Goal: Task Accomplishment & Management: Complete application form

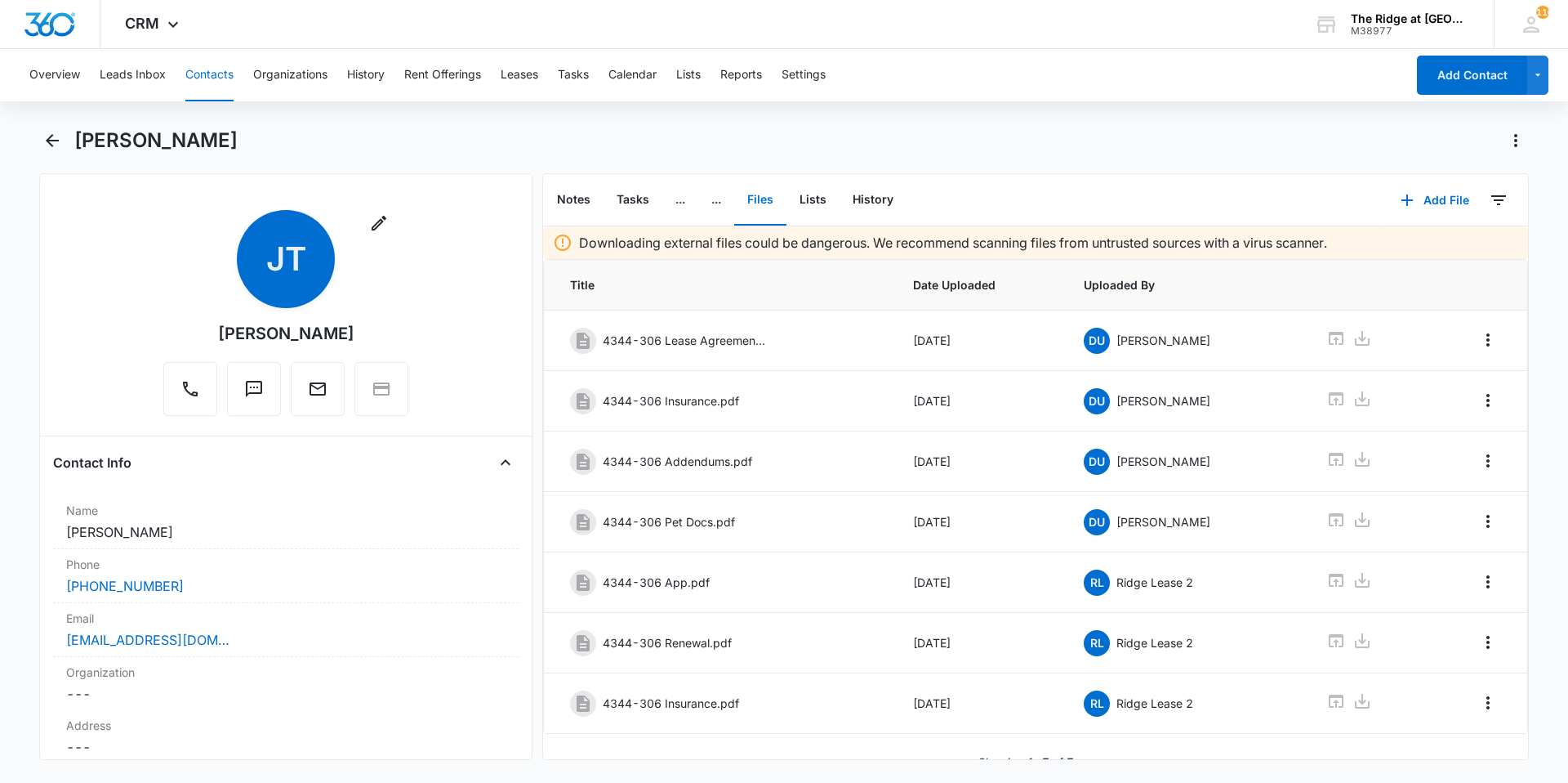
scroll to position [23, 0]
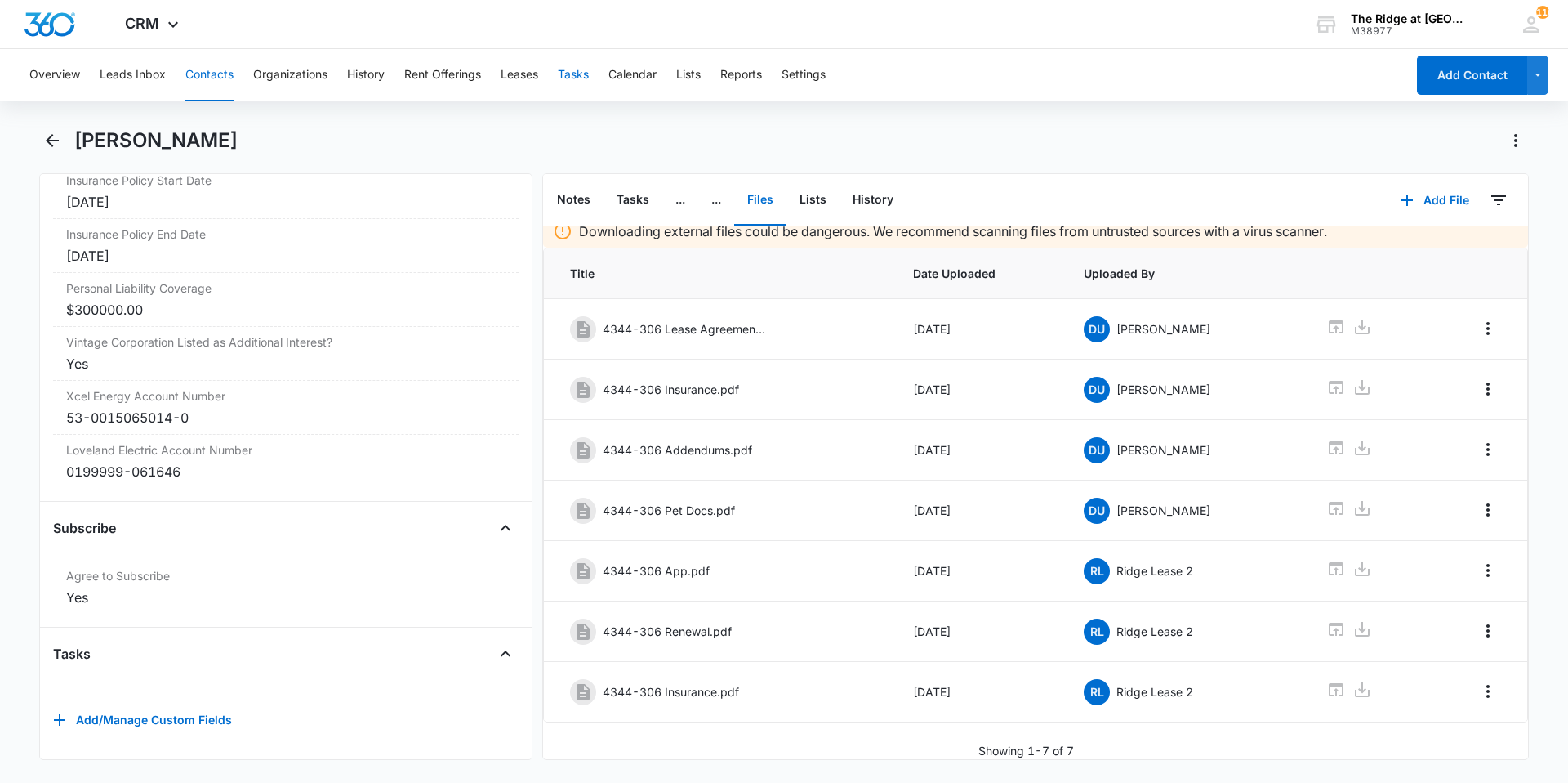
click at [581, 75] on button "Tasks" at bounding box center [573, 75] width 31 height 52
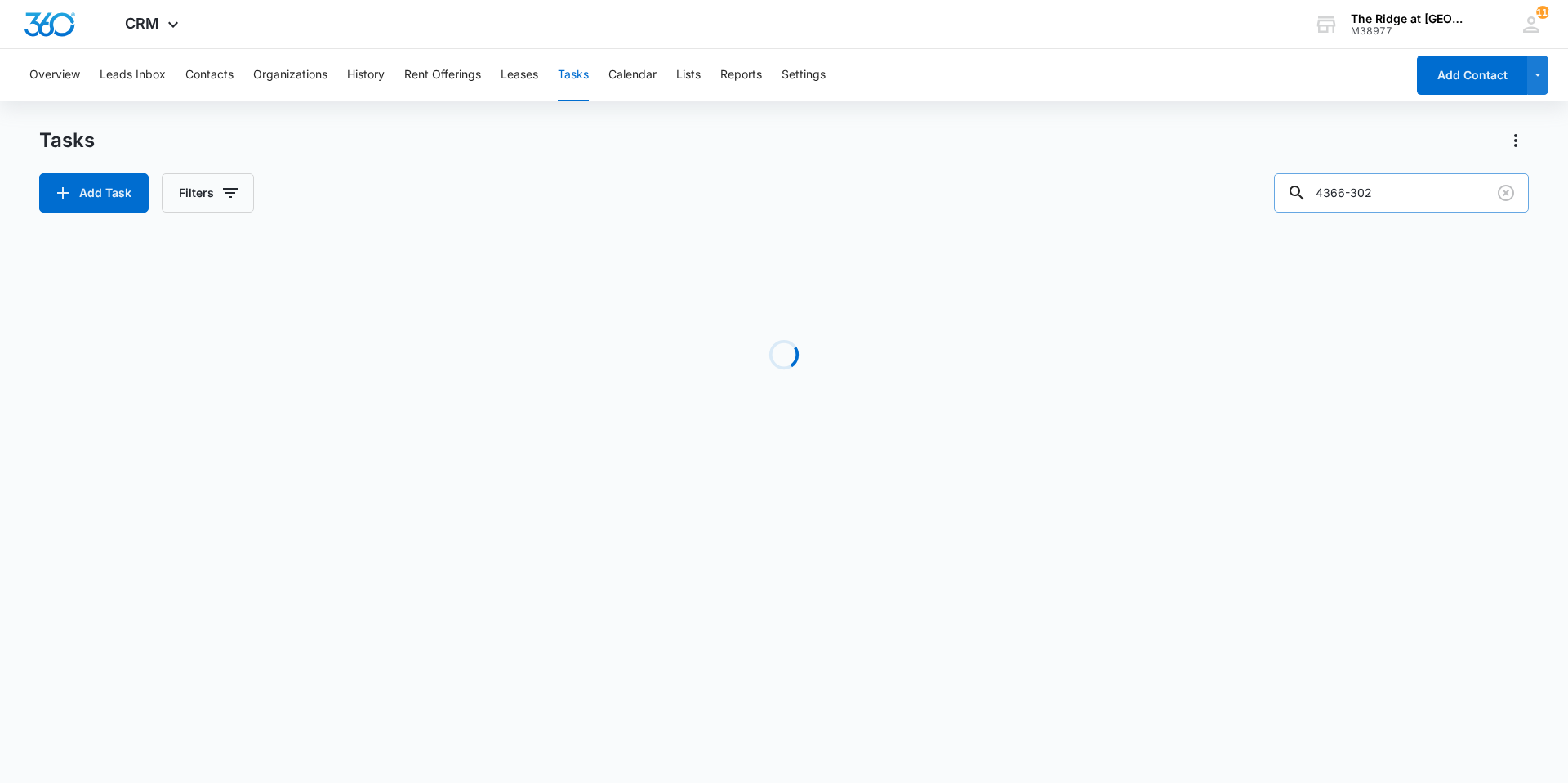
drag, startPoint x: 1392, startPoint y: 190, endPoint x: 1310, endPoint y: 189, distance: 82.0
click at [1310, 189] on div "4366-302" at bounding box center [1401, 193] width 255 height 39
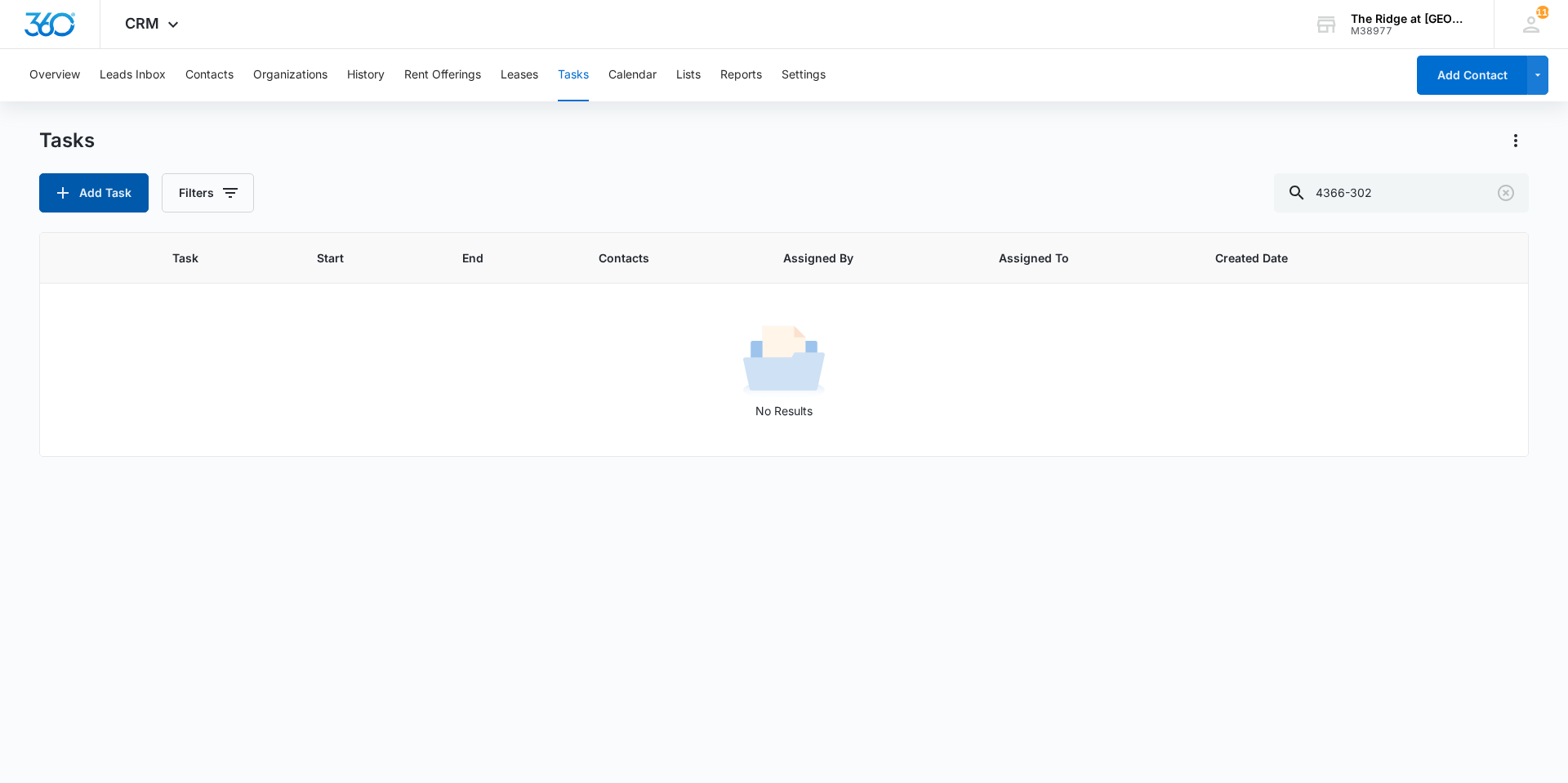
click at [113, 192] on button "Add Task" at bounding box center [94, 193] width 109 height 39
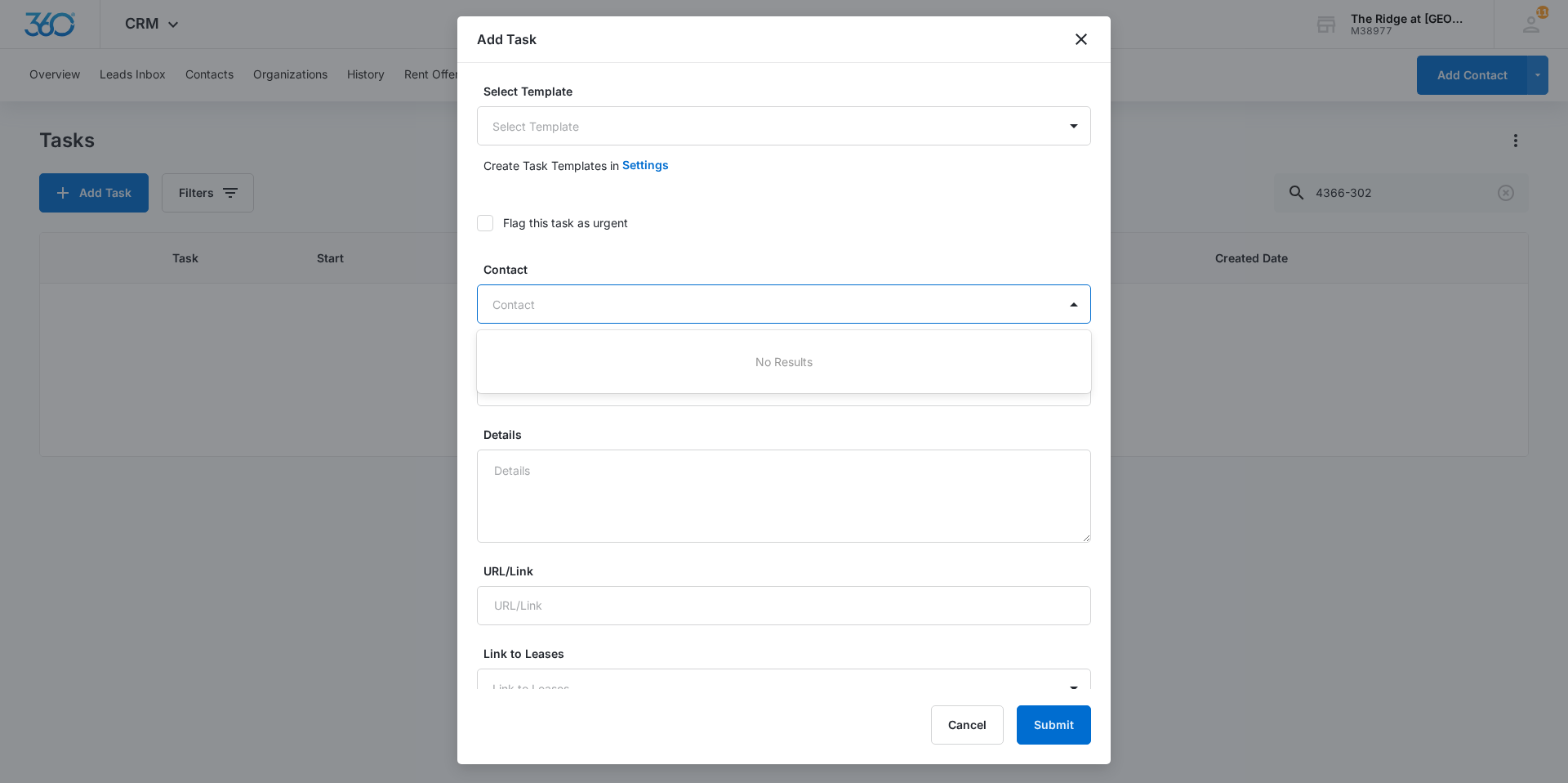
click at [556, 303] on div at bounding box center [774, 304] width 564 height 21
type input "[PERSON_NAME]"
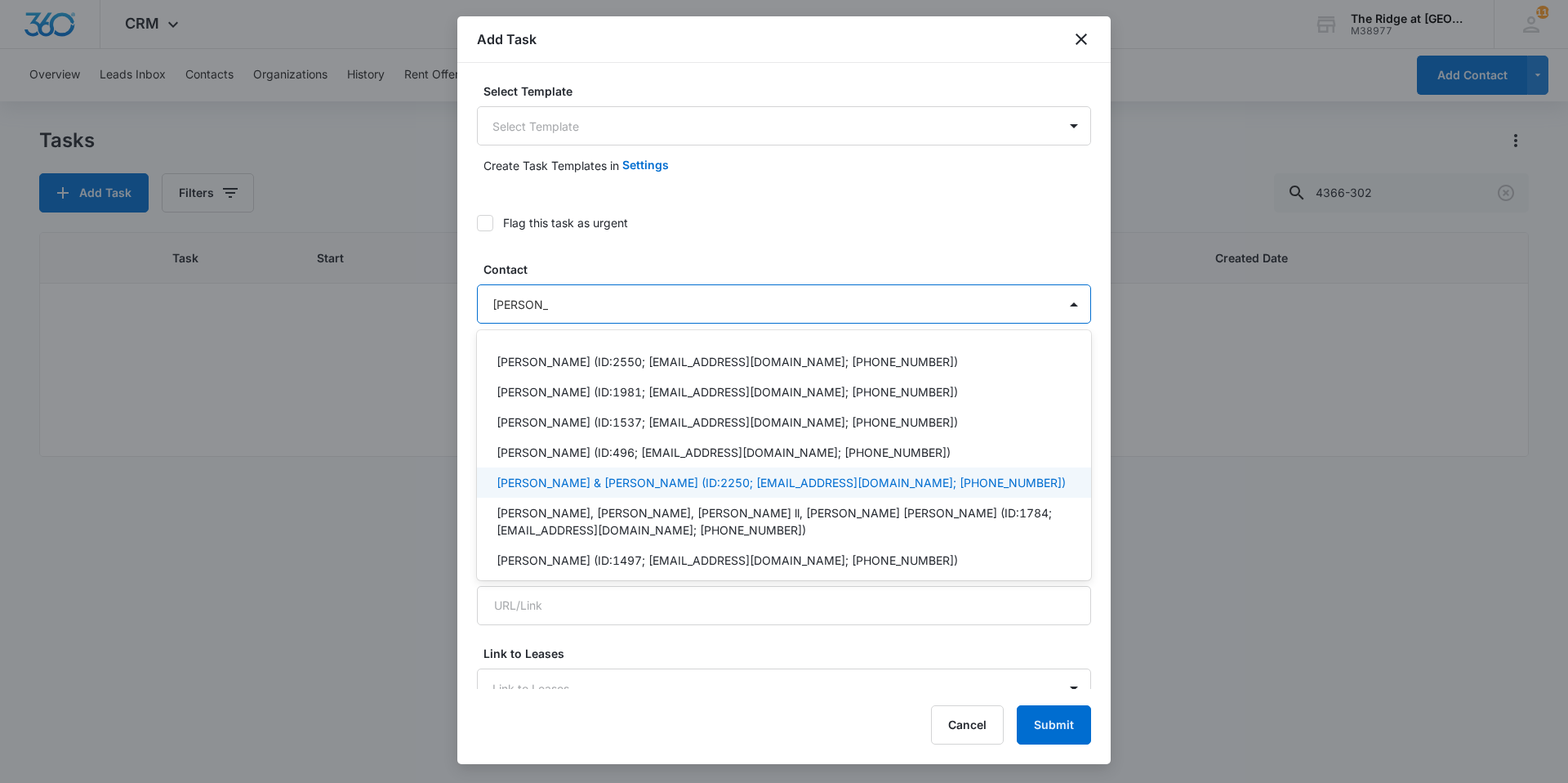
click at [559, 487] on p "[PERSON_NAME] & [PERSON_NAME] (ID:2250; [EMAIL_ADDRESS][DOMAIN_NAME]; [PHONE_NU…" at bounding box center [781, 482] width 569 height 17
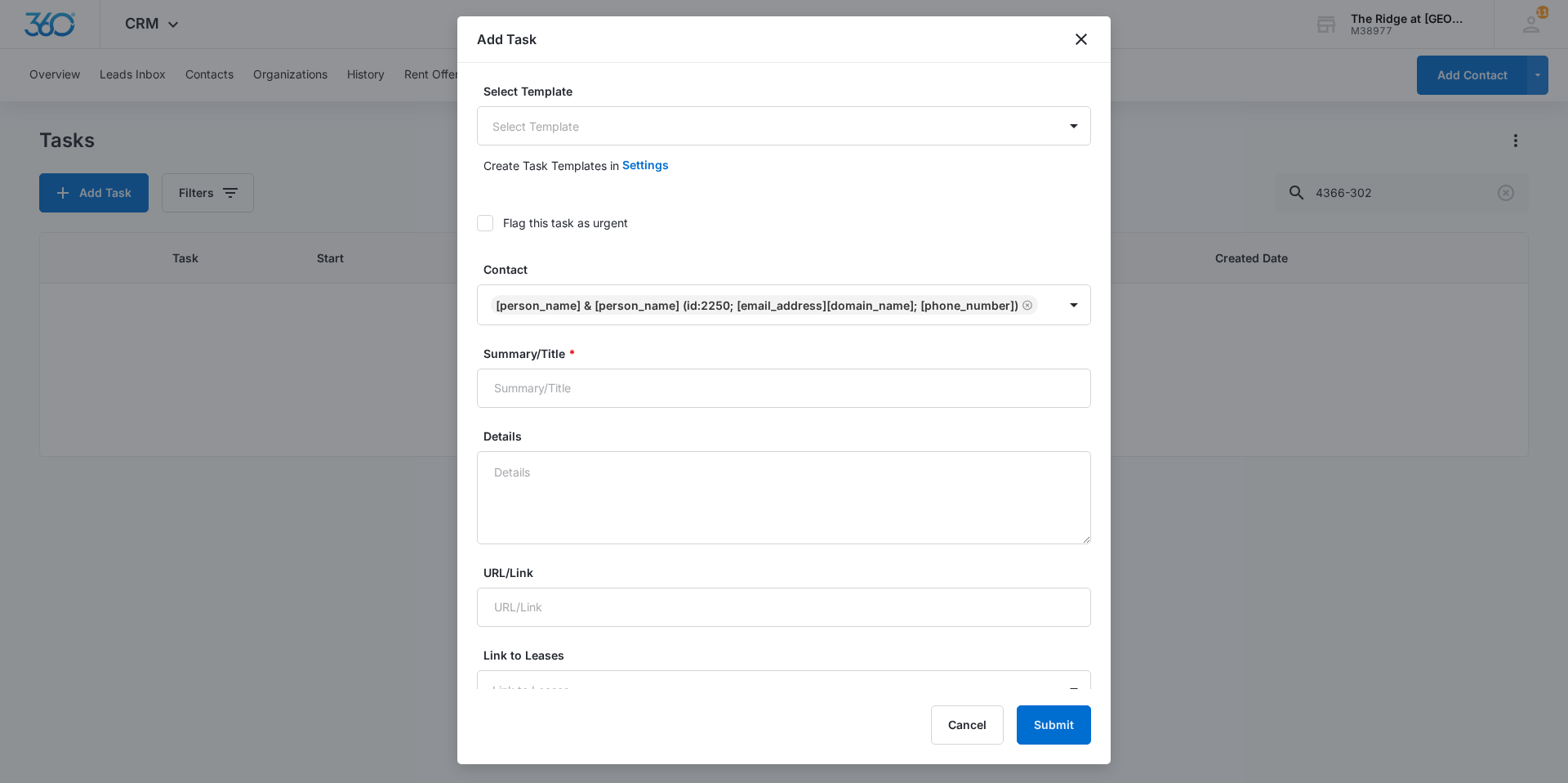
click at [561, 262] on label "Contact" at bounding box center [790, 269] width 614 height 17
click at [539, 405] on input "Summary/Title *" at bounding box center [784, 388] width 614 height 39
type input "4404-207 Work Order Stove"
click at [547, 501] on textarea "Details" at bounding box center [784, 498] width 614 height 93
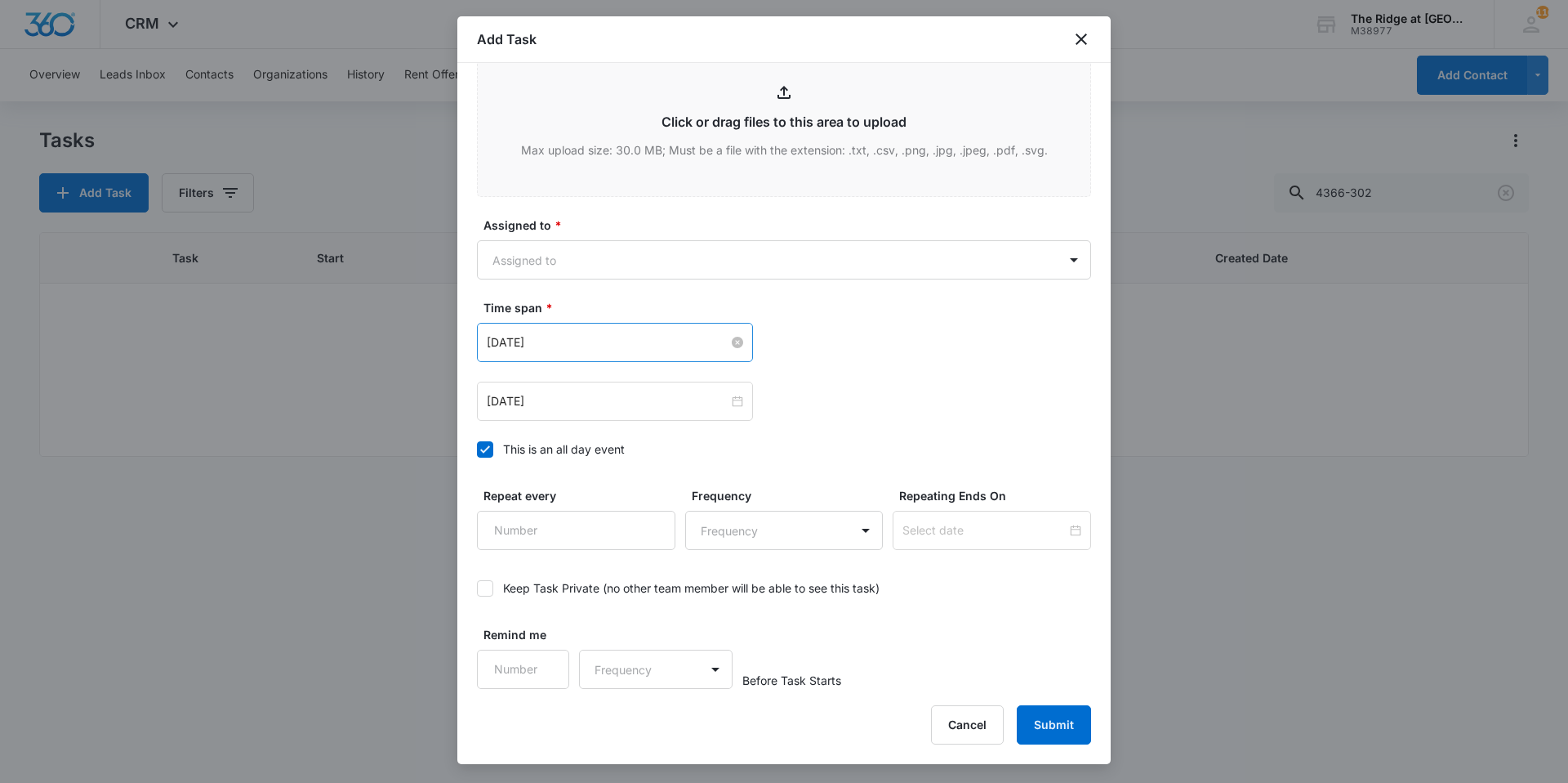
scroll to position [899, 0]
type textarea "Still tripping breaker"
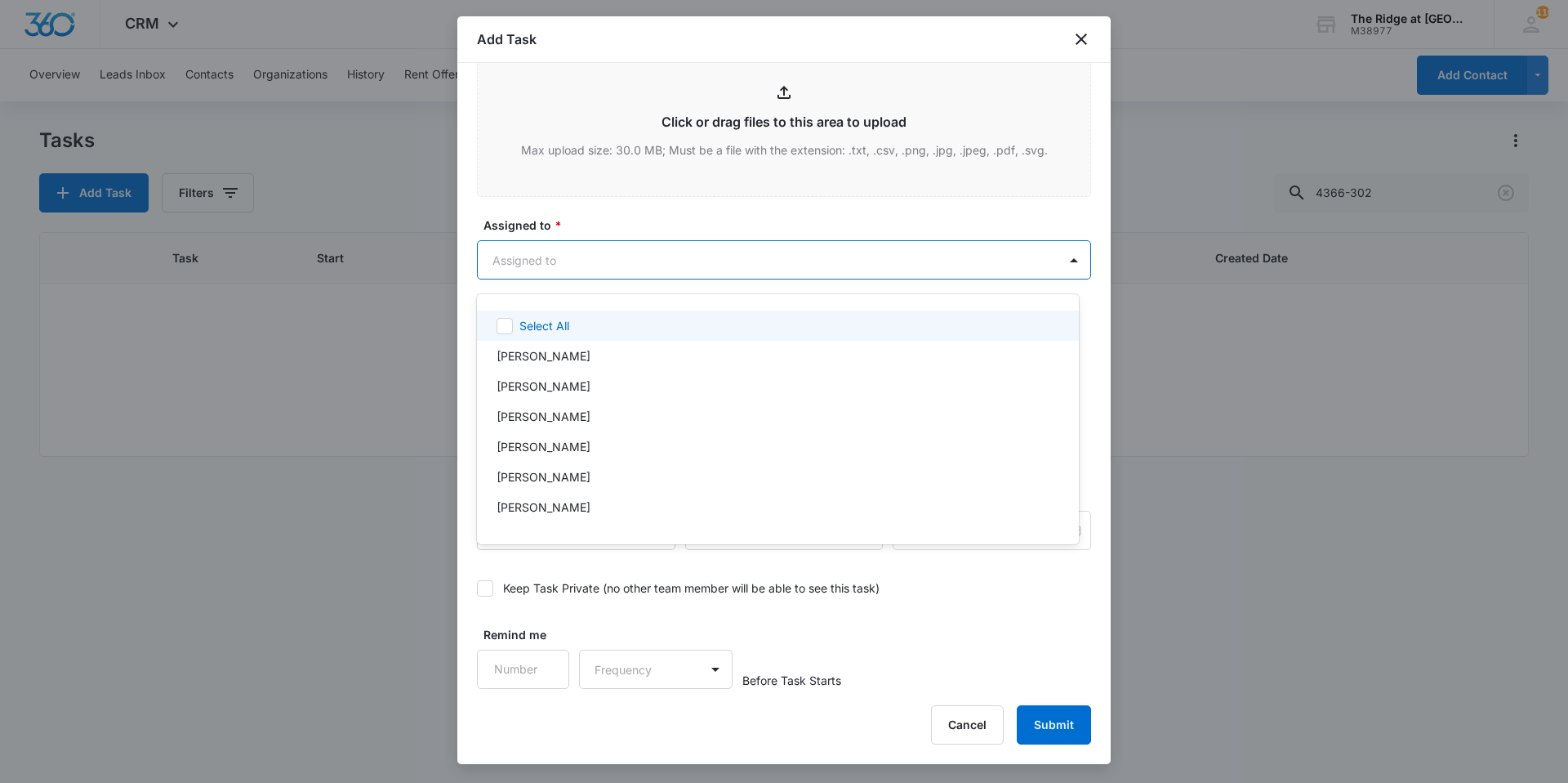
click at [559, 267] on body "CRM Apps Reputation Websites Forms CRM Email Social Content Ads Intelligence Fi…" at bounding box center [784, 391] width 1568 height 783
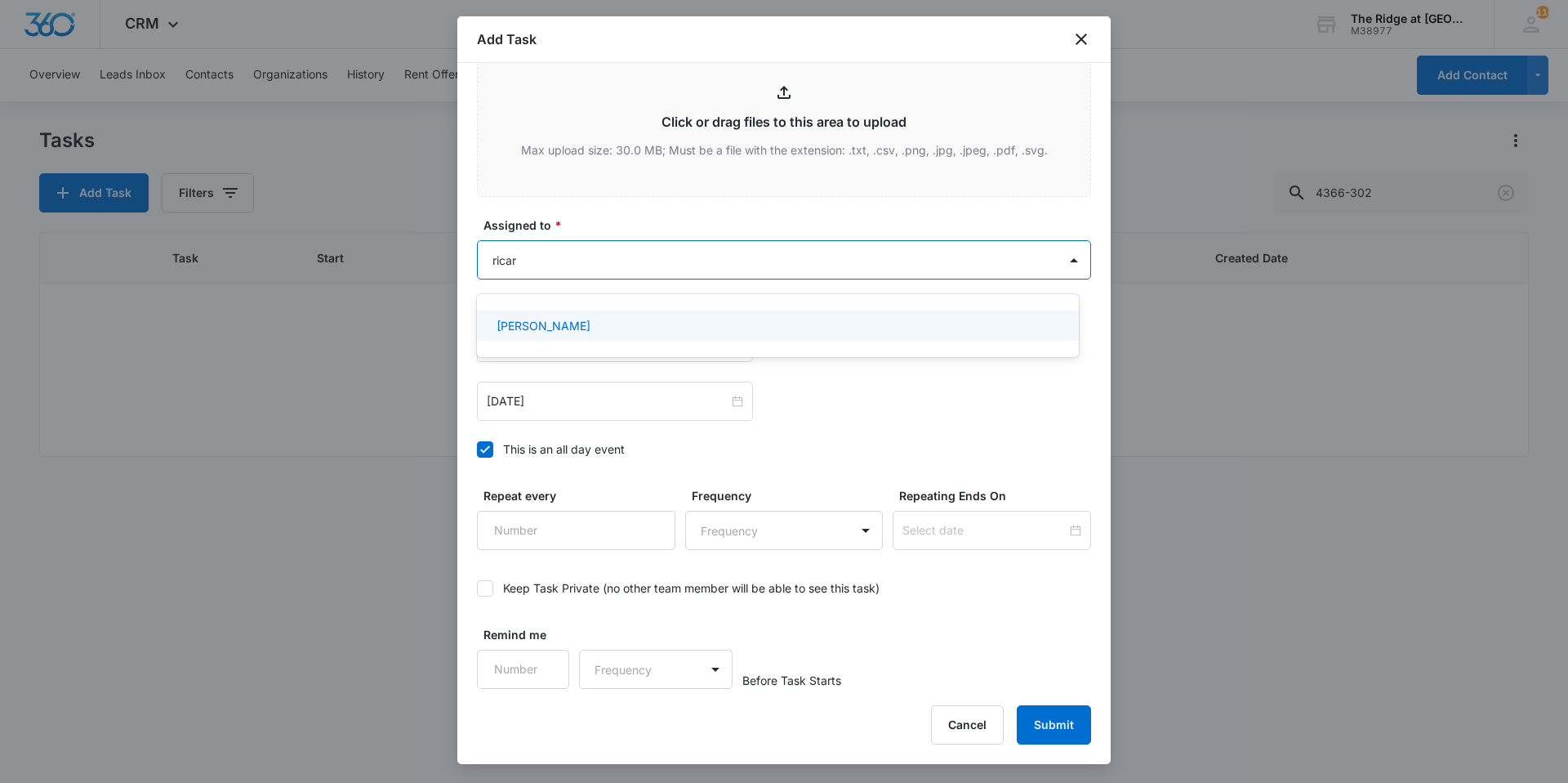
type input "[PERSON_NAME]"
click at [554, 322] on p "[PERSON_NAME]" at bounding box center [543, 326] width 94 height 17
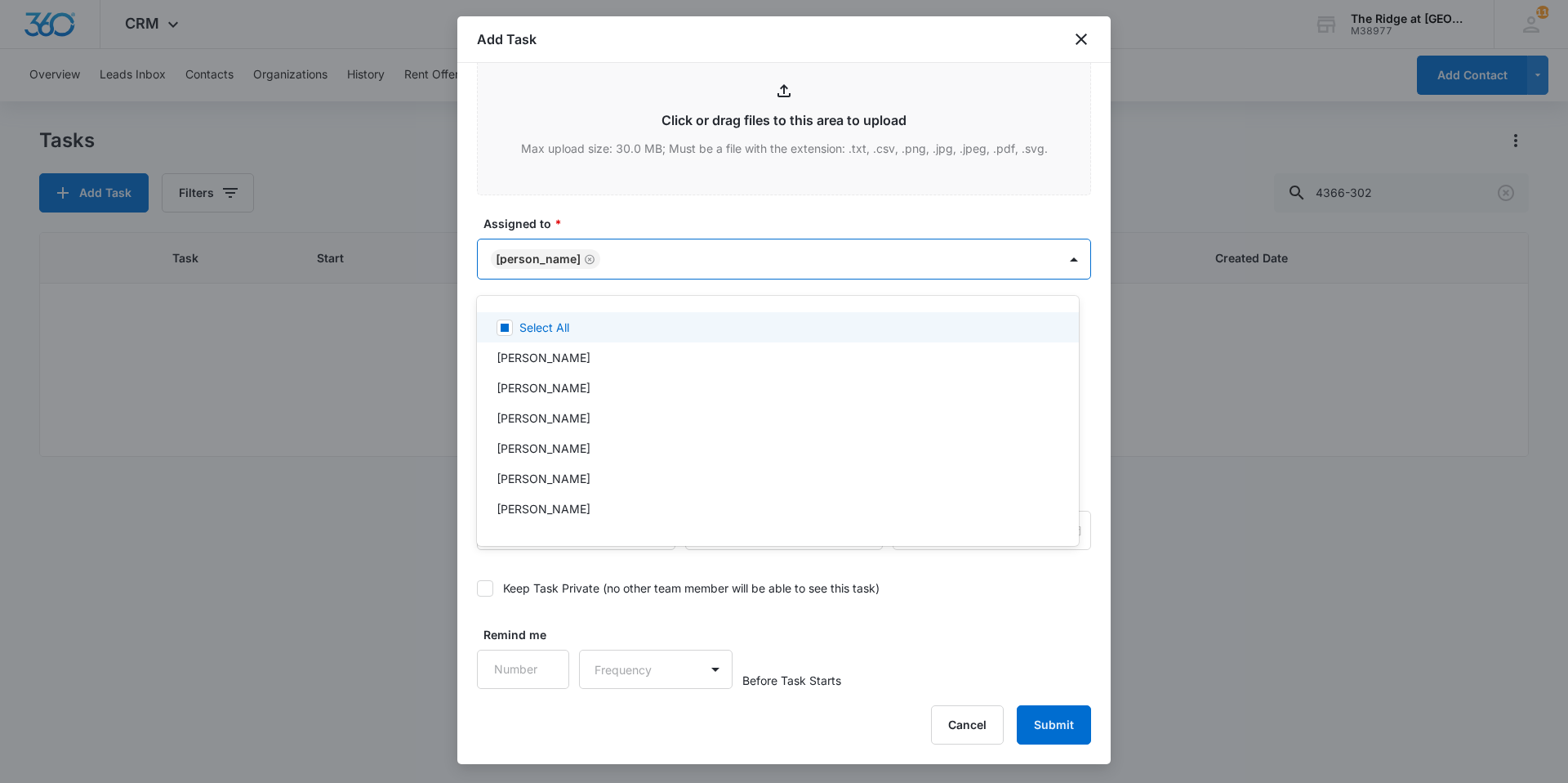
click at [585, 233] on div at bounding box center [784, 391] width 1568 height 783
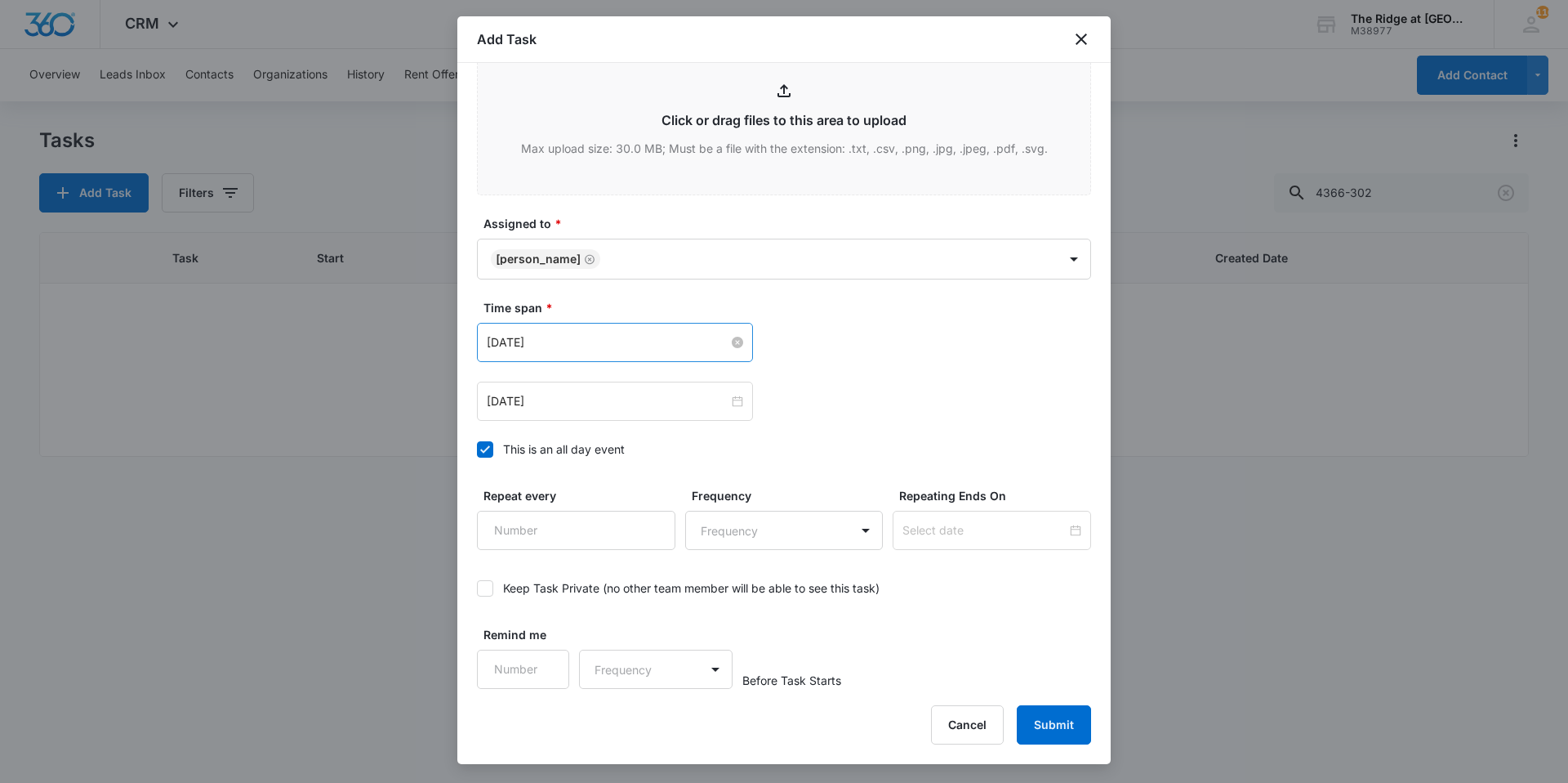
click at [563, 352] on input "[DATE]" at bounding box center [608, 343] width 242 height 18
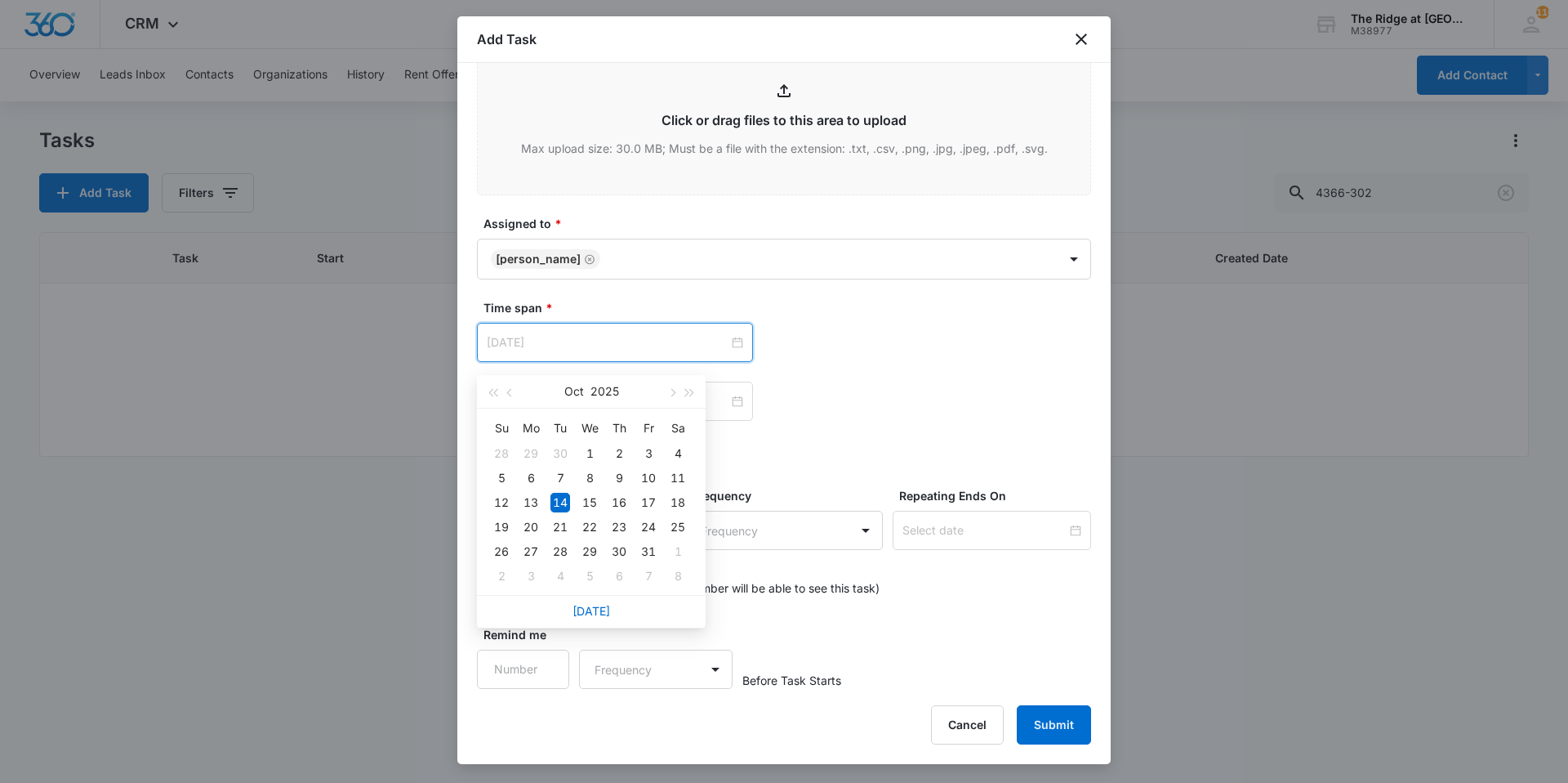
type input "[DATE]"
click at [597, 614] on link "[DATE]" at bounding box center [592, 610] width 38 height 13
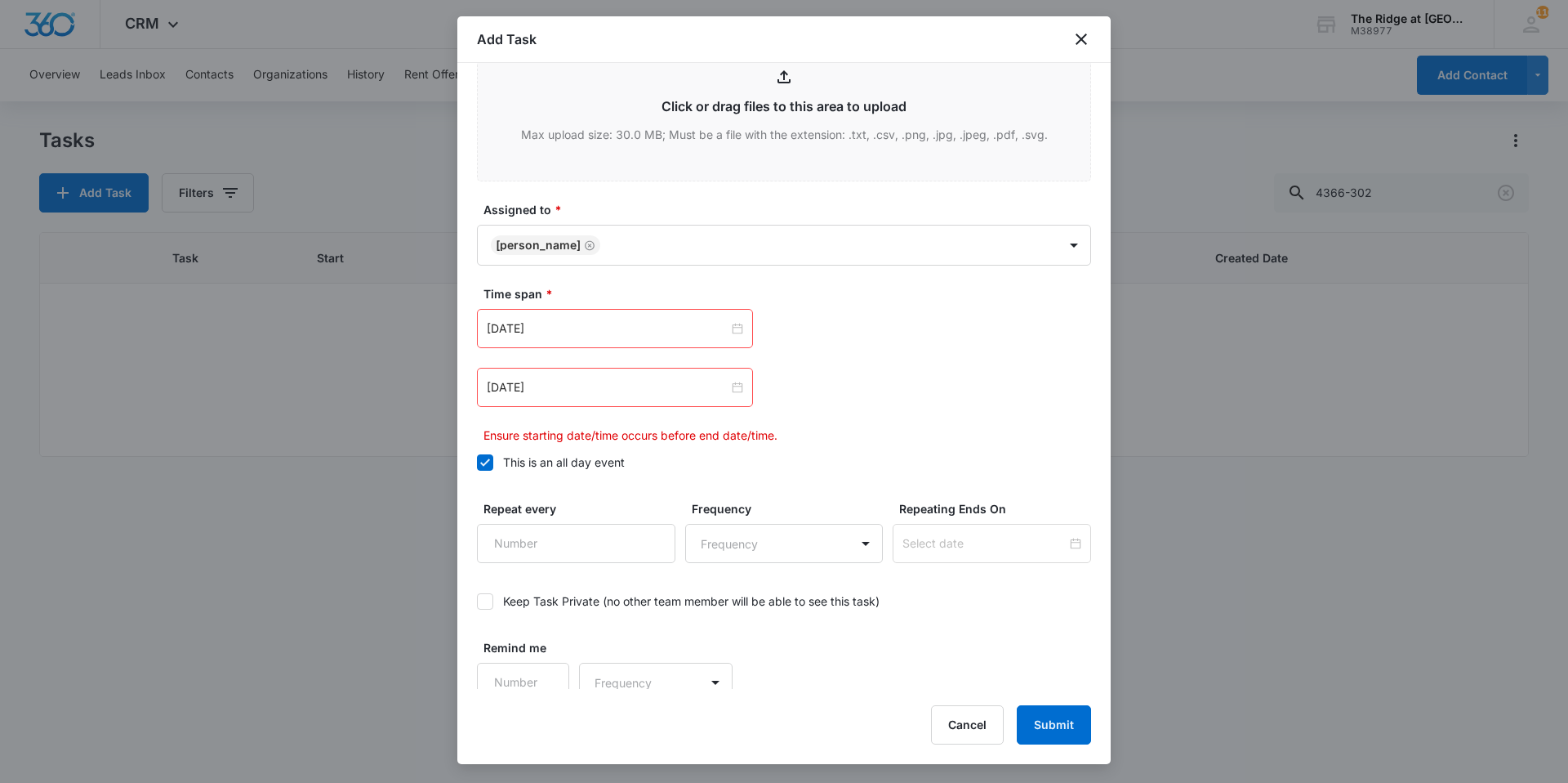
click at [586, 407] on div "[DATE]" at bounding box center [615, 387] width 276 height 39
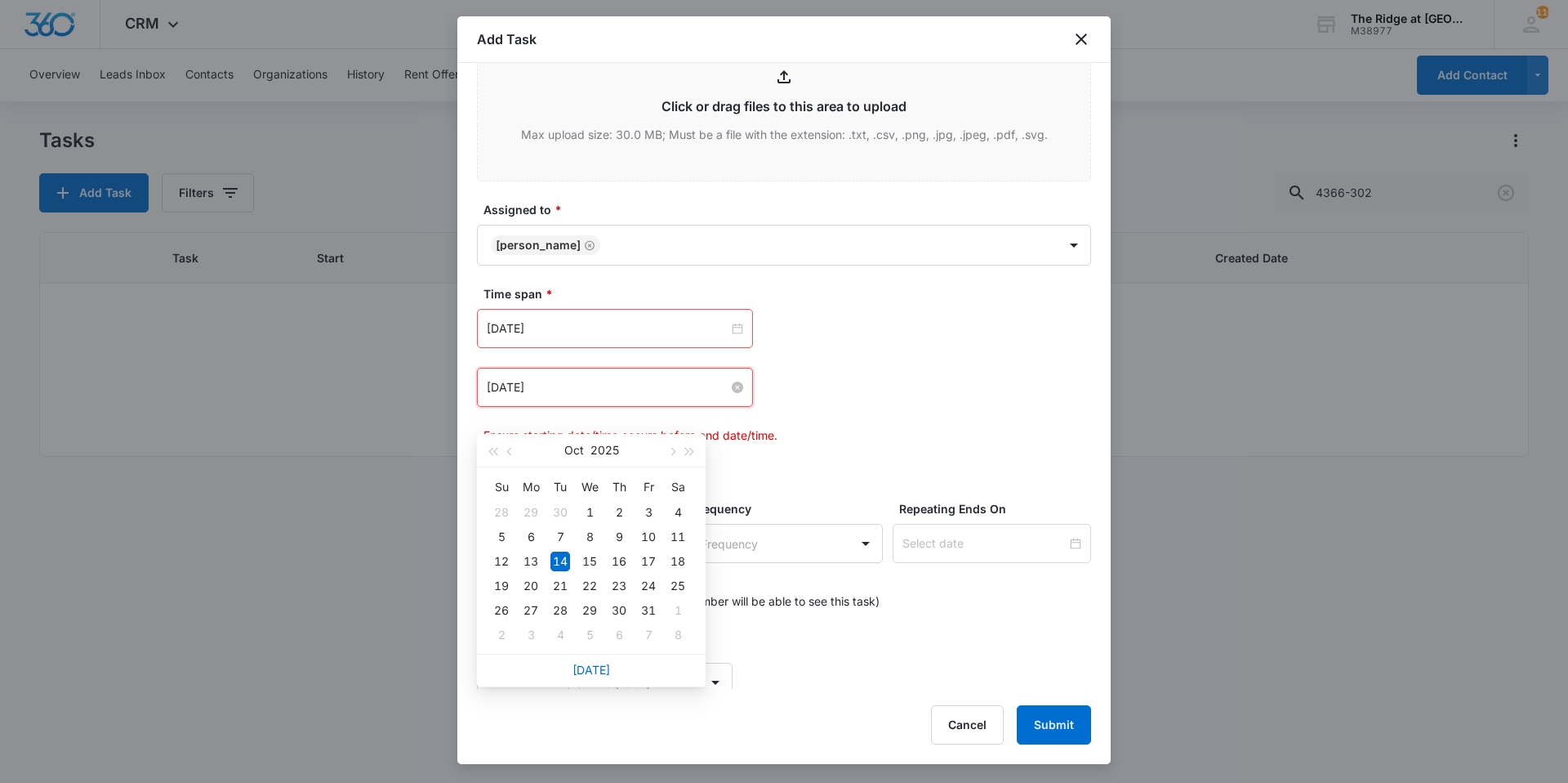
click at [580, 396] on input "[DATE]" at bounding box center [608, 387] width 242 height 18
type input "[DATE]"
click at [623, 558] on div "16" at bounding box center [619, 561] width 20 height 20
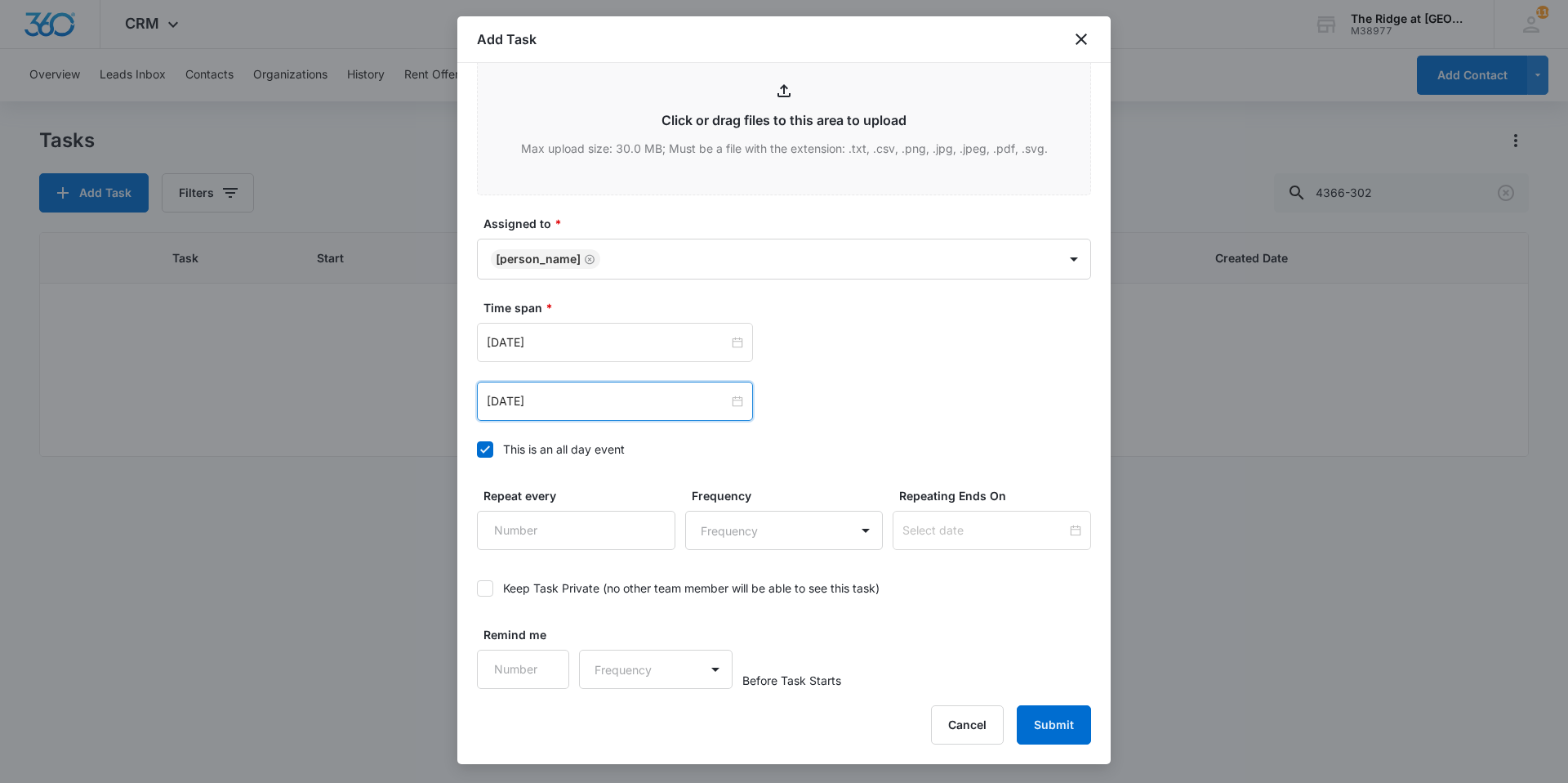
click at [741, 421] on div "[DATE]" at bounding box center [615, 401] width 276 height 39
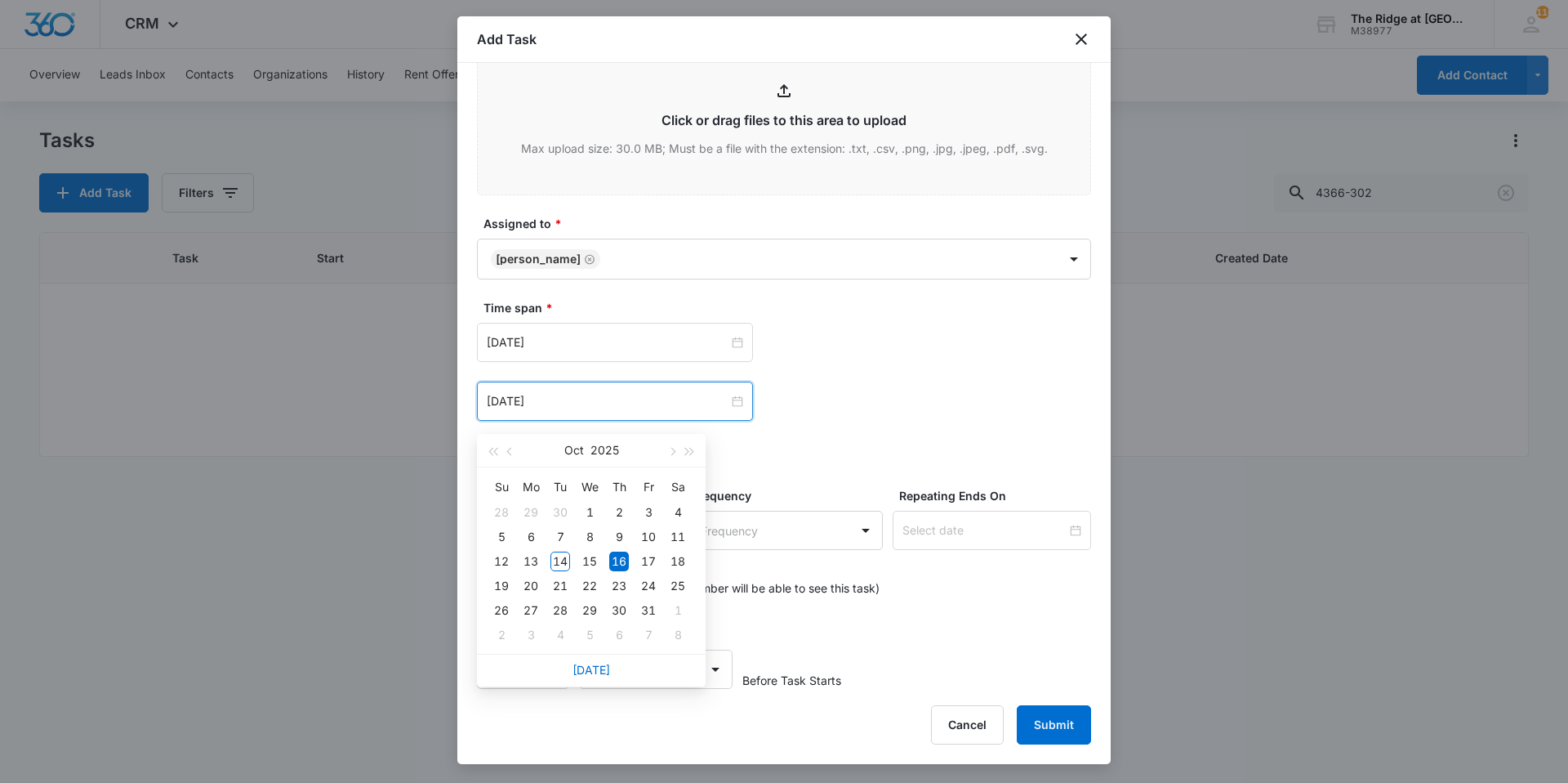
click at [856, 378] on div "[DATE] [DATE] Su Mo Tu We Th Fr Sa 28 29 30 1 2 3 4 5 6 7 8 9 10 11 12 13 14 15…" at bounding box center [784, 371] width 614 height 98
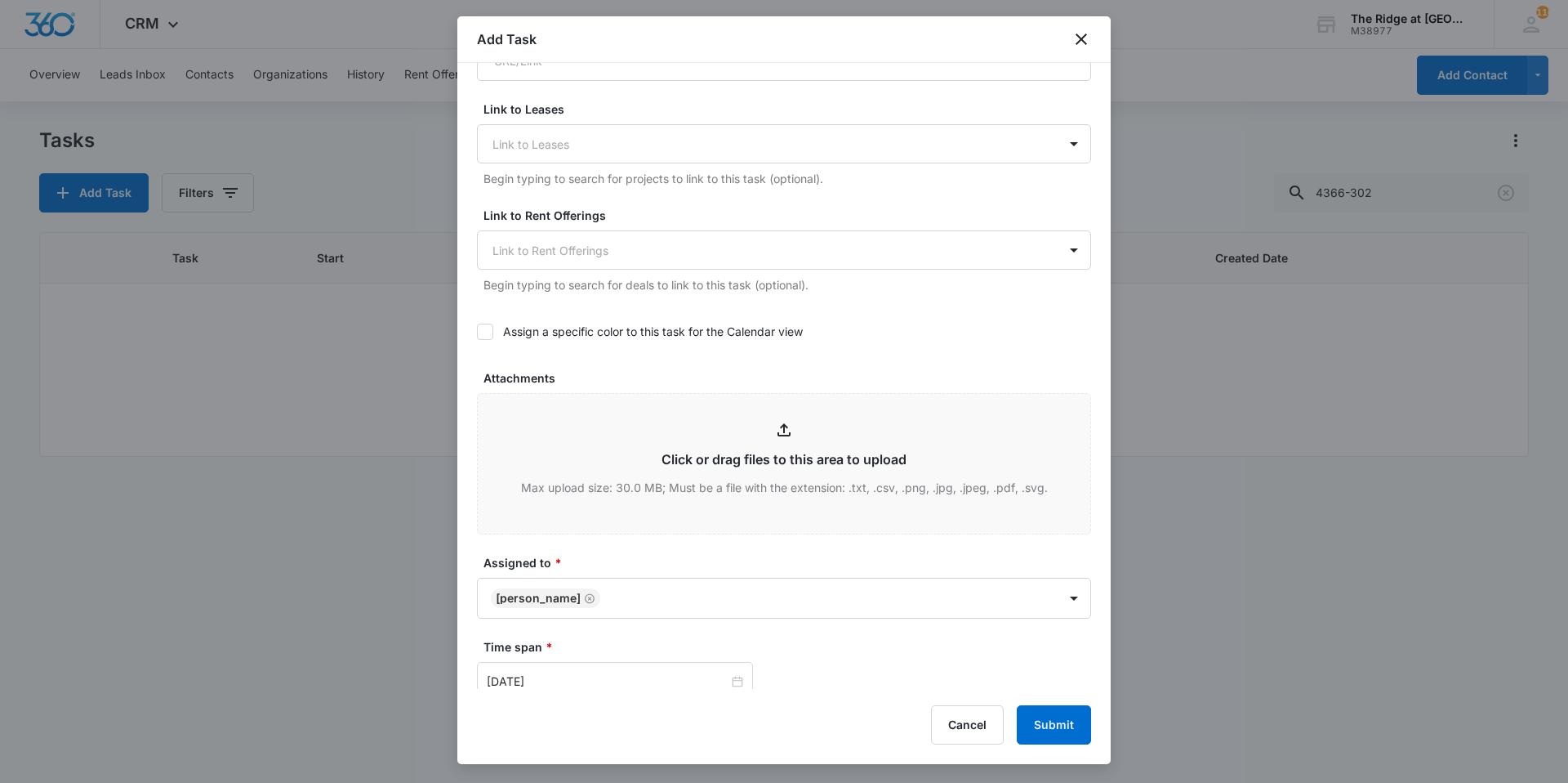
scroll to position [0, 0]
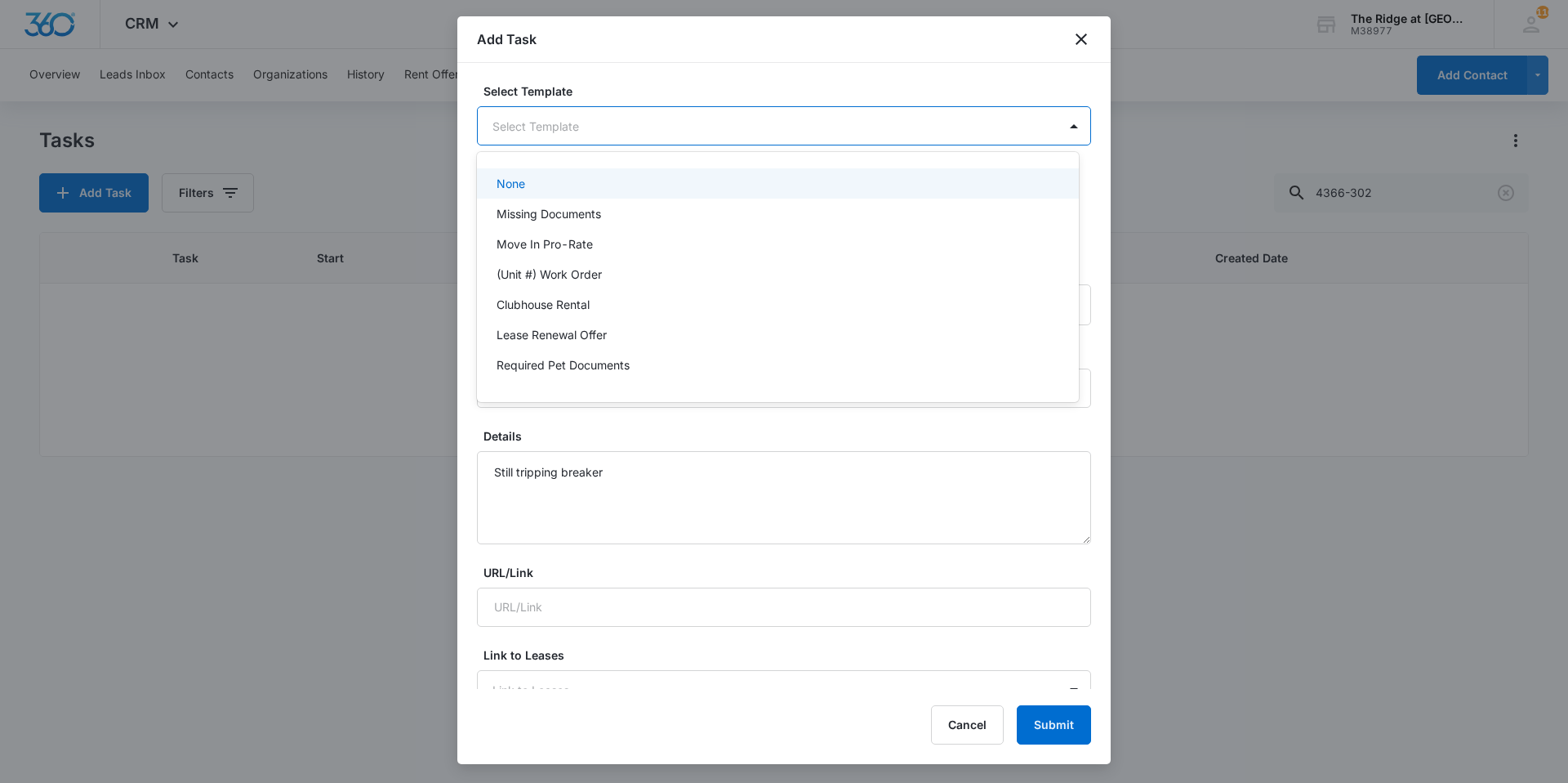
click at [622, 123] on body "CRM Apps Reputation Websites Forms CRM Email Social Content Ads Intelligence Fi…" at bounding box center [784, 391] width 1568 height 783
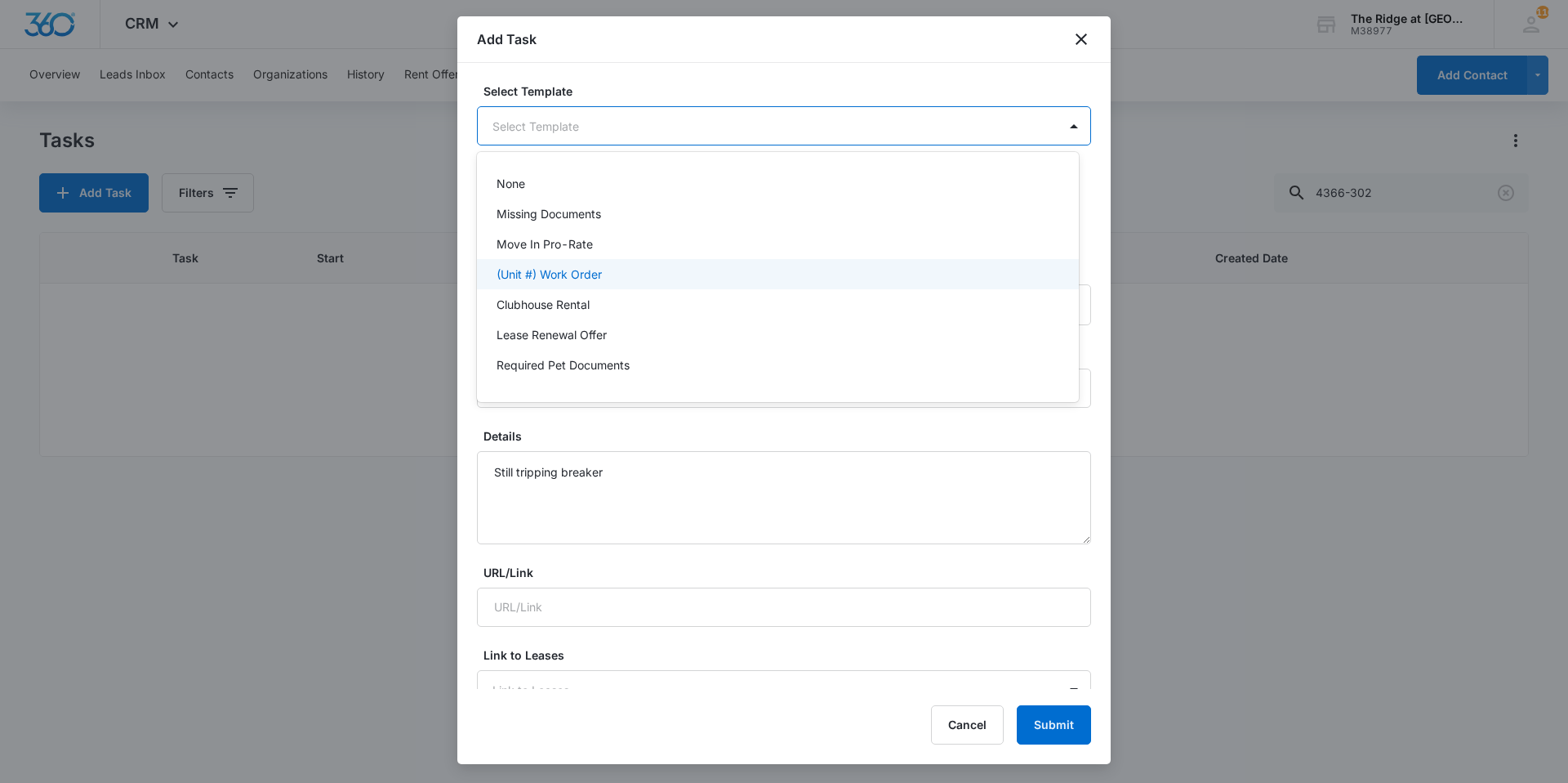
click at [602, 270] on p "(Unit #) Work Order" at bounding box center [550, 274] width 106 height 17
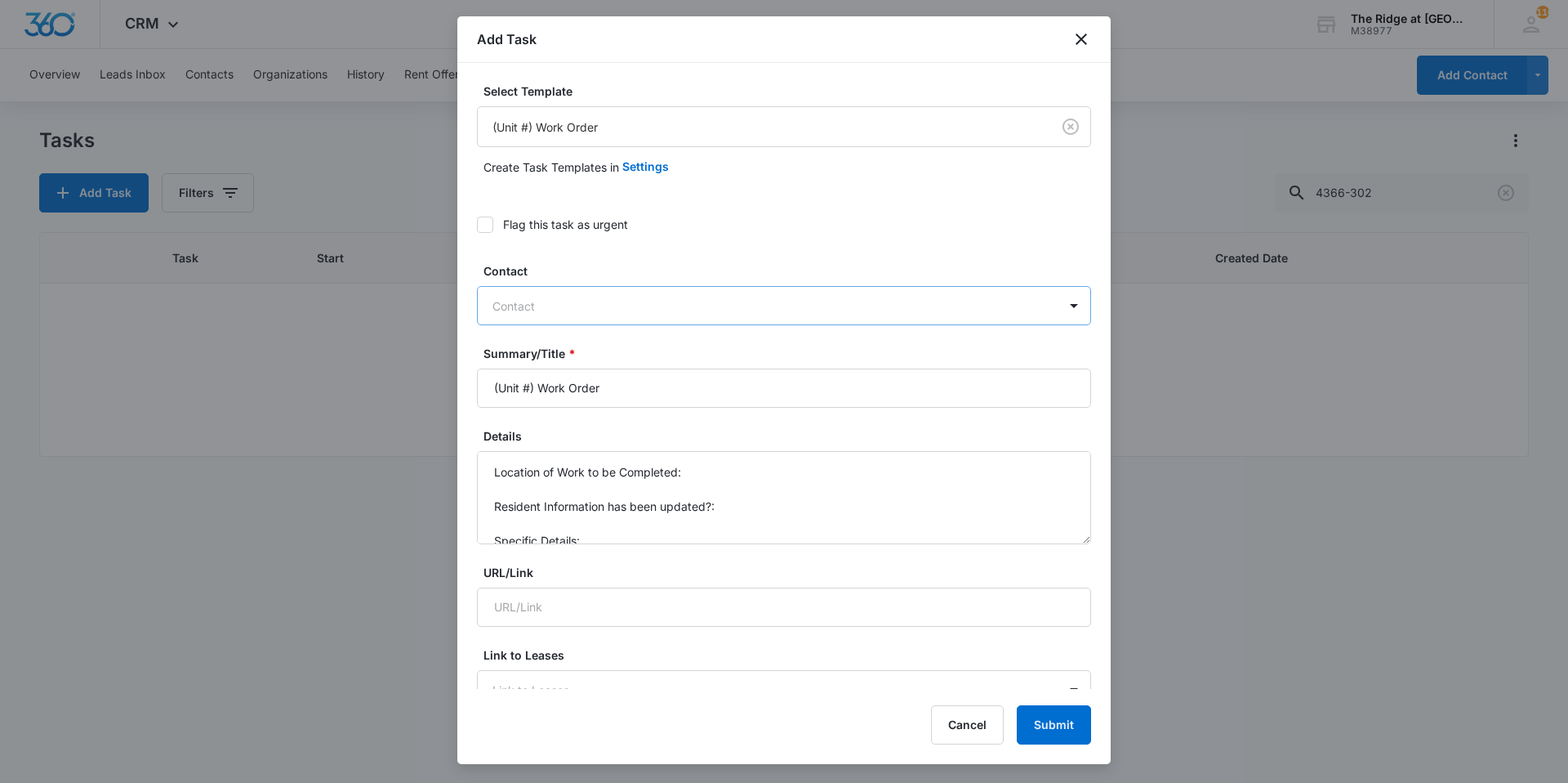
click at [587, 309] on div at bounding box center [774, 306] width 564 height 21
type input "[PERSON_NAME]"
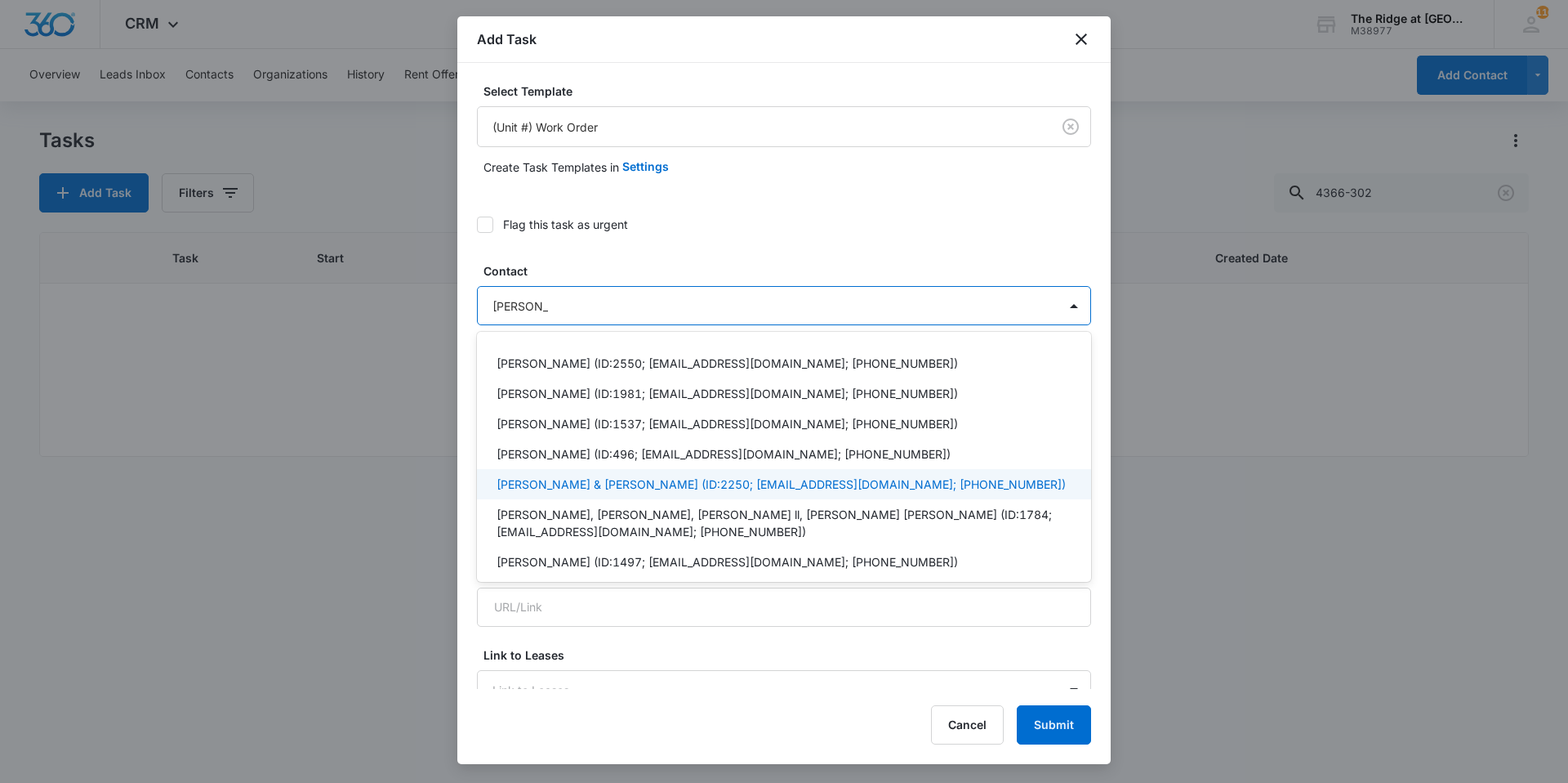
click at [584, 489] on p "[PERSON_NAME] & [PERSON_NAME] (ID:2250; [EMAIL_ADDRESS][DOMAIN_NAME]; [PHONE_NU…" at bounding box center [781, 483] width 569 height 17
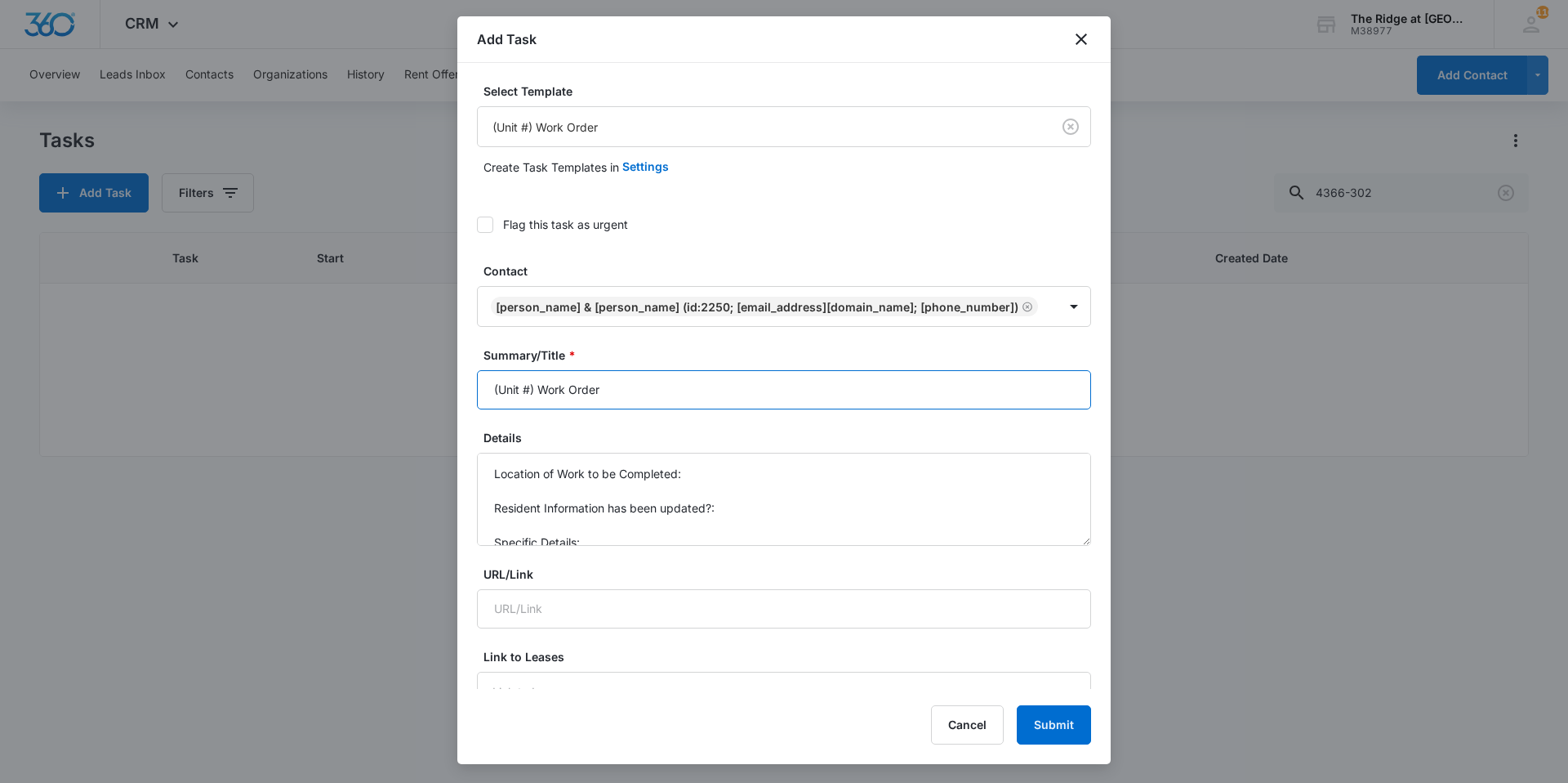
drag, startPoint x: 538, startPoint y: 418, endPoint x: 399, endPoint y: 391, distance: 141.6
click at [435, 413] on body "CRM Apps Reputation Websites Forms CRM Email Social Content Ads Intelligence Fi…" at bounding box center [784, 391] width 1568 height 783
click at [715, 409] on input "440-207 Work Order" at bounding box center [784, 390] width 614 height 39
type input "440-207 Work Order Oven"
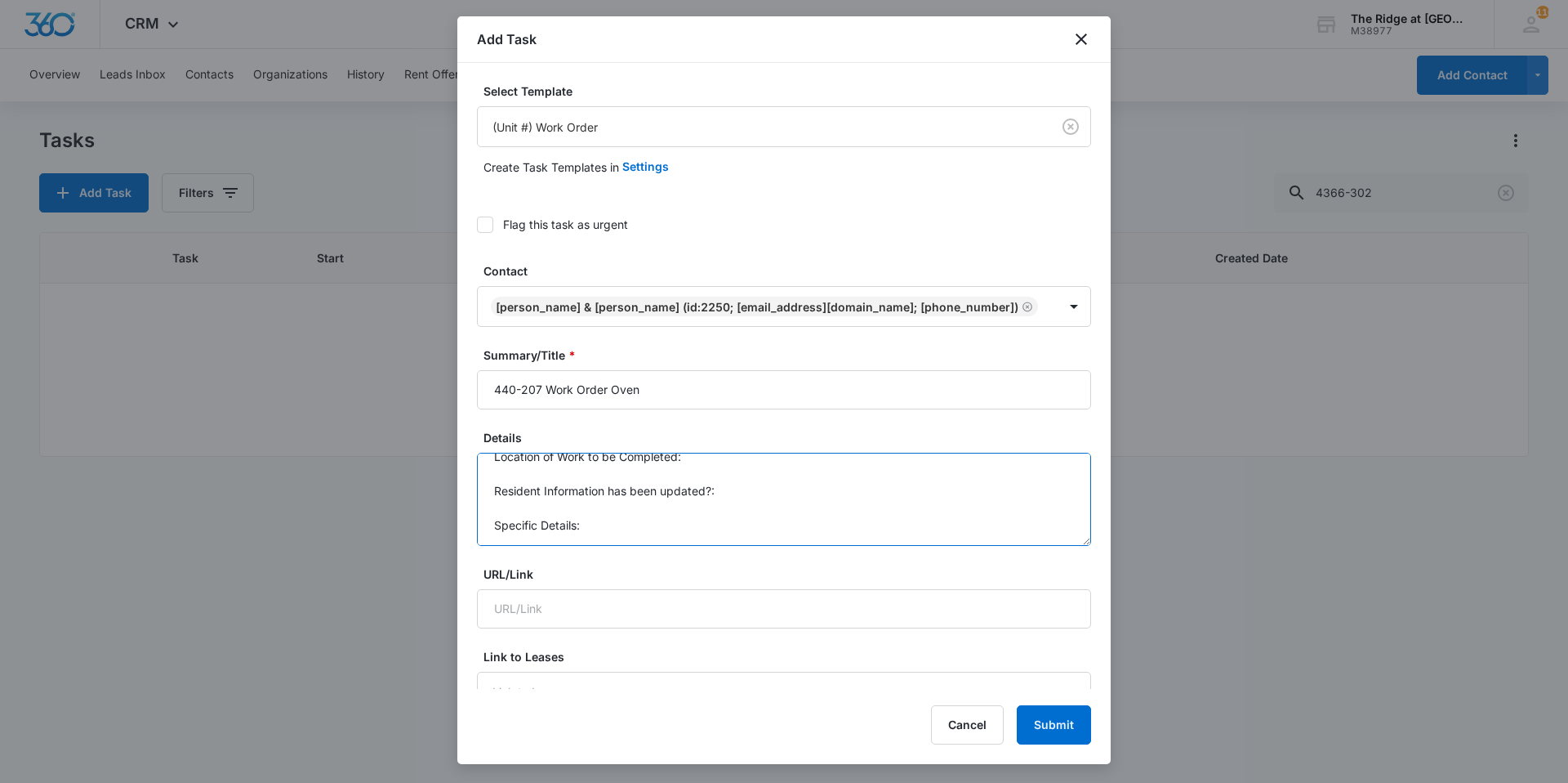
drag, startPoint x: 482, startPoint y: 497, endPoint x: 632, endPoint y: 573, distance: 168.2
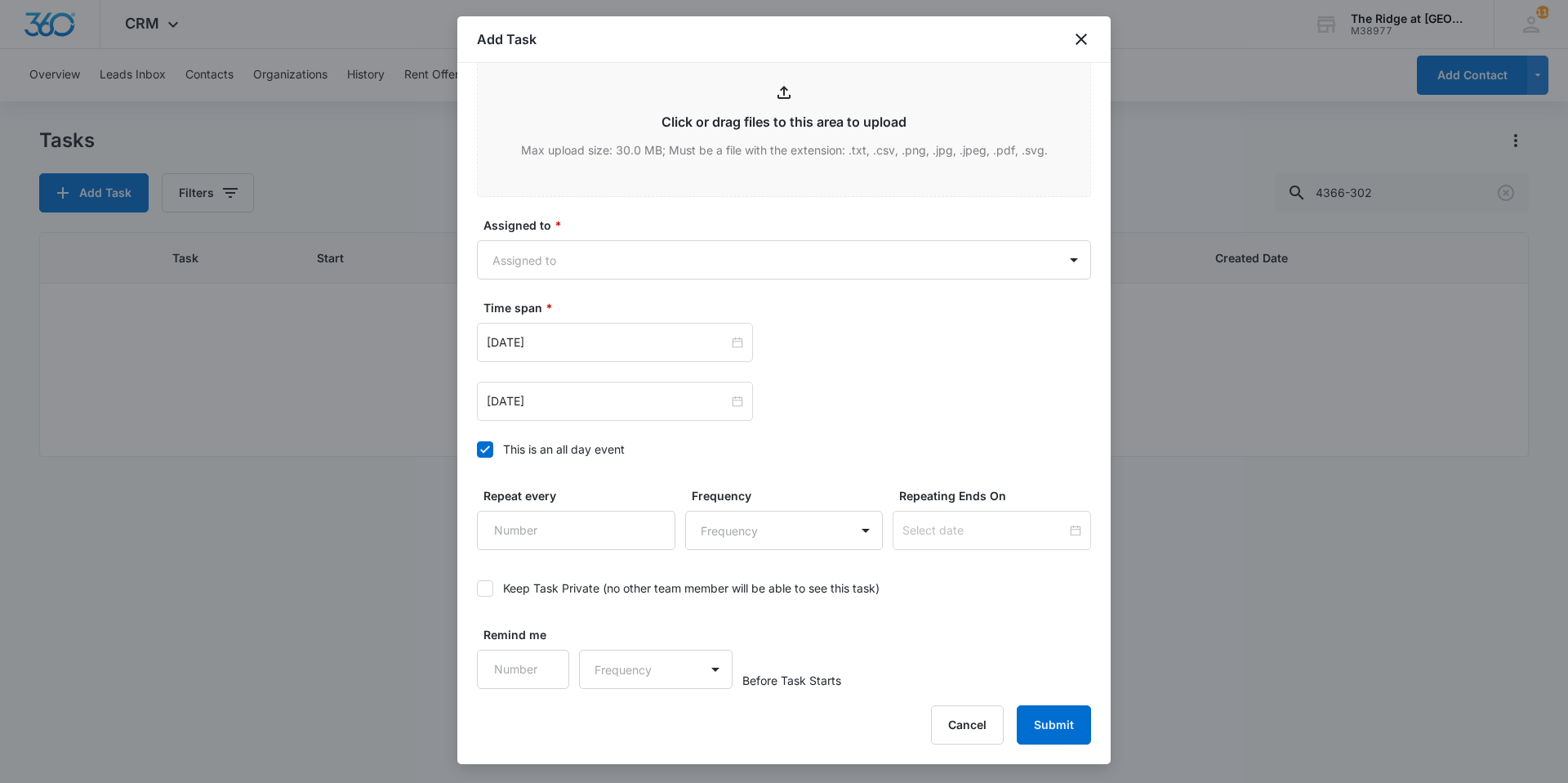
scroll to position [899, 0]
type textarea "Still tripping breakers"
click at [568, 275] on body "CRM Apps Reputation Websites Forms CRM Email Social Content Ads Intelligence Fi…" at bounding box center [784, 391] width 1568 height 783
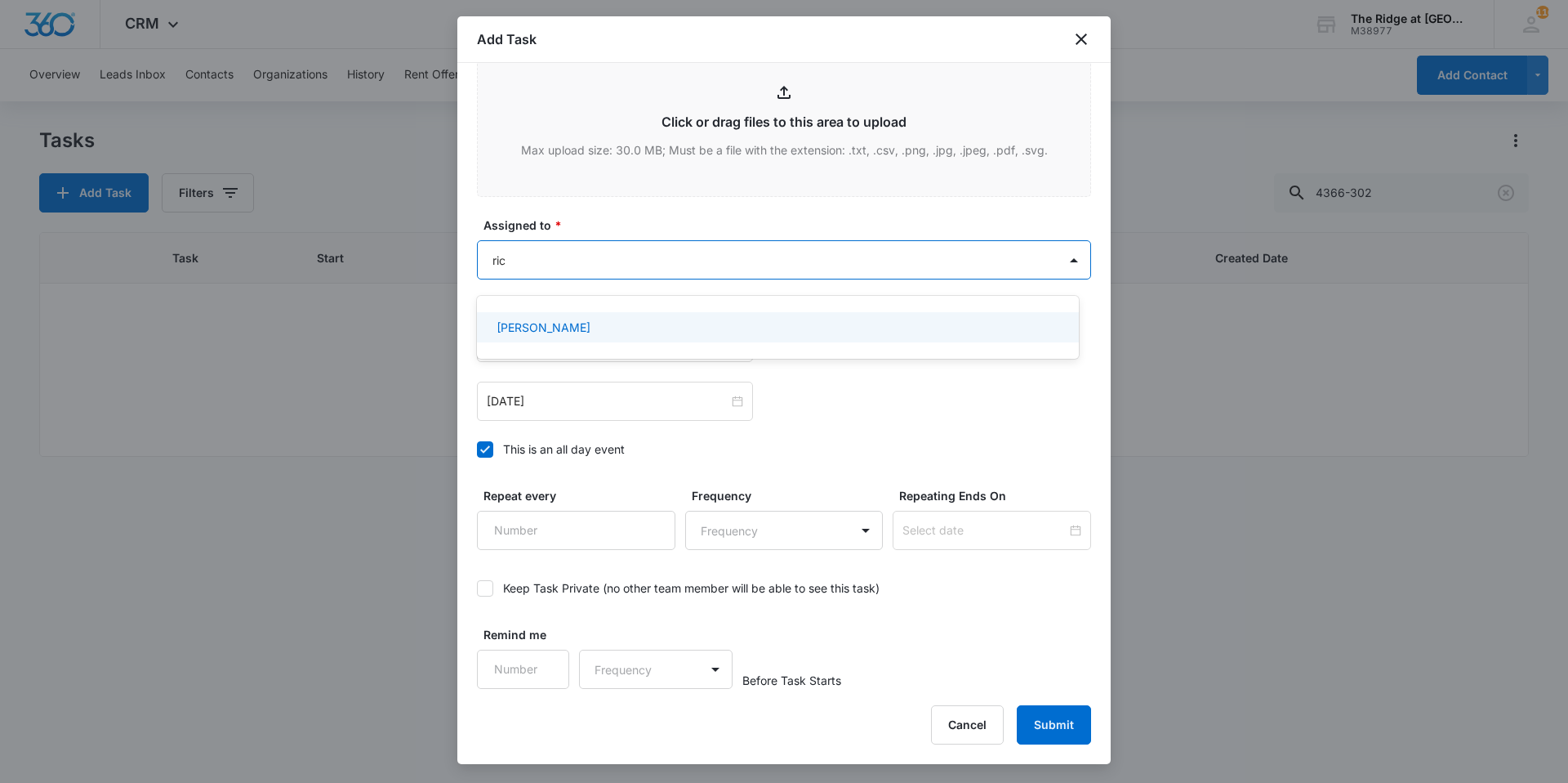
type input "rica"
click at [559, 326] on p "[PERSON_NAME]" at bounding box center [543, 326] width 94 height 17
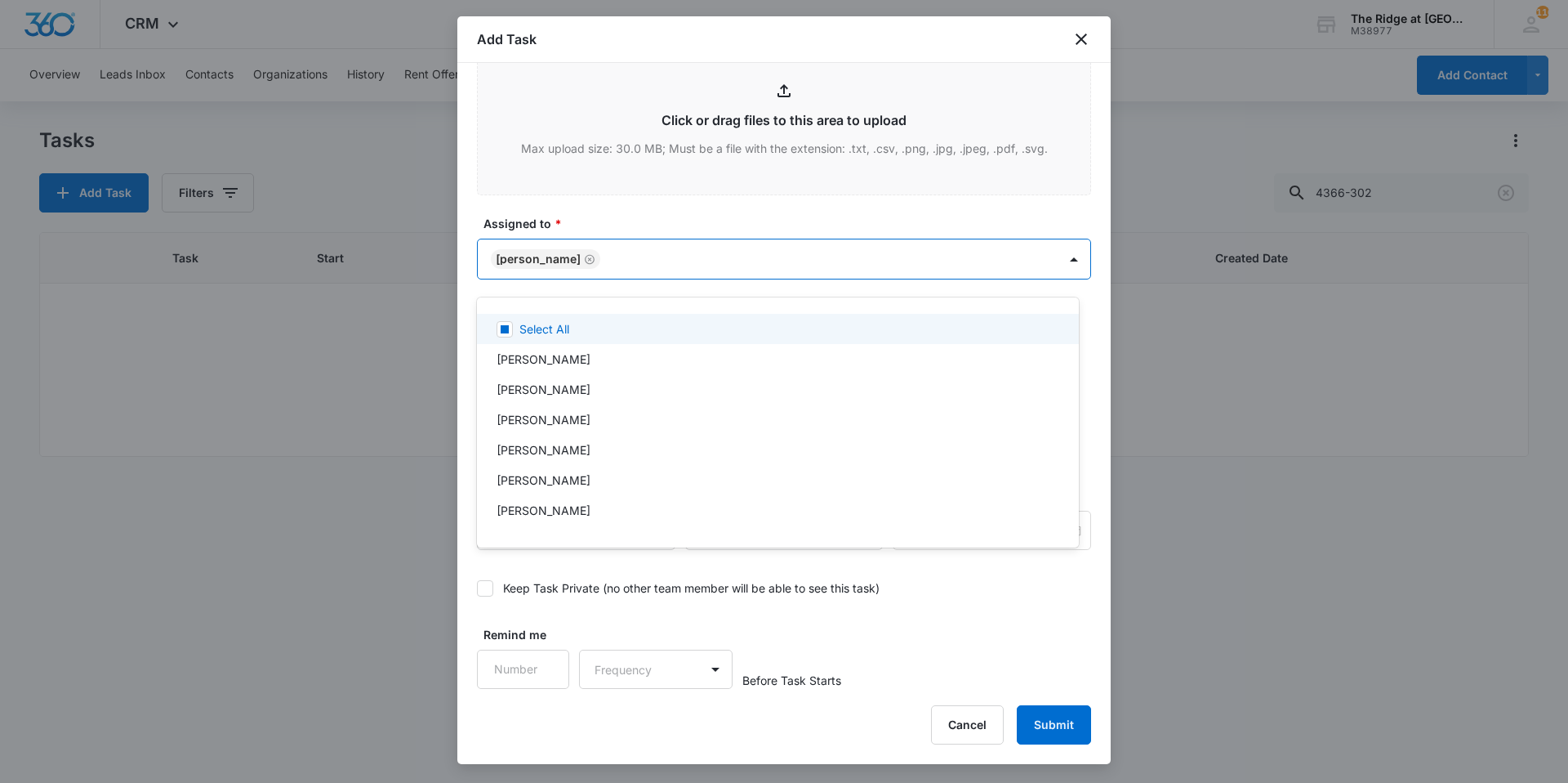
click at [588, 230] on div at bounding box center [784, 391] width 1568 height 783
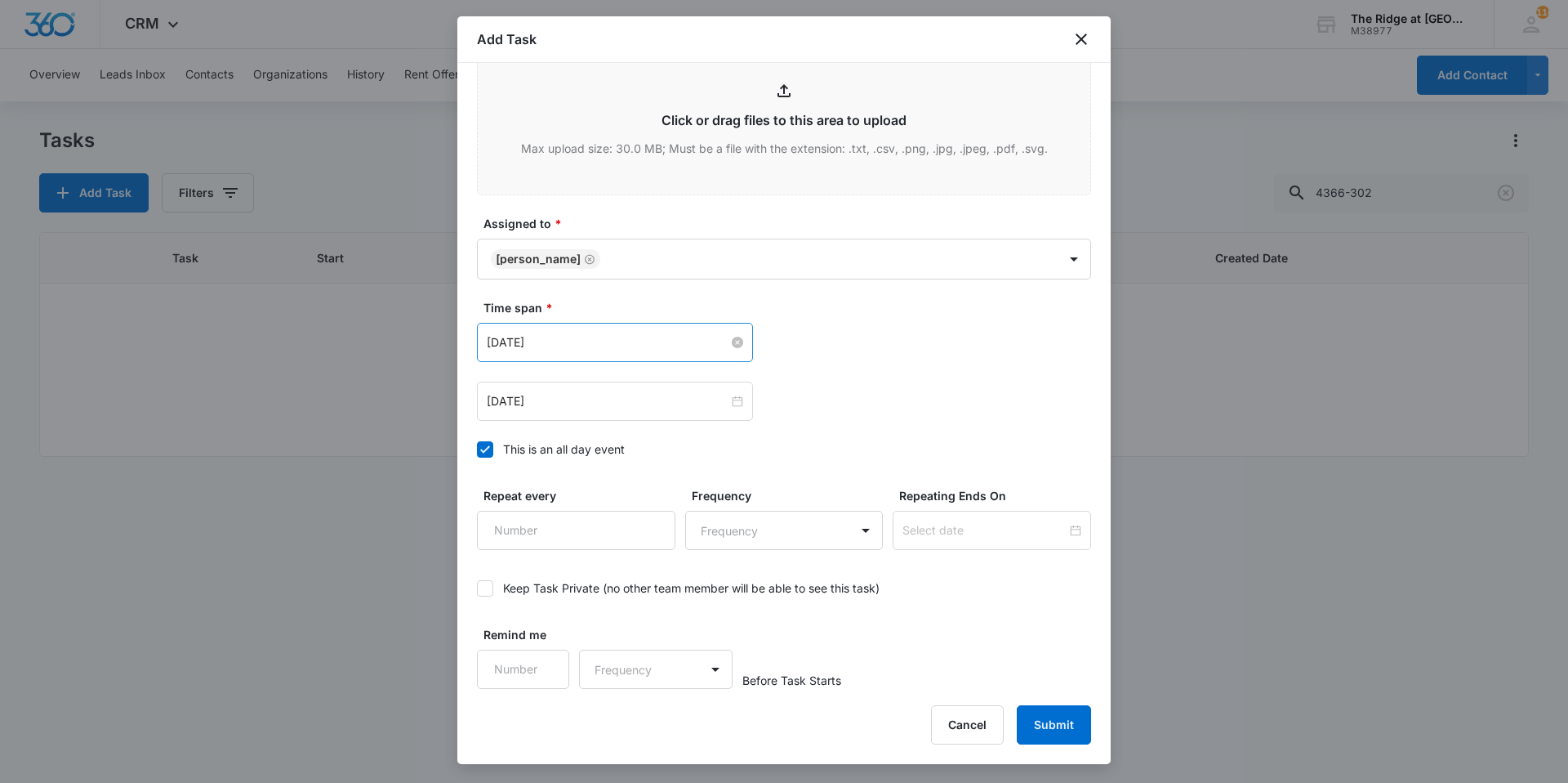
click at [566, 345] on input "[DATE]" at bounding box center [608, 343] width 242 height 18
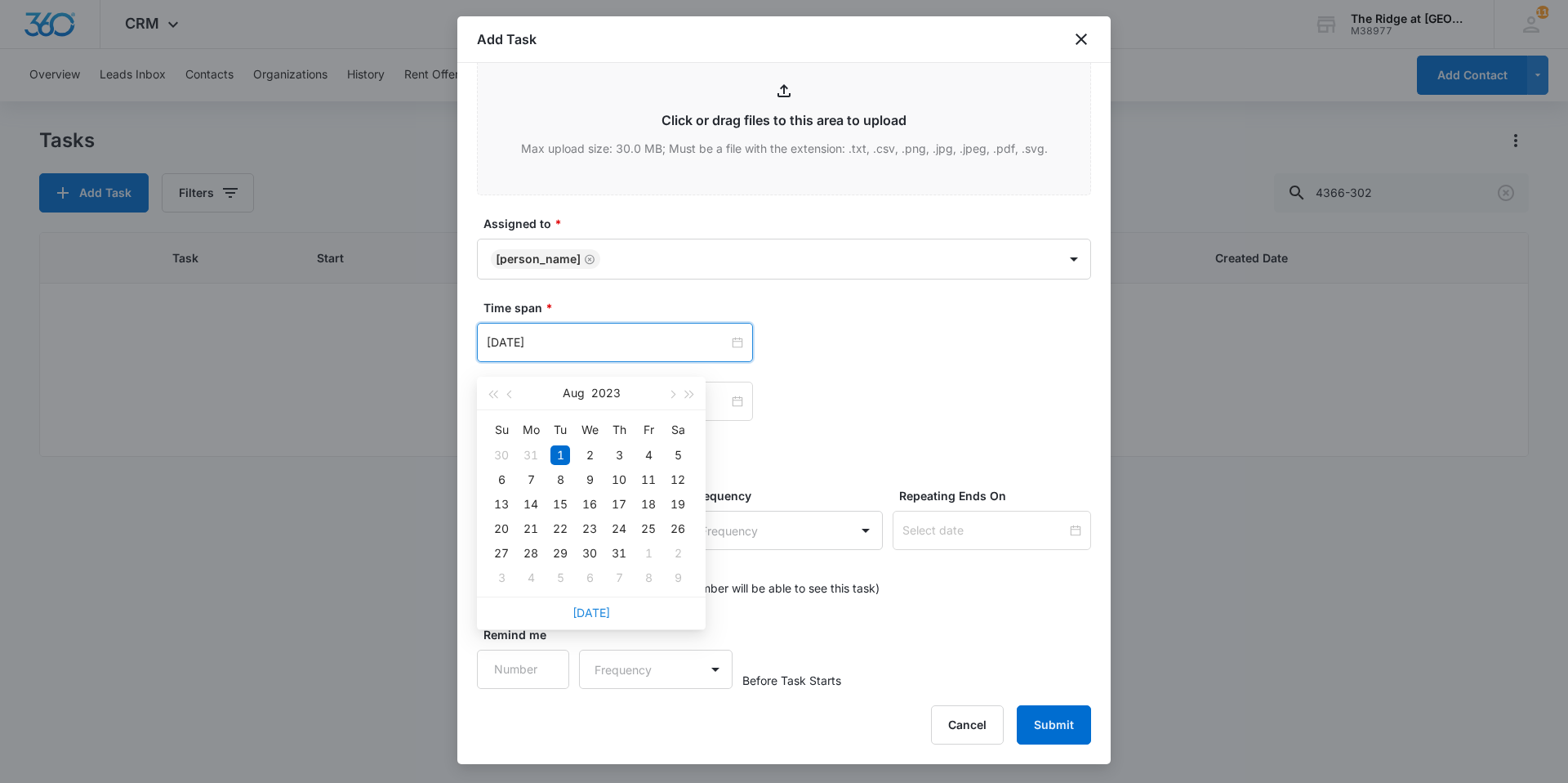
click at [585, 613] on link "[DATE]" at bounding box center [592, 612] width 38 height 13
type input "[DATE]"
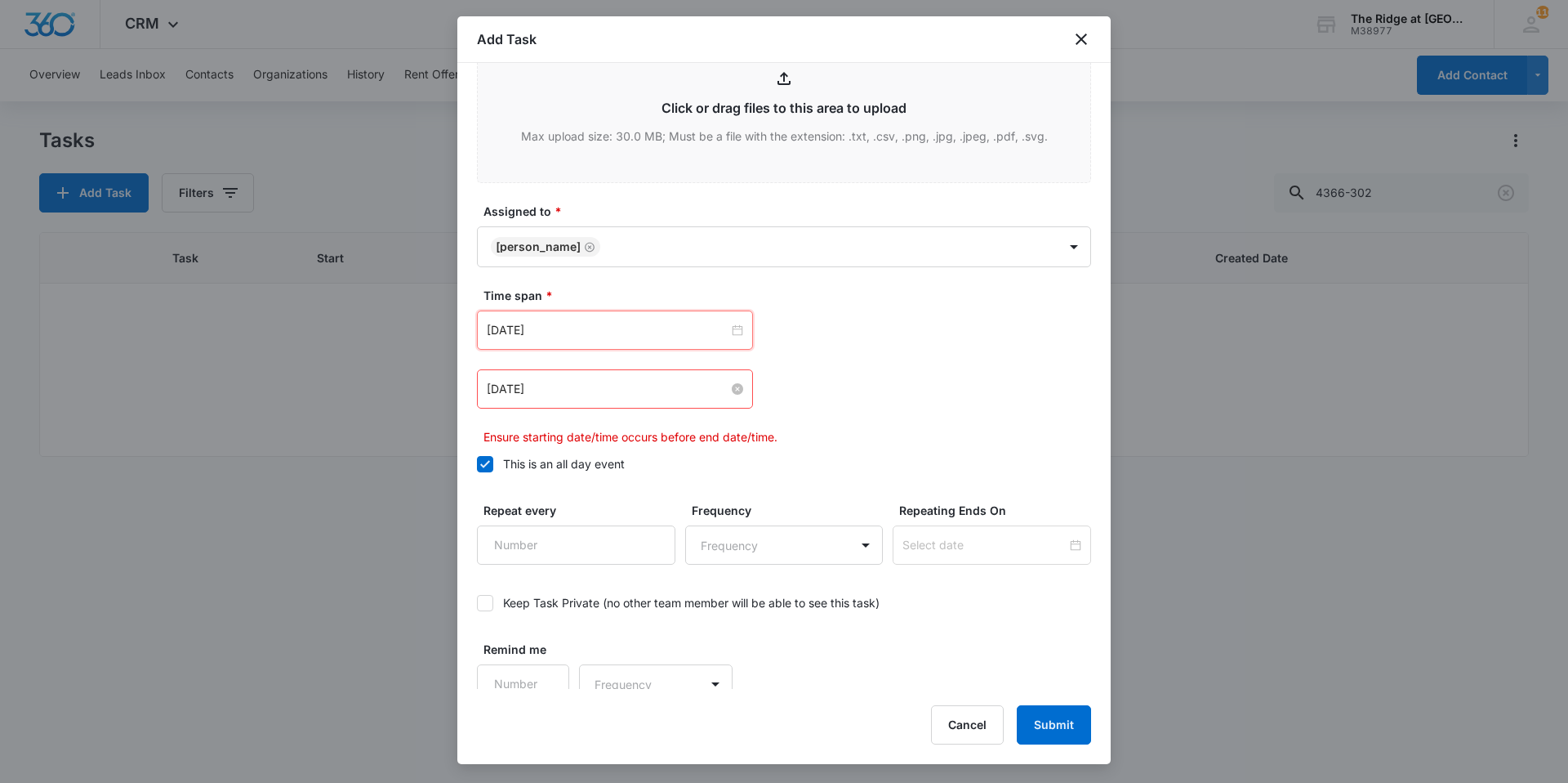
click at [567, 398] on input "[DATE]" at bounding box center [608, 389] width 242 height 18
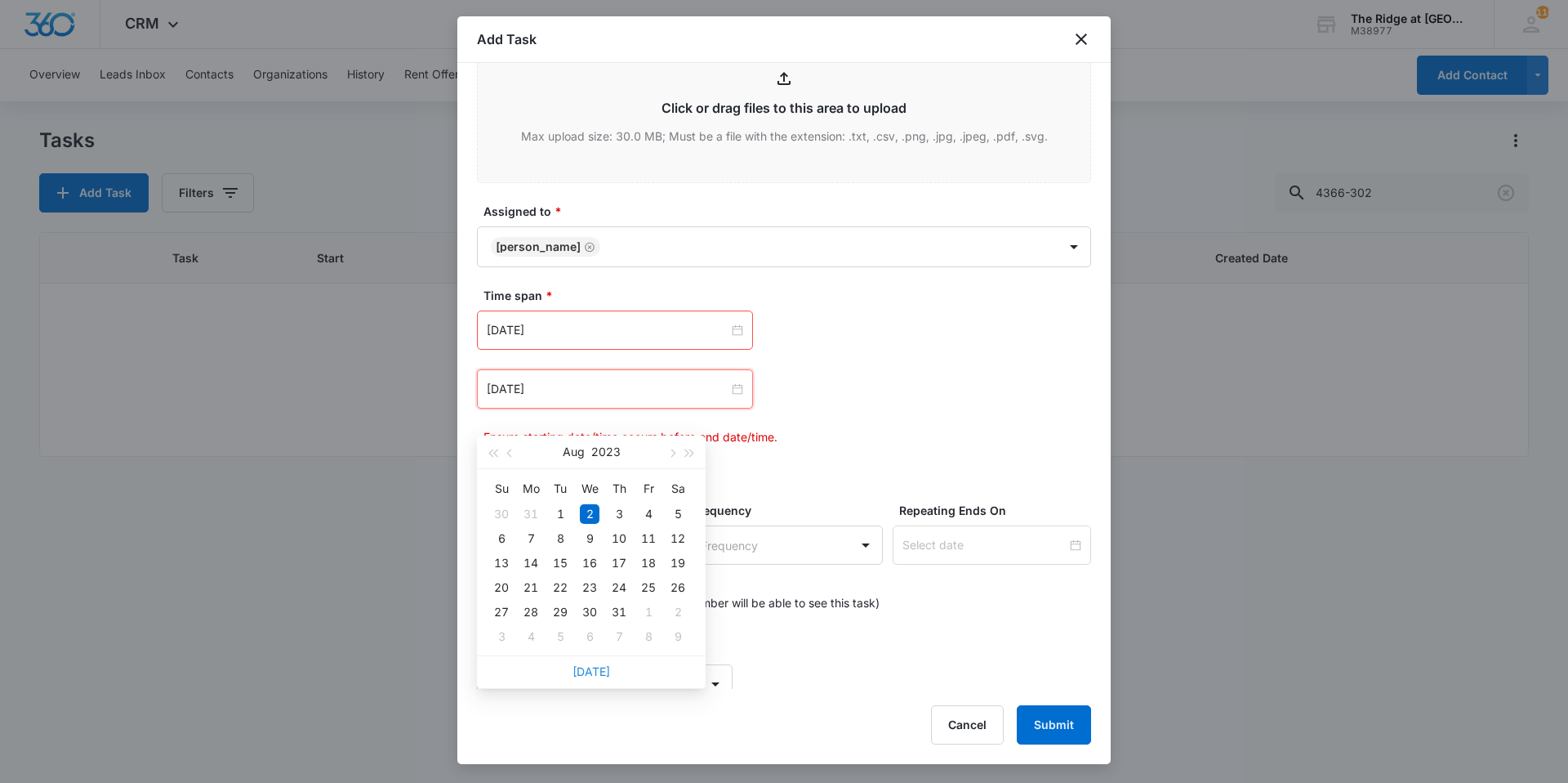
click at [589, 666] on link "[DATE]" at bounding box center [592, 671] width 38 height 13
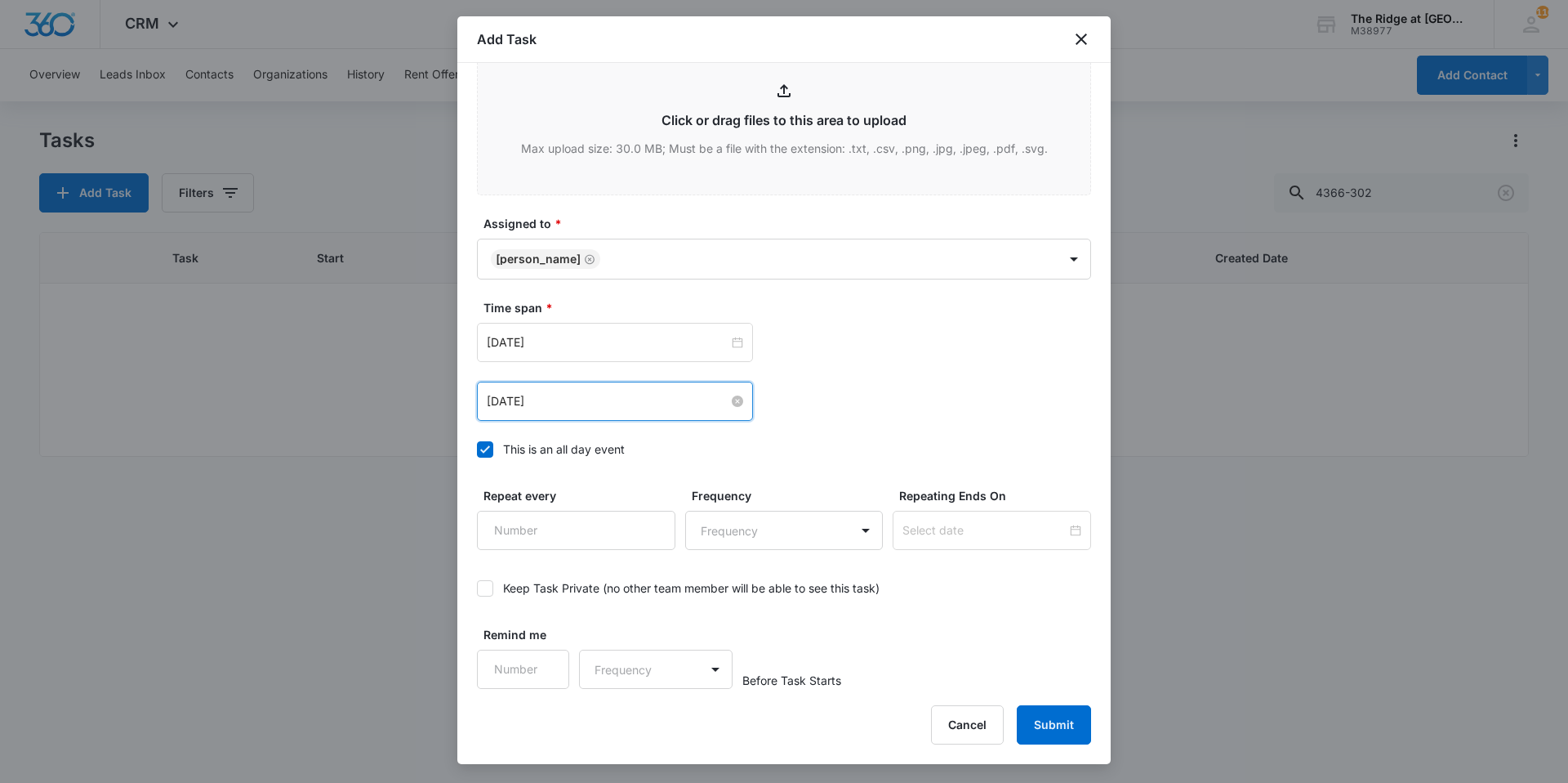
click at [589, 410] on input "[DATE]" at bounding box center [608, 401] width 242 height 18
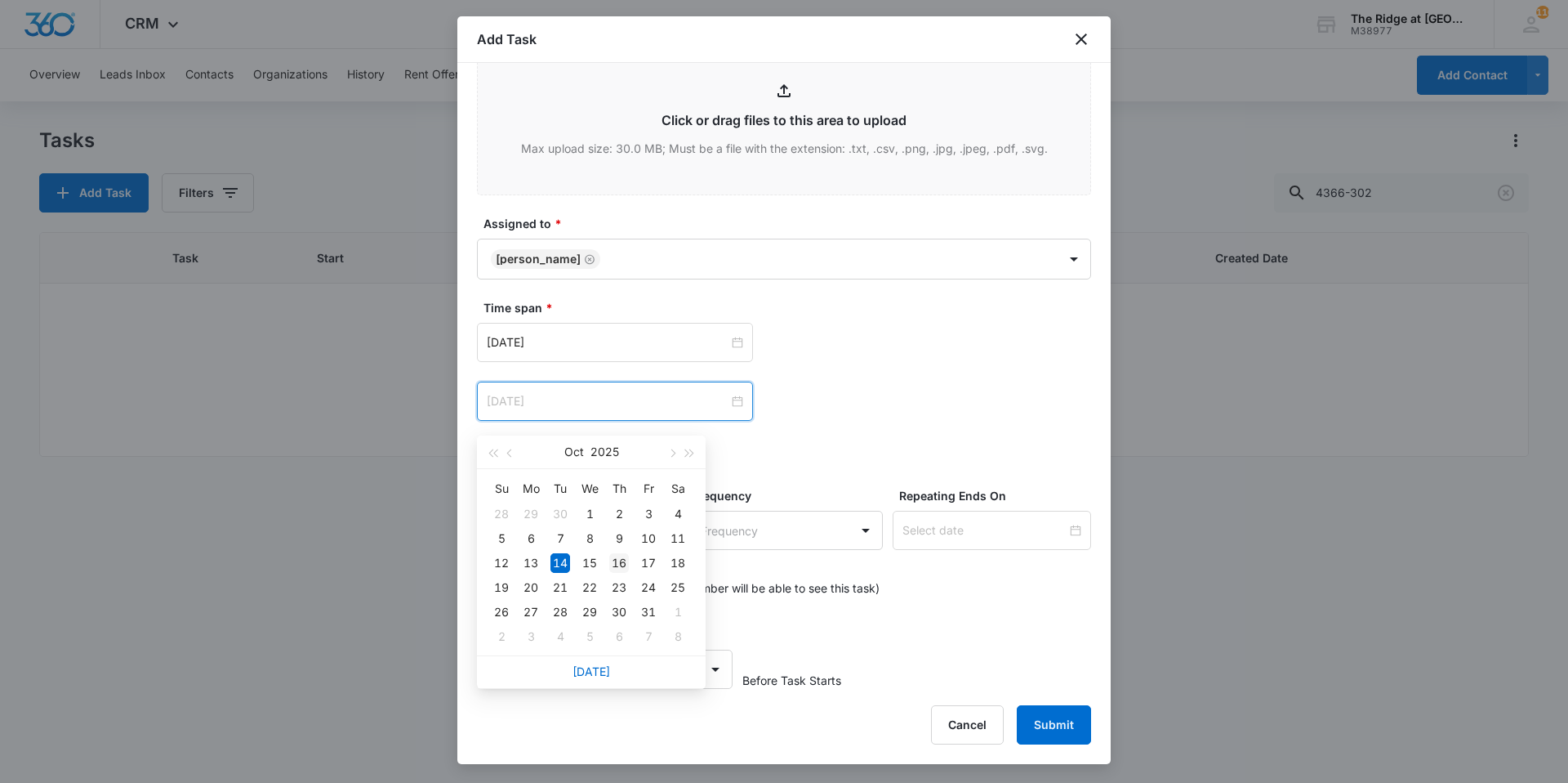
type input "[DATE]"
click at [618, 560] on div "16" at bounding box center [619, 563] width 20 height 20
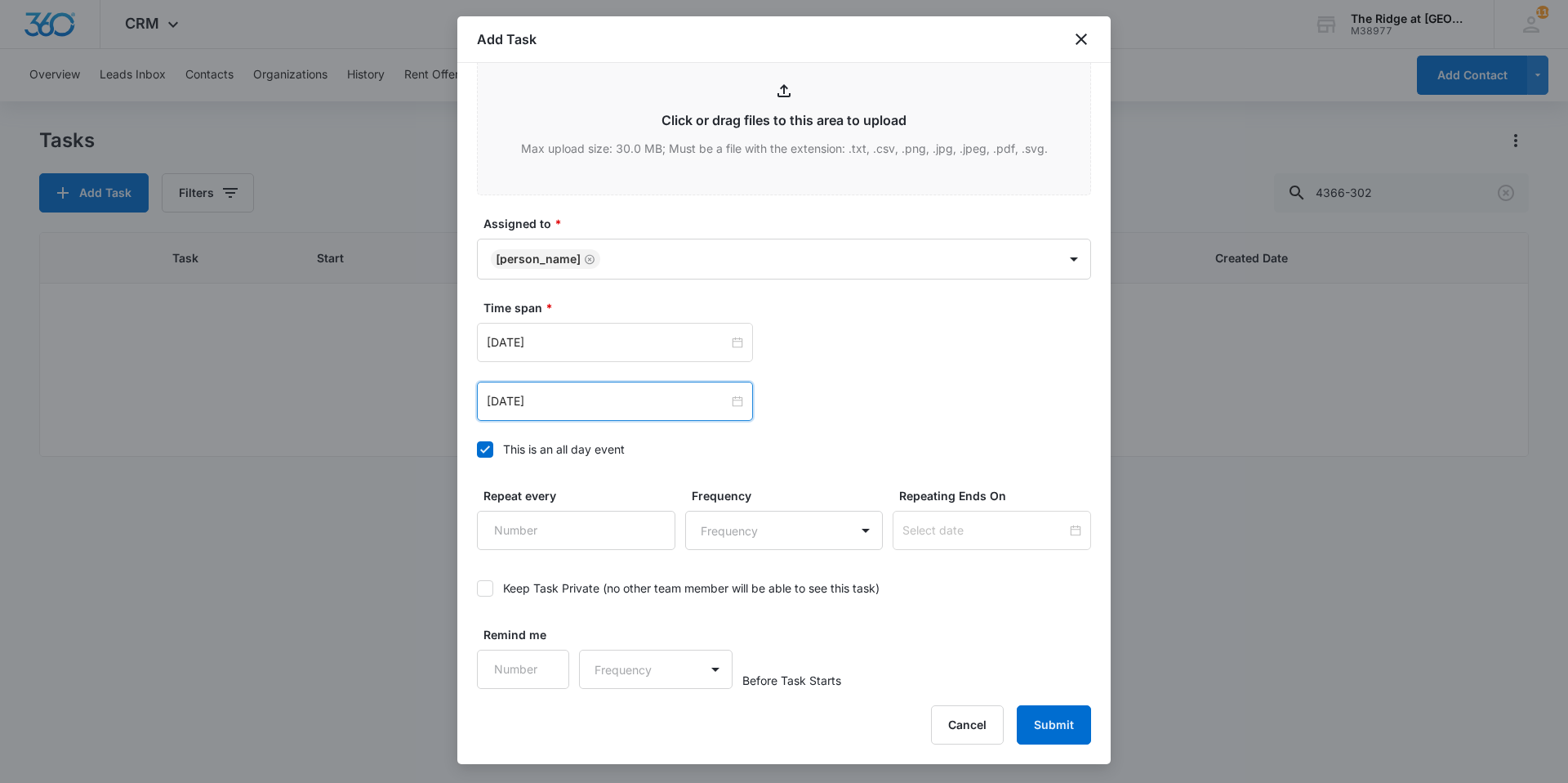
click at [869, 457] on label "This is an all day event" at bounding box center [784, 448] width 614 height 17
click at [477, 449] on input "This is an all day event" at bounding box center [477, 449] width 0 height 0
click at [739, 457] on label "This is an all day event" at bounding box center [784, 448] width 614 height 17
click at [477, 449] on input "This is an all day event" at bounding box center [477, 449] width 0 height 0
click at [595, 352] on input "[DATE]" at bounding box center [608, 343] width 242 height 18
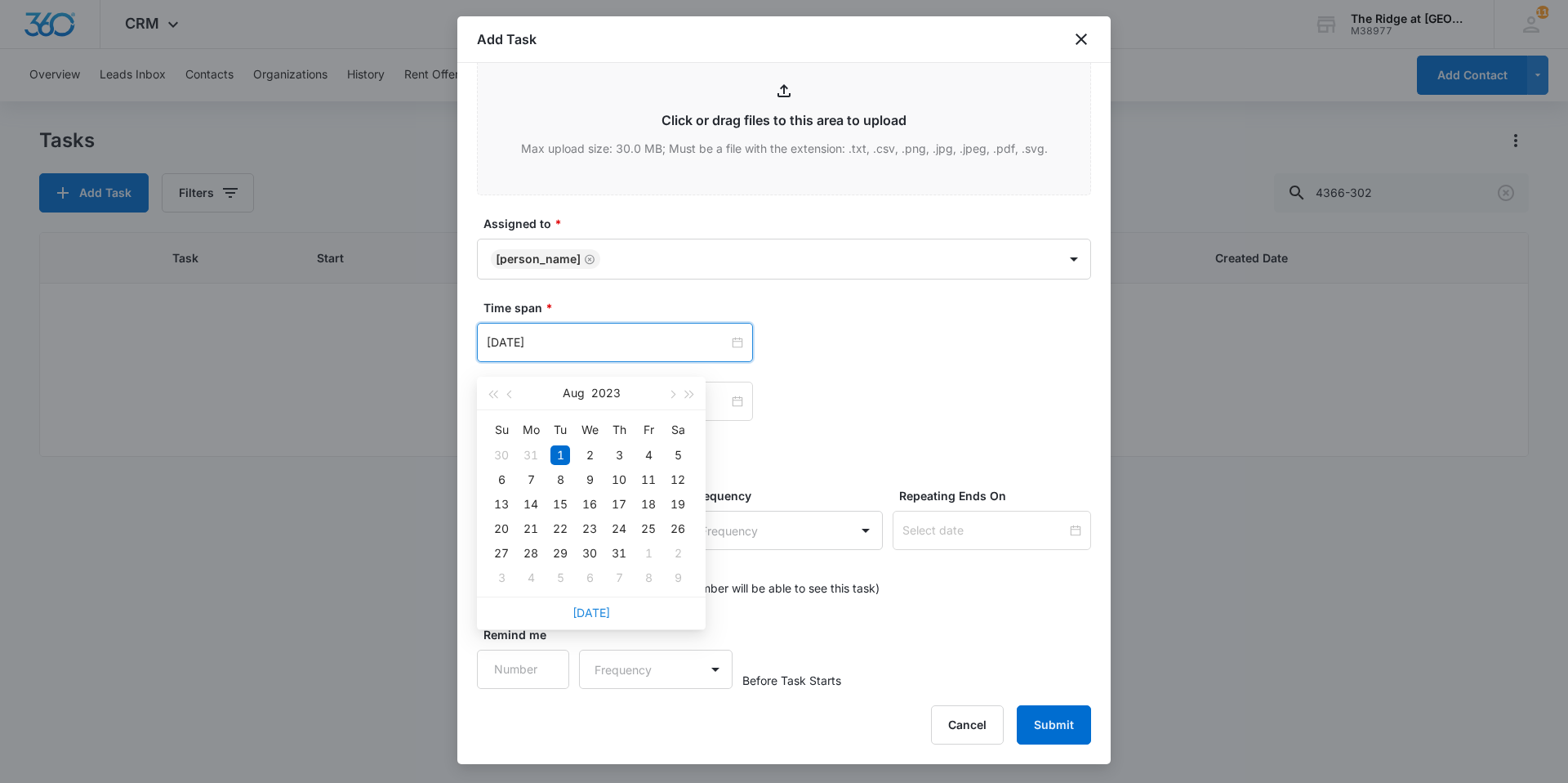
click at [583, 611] on link "[DATE]" at bounding box center [592, 612] width 38 height 13
type input "[DATE]"
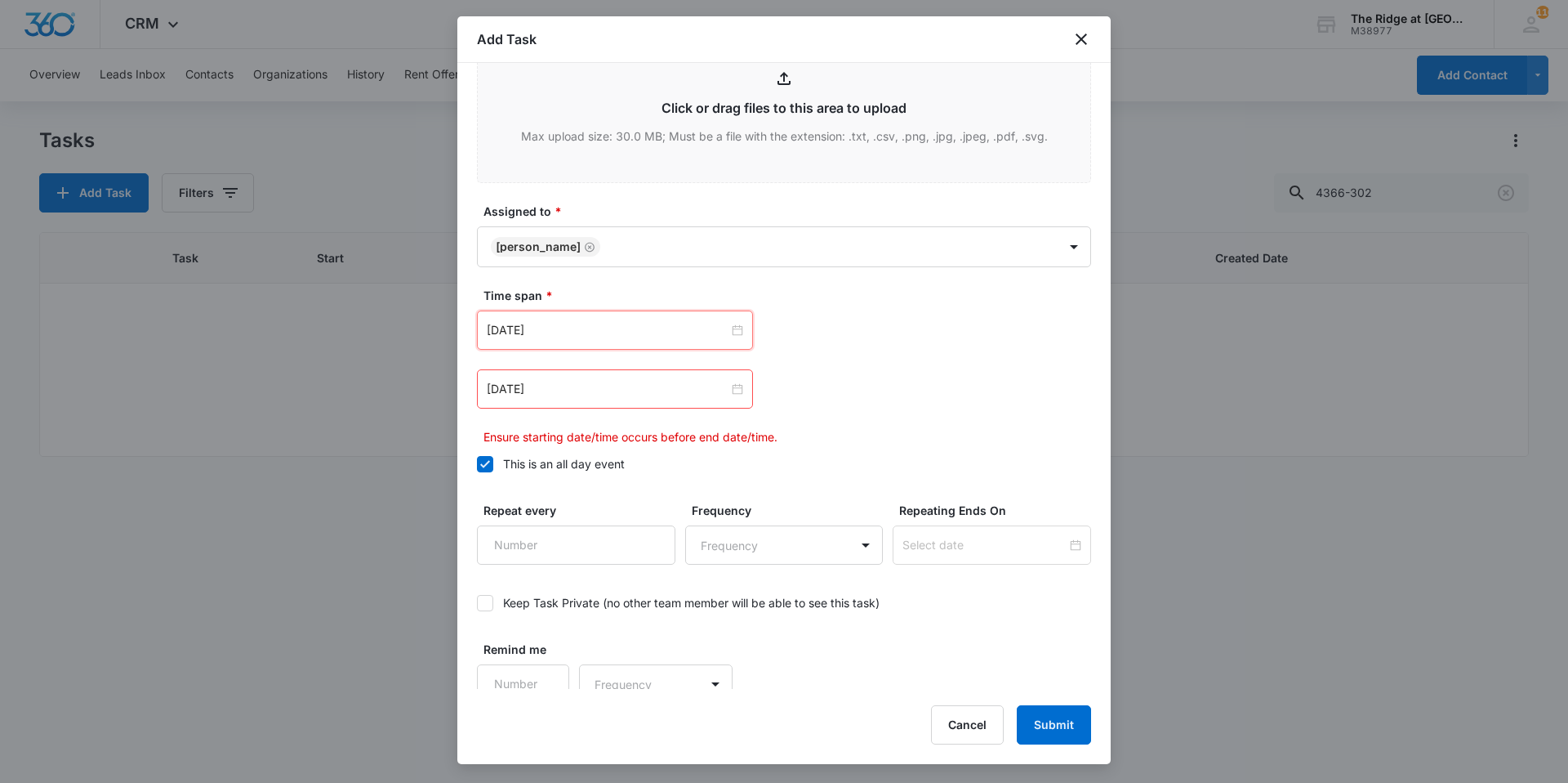
click at [599, 409] on div "[DATE]" at bounding box center [615, 389] width 276 height 39
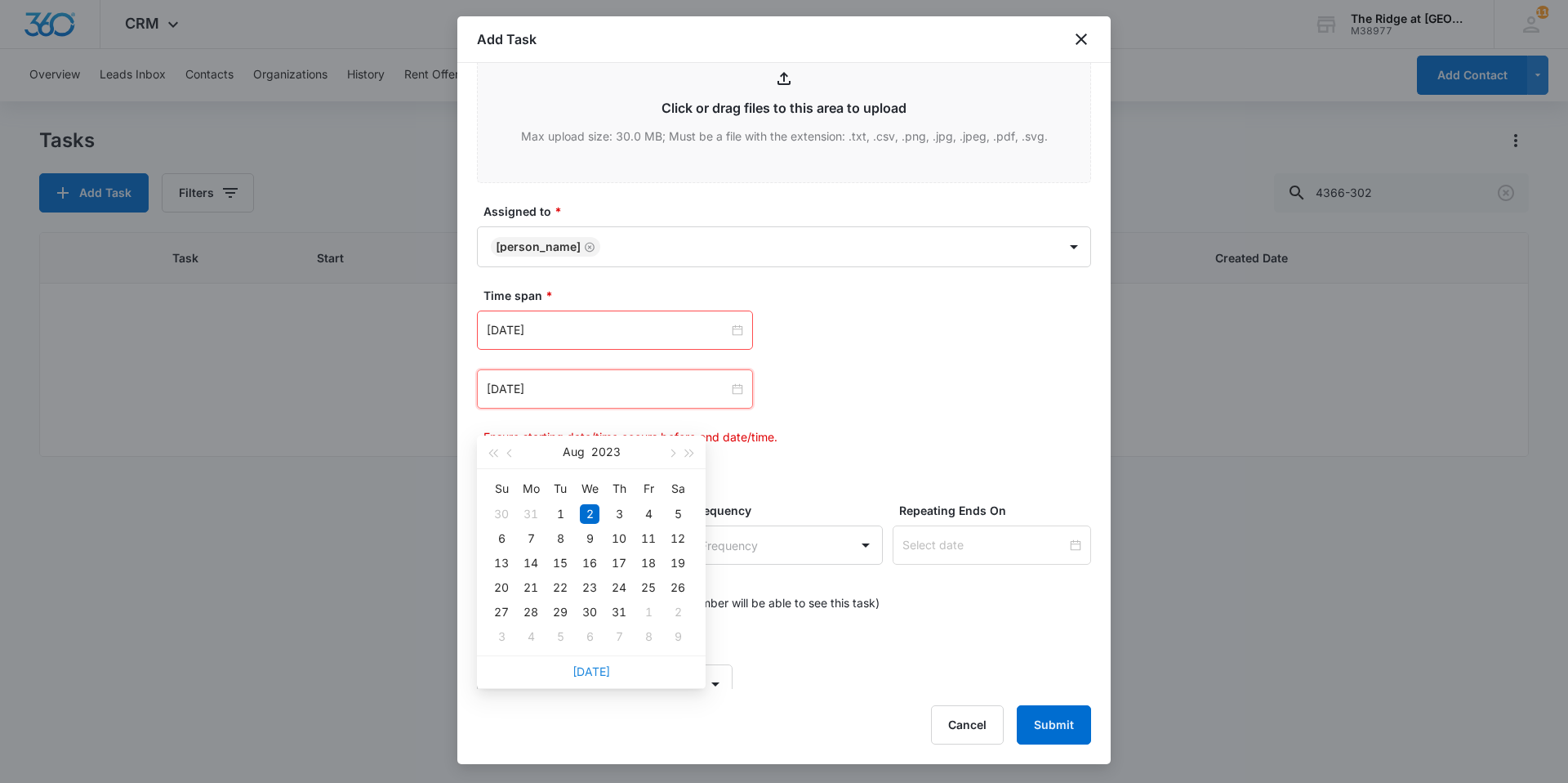
click at [593, 670] on link "[DATE]" at bounding box center [592, 671] width 38 height 13
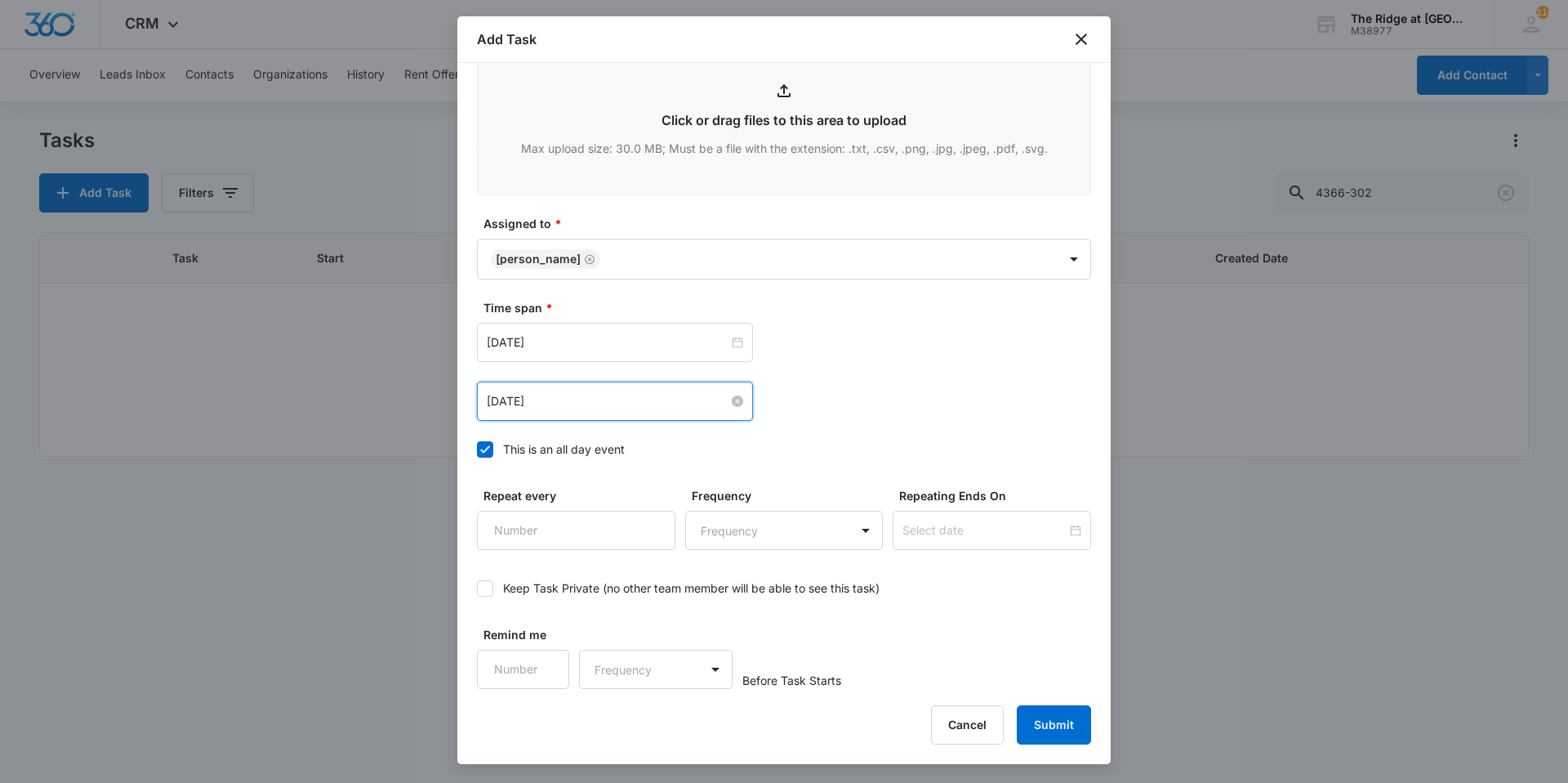
click at [608, 410] on input "[DATE]" at bounding box center [608, 401] width 242 height 18
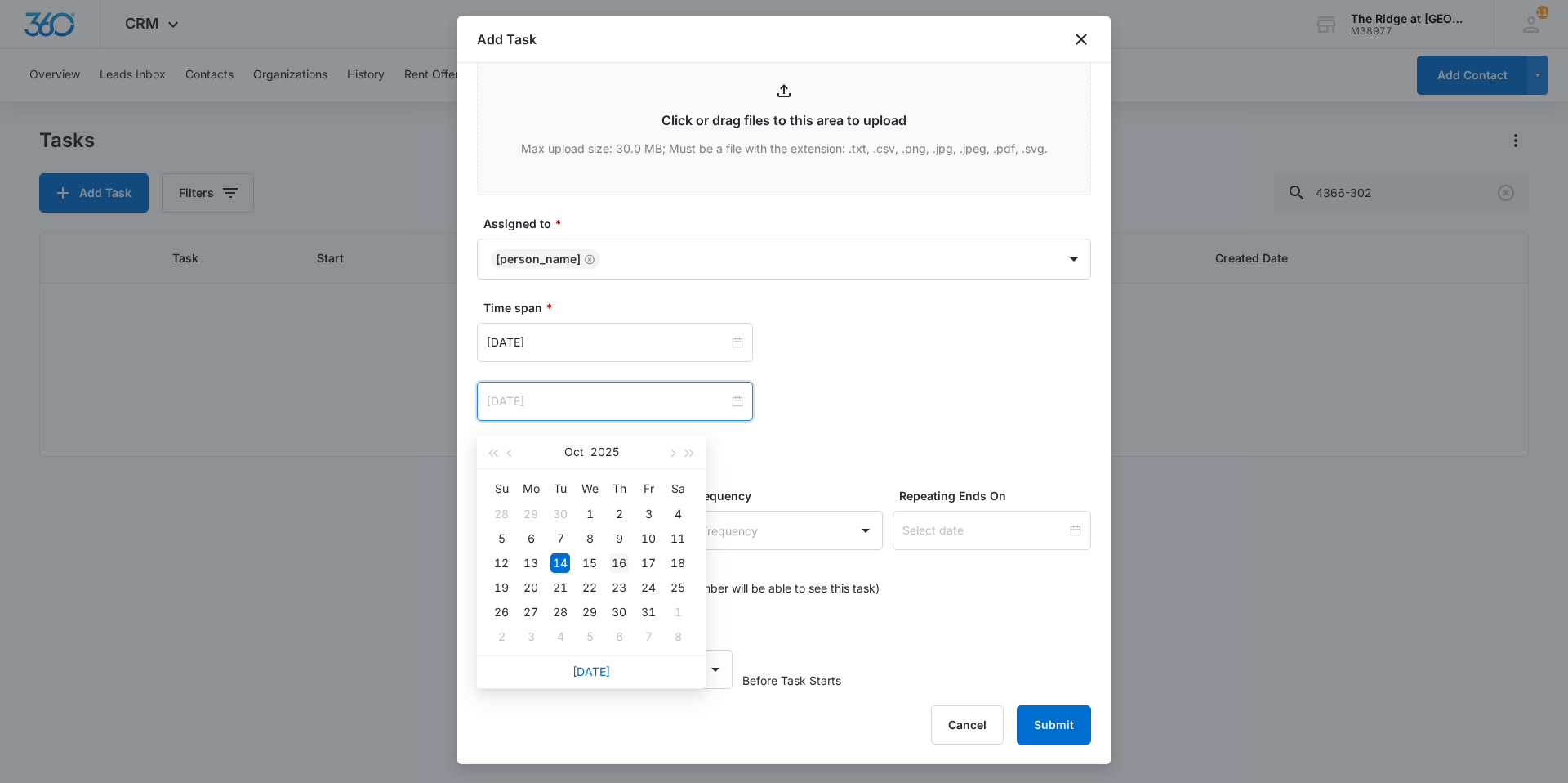
type input "[DATE]"
click at [618, 567] on div "16" at bounding box center [619, 563] width 20 height 20
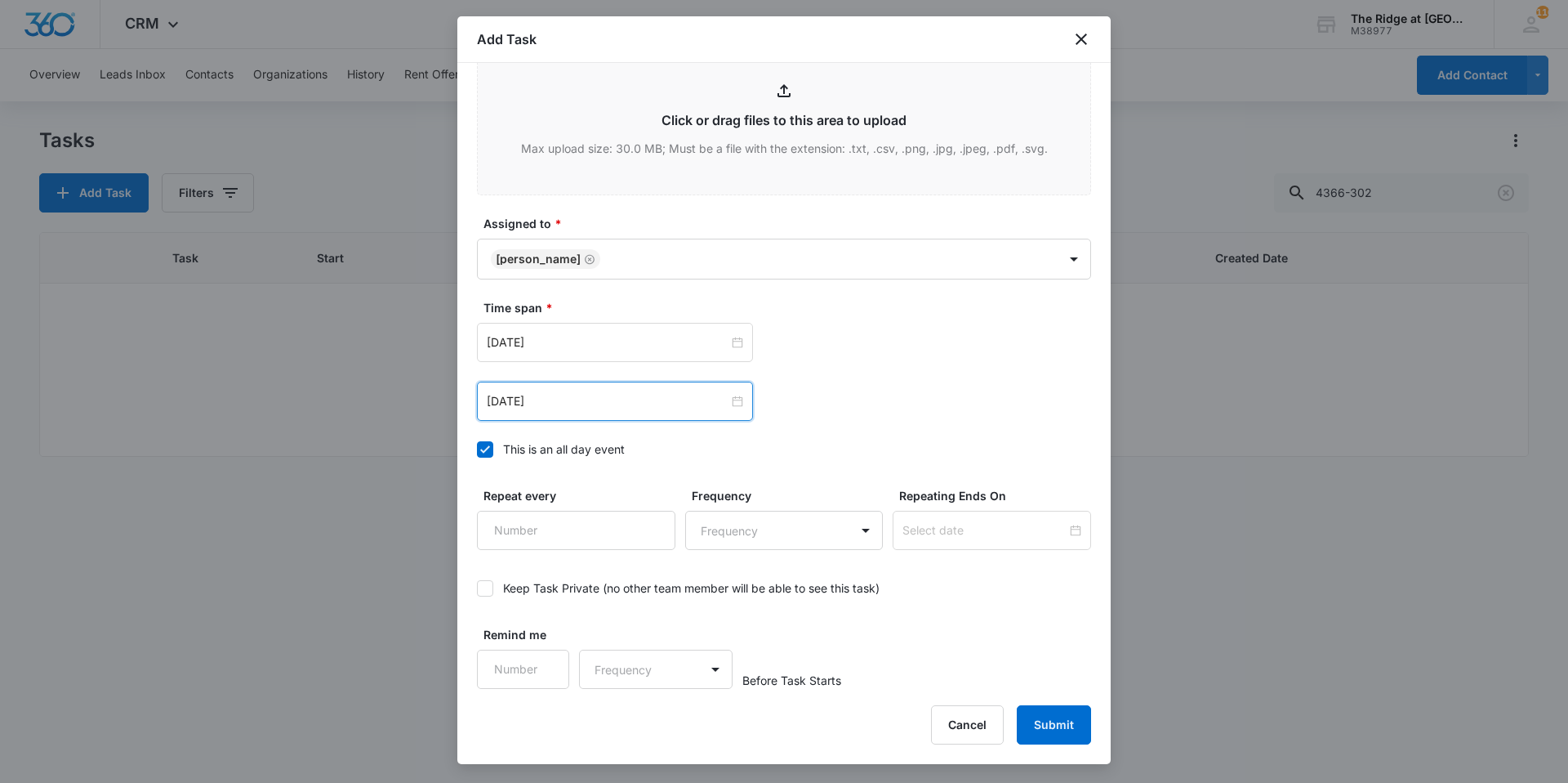
scroll to position [910, 0]
click at [1026, 715] on button "Submit" at bounding box center [1053, 725] width 74 height 39
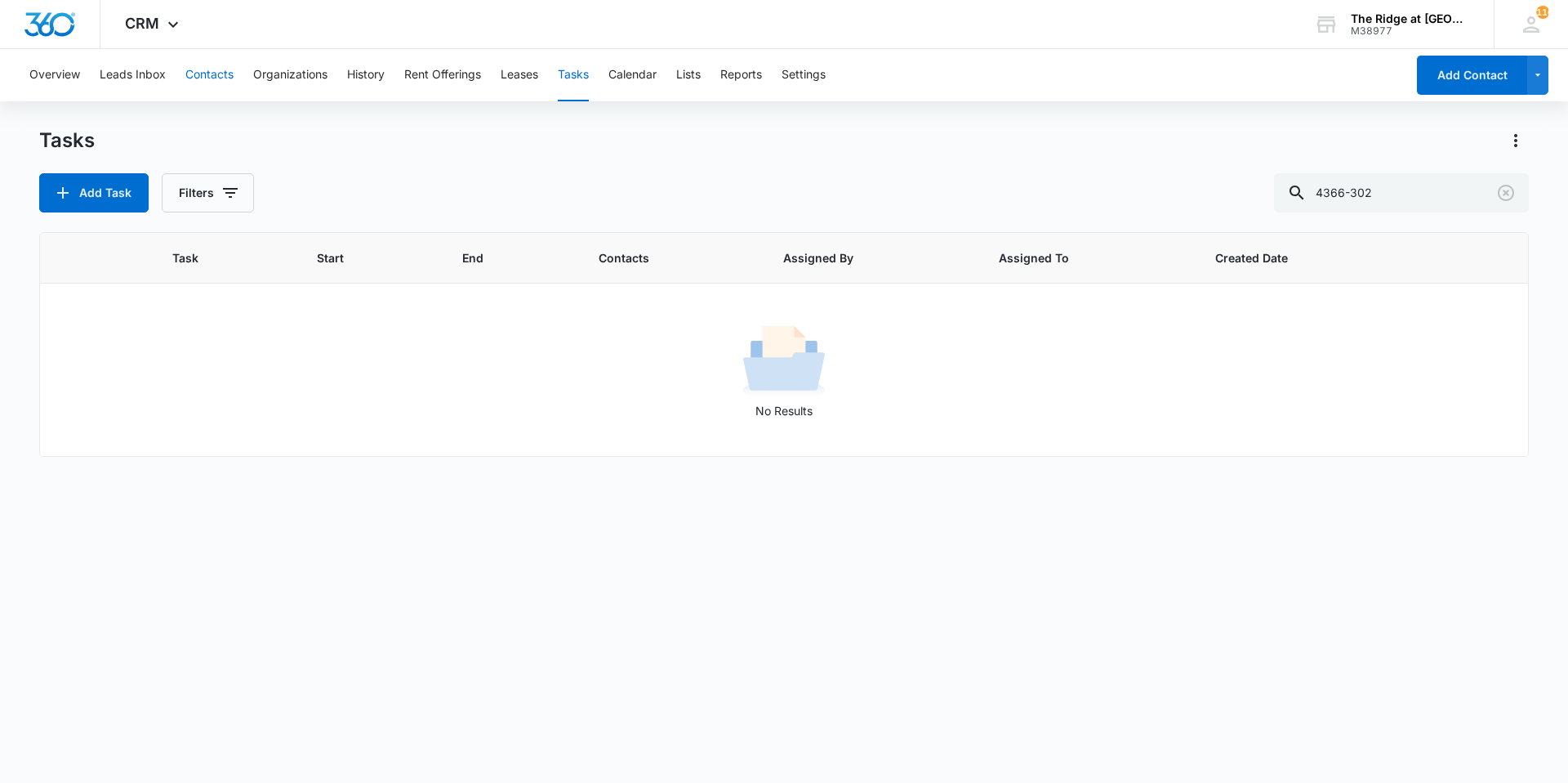
click at [212, 86] on button "Contacts" at bounding box center [210, 75] width 48 height 52
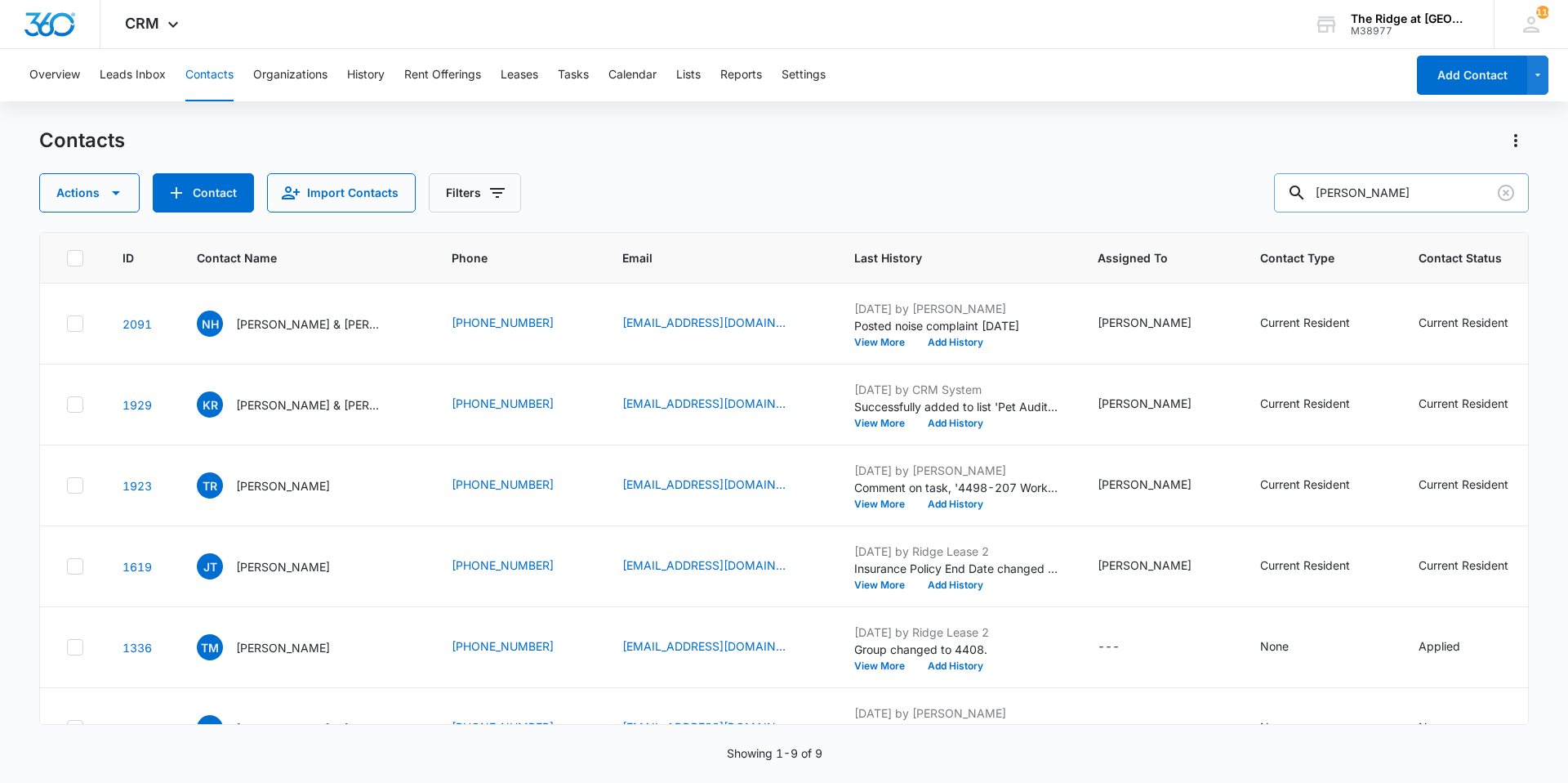
drag, startPoint x: 1356, startPoint y: 194, endPoint x: 1320, endPoint y: 193, distance: 36.0
click at [1320, 193] on div "[PERSON_NAME]" at bounding box center [1401, 193] width 255 height 39
type input "[PERSON_NAME]"
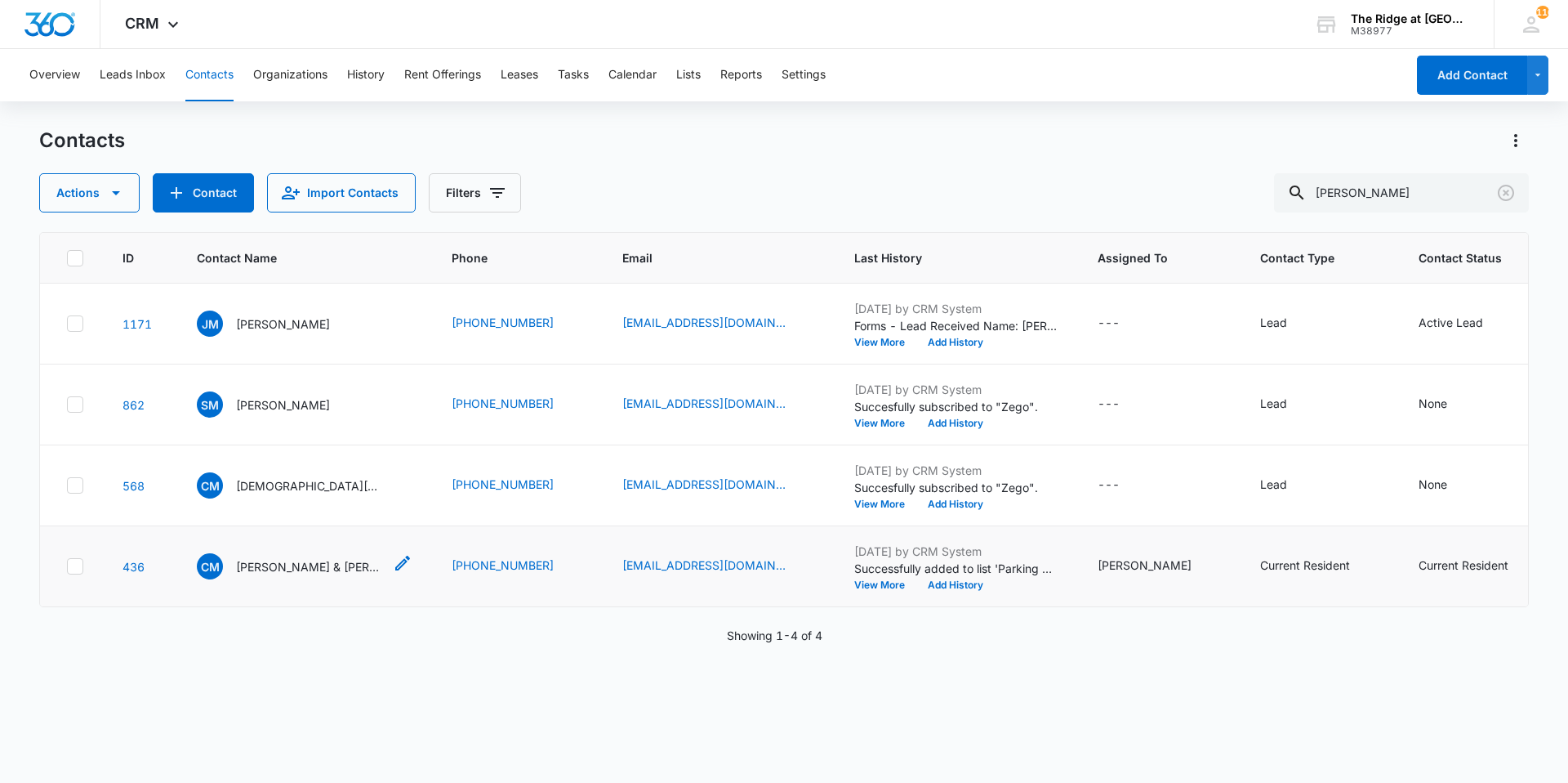
click at [262, 573] on p "[PERSON_NAME] & [PERSON_NAME]" at bounding box center [309, 566] width 147 height 17
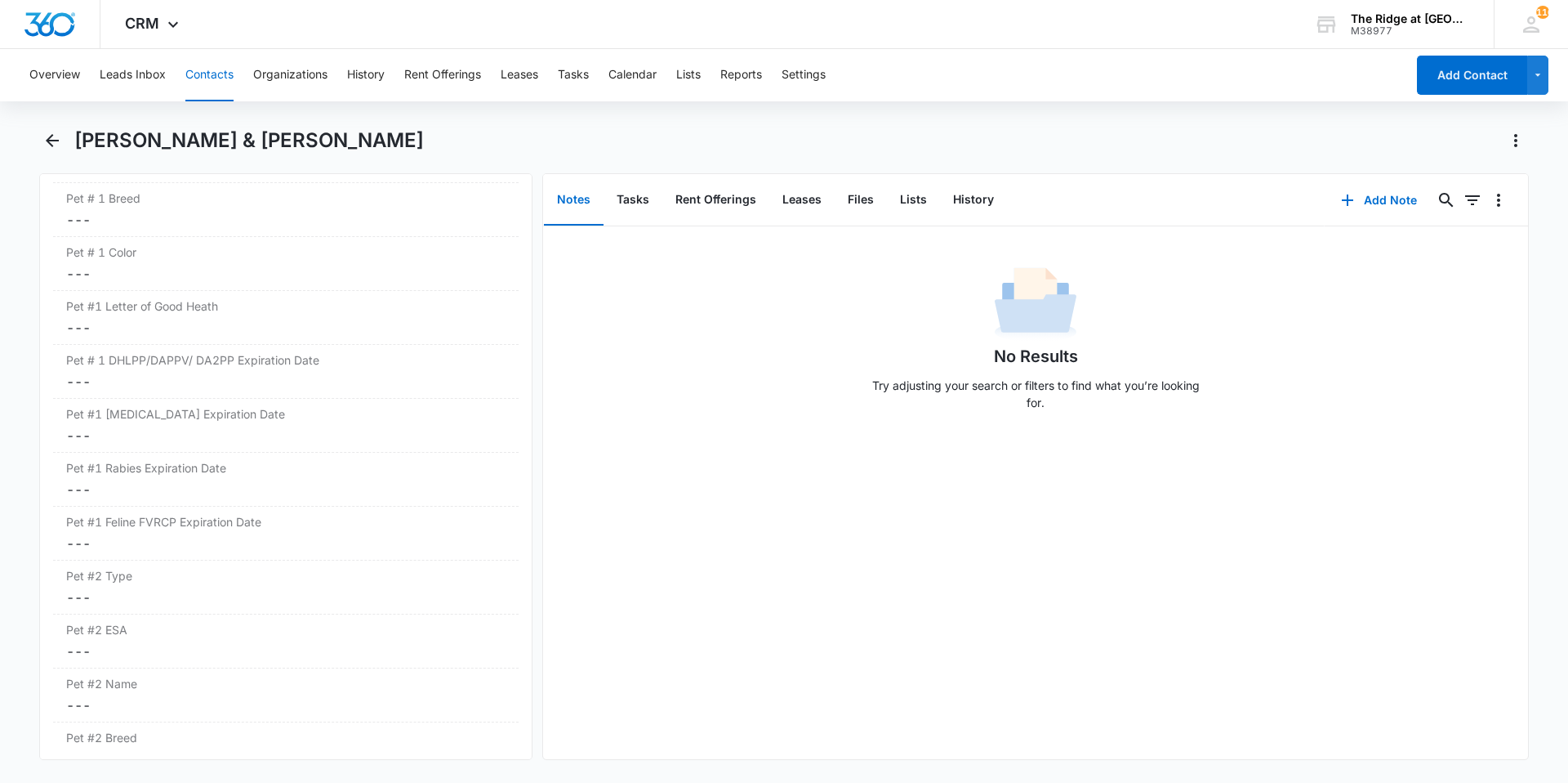
scroll to position [2043, 0]
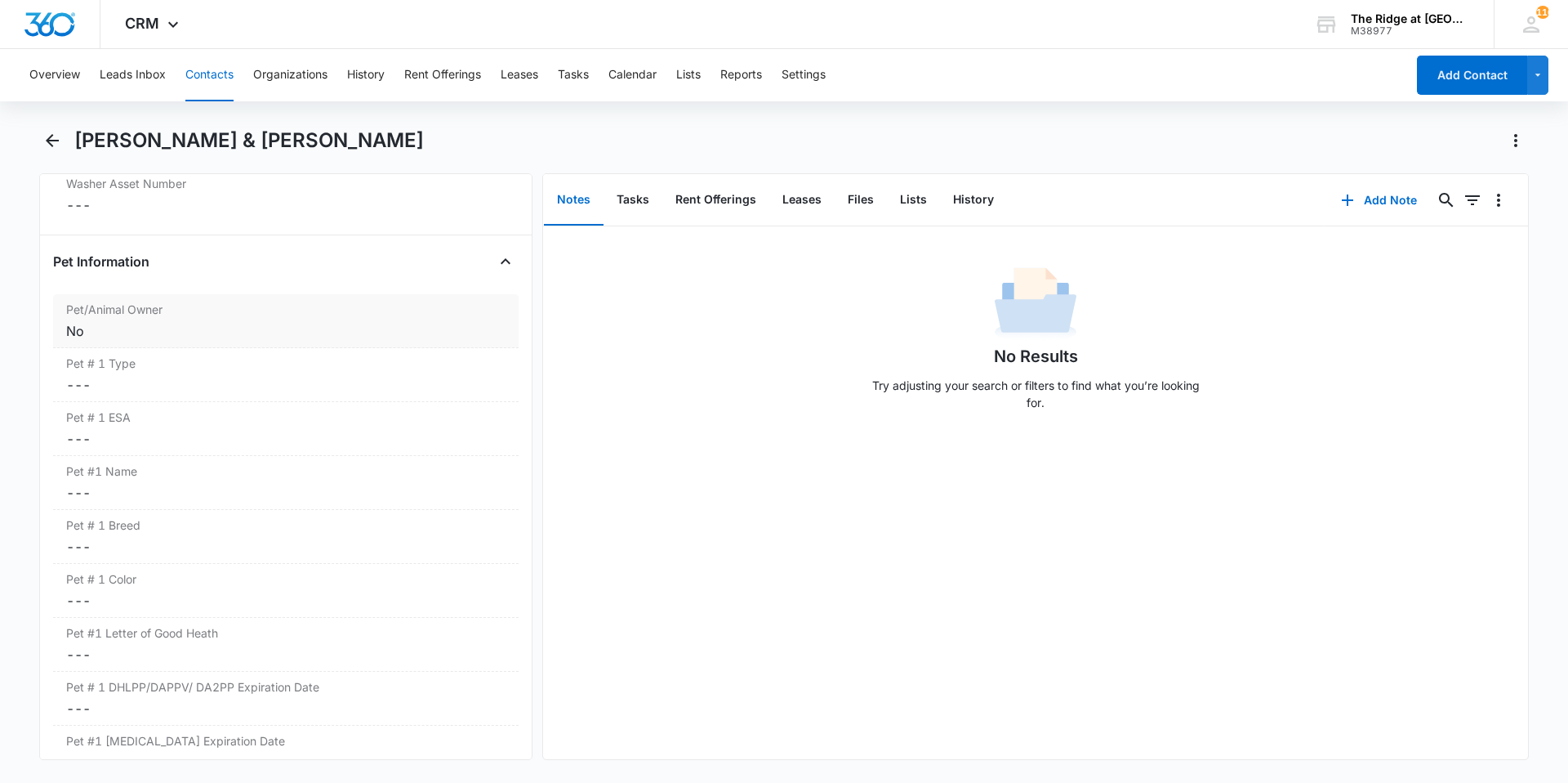
click at [251, 335] on div "No" at bounding box center [286, 331] width 439 height 20
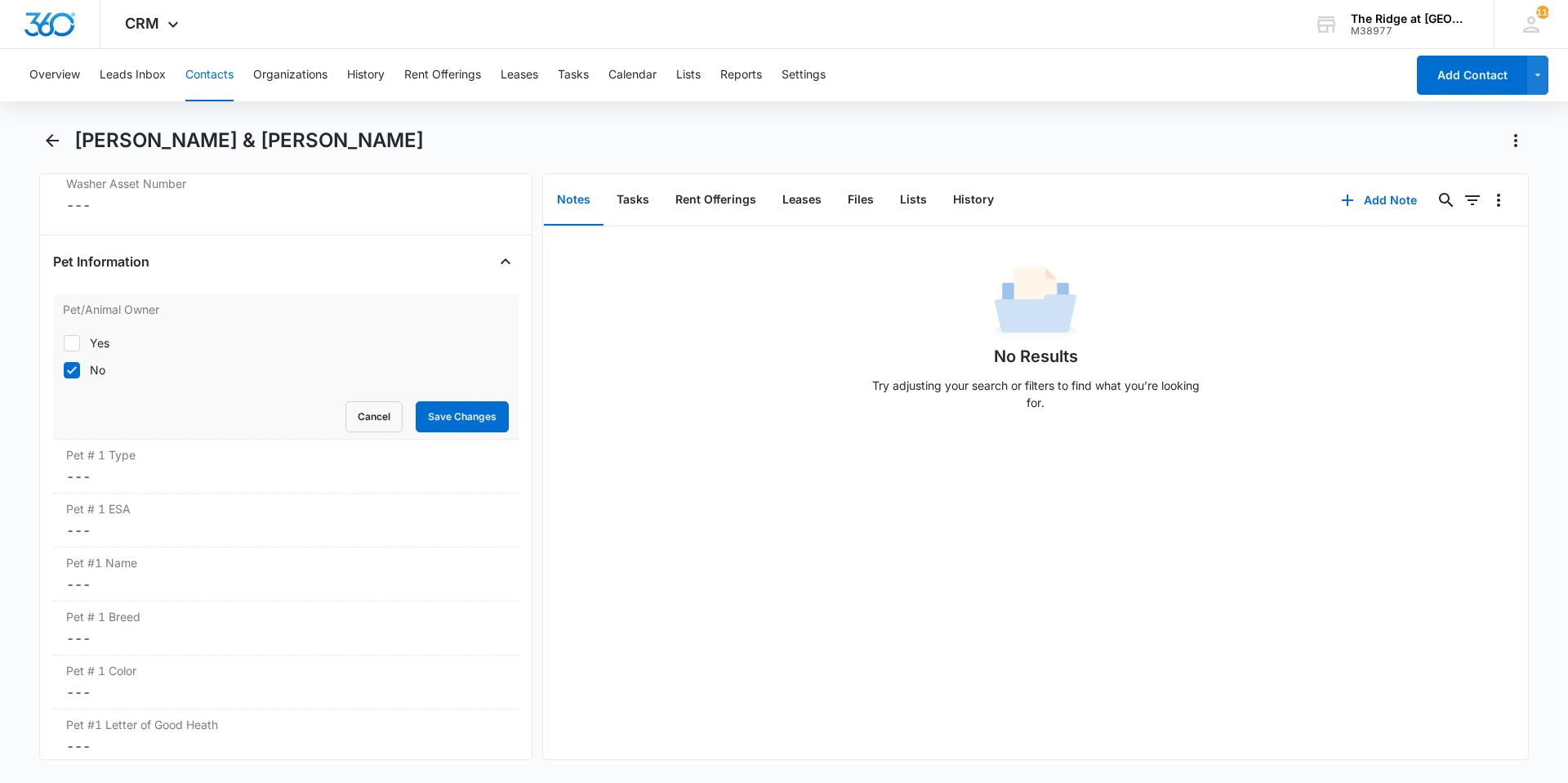
click at [99, 342] on div "Yes" at bounding box center [100, 343] width 20 height 17
click at [64, 343] on input "Yes" at bounding box center [63, 343] width 1 height 1
checkbox input "true"
click at [87, 371] on div "Yes No" at bounding box center [285, 356] width 446 height 44
click at [87, 372] on label "No" at bounding box center [285, 370] width 446 height 17
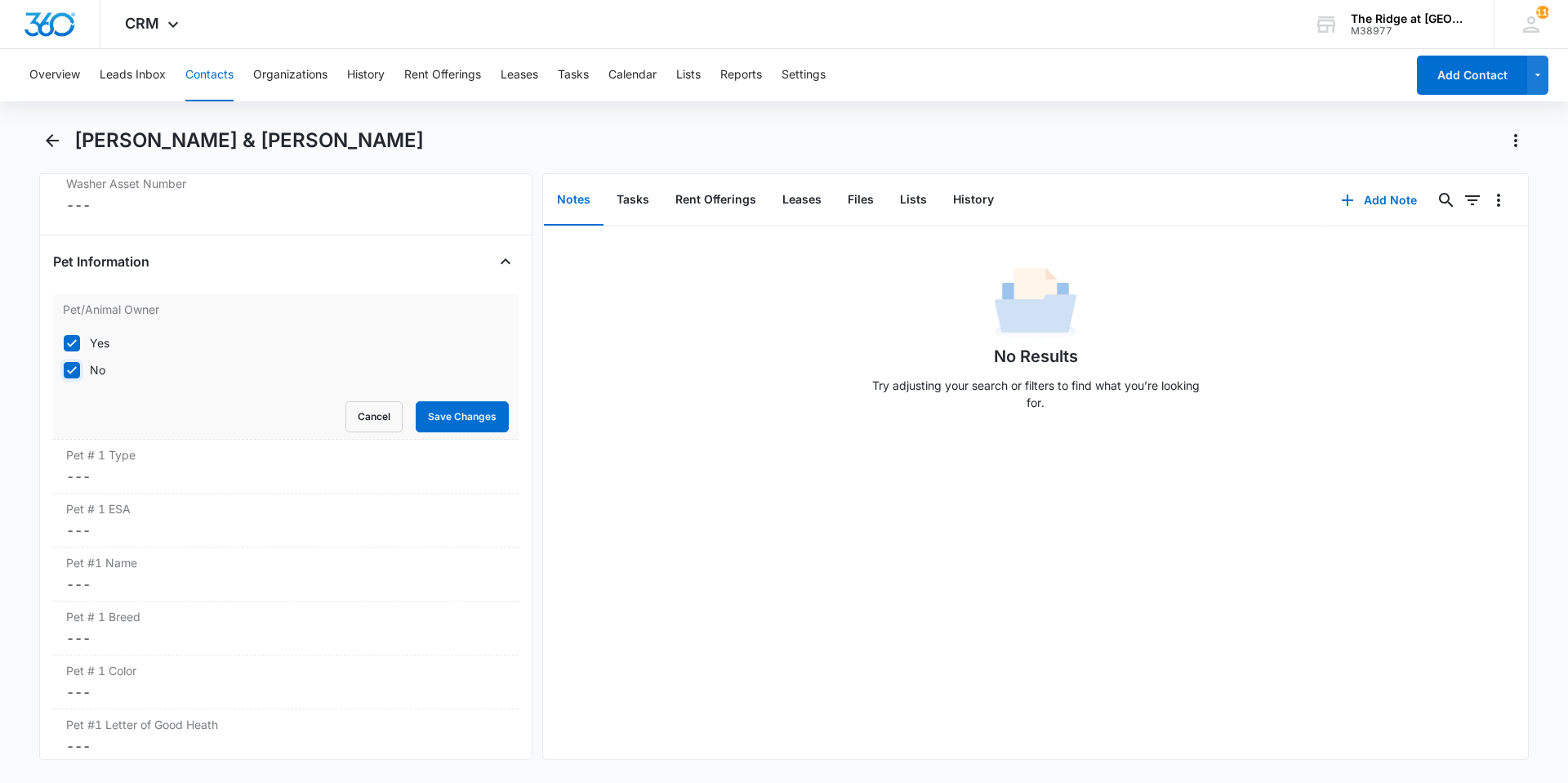
click at [64, 370] on input "No" at bounding box center [63, 370] width 1 height 1
checkbox input "false"
click at [437, 416] on button "Save Changes" at bounding box center [463, 416] width 93 height 31
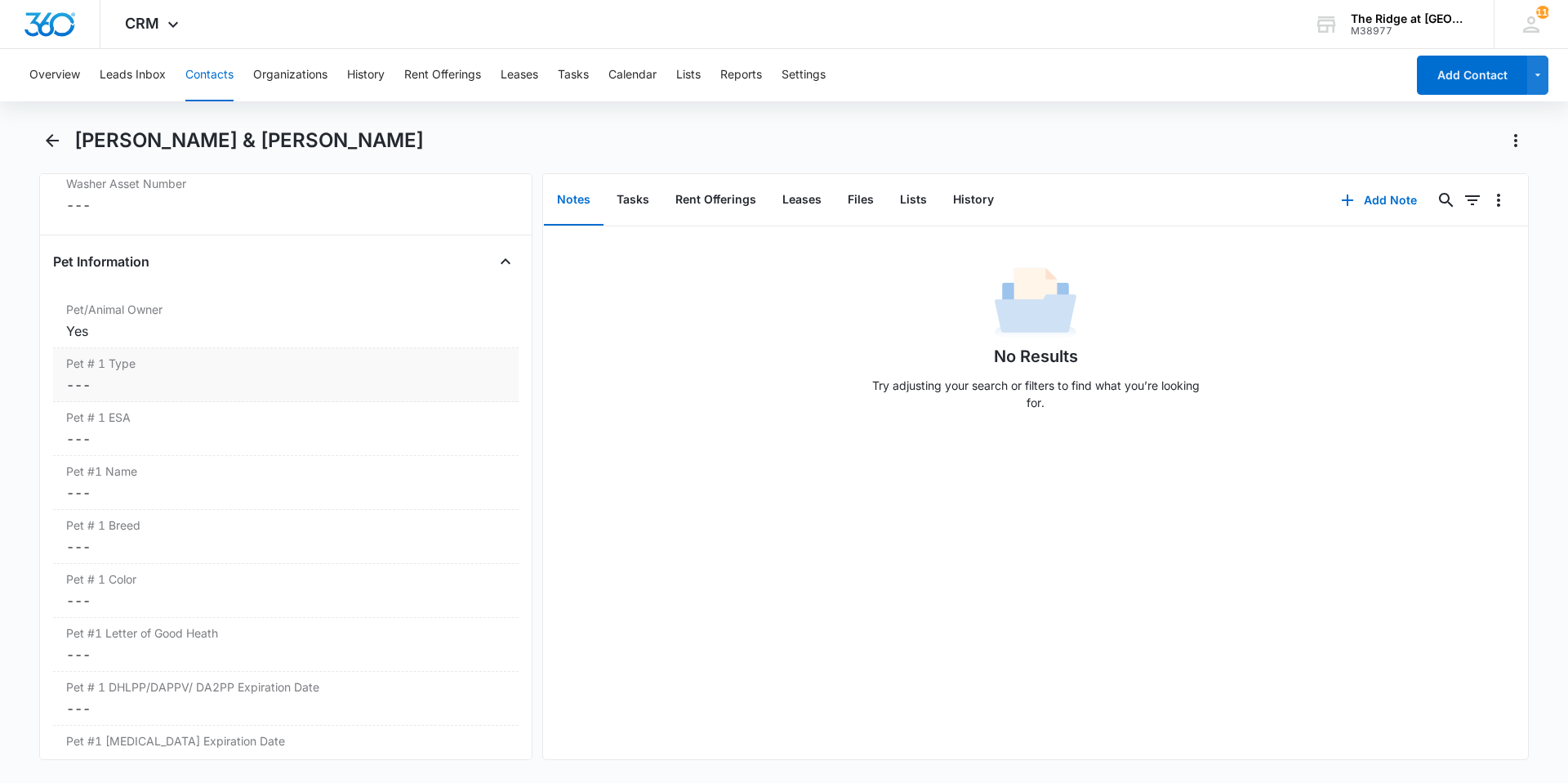
click at [130, 374] on div "Pet # 1 Type Cancel Save Changes ---" at bounding box center [285, 375] width 465 height 54
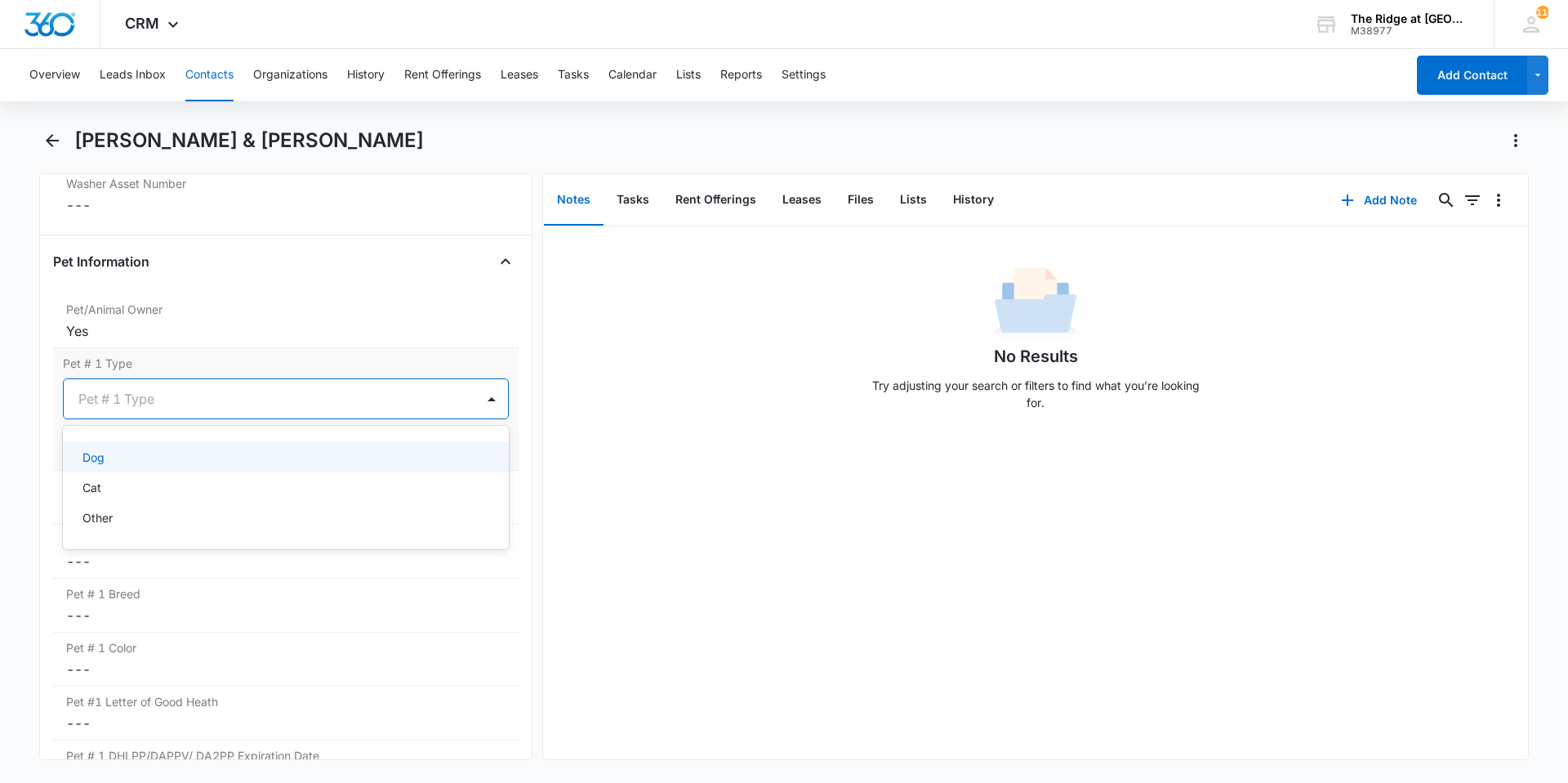
click at [128, 391] on div at bounding box center [265, 399] width 376 height 23
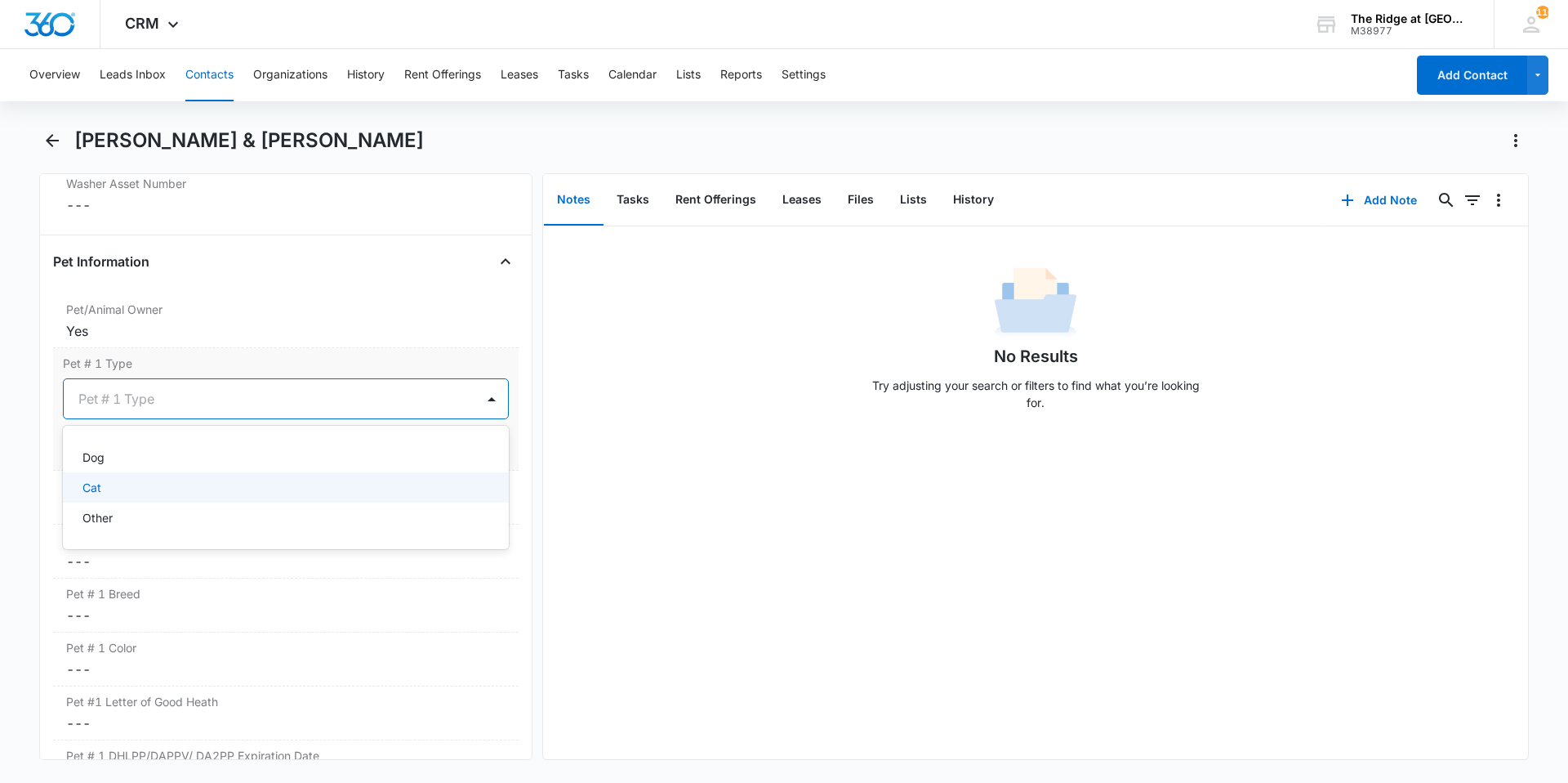
click at [124, 489] on div "Cat" at bounding box center [284, 487] width 403 height 17
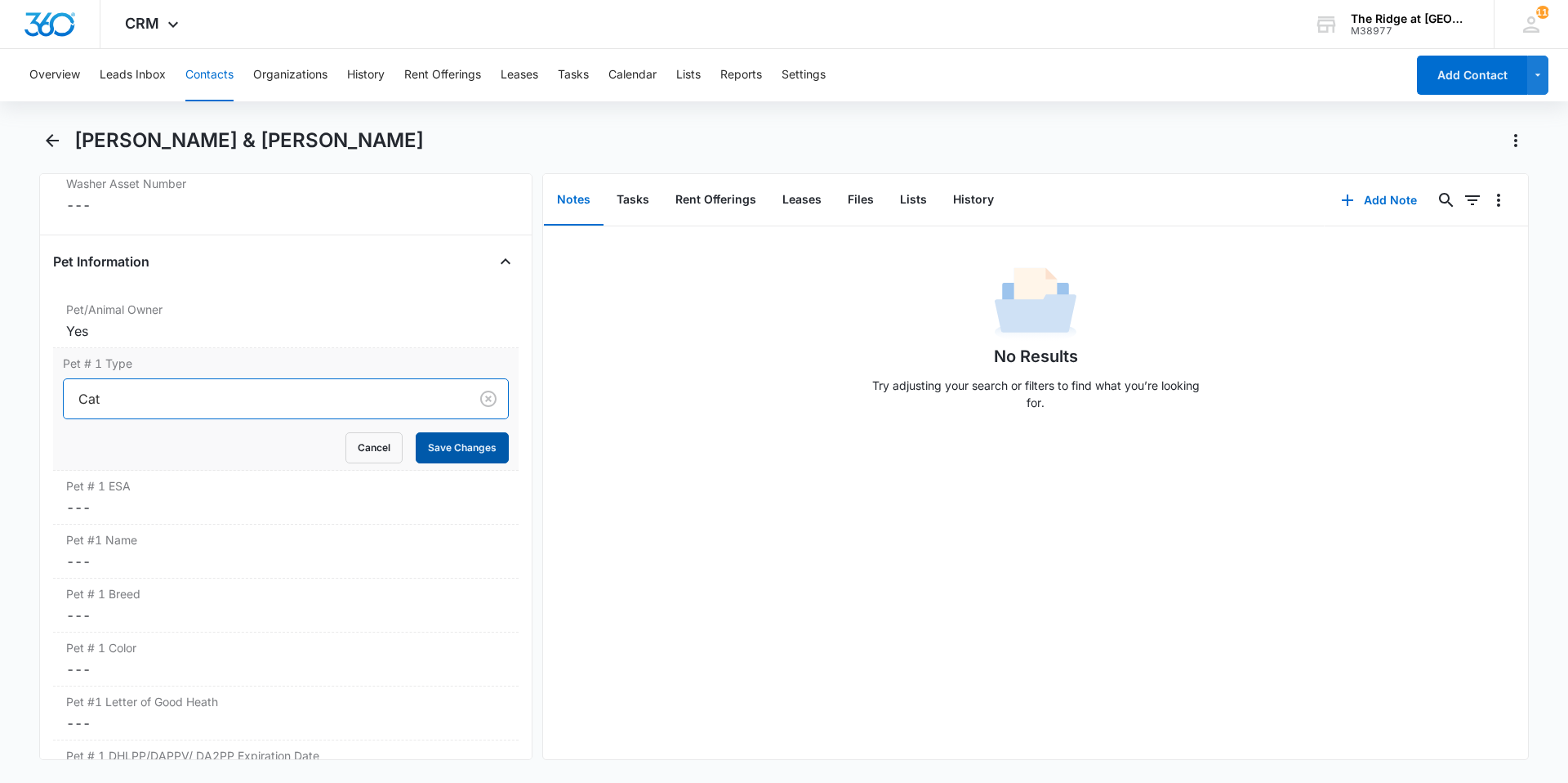
click at [452, 457] on button "Save Changes" at bounding box center [463, 448] width 93 height 31
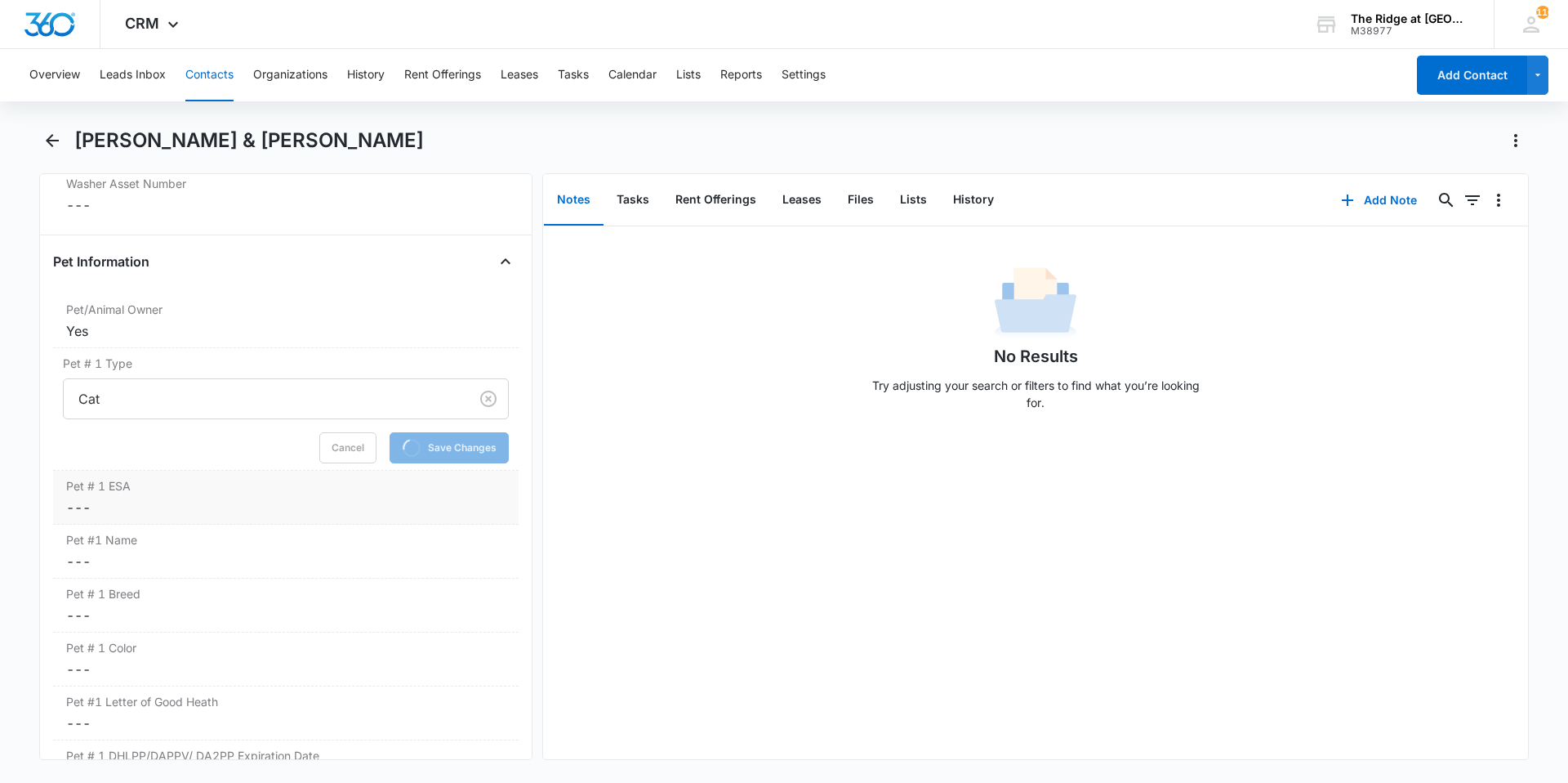
click at [146, 513] on dd "Cancel Save Changes ---" at bounding box center [286, 508] width 439 height 20
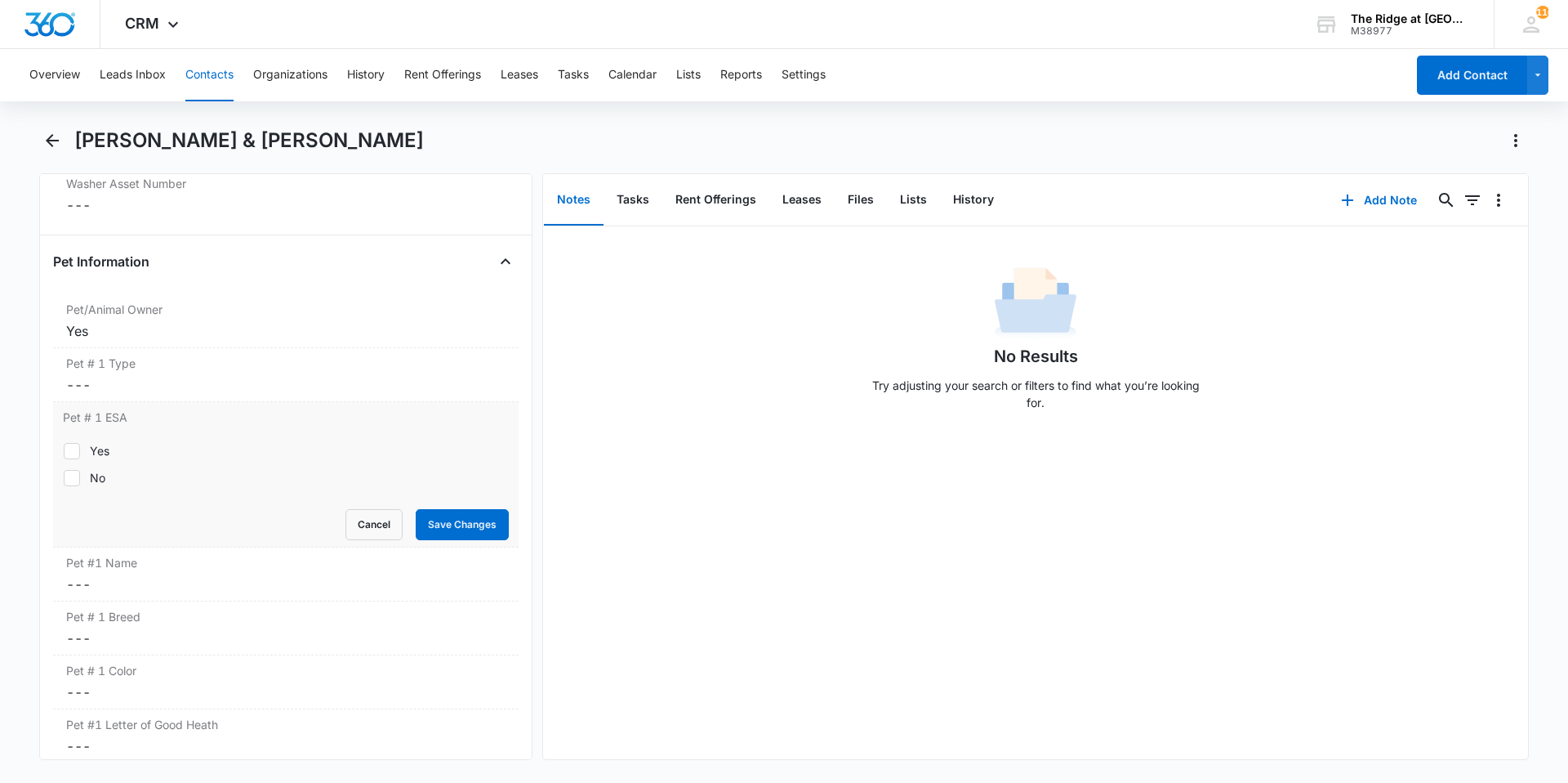
click at [78, 482] on icon at bounding box center [72, 478] width 14 height 14
click at [64, 478] on input "No" at bounding box center [63, 477] width 1 height 1
checkbox input "true"
click at [423, 537] on button "Save Changes" at bounding box center [463, 525] width 93 height 31
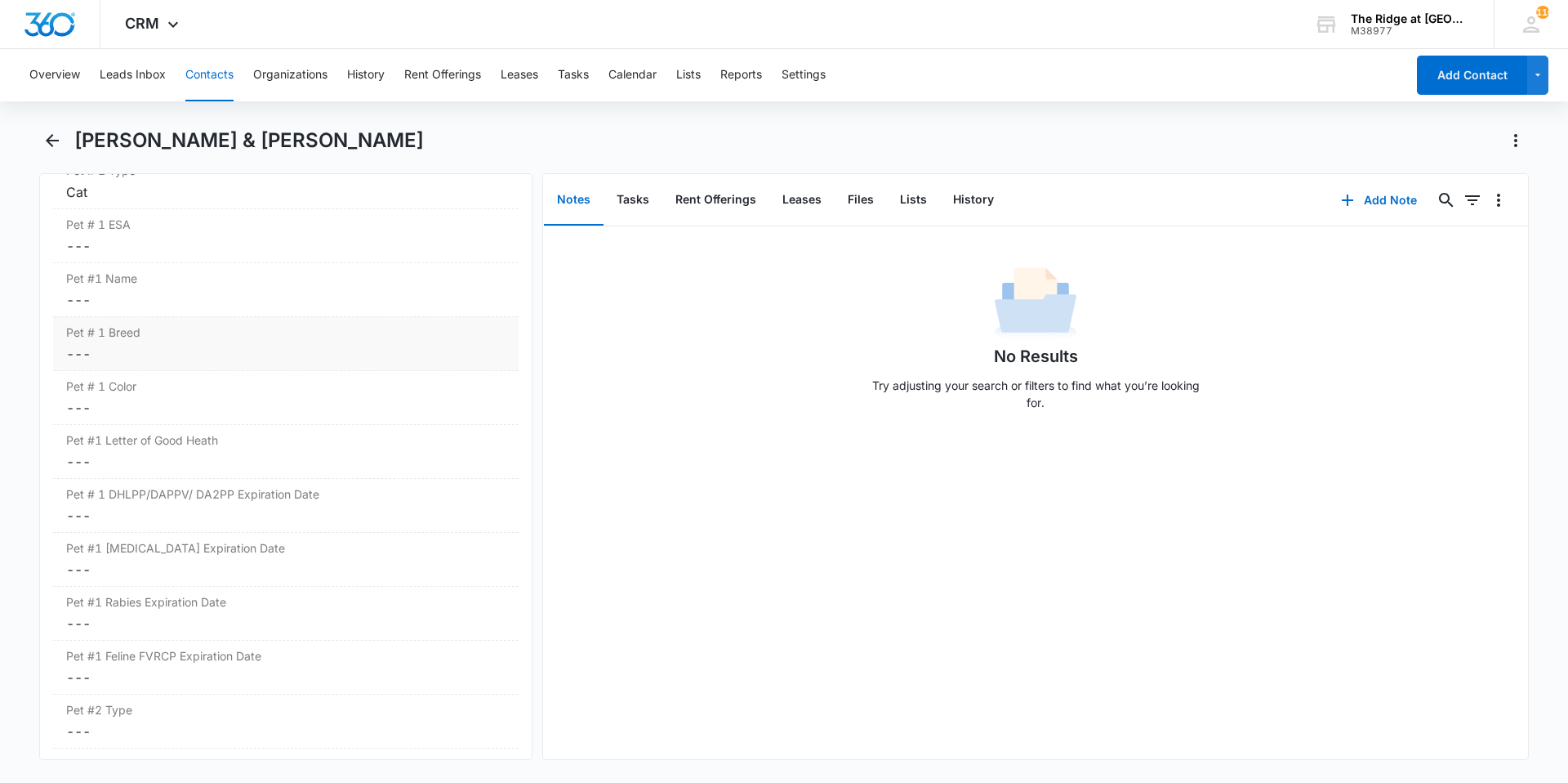
scroll to position [2206, 0]
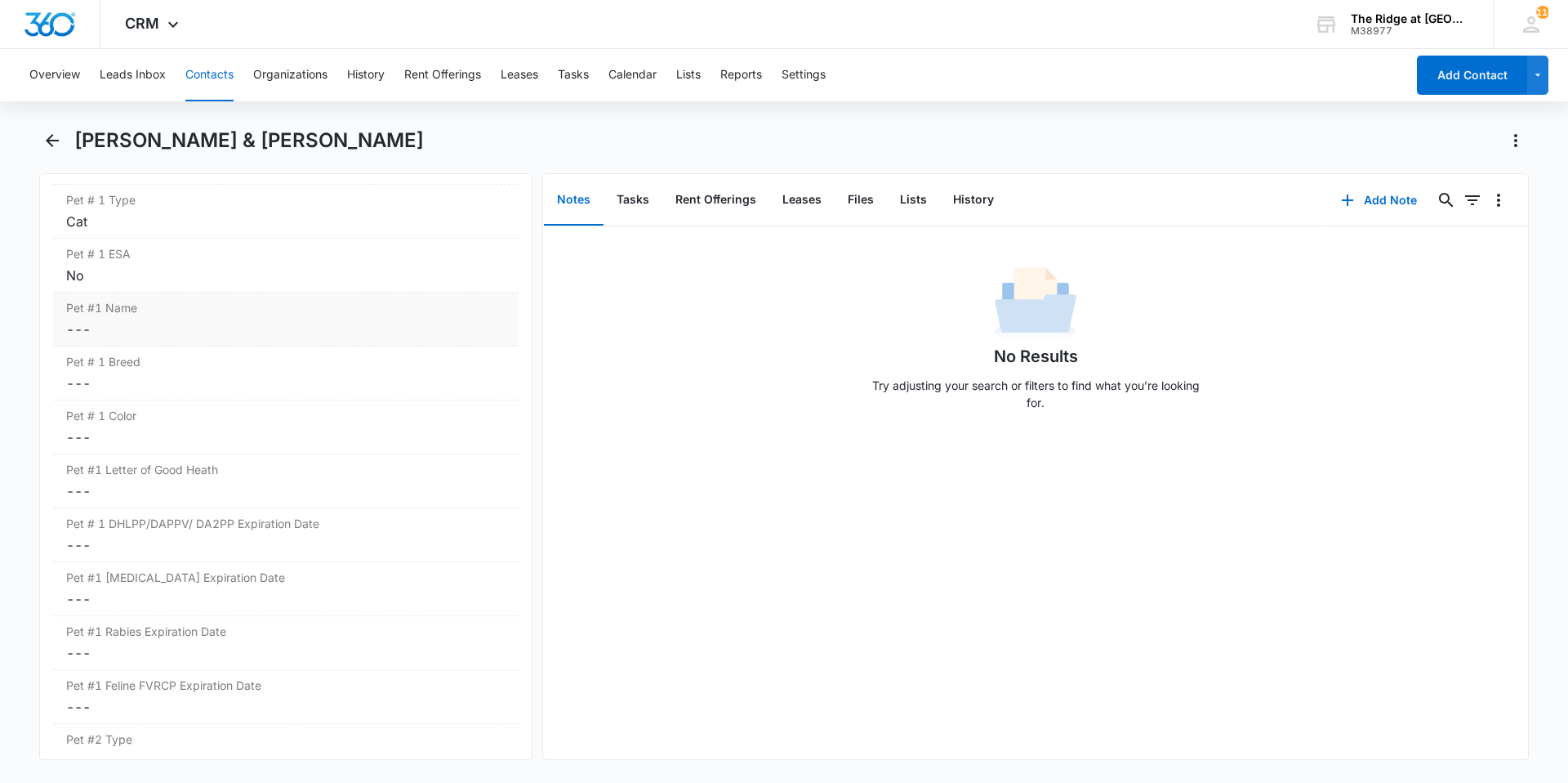
click at [118, 326] on dd "Cancel Save Changes ---" at bounding box center [286, 329] width 439 height 20
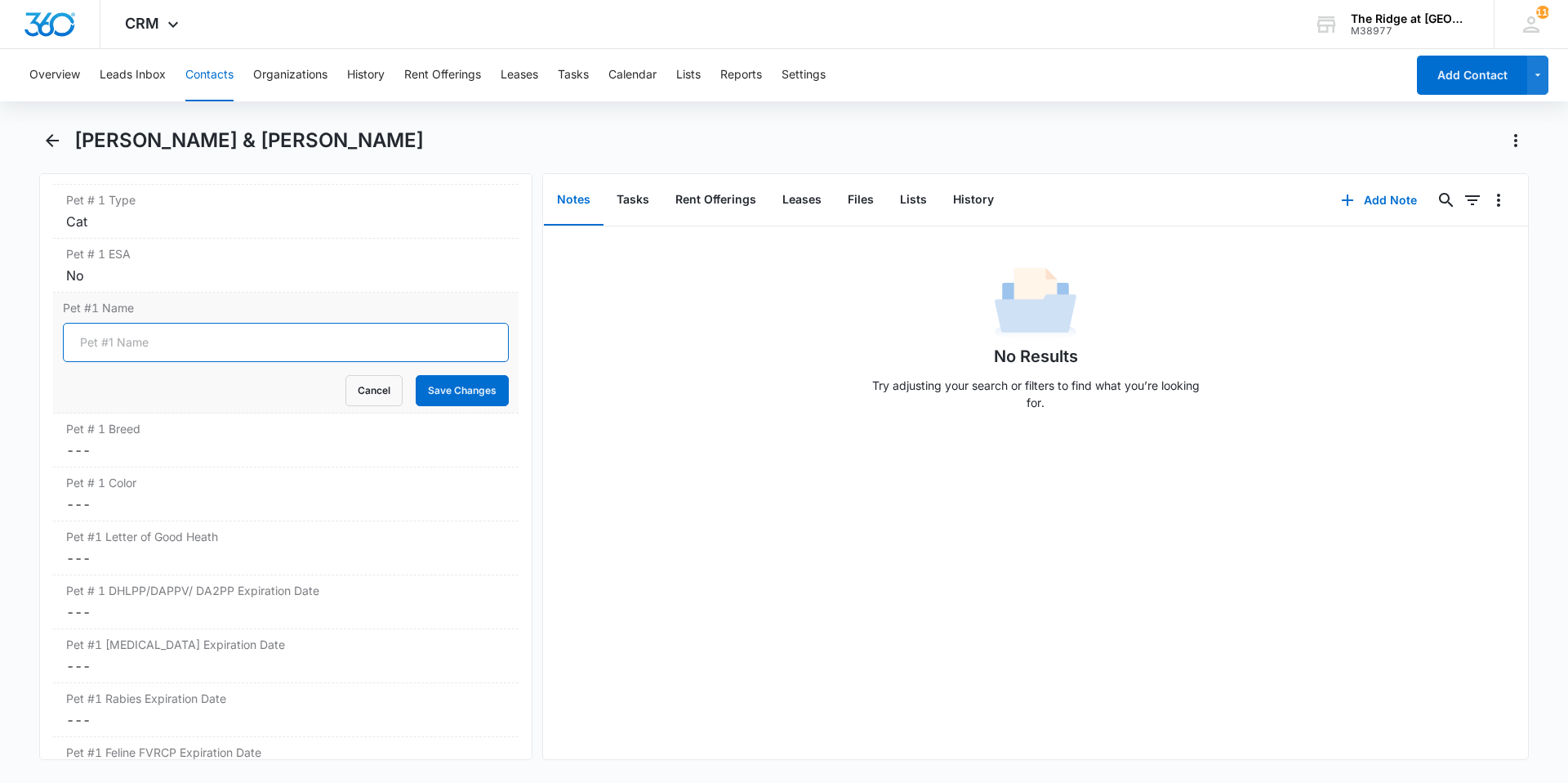
click at [120, 346] on input "Pet #1 Name" at bounding box center [285, 343] width 446 height 39
type input "[PERSON_NAME]"
click at [416, 375] on button "Save Changes" at bounding box center [463, 390] width 93 height 31
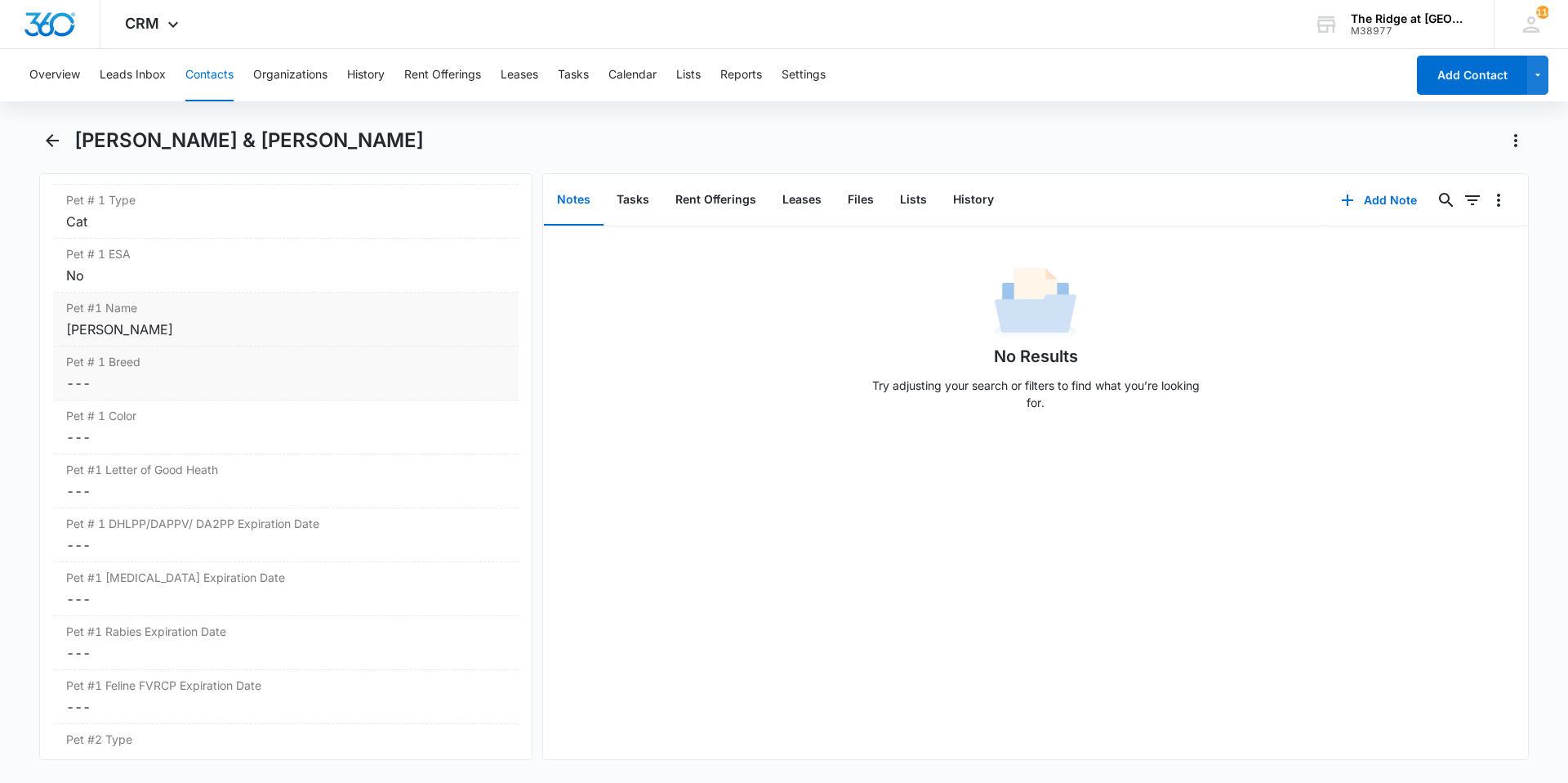
click at [138, 384] on dd "Cancel Save Changes ---" at bounding box center [286, 383] width 439 height 20
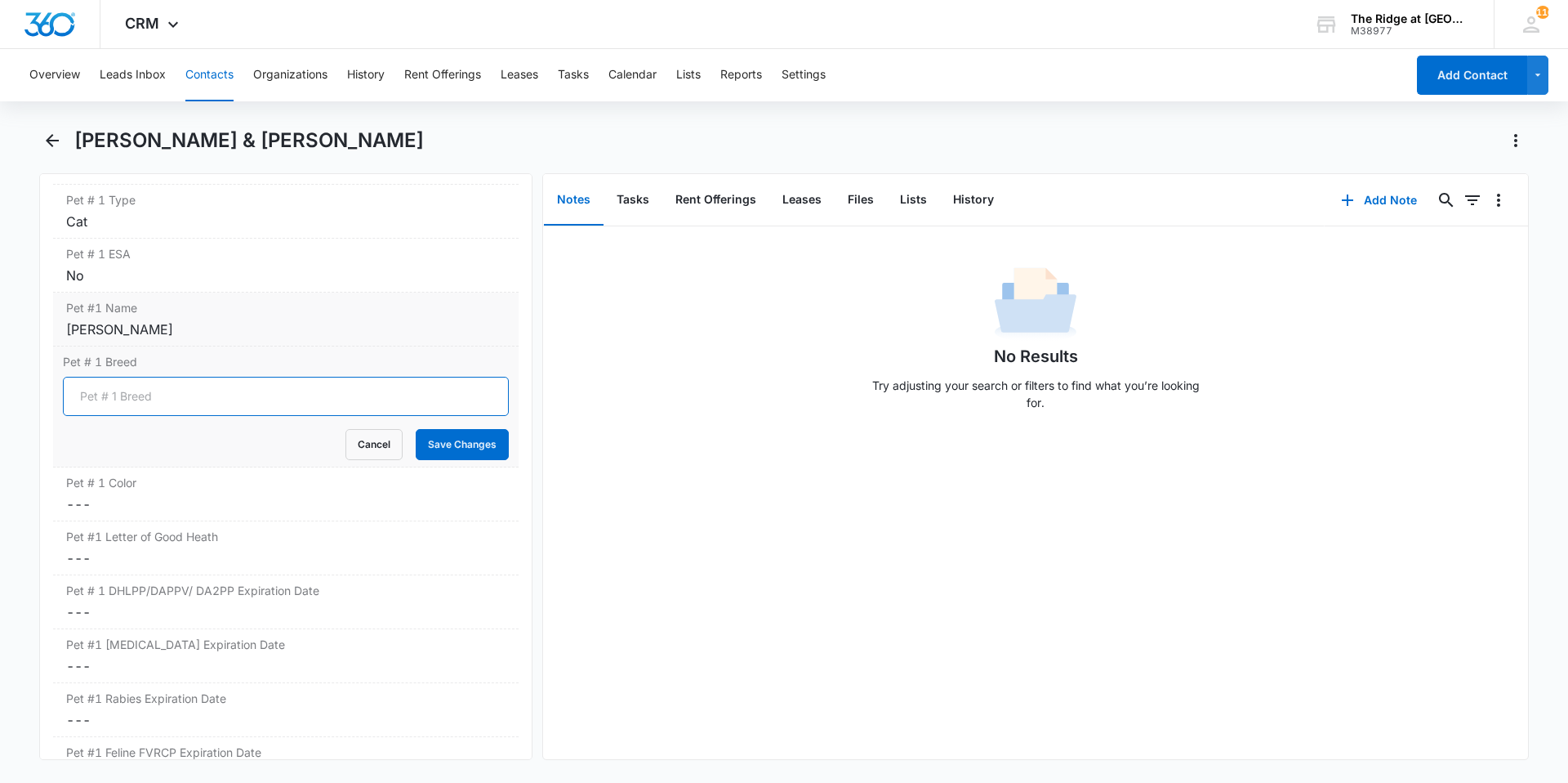
click at [138, 384] on input "Pet # 1 Breed" at bounding box center [285, 396] width 446 height 39
type input "Domestic Shorthair"
click at [457, 456] on button "Save Changes" at bounding box center [463, 444] width 93 height 31
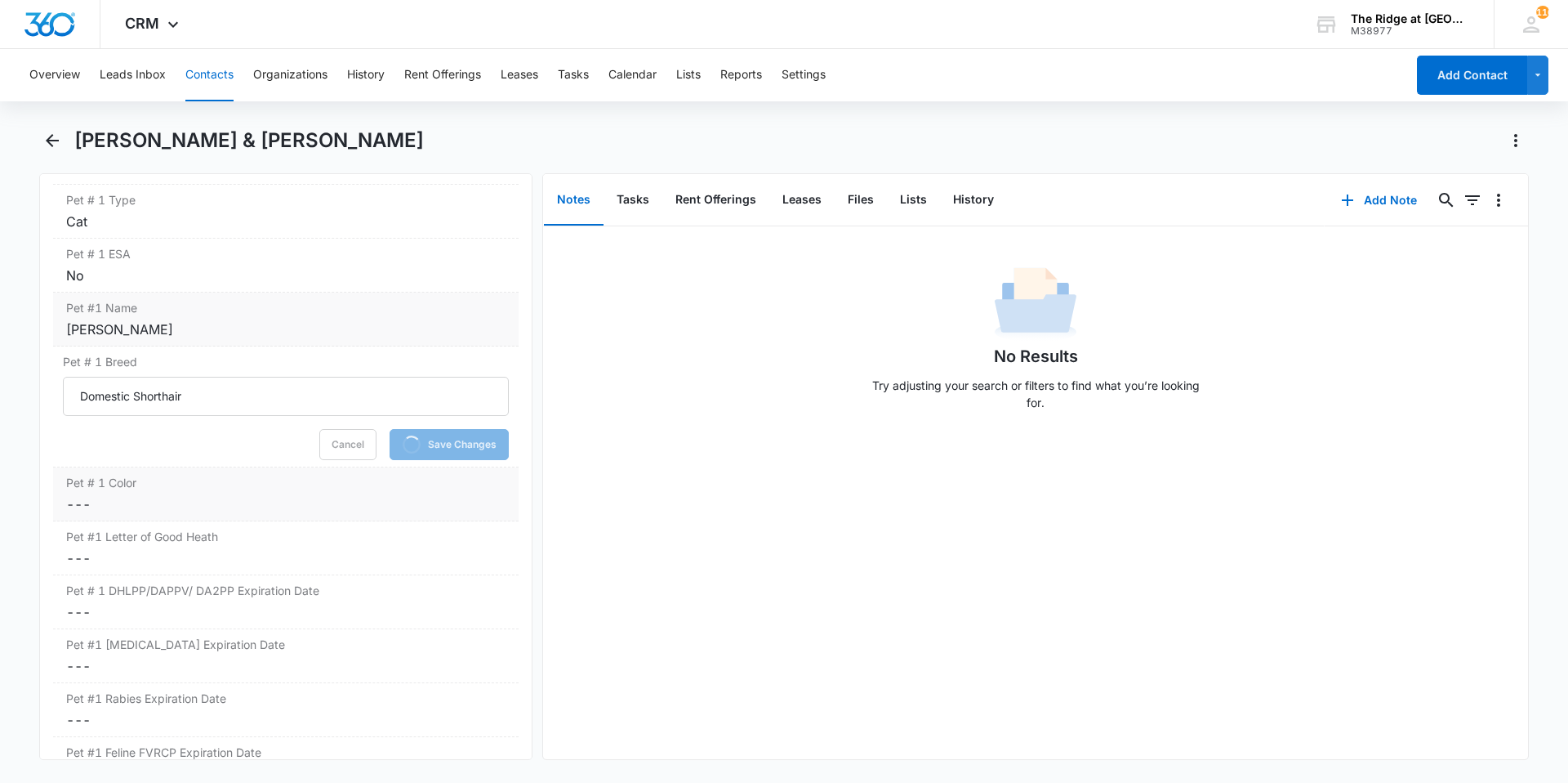
click at [196, 492] on div "Pet # 1 Color Cancel Save Changes ---" at bounding box center [285, 494] width 465 height 54
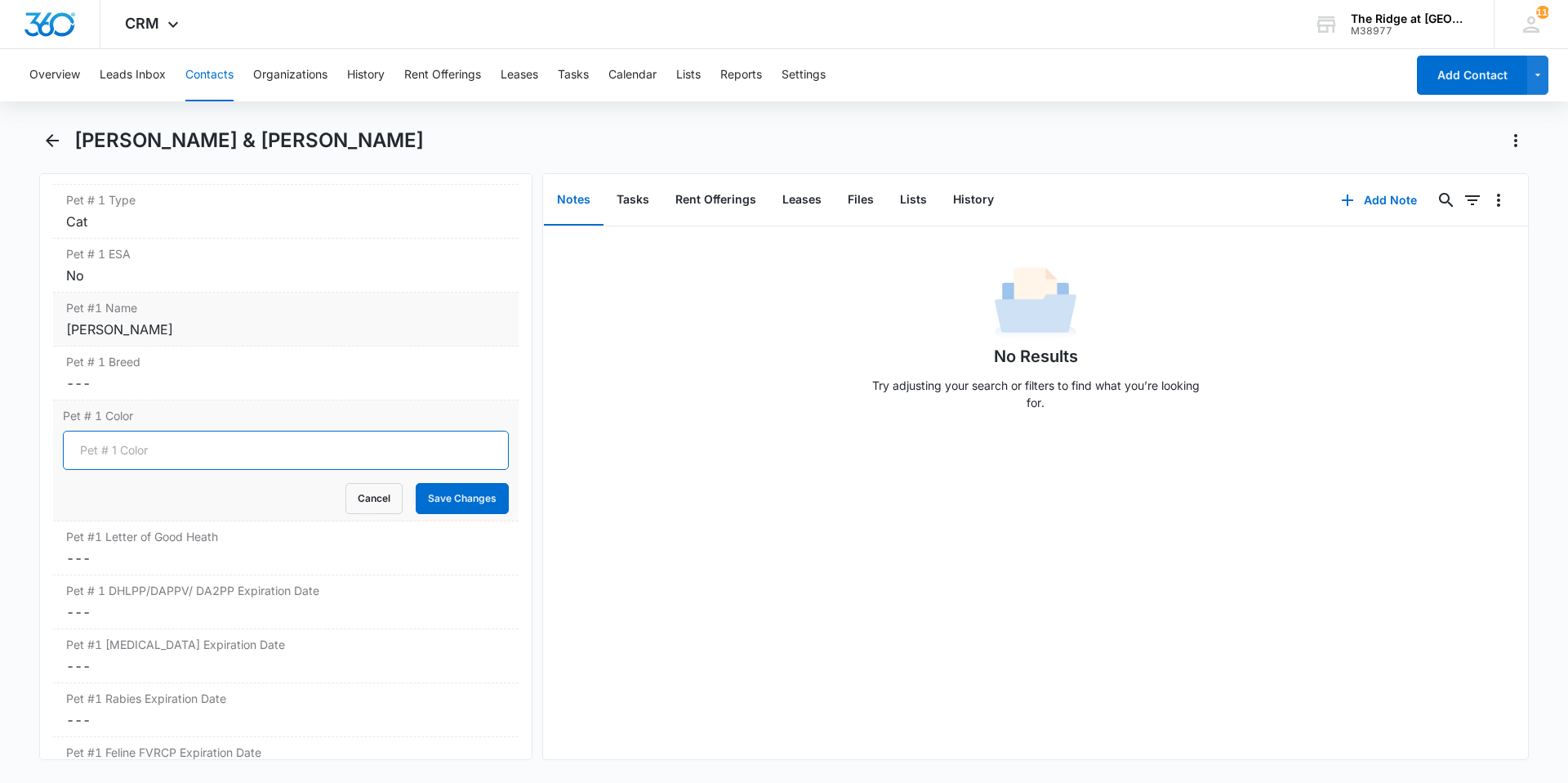
click at [152, 456] on input "Pet # 1 Color" at bounding box center [285, 450] width 446 height 39
type input "Orange and White"
click at [416, 483] on button "Save Changes" at bounding box center [463, 498] width 93 height 31
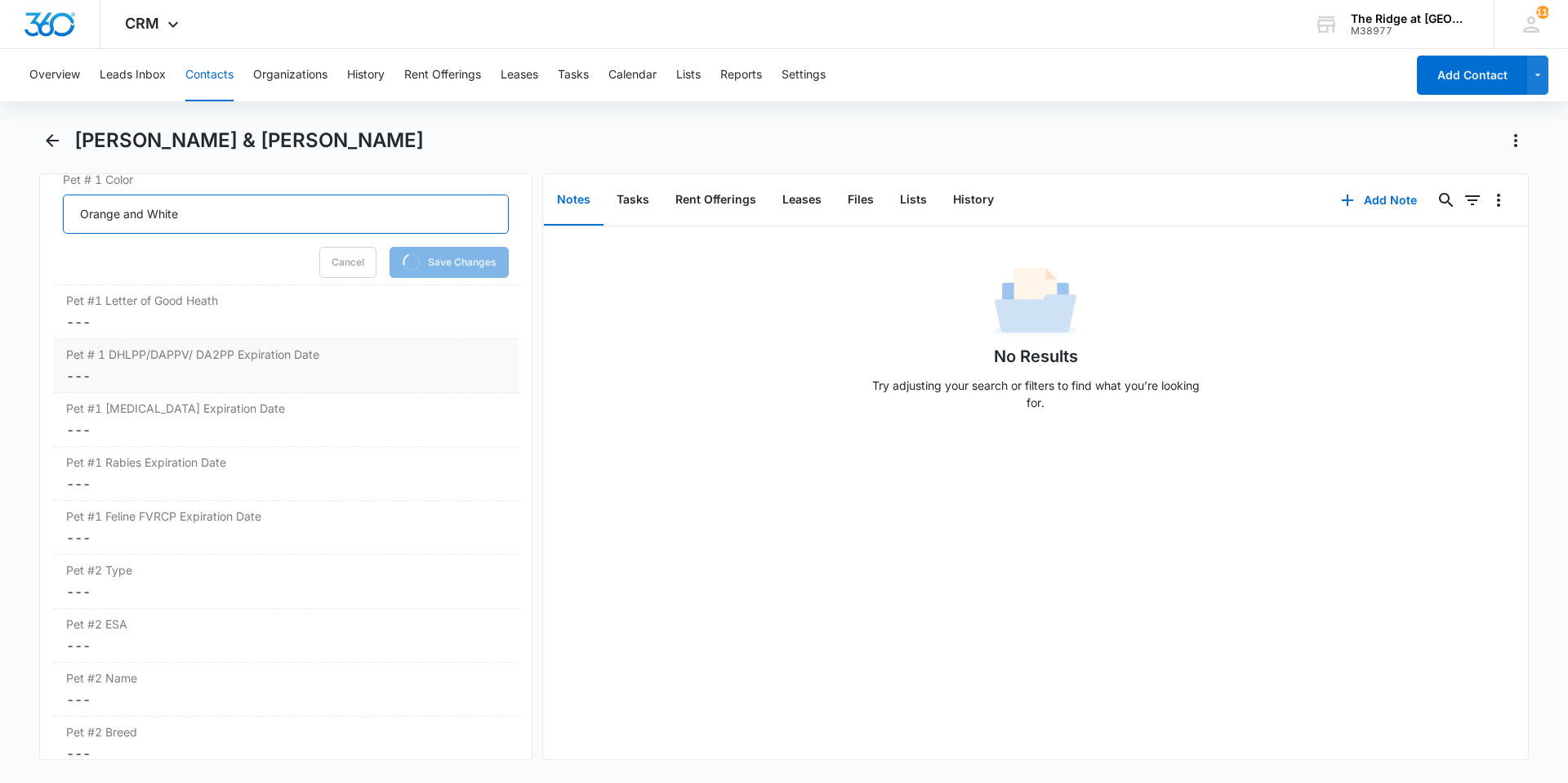
scroll to position [2451, 0]
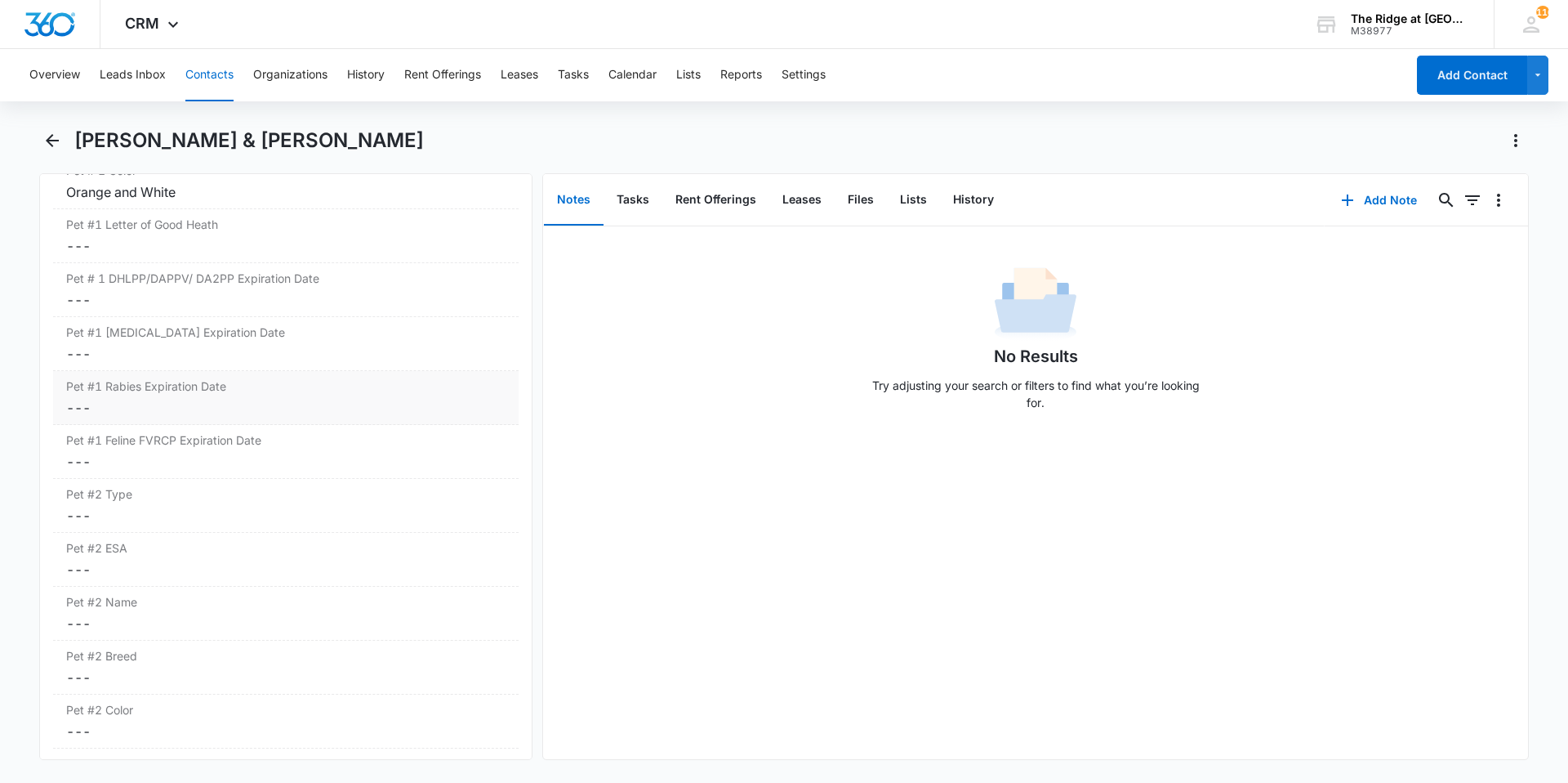
click at [156, 394] on label "Pet #1 Rabies Expiration Date" at bounding box center [286, 386] width 439 height 17
click at [191, 423] on div at bounding box center [140, 421] width 134 height 18
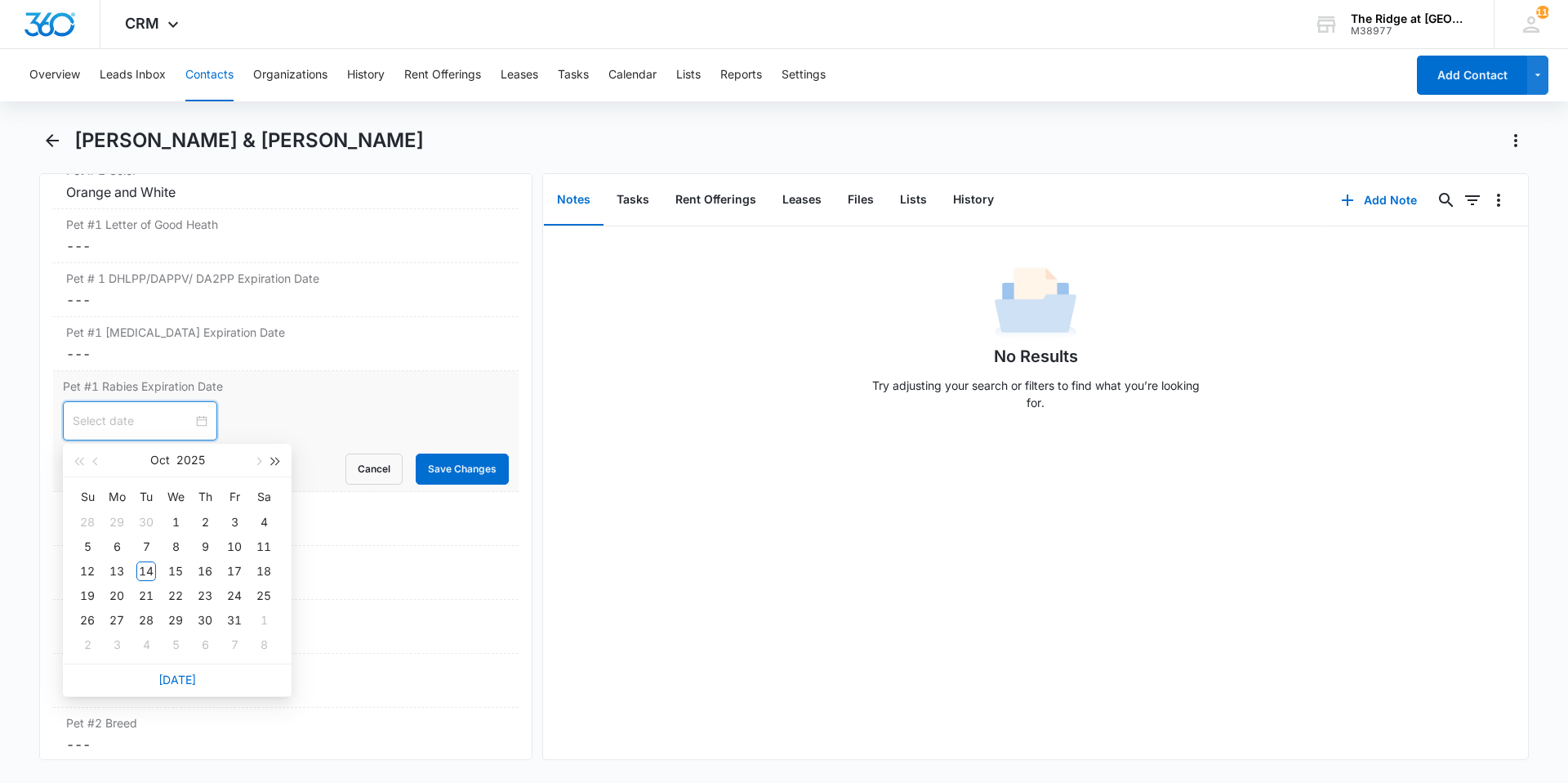
click at [275, 467] on button "button" at bounding box center [276, 460] width 18 height 32
type input "[DATE]"
click at [100, 466] on button "button" at bounding box center [96, 460] width 18 height 32
type input "[DATE]"
click at [166, 571] on div "16" at bounding box center [176, 571] width 20 height 20
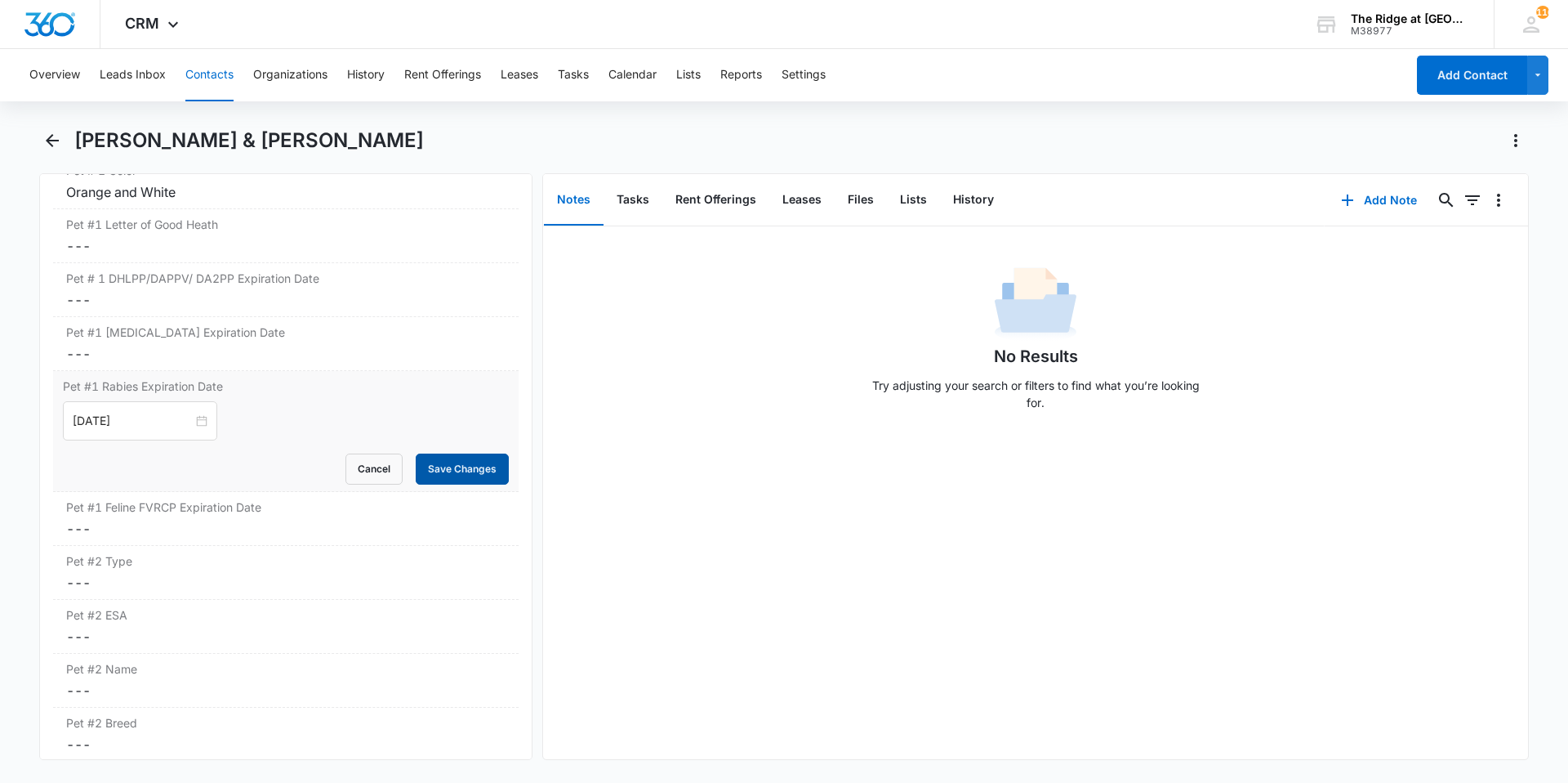
click at [455, 468] on button "Save Changes" at bounding box center [463, 469] width 93 height 31
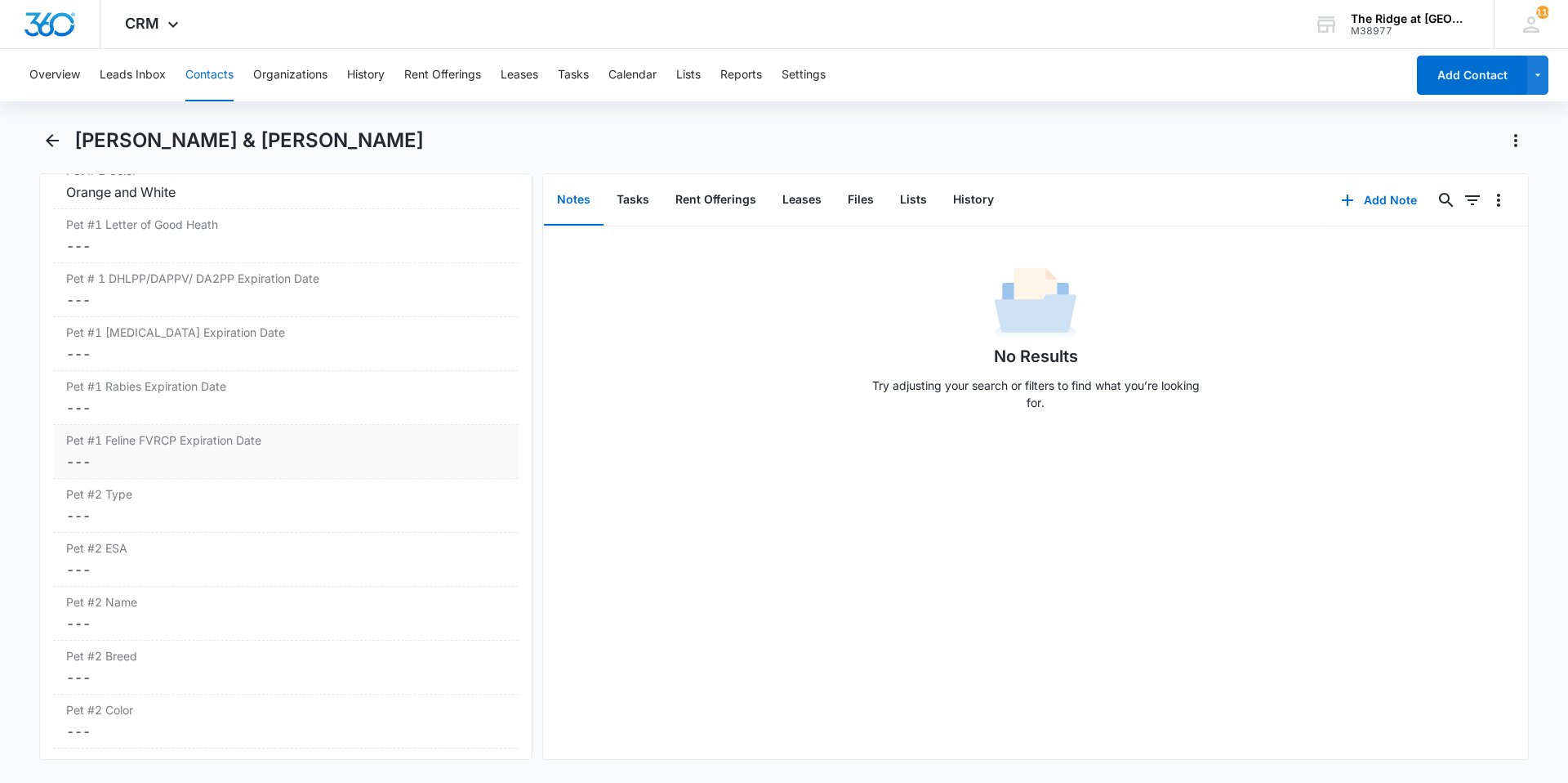
click at [157, 468] on dd "Cancel Save Changes ---" at bounding box center [286, 462] width 439 height 20
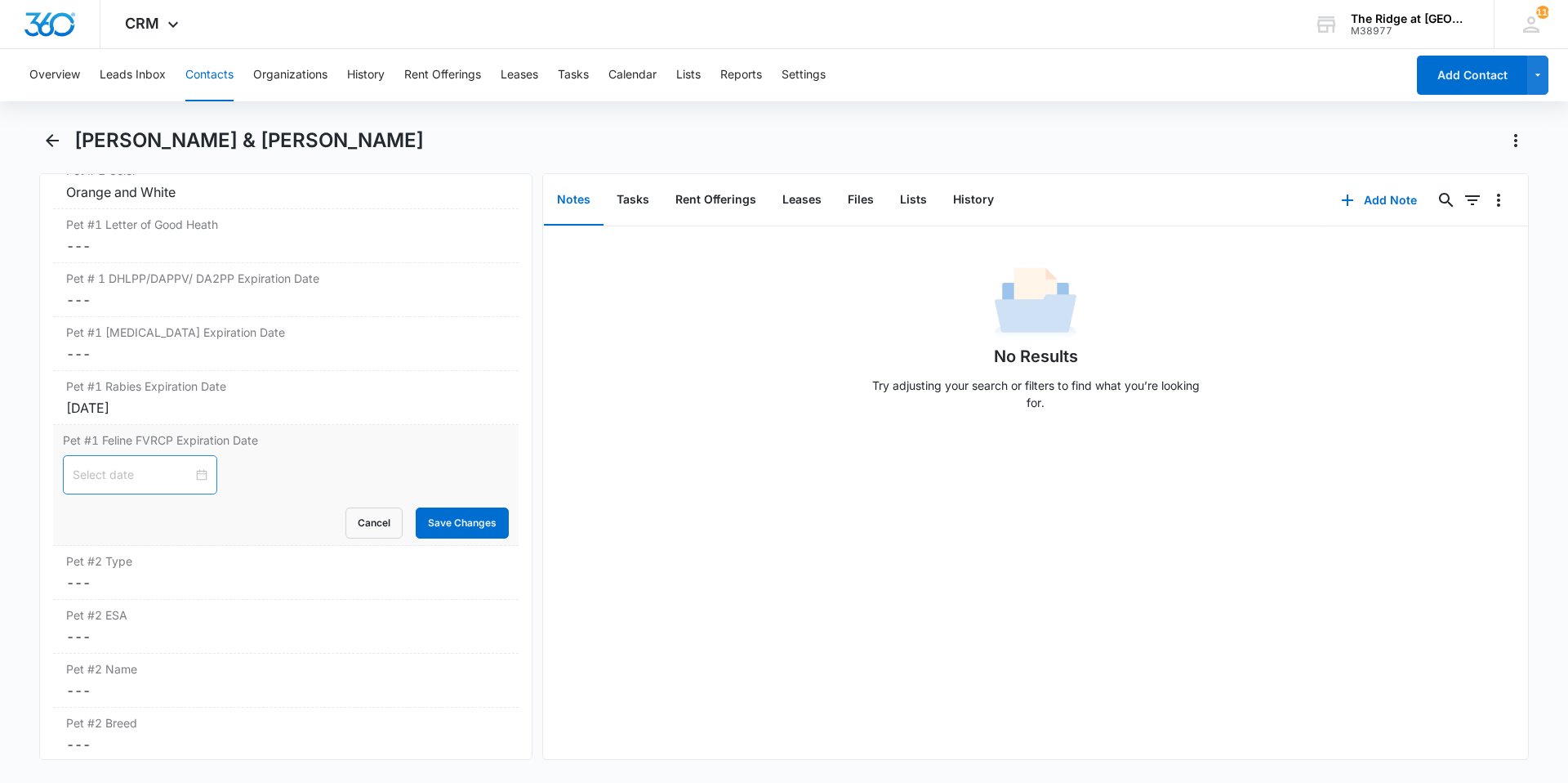
click at [186, 475] on div at bounding box center [140, 474] width 134 height 18
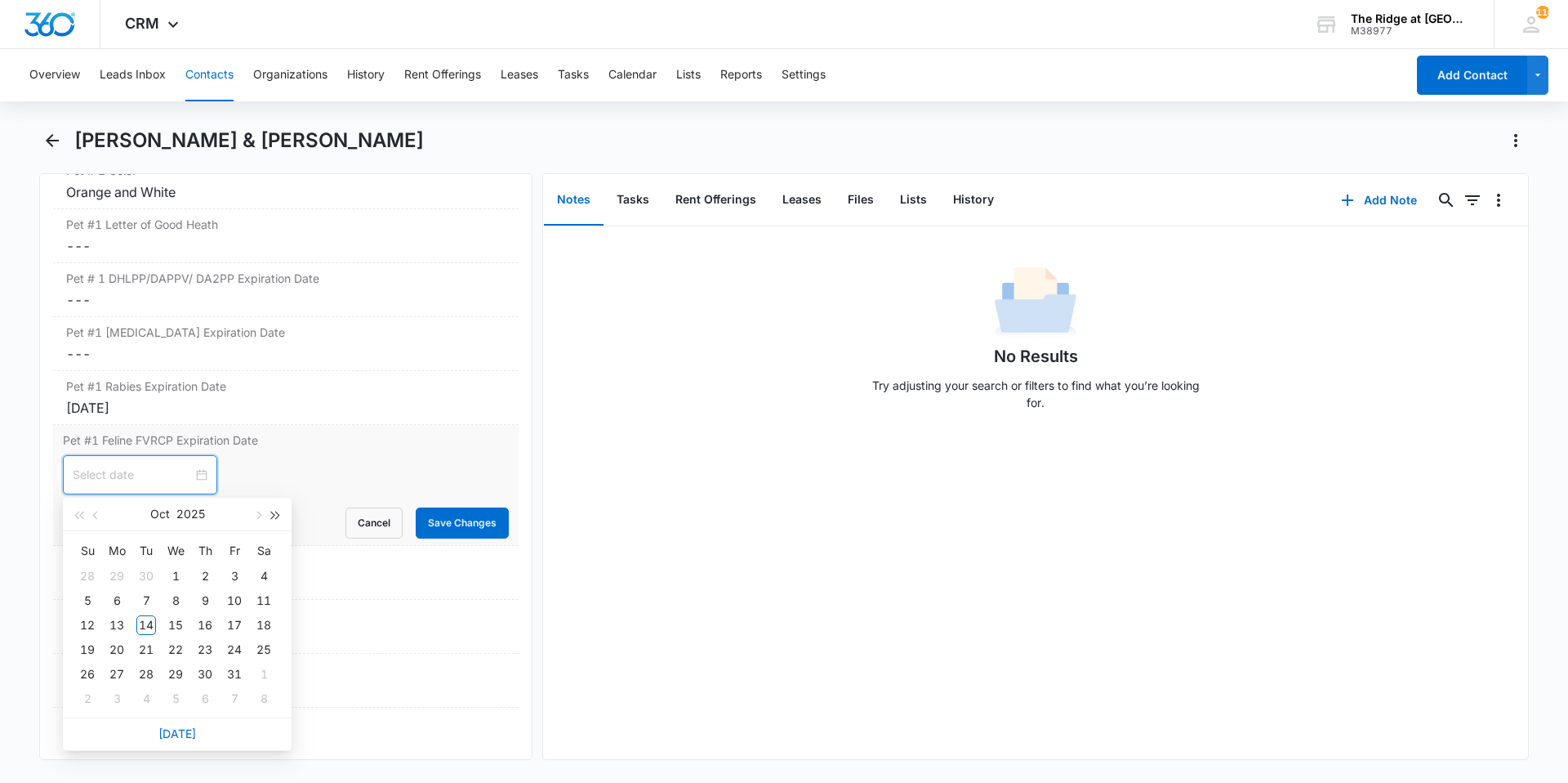
click at [272, 512] on span "button" at bounding box center [275, 515] width 8 height 8
click at [90, 516] on button "button" at bounding box center [96, 514] width 18 height 32
type input "[DATE]"
click at [235, 651] on div "25" at bounding box center [235, 649] width 20 height 20
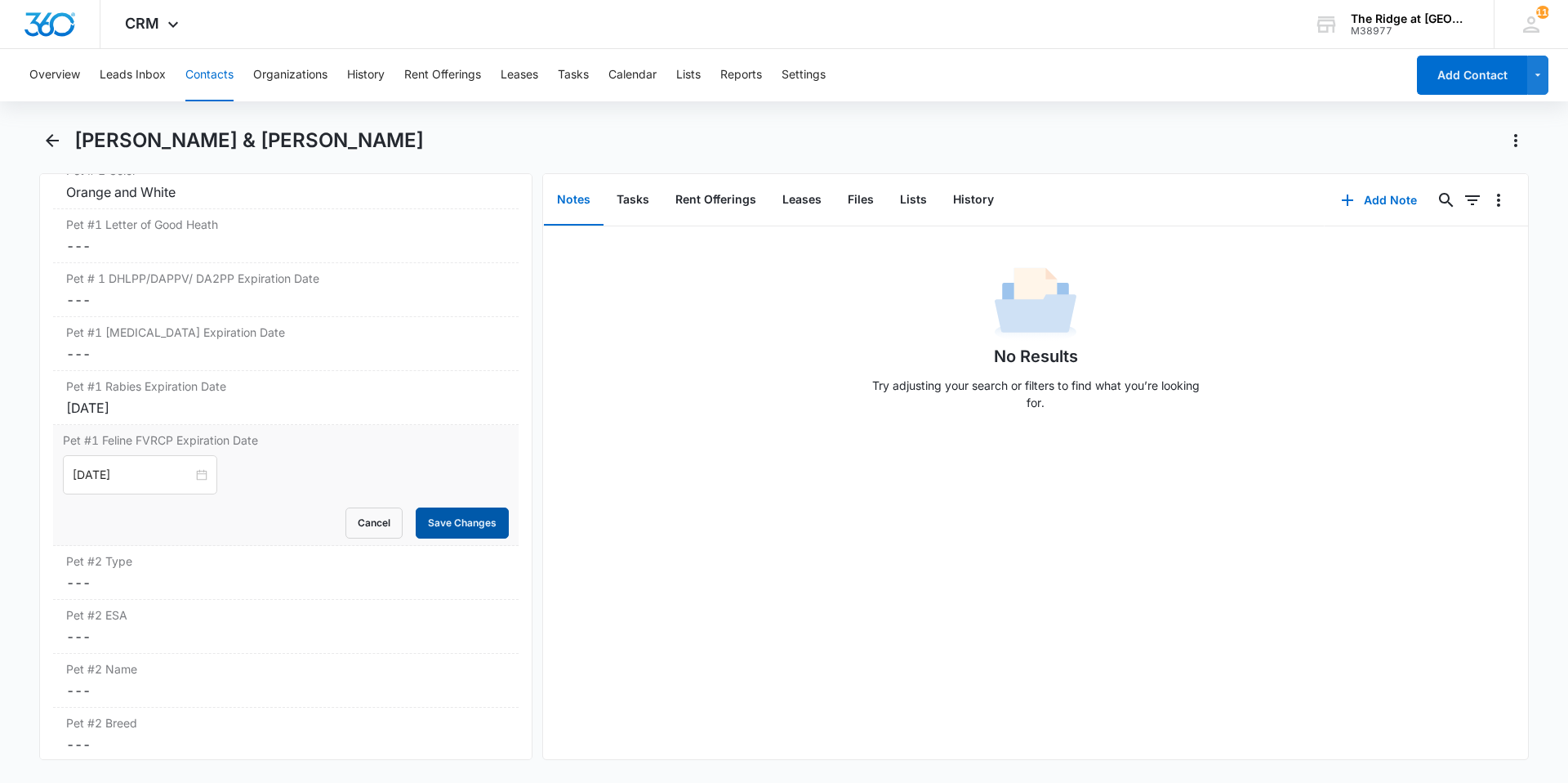
click at [453, 519] on button "Save Changes" at bounding box center [463, 523] width 93 height 31
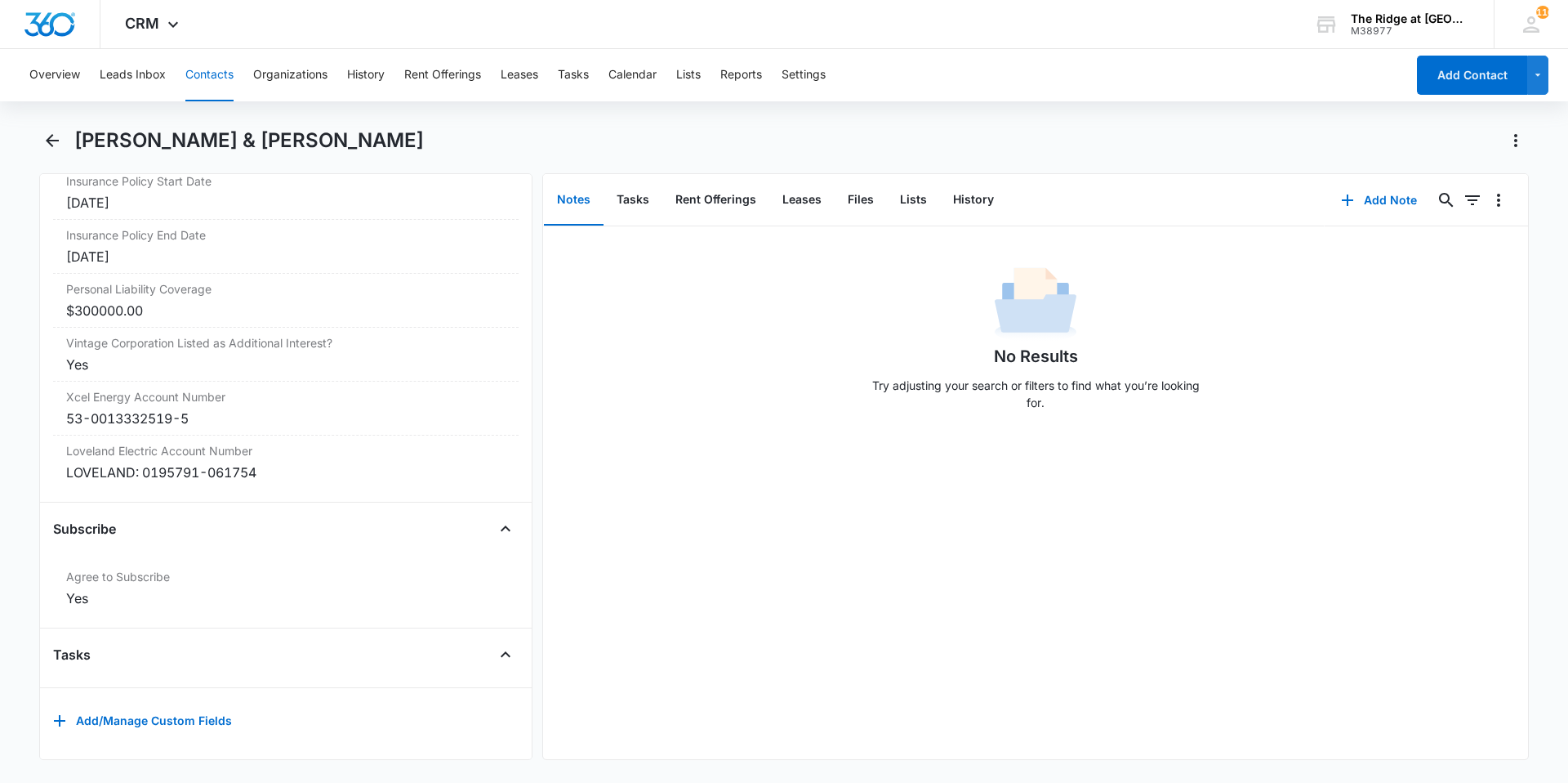
scroll to position [3556, 0]
click at [879, 196] on button "Files" at bounding box center [861, 200] width 52 height 50
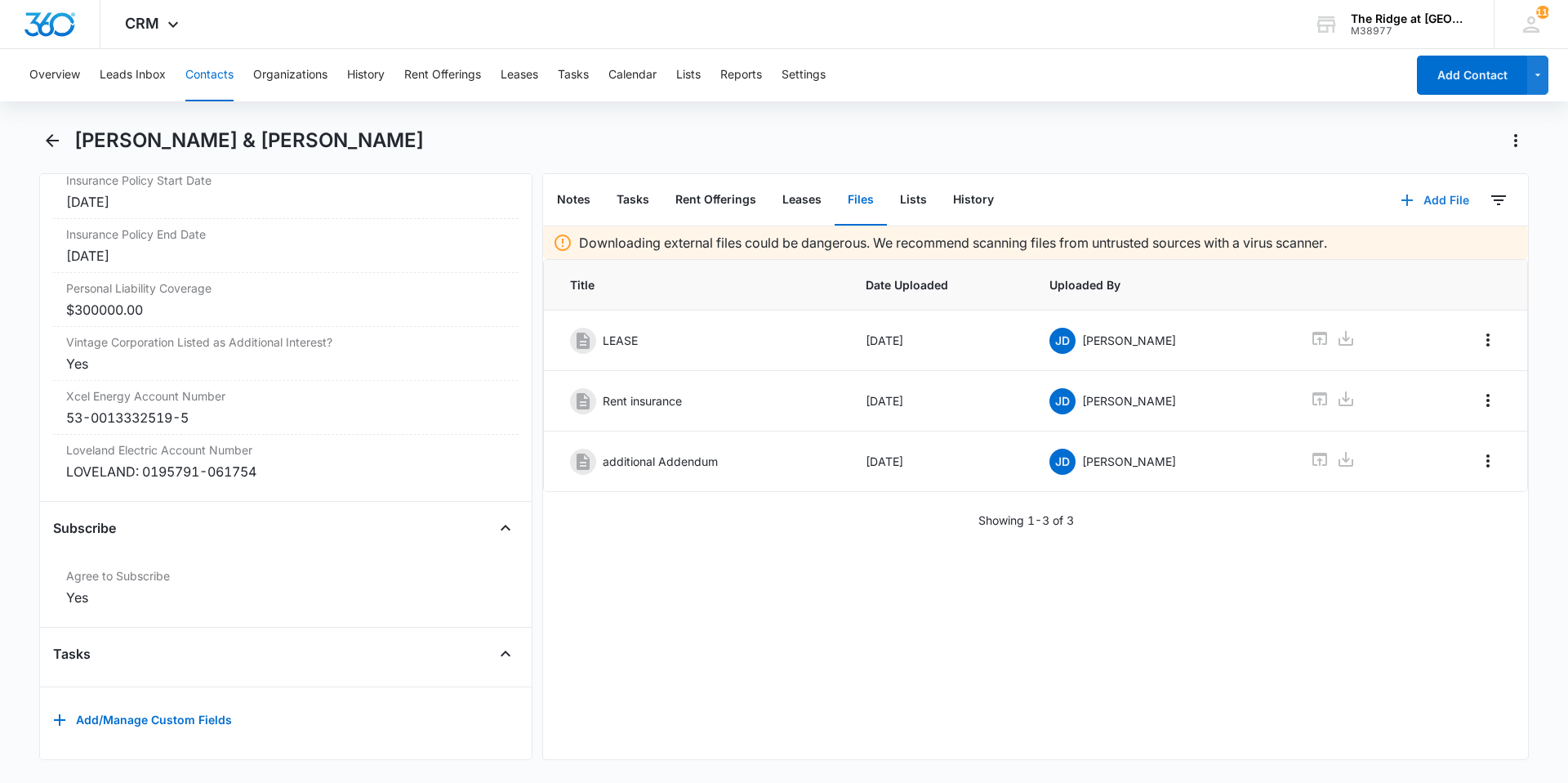
click at [1449, 202] on button "Add File" at bounding box center [1434, 200] width 101 height 39
click at [1410, 248] on div "Upload Files" at bounding box center [1413, 252] width 65 height 12
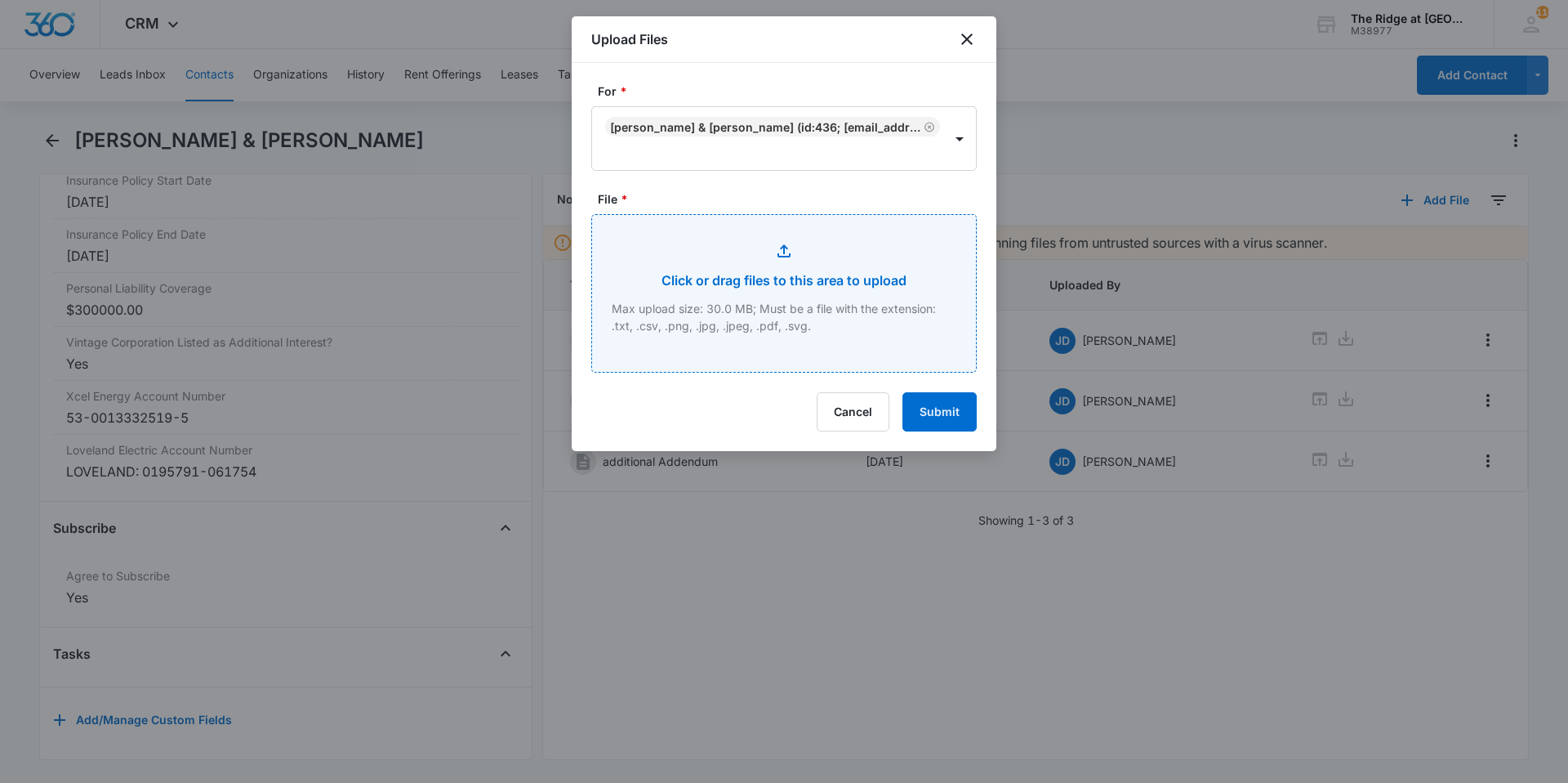
click at [710, 319] on input "File *" at bounding box center [784, 293] width 384 height 157
type input "C:\fakepath\4454-204 [PERSON_NAME] Pet Packet.pdf"
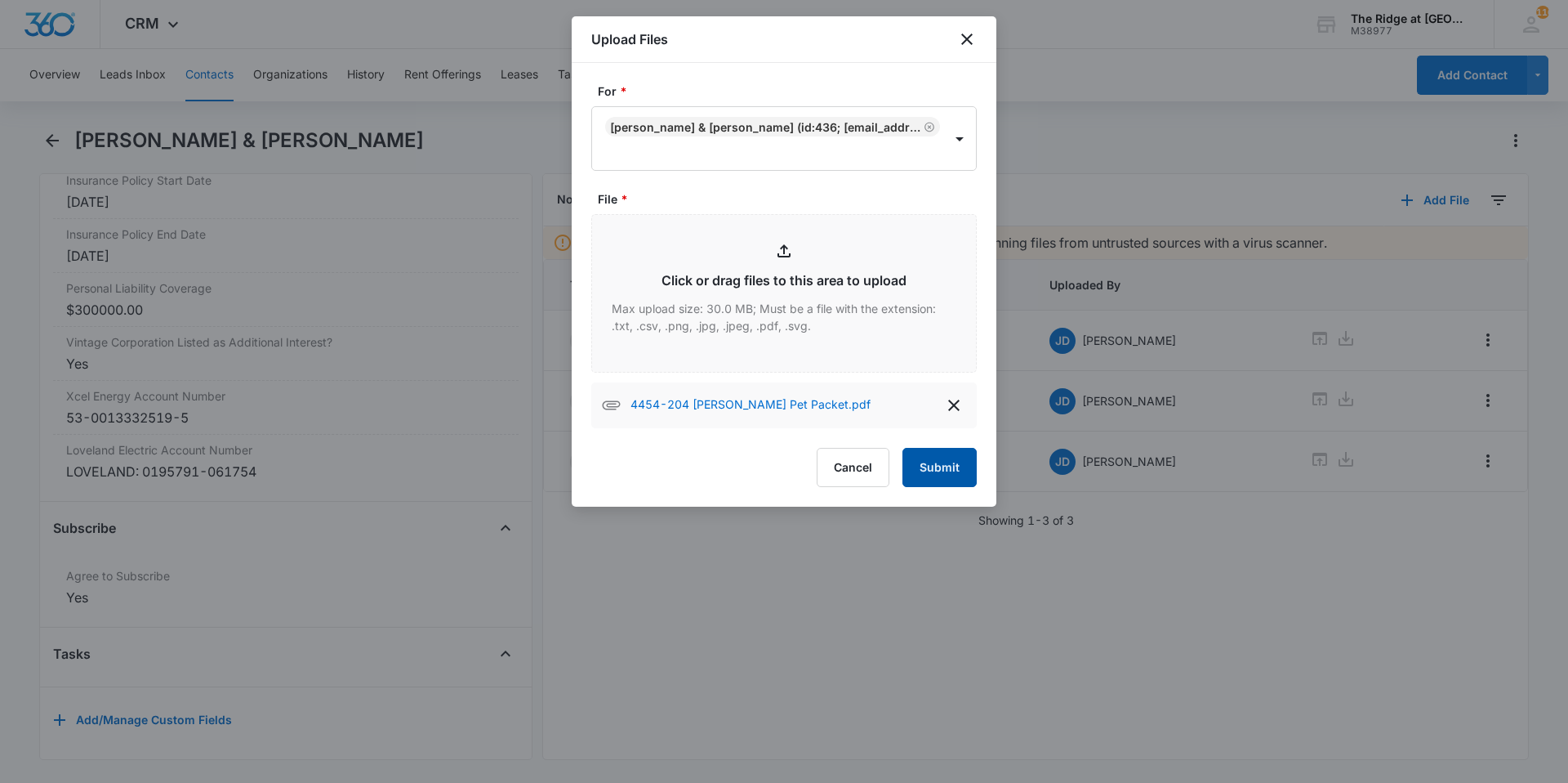
click at [947, 471] on button "Submit" at bounding box center [940, 467] width 74 height 39
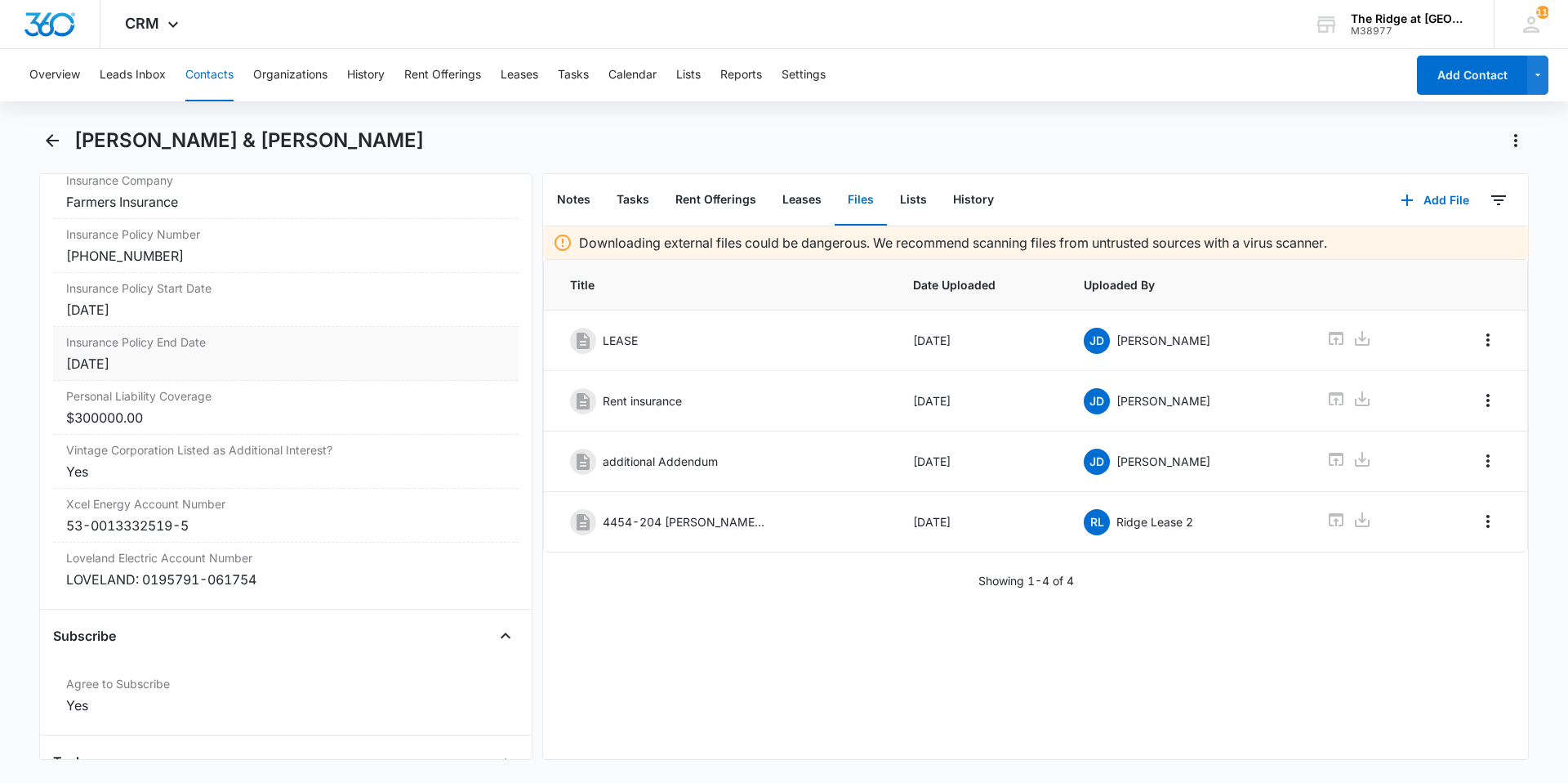
scroll to position [3393, 0]
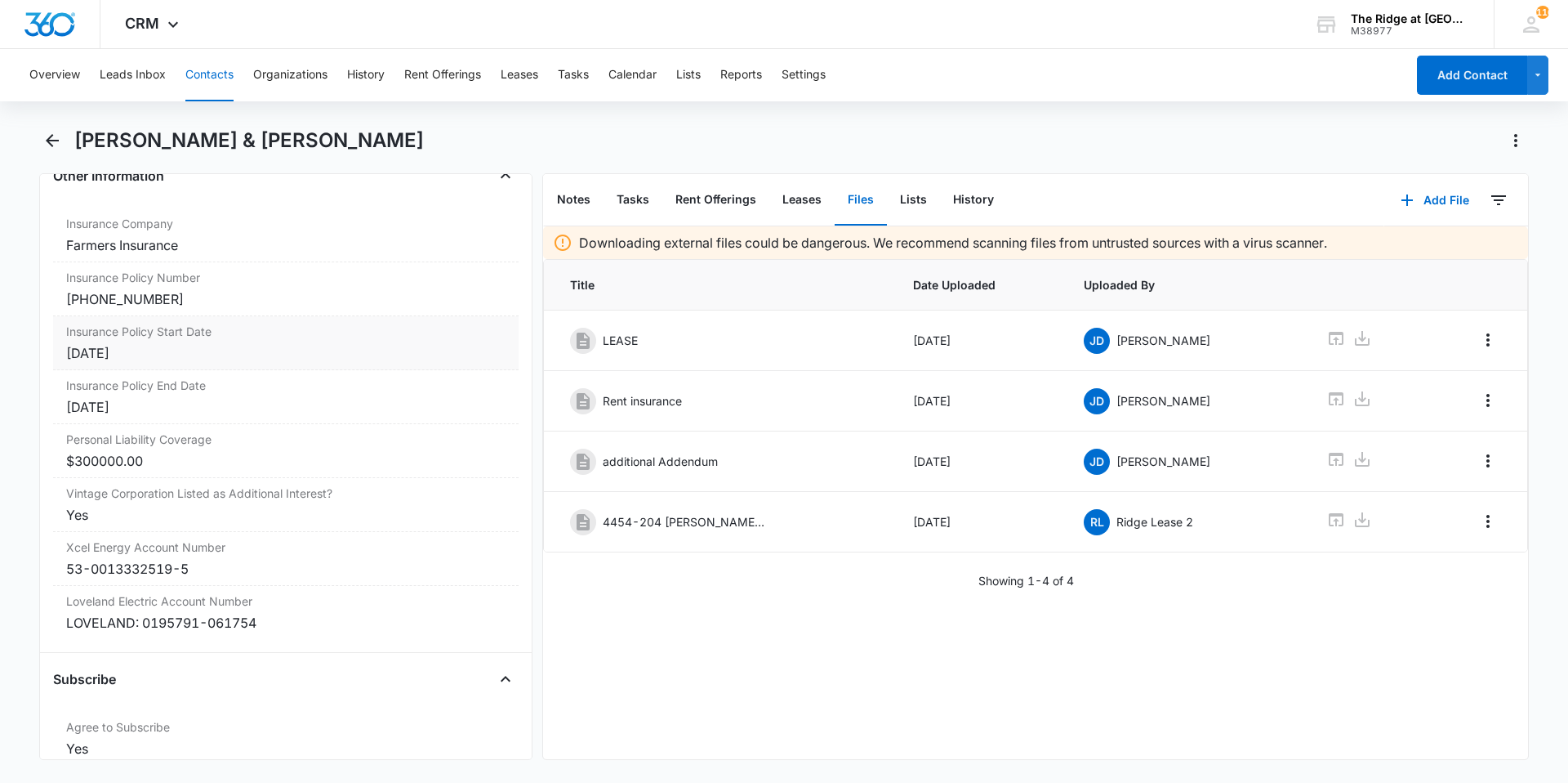
click at [175, 360] on div "[DATE]" at bounding box center [286, 353] width 439 height 20
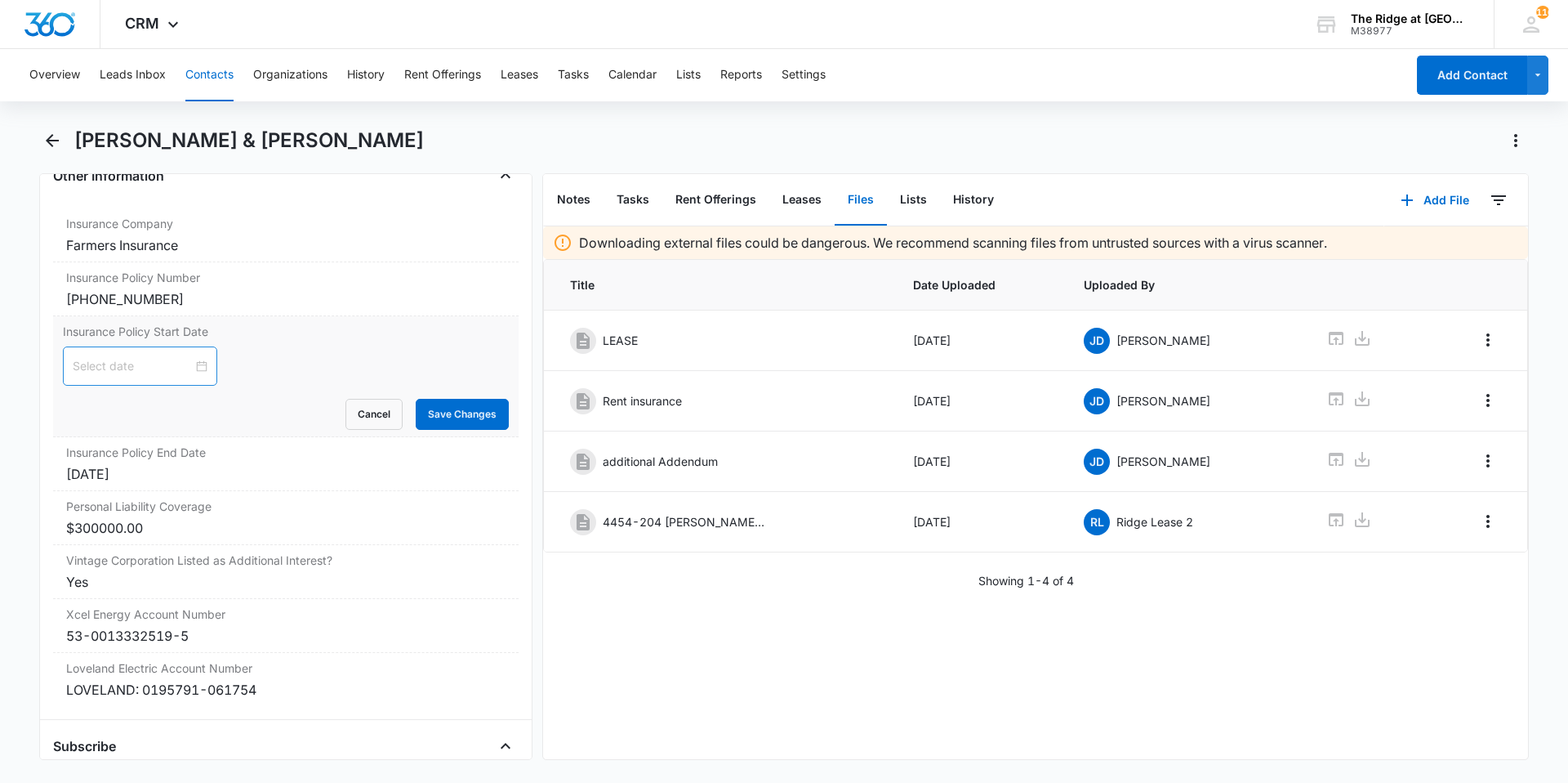
click at [188, 368] on div at bounding box center [140, 366] width 134 height 18
click at [92, 408] on button "button" at bounding box center [96, 405] width 18 height 32
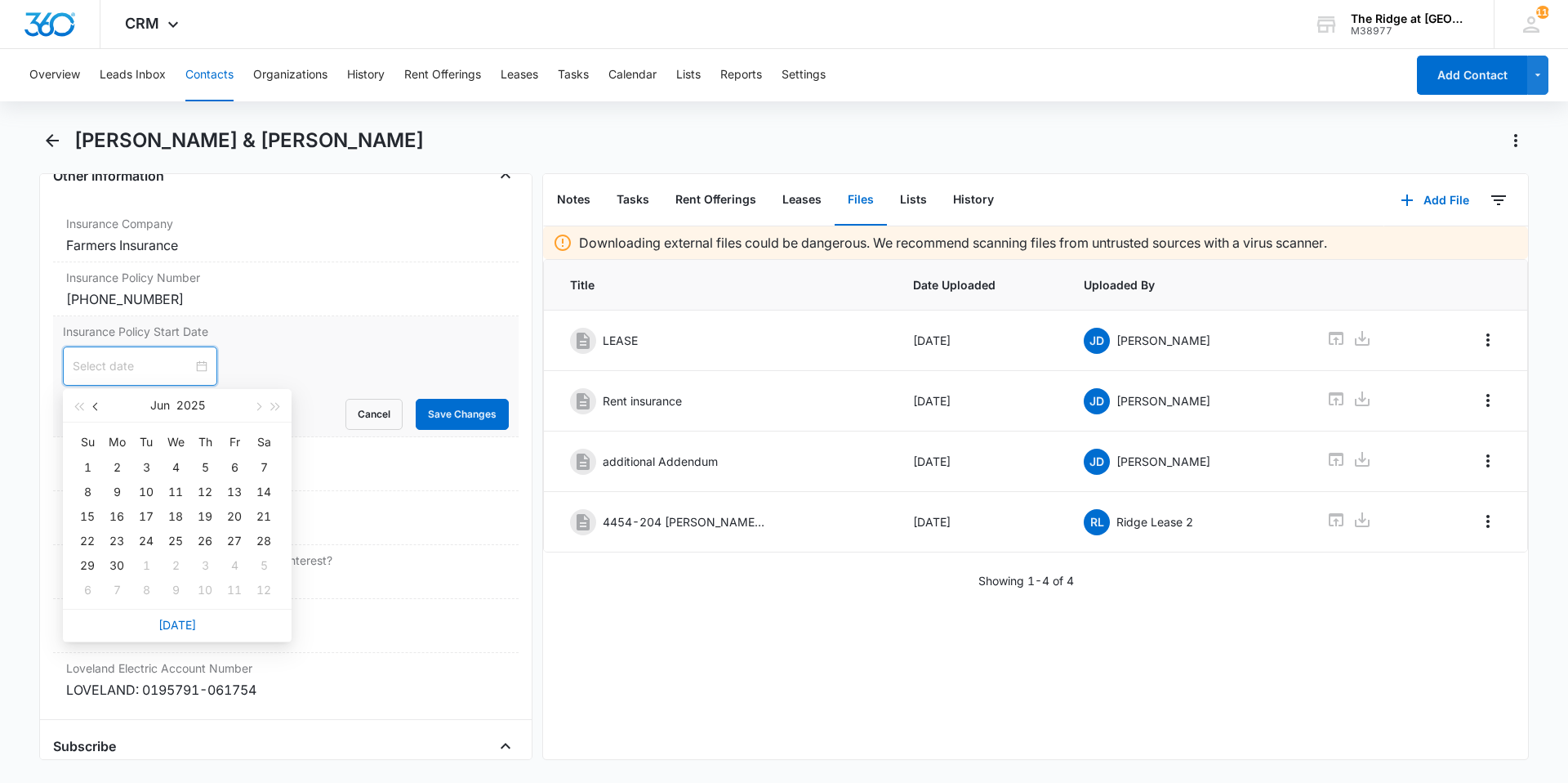
click at [92, 408] on button "button" at bounding box center [96, 405] width 18 height 32
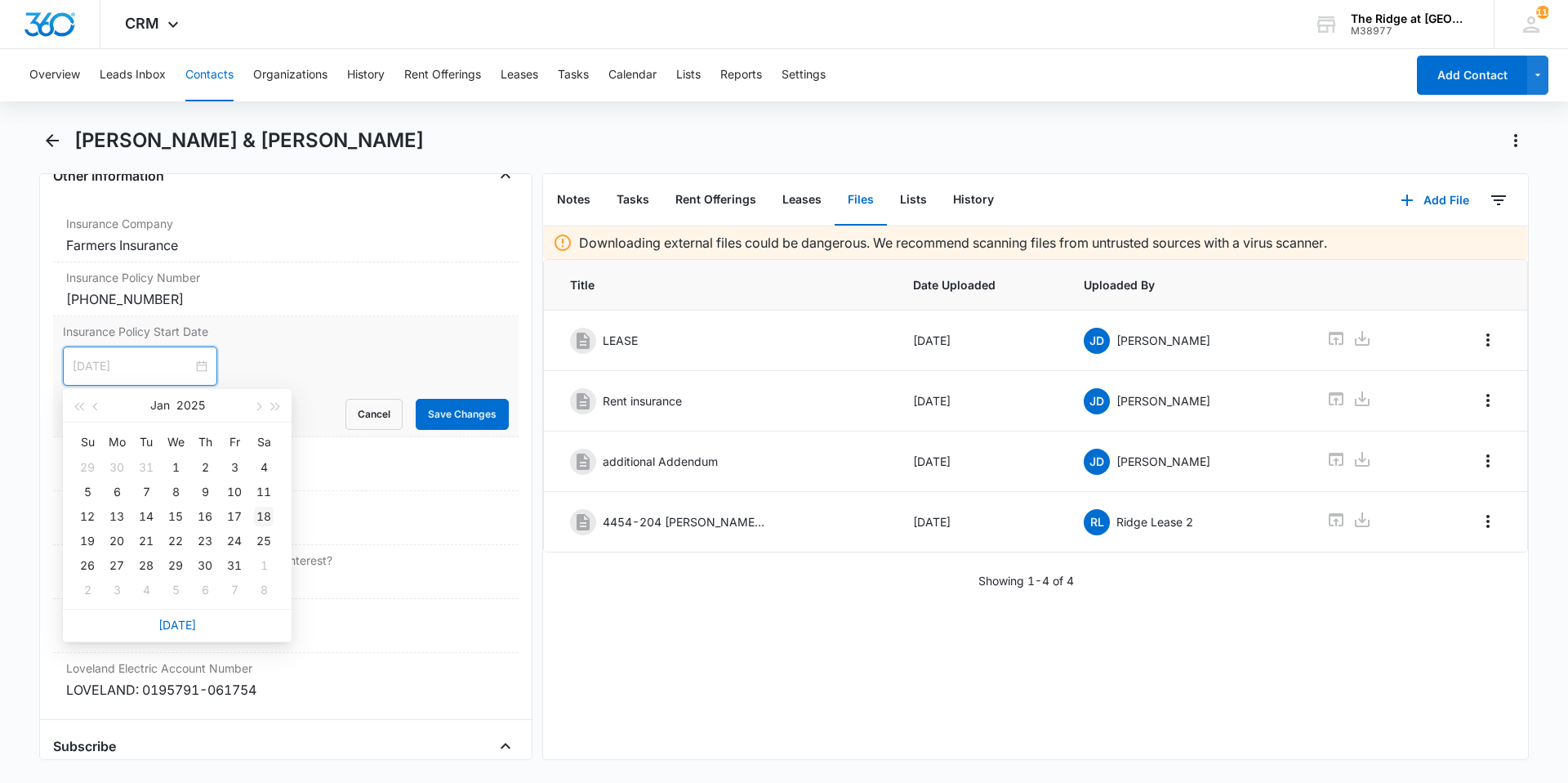
type input "[DATE]"
click at [261, 512] on div "18" at bounding box center [264, 517] width 20 height 20
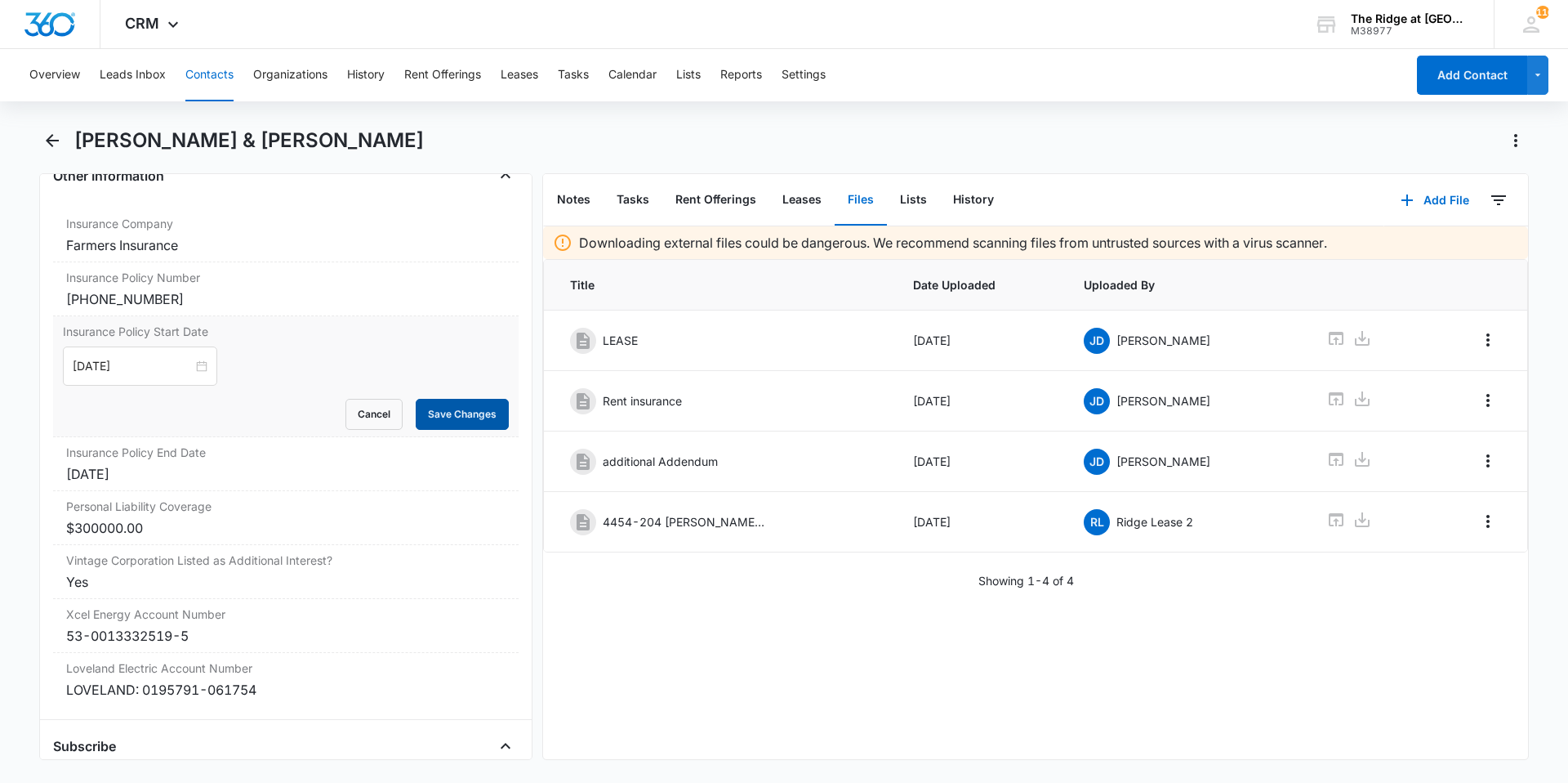
click at [428, 413] on button "Save Changes" at bounding box center [463, 414] width 93 height 31
click at [152, 467] on div "[DATE]" at bounding box center [286, 474] width 439 height 20
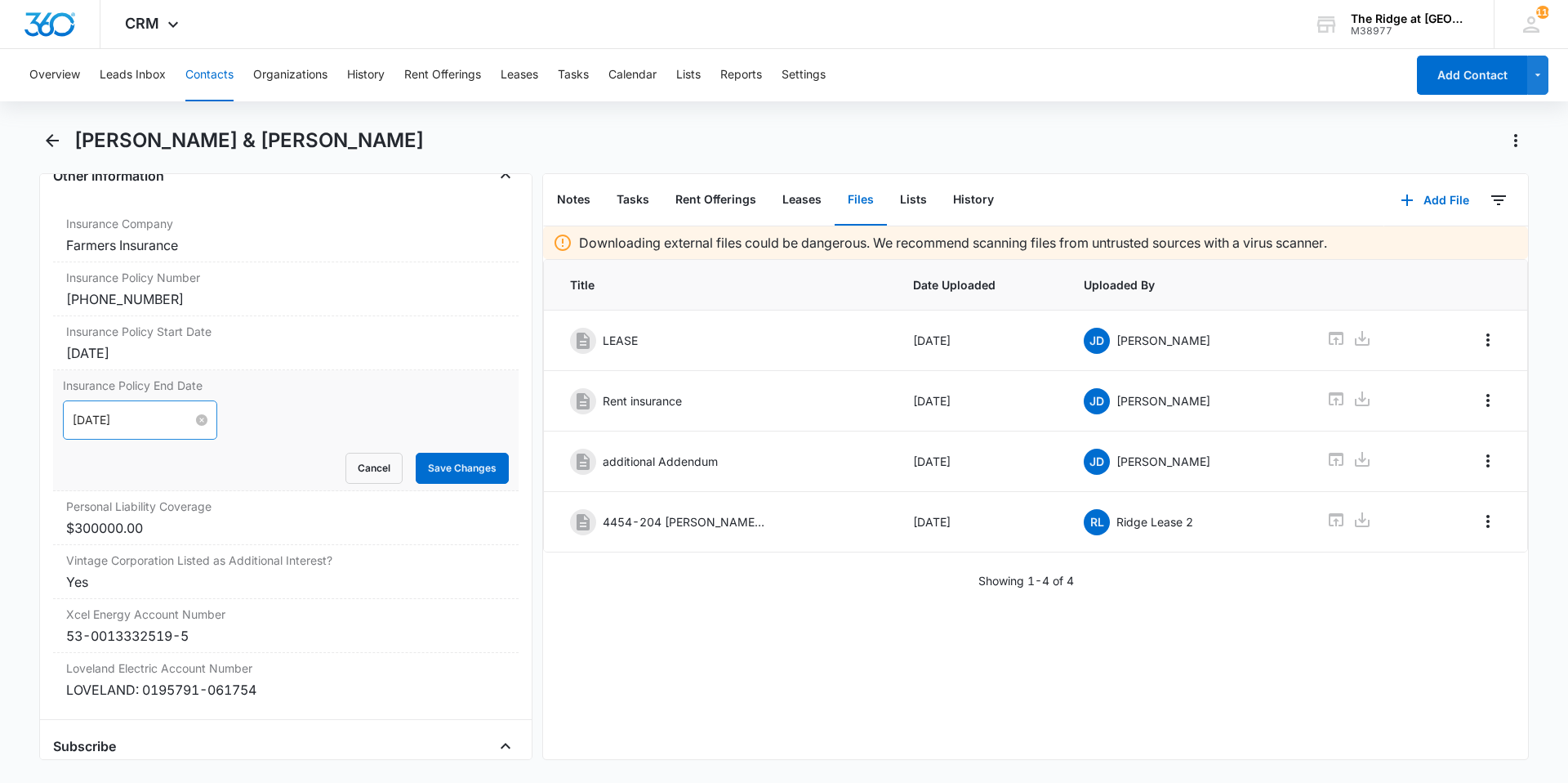
click at [186, 418] on div "[DATE]" at bounding box center [140, 420] width 134 height 18
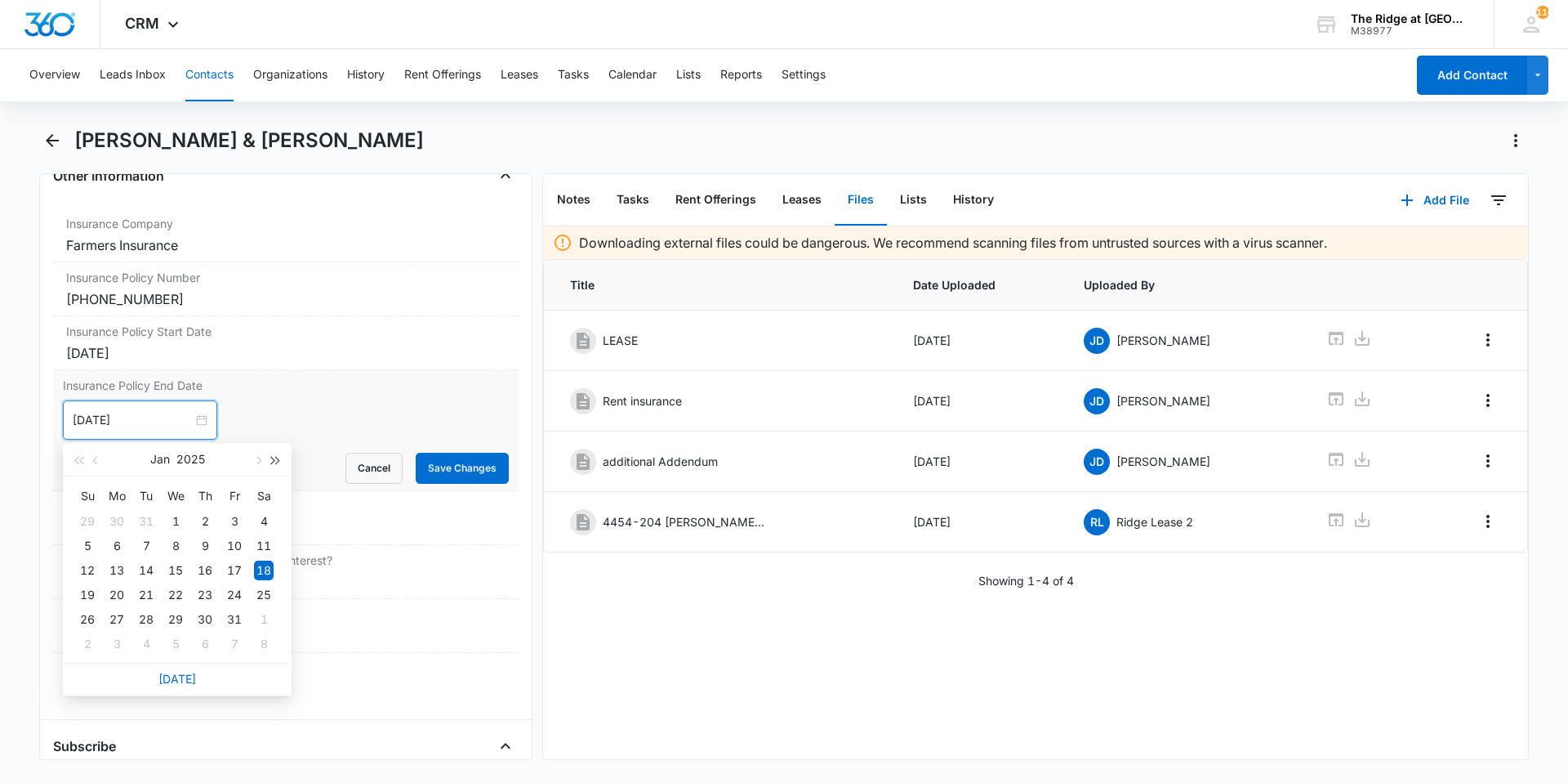
click at [278, 461] on span "button" at bounding box center [275, 460] width 8 height 8
type input "[DATE]"
click at [92, 588] on div "18" at bounding box center [88, 595] width 20 height 20
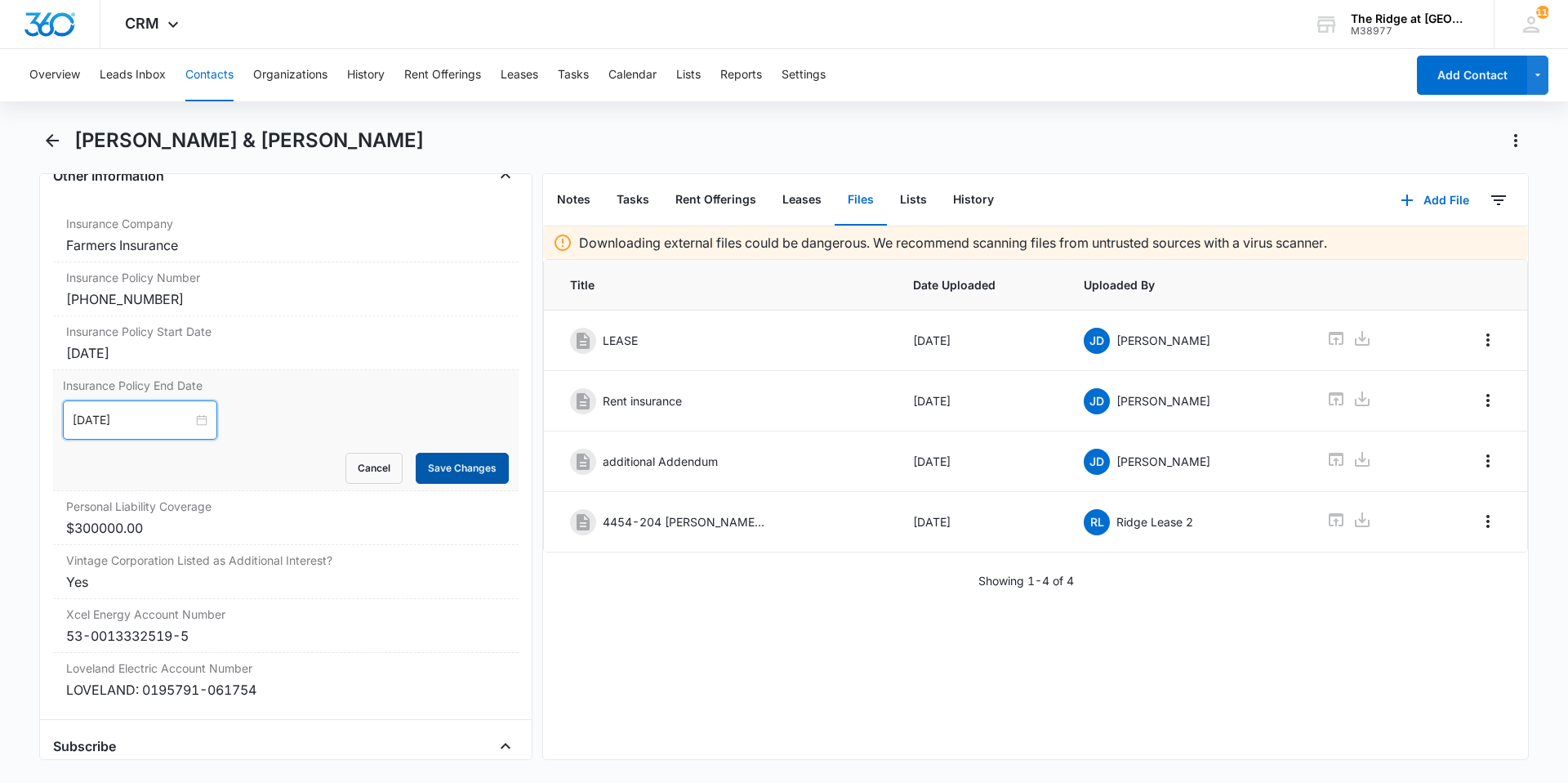
click at [446, 465] on button "Save Changes" at bounding box center [463, 468] width 93 height 31
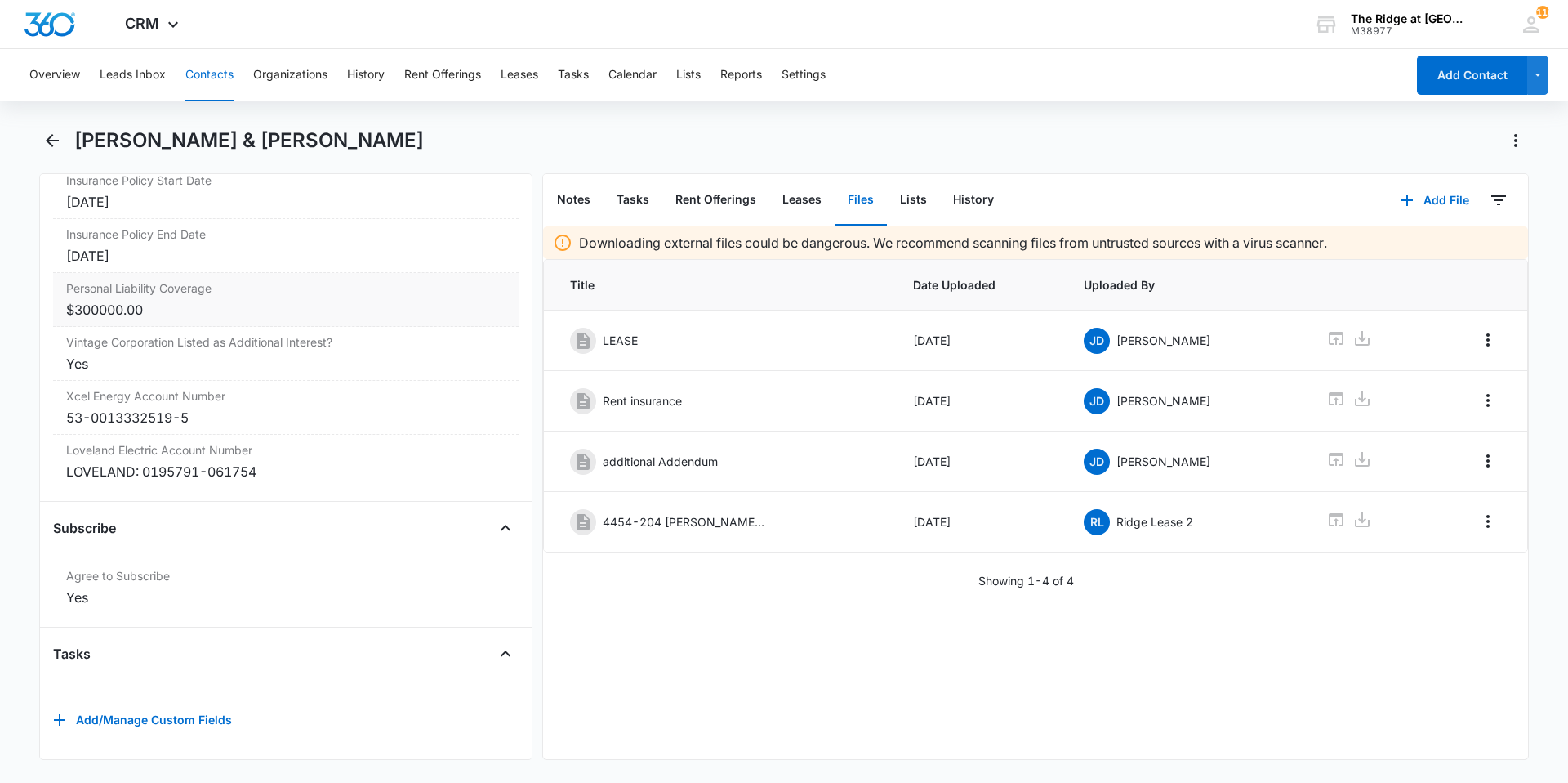
scroll to position [2902, 0]
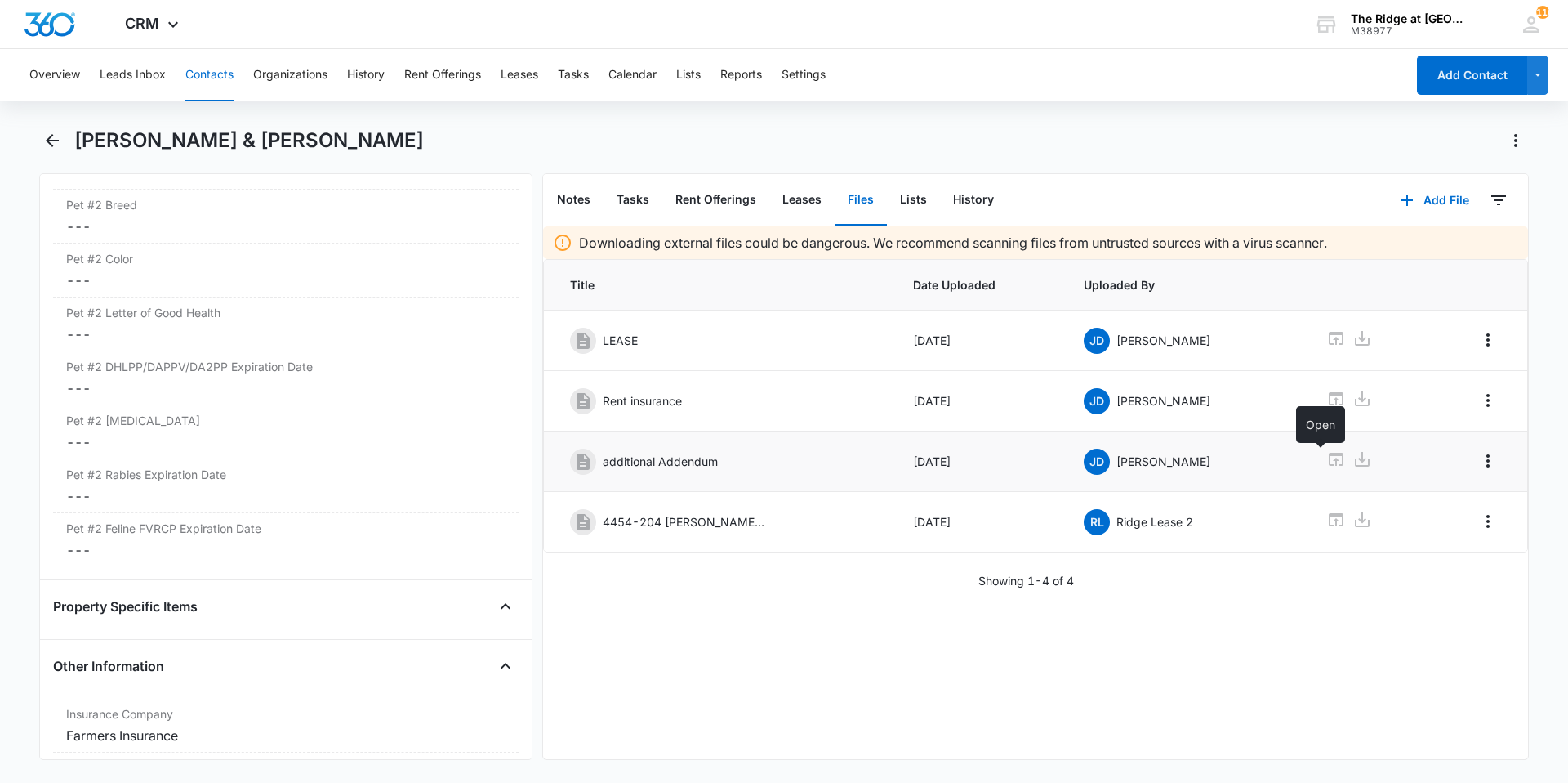
click at [1327, 461] on icon at bounding box center [1337, 459] width 20 height 20
click at [1478, 461] on icon "Overflow Menu" at bounding box center [1488, 461] width 20 height 20
click at [1439, 536] on div "Delete" at bounding box center [1432, 531] width 34 height 12
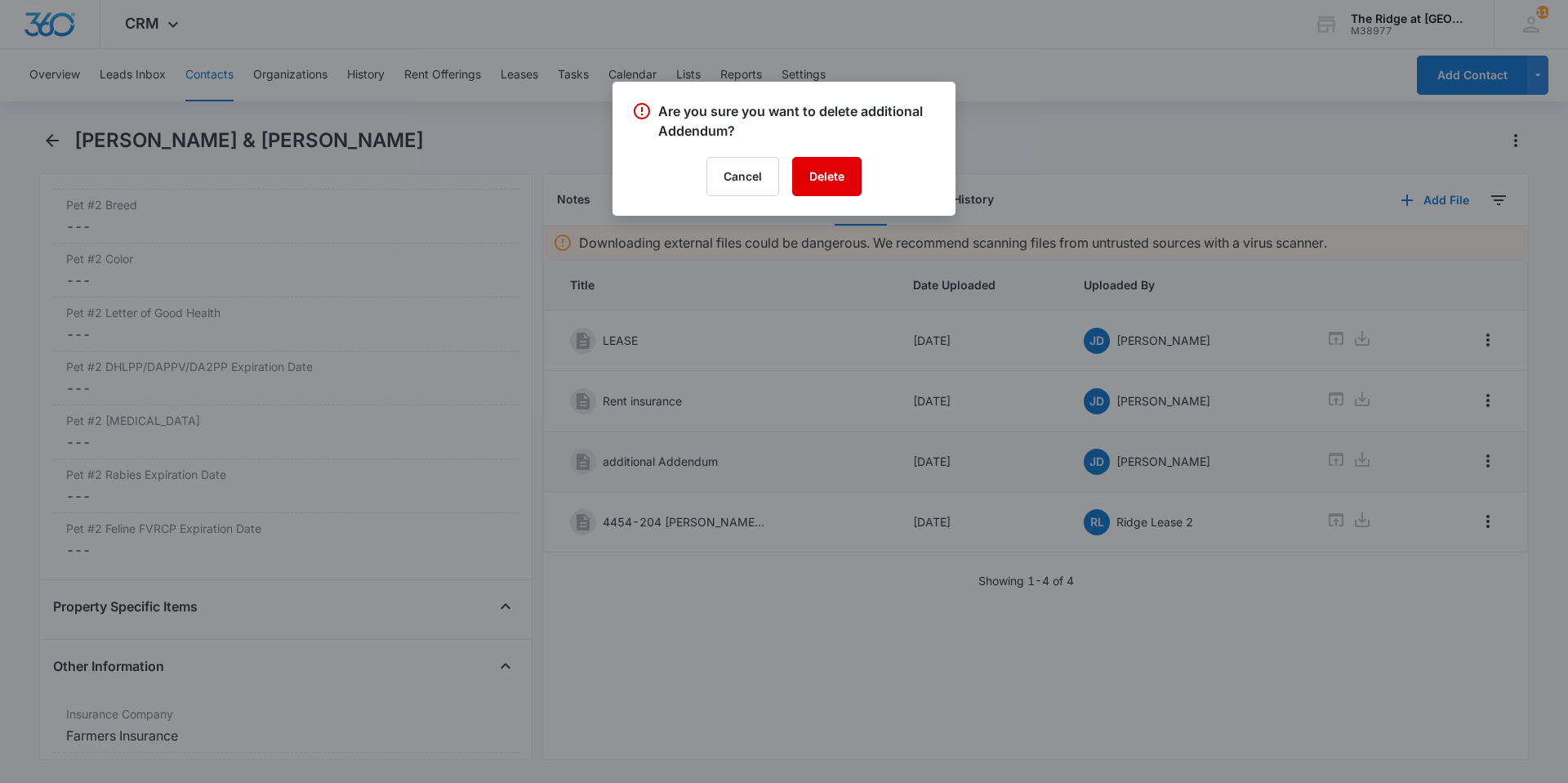
click at [833, 173] on button "Delete" at bounding box center [827, 177] width 69 height 39
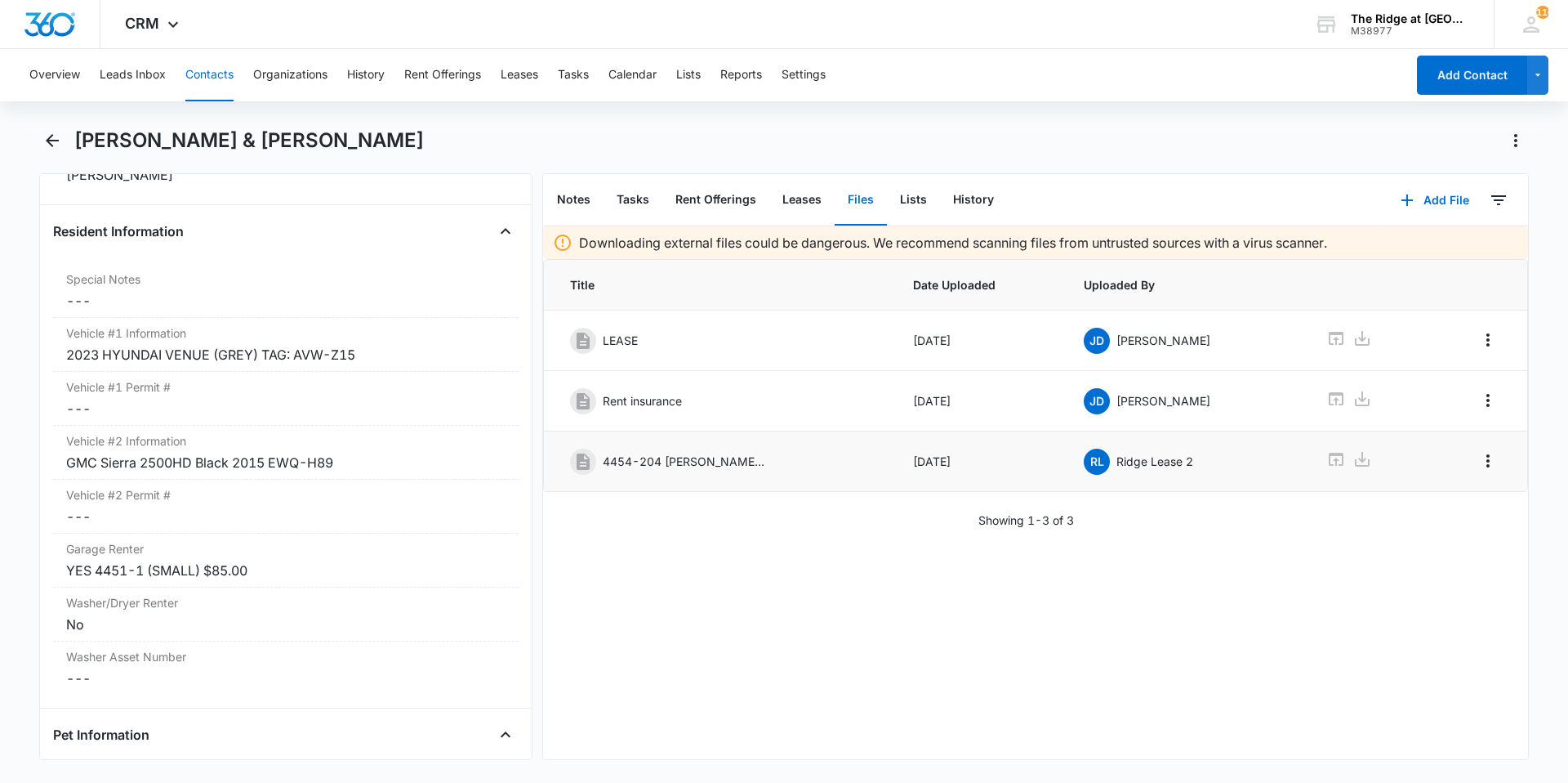
scroll to position [1596, 0]
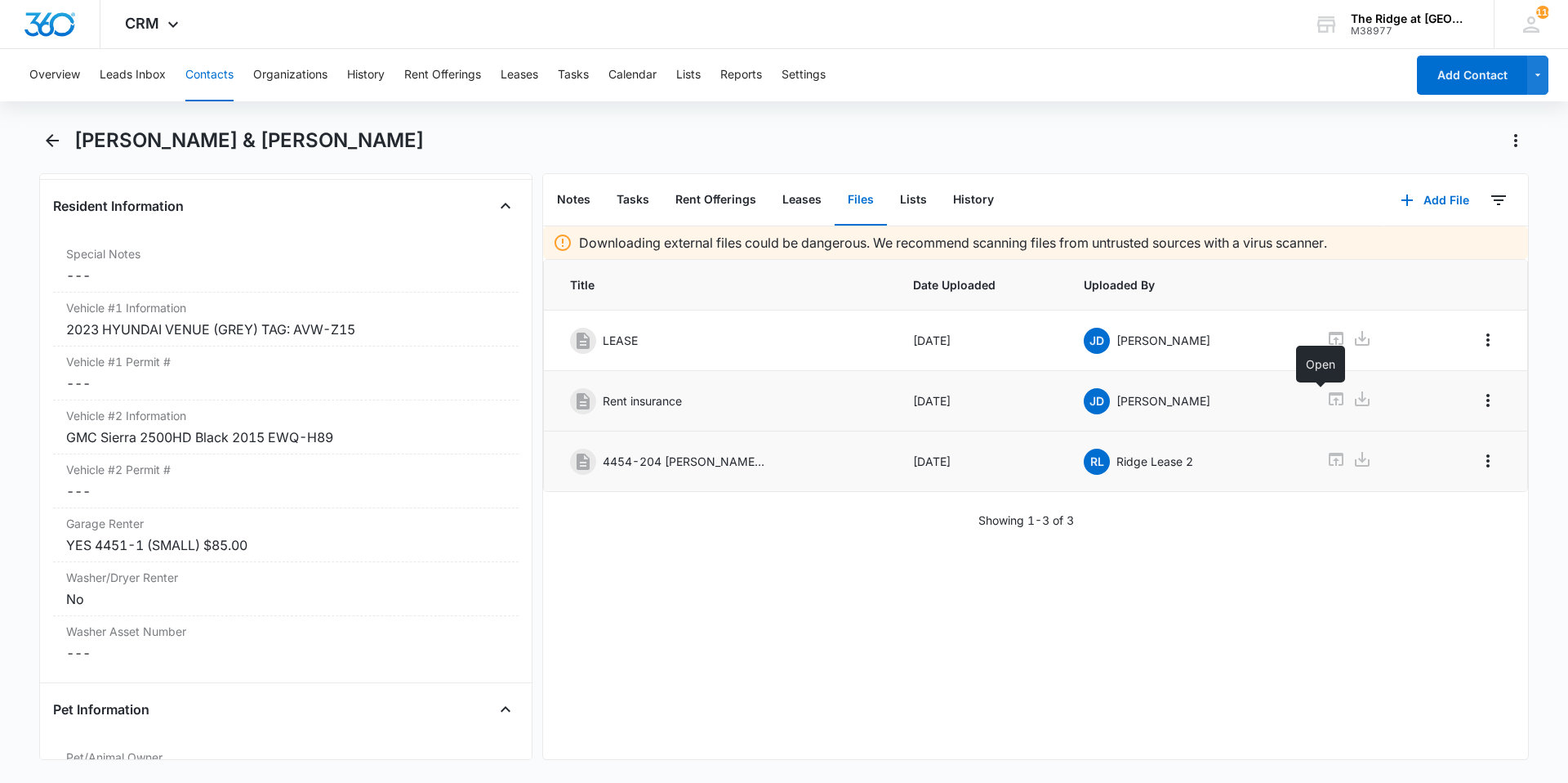
click at [1329, 400] on icon at bounding box center [1336, 398] width 14 height 13
click at [155, 377] on dd "Cancel Save Changes ---" at bounding box center [286, 383] width 439 height 20
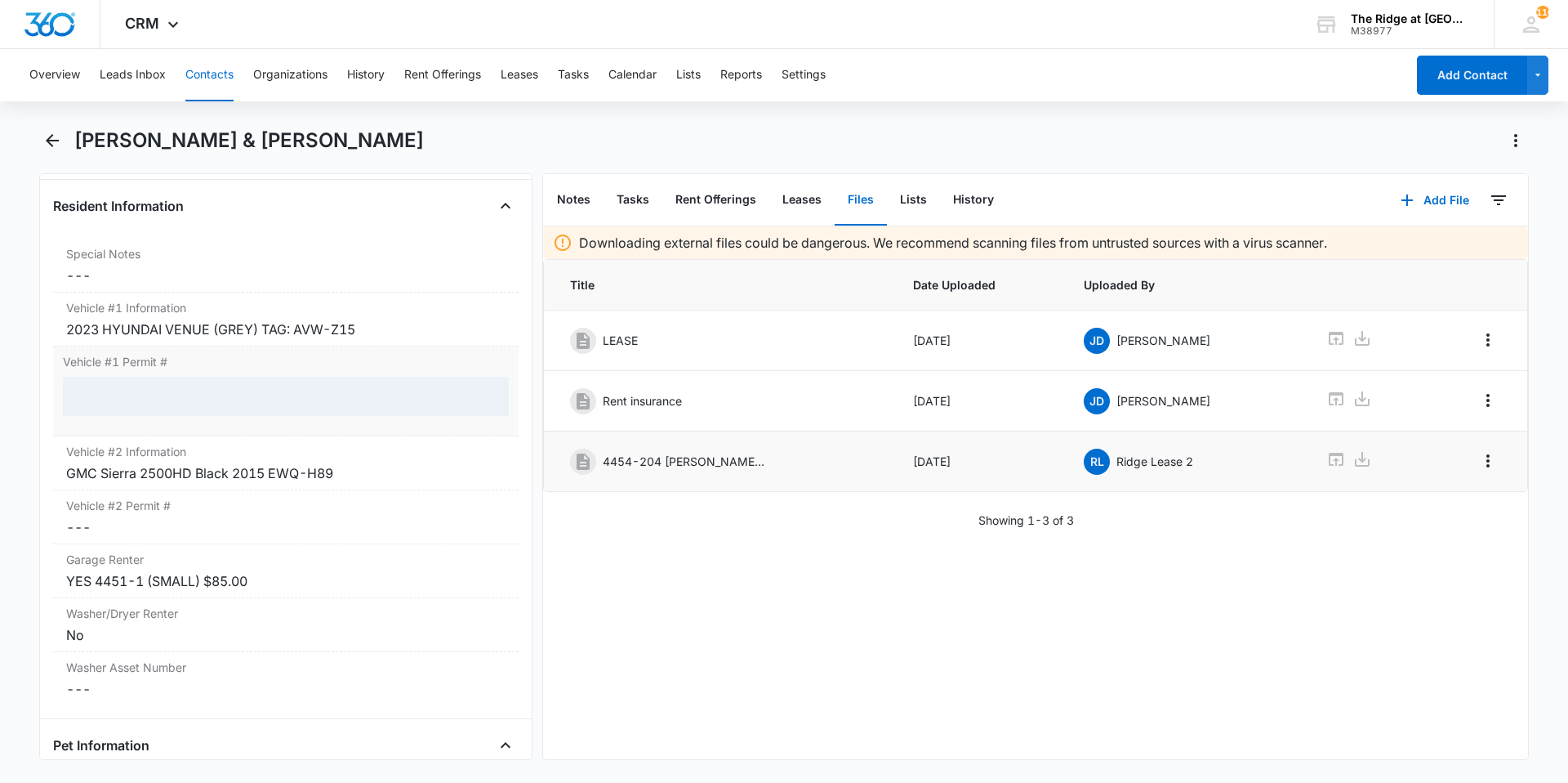
click at [155, 395] on div at bounding box center [285, 396] width 446 height 39
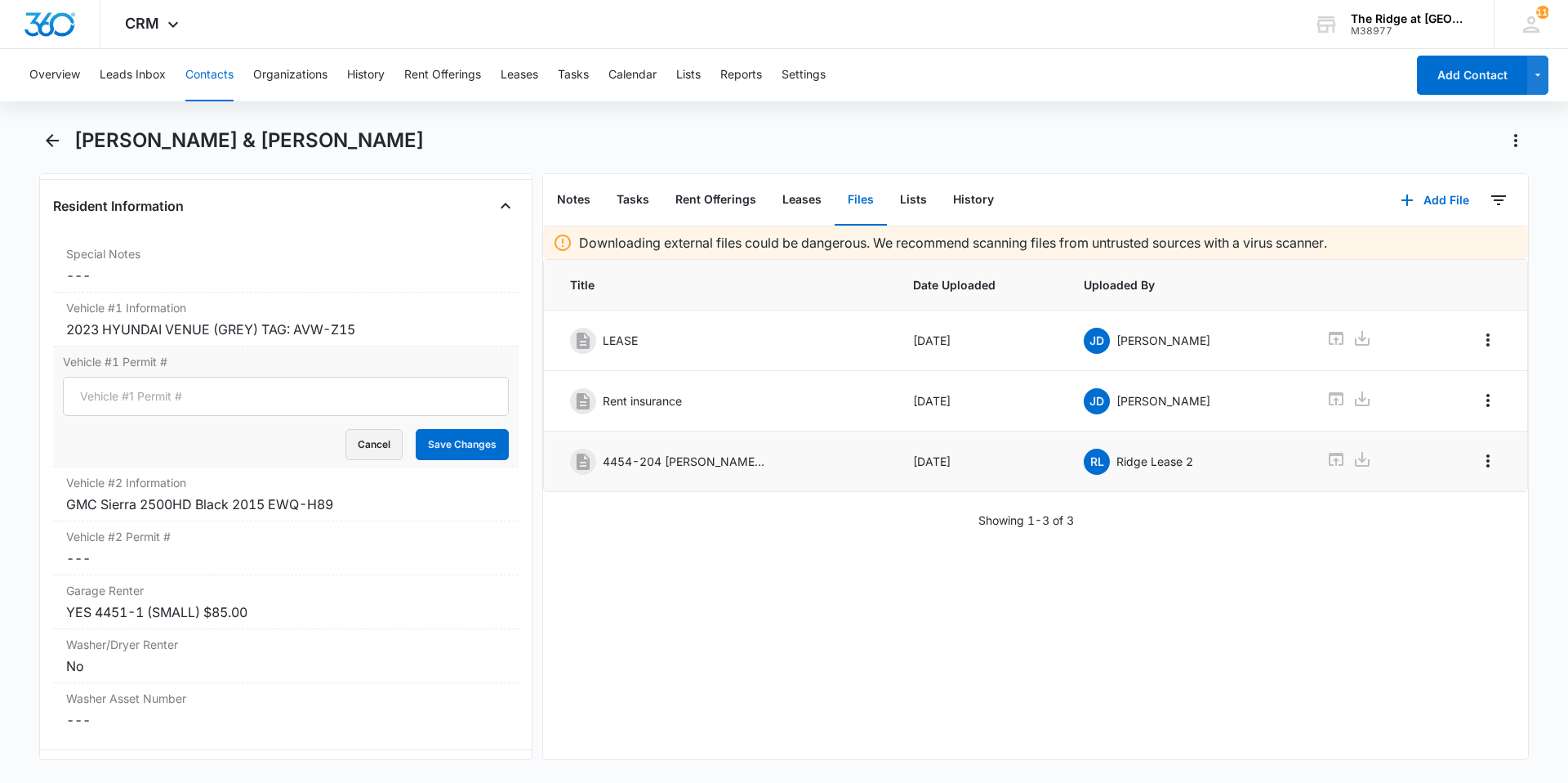
click at [368, 443] on button "Cancel" at bounding box center [374, 444] width 57 height 31
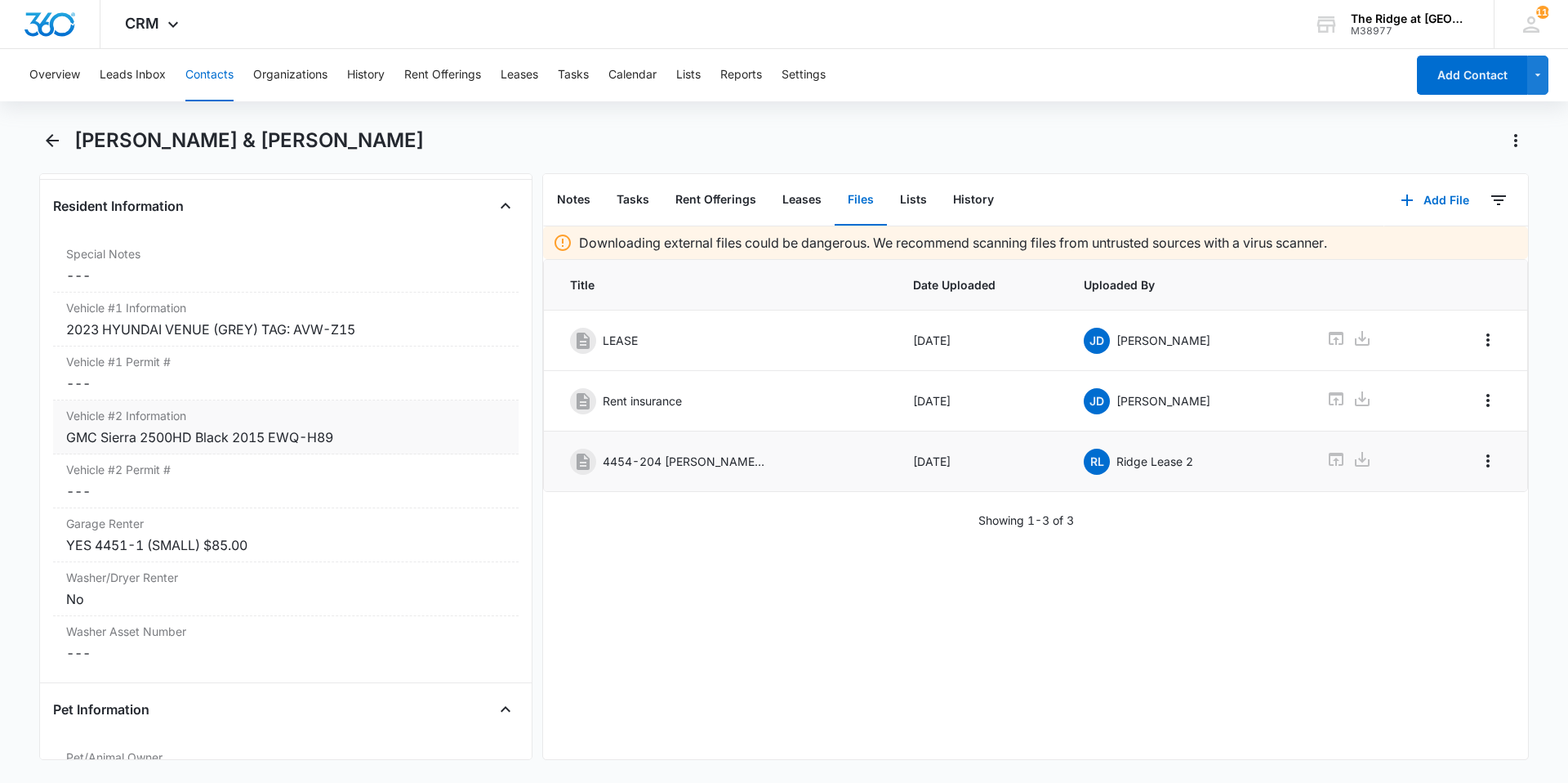
click at [364, 443] on div "GMC Sierra 2500HD Black 2015 EWQ-H89" at bounding box center [286, 438] width 439 height 20
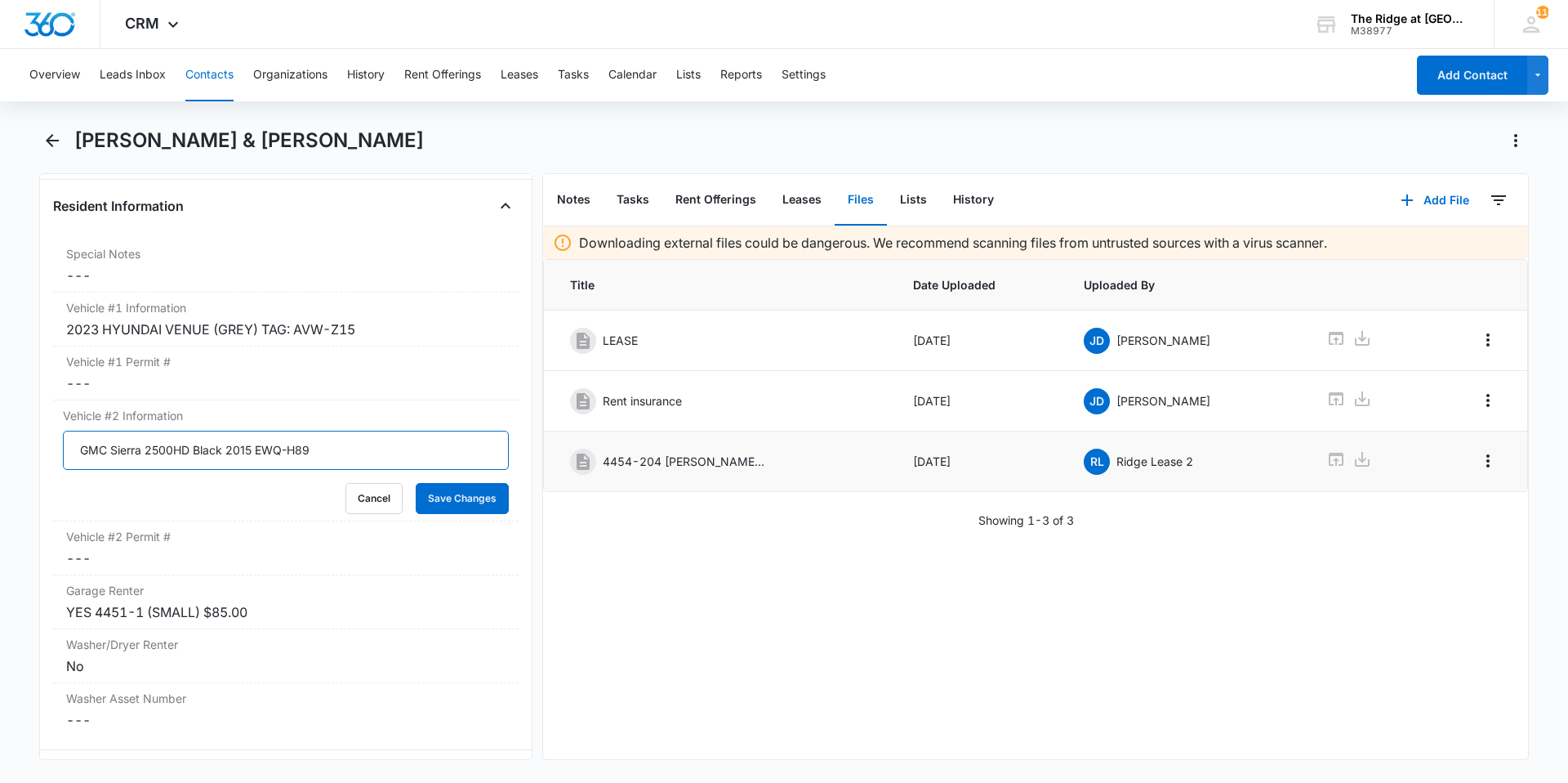
drag, startPoint x: 253, startPoint y: 450, endPoint x: 23, endPoint y: 439, distance: 230.3
click at [23, 439] on main "[PERSON_NAME] & [PERSON_NAME] Remove CM [PERSON_NAME] & [PERSON_NAME] Contact I…" at bounding box center [784, 453] width 1568 height 652
click at [352, 510] on button "Cancel" at bounding box center [374, 498] width 57 height 31
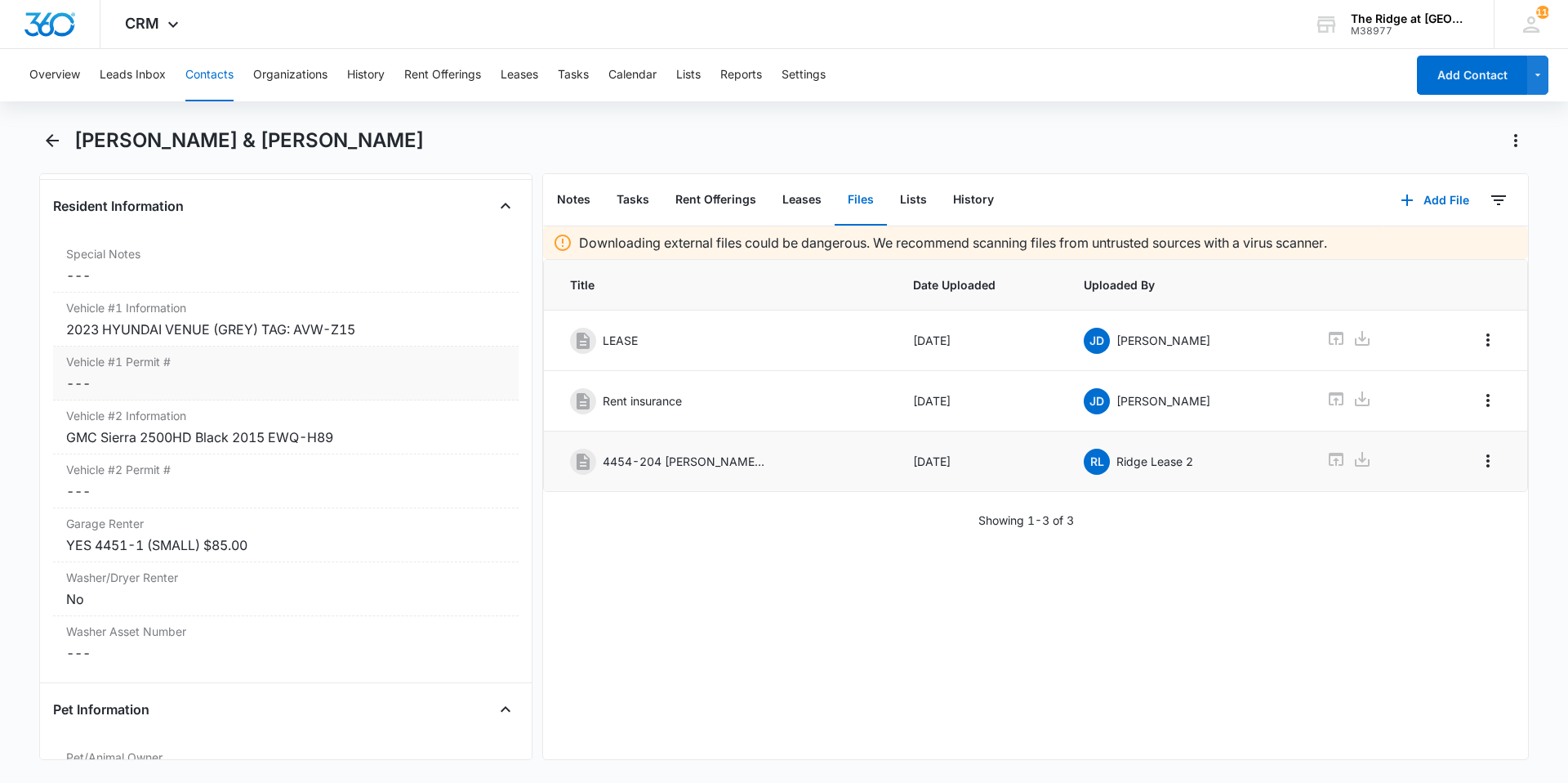
click at [115, 391] on dd "Cancel Save Changes ---" at bounding box center [286, 383] width 439 height 20
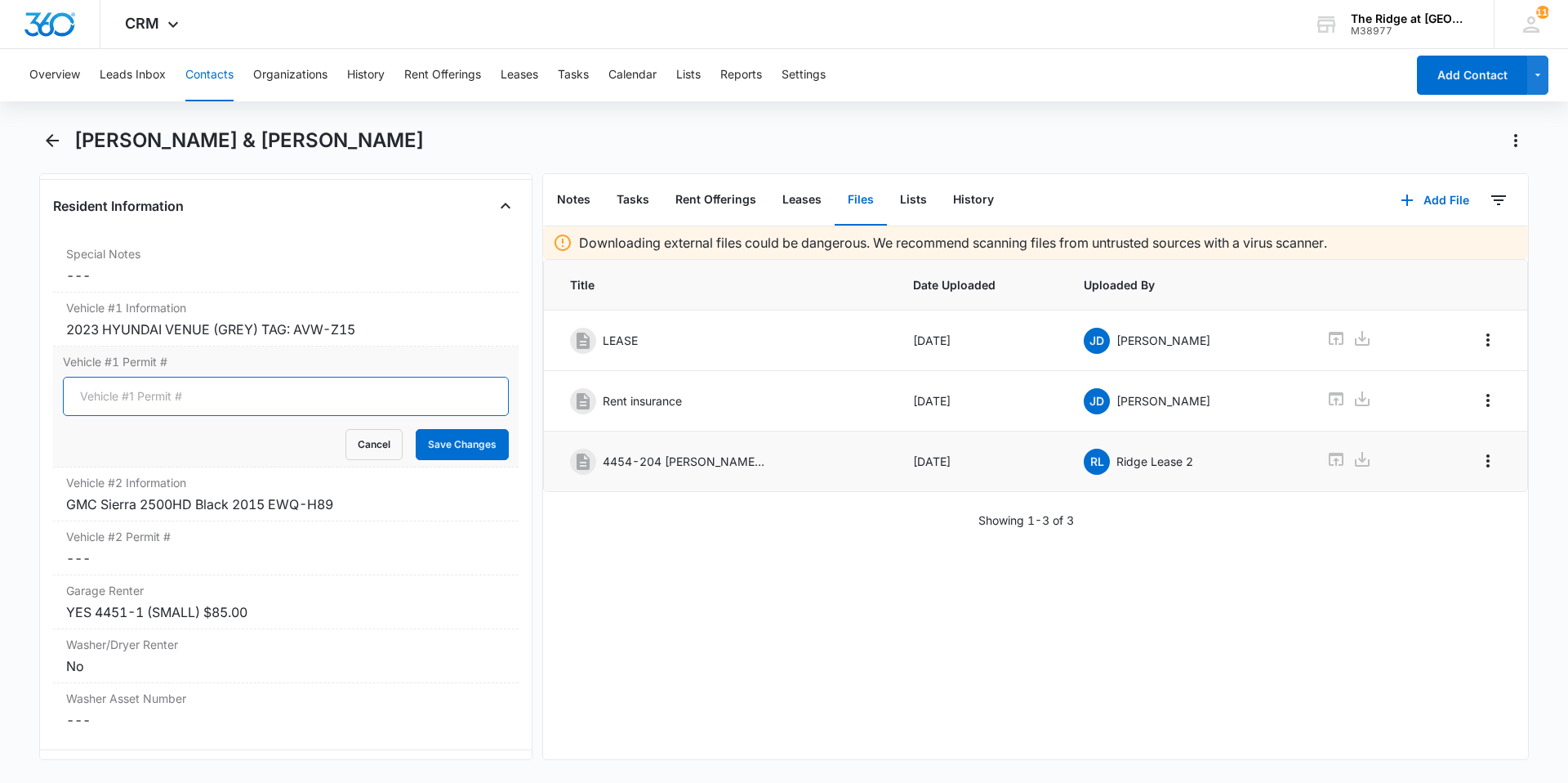
click at [115, 391] on input "Vehicle #1 Permit #" at bounding box center [285, 396] width 446 height 39
type input "0"
type input "01411"
click at [473, 443] on button "Save Changes" at bounding box center [463, 444] width 93 height 31
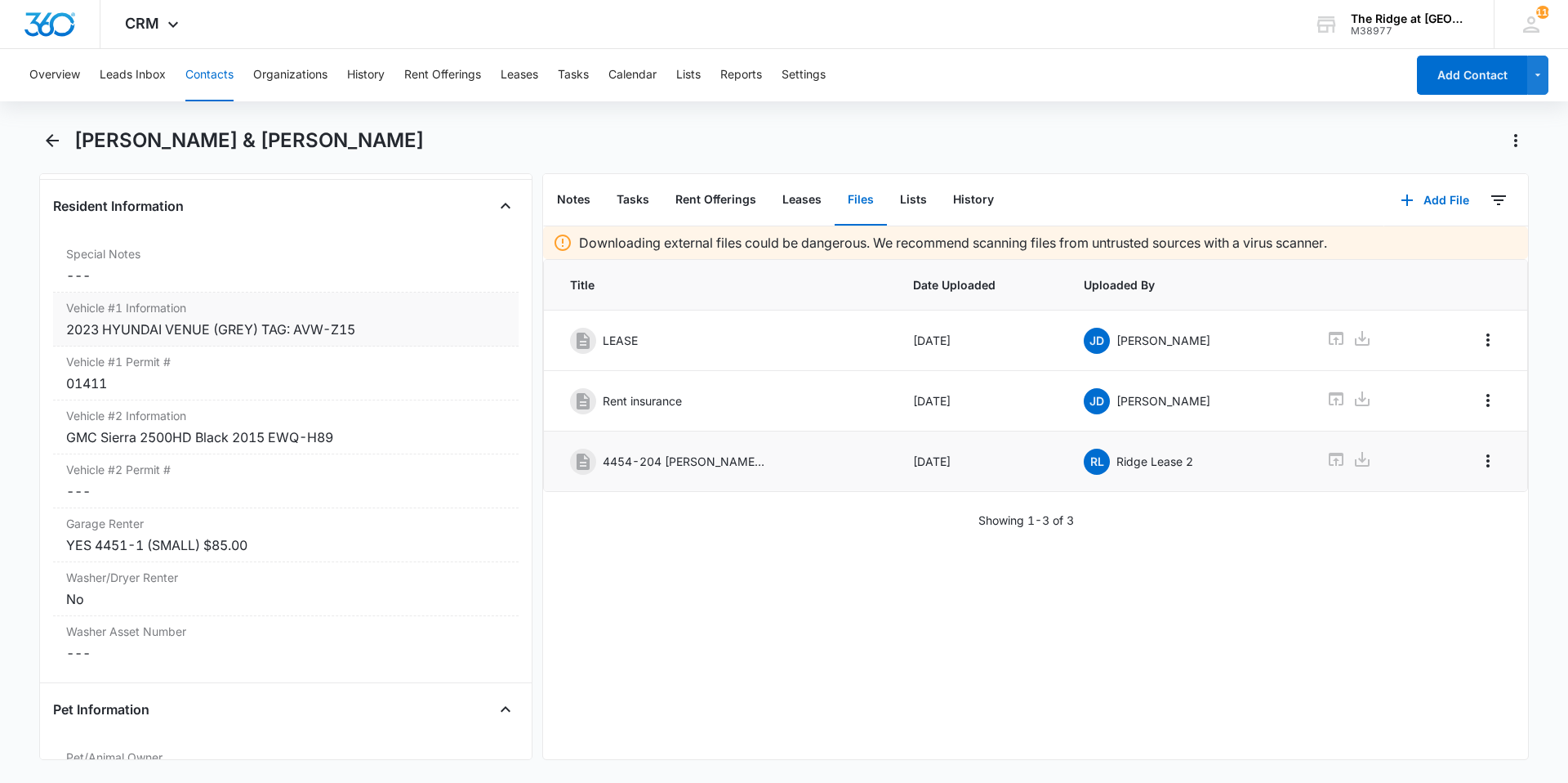
click at [312, 326] on div "2023 HYUNDAI VENUE (GREY) TAG: AVW-Z15" at bounding box center [286, 329] width 439 height 20
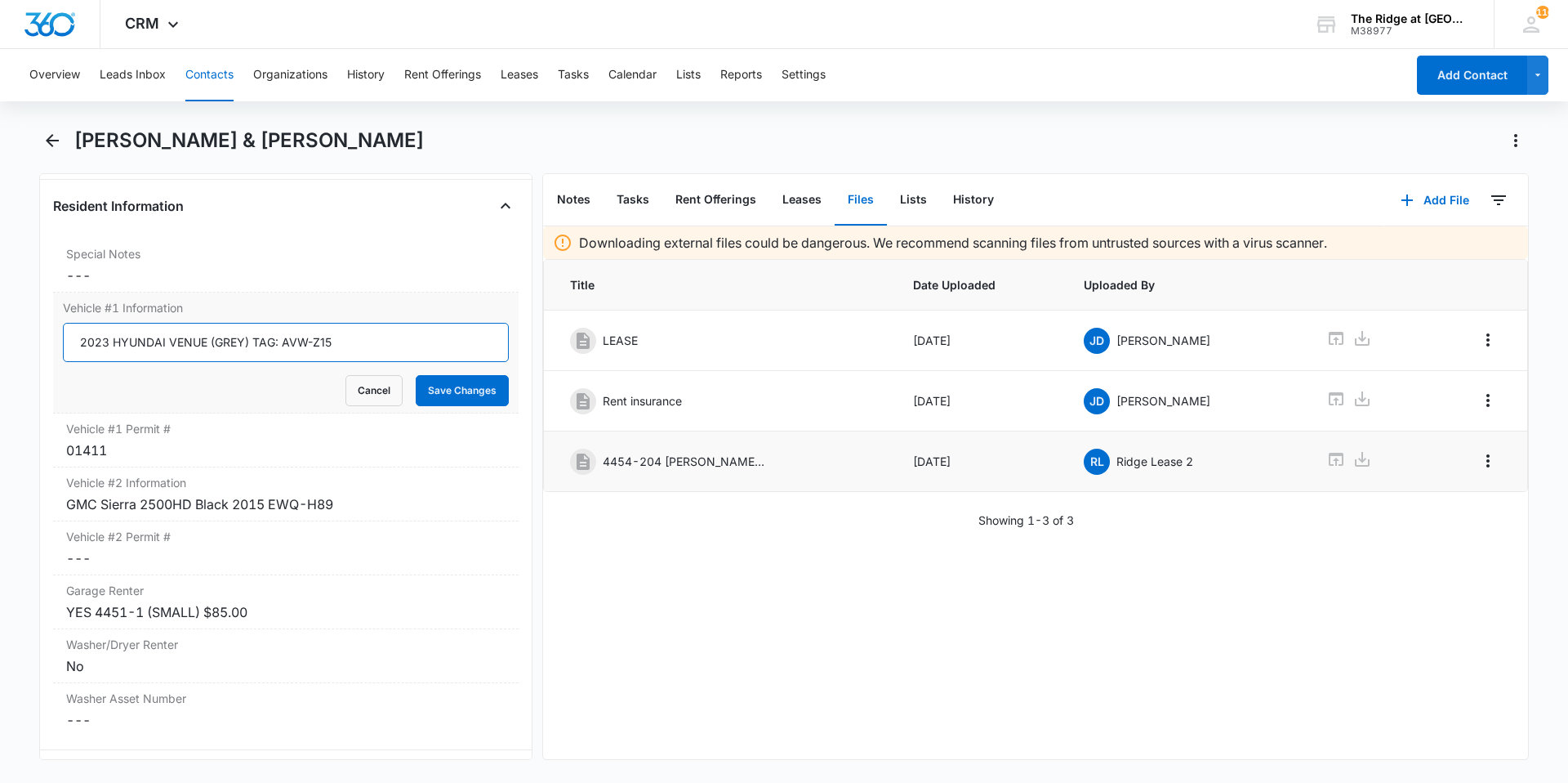
drag, startPoint x: 297, startPoint y: 344, endPoint x: 286, endPoint y: 344, distance: 11.0
click at [286, 344] on input "2023 HYUNDAI VENUE (GREY) TAG: AVW-Z15" at bounding box center [285, 343] width 446 height 39
type input "2023 HYUNDAI VENUE (GREY) TAG: AUW-Z15"
click at [416, 375] on button "Save Changes" at bounding box center [463, 390] width 93 height 31
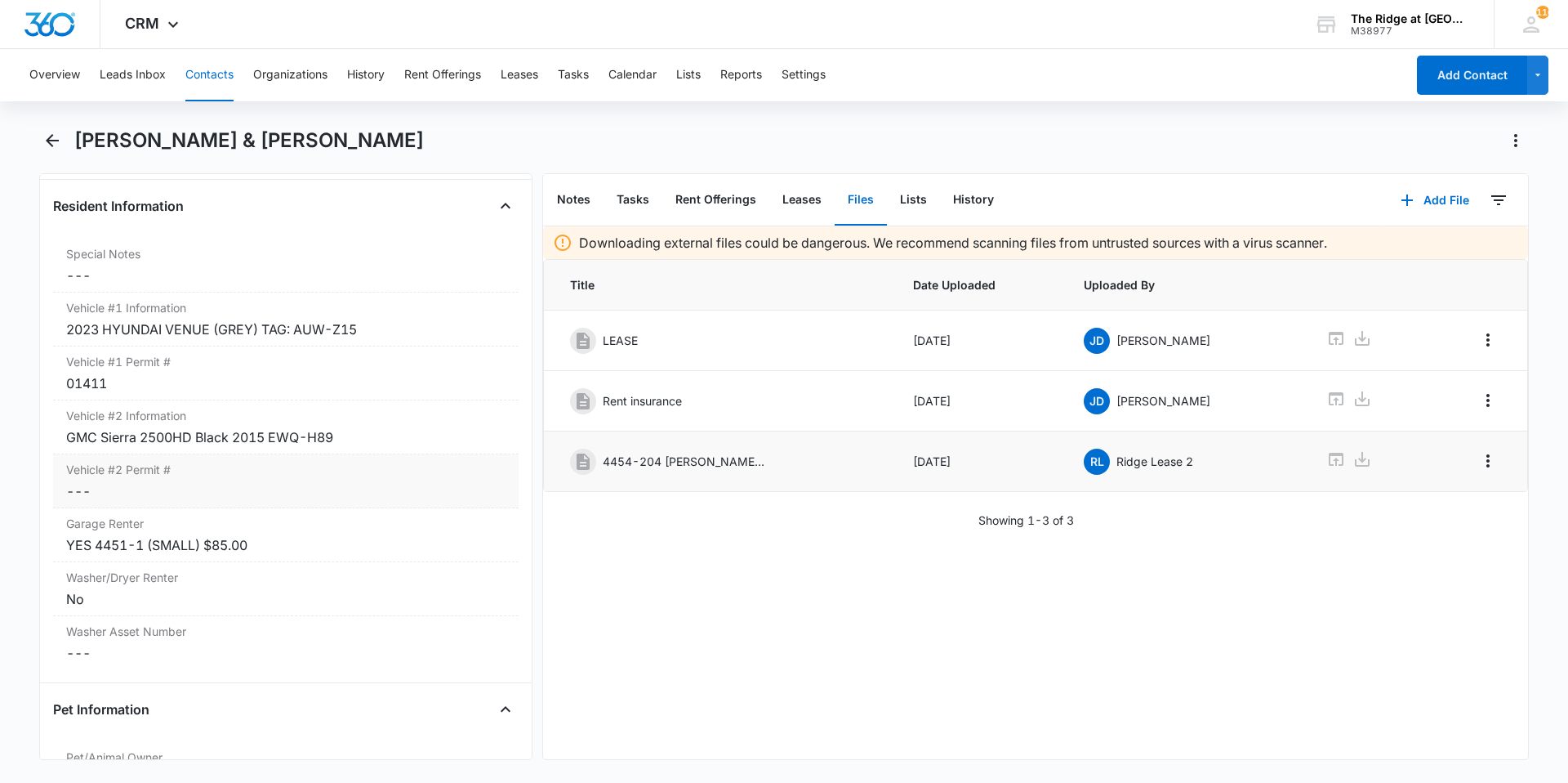
click at [250, 497] on dd "Cancel Save Changes ---" at bounding box center [286, 492] width 439 height 20
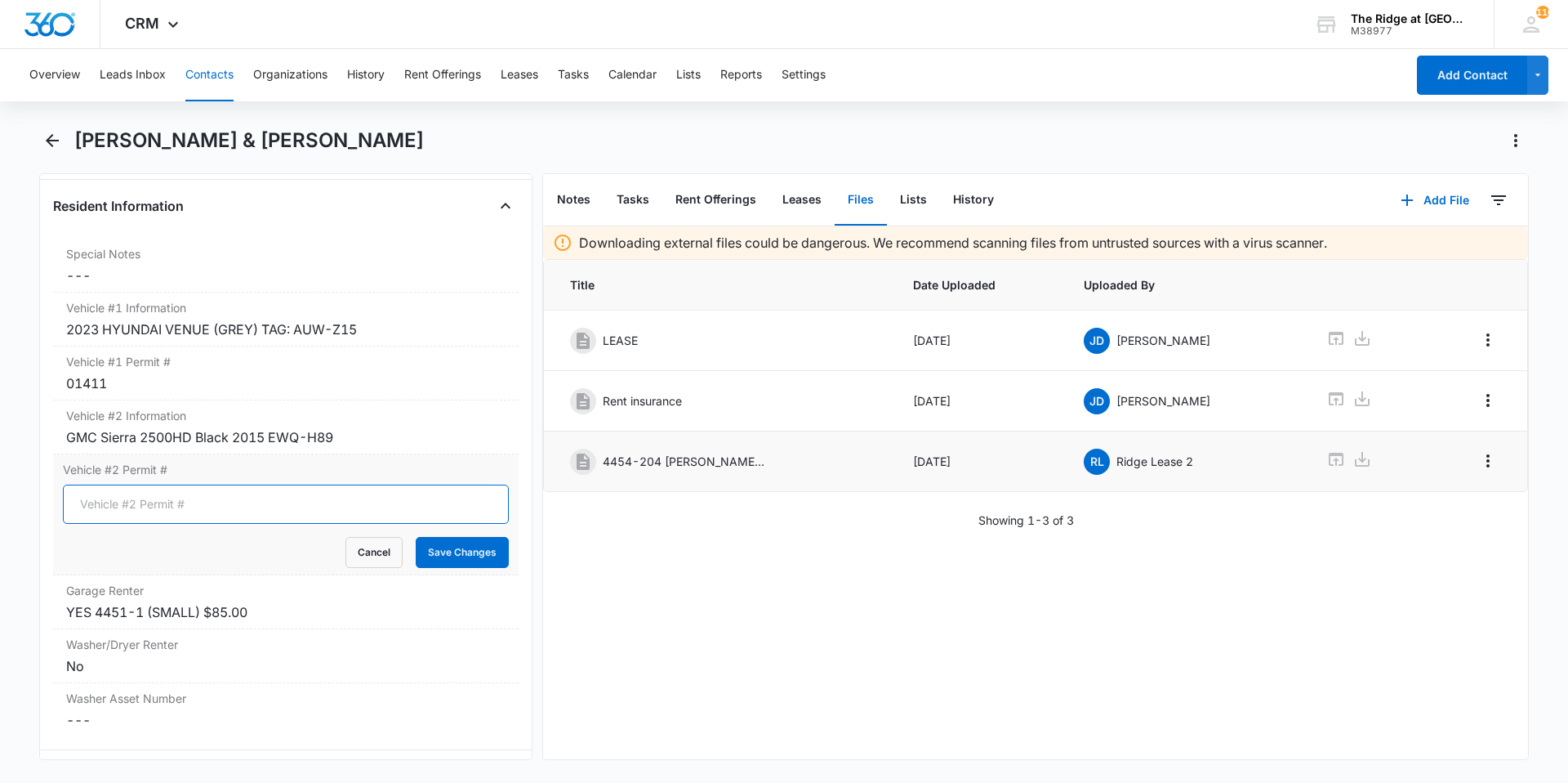
click at [250, 497] on input "Vehicle #2 Permit #" at bounding box center [285, 504] width 446 height 39
type input "01411"
click at [416, 537] on button "Save Changes" at bounding box center [463, 552] width 93 height 31
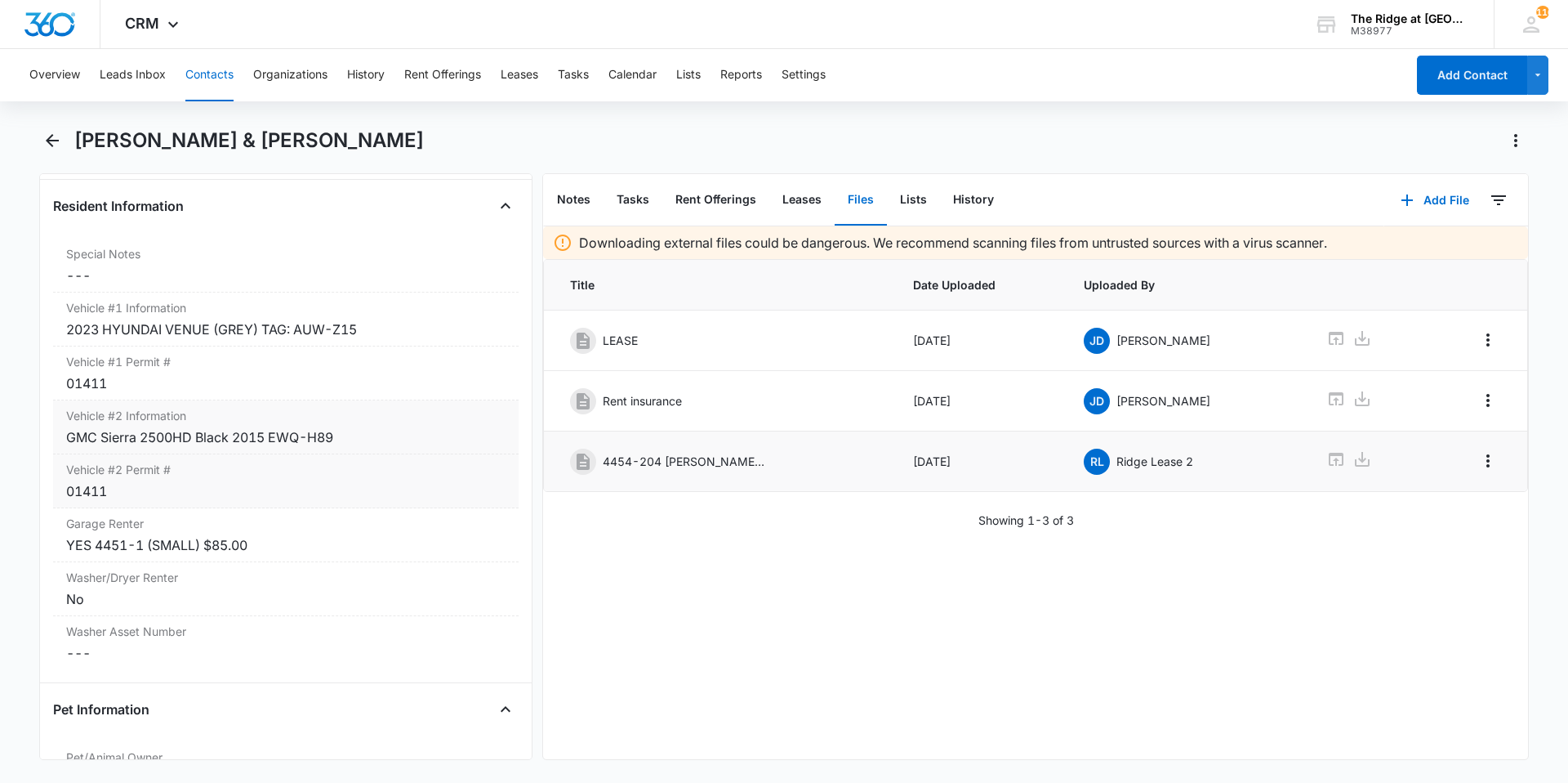
click at [267, 439] on div "GMC Sierra 2500HD Black 2015 EWQ-H89" at bounding box center [286, 438] width 439 height 20
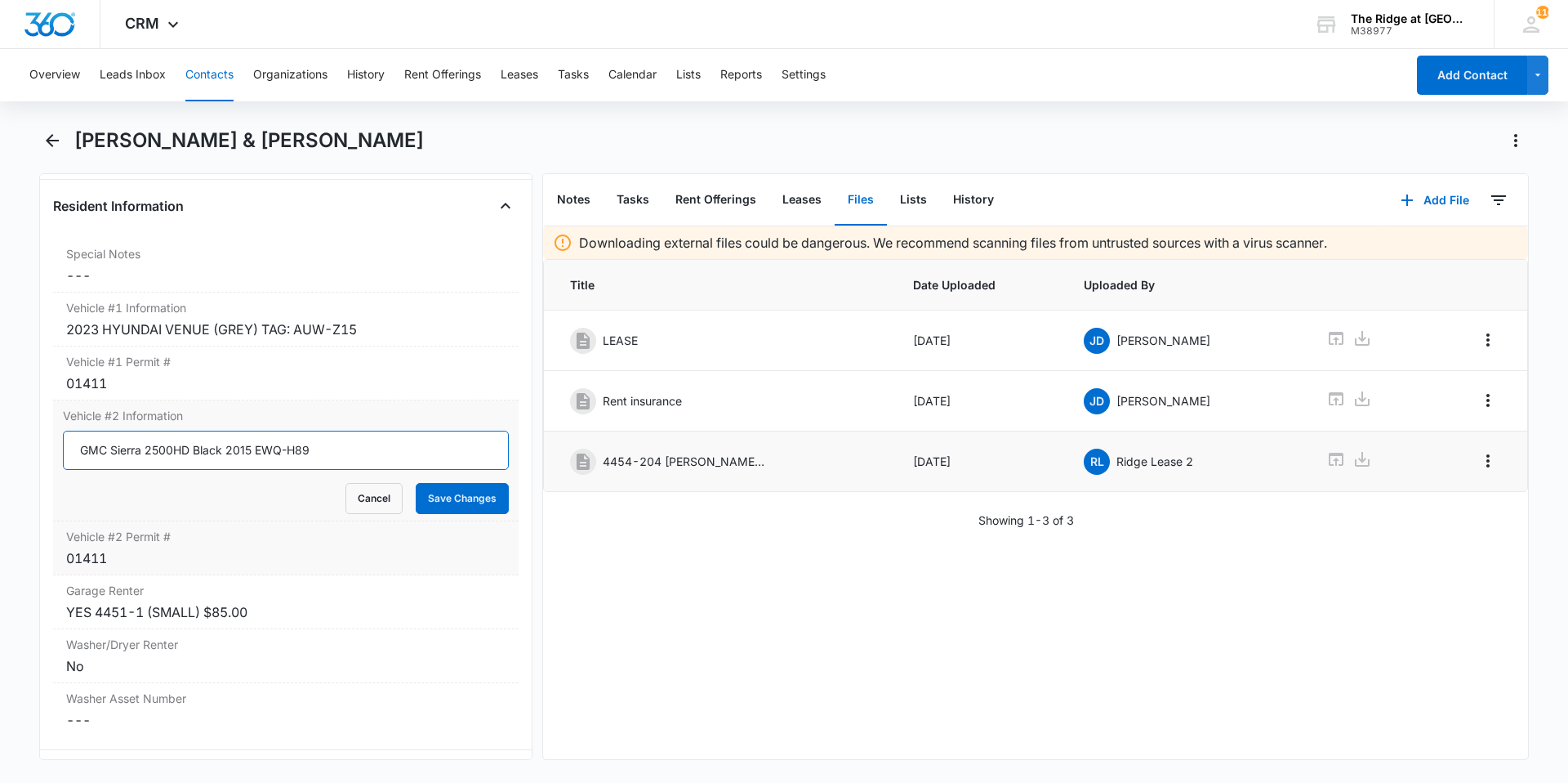
drag, startPoint x: 250, startPoint y: 446, endPoint x: 73, endPoint y: 442, distance: 177.0
click at [73, 442] on input "GMC Sierra 2500HD Black 2015 EWQ-H89" at bounding box center [285, 450] width 446 height 39
click at [364, 499] on button "Cancel" at bounding box center [374, 498] width 57 height 31
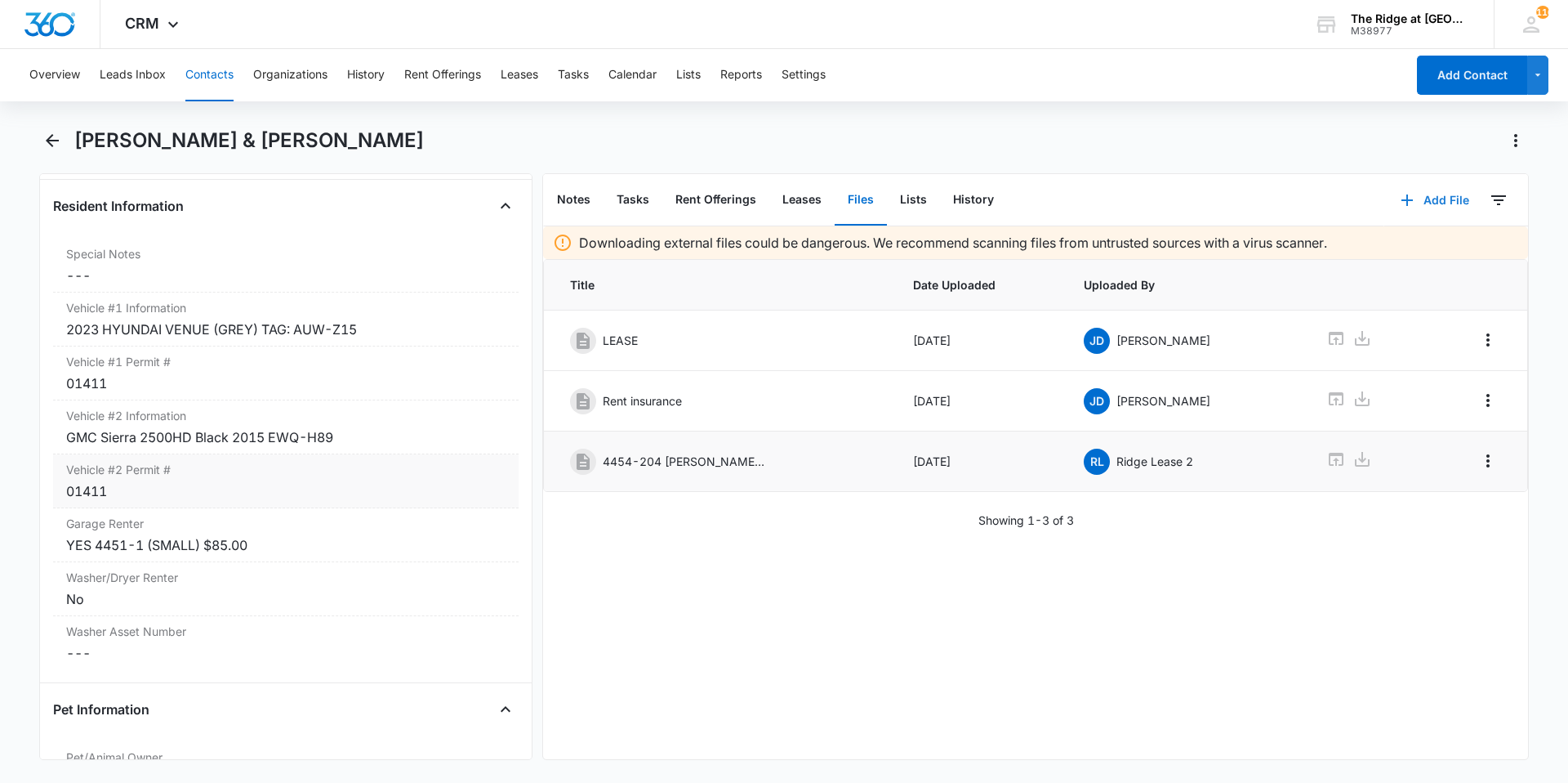
click at [1431, 208] on button "Add File" at bounding box center [1434, 200] width 101 height 39
click at [1400, 253] on div "Upload Files" at bounding box center [1413, 252] width 65 height 12
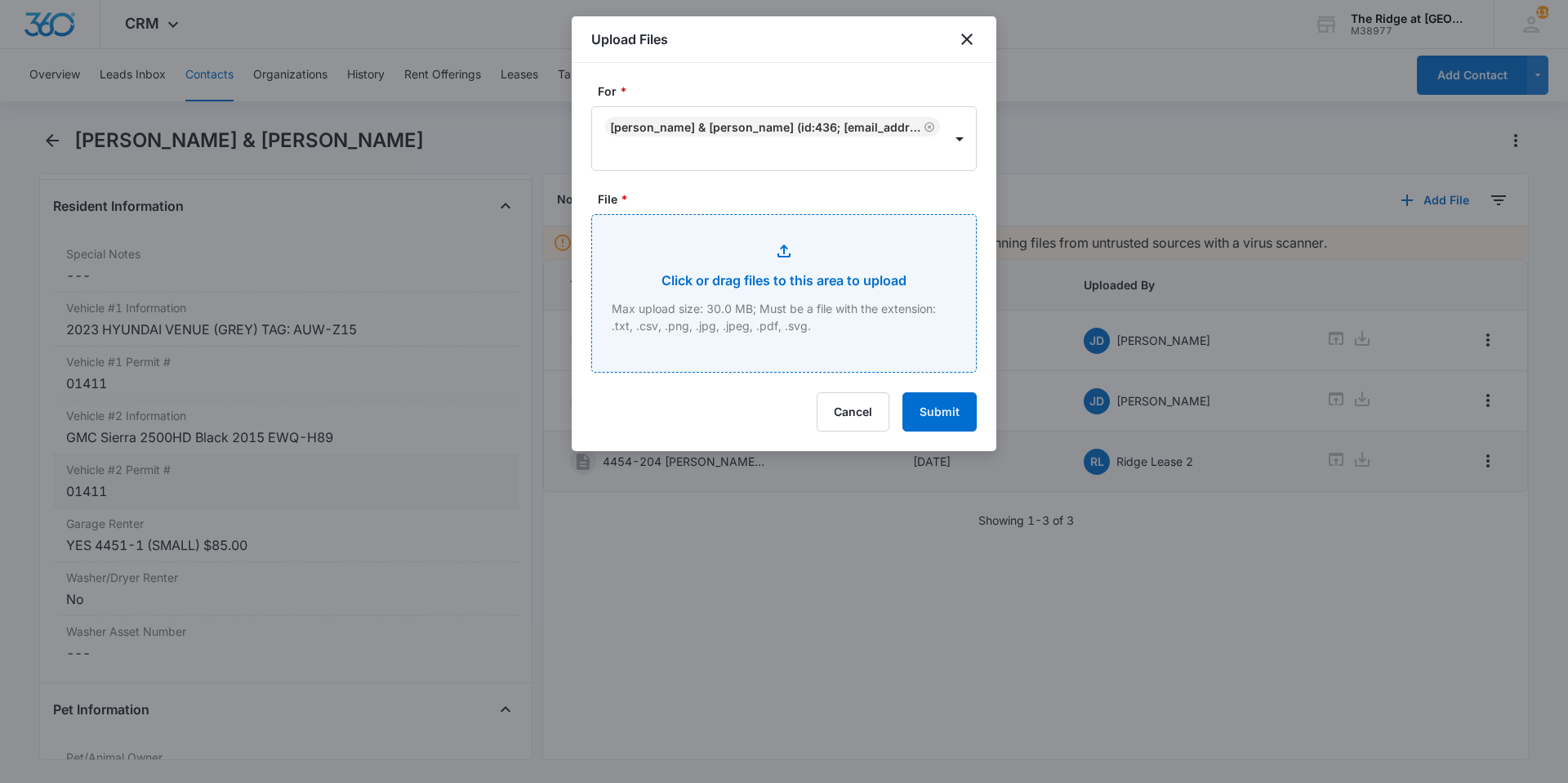
click at [841, 239] on input "File *" at bounding box center [784, 293] width 384 height 157
type input "C:\fakepath\4454-204 Insurance.pdf"
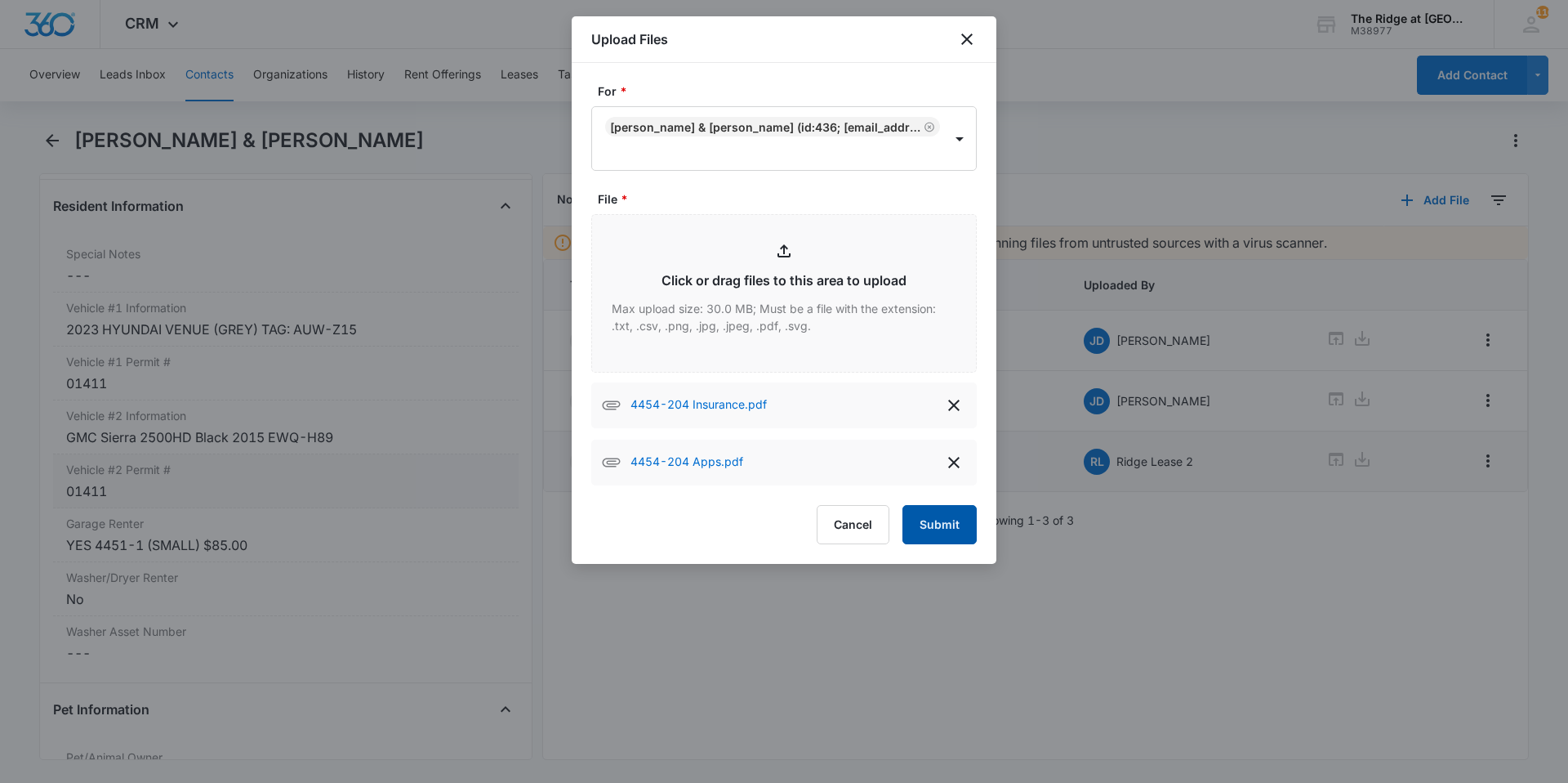
click at [939, 519] on button "Submit" at bounding box center [940, 525] width 74 height 39
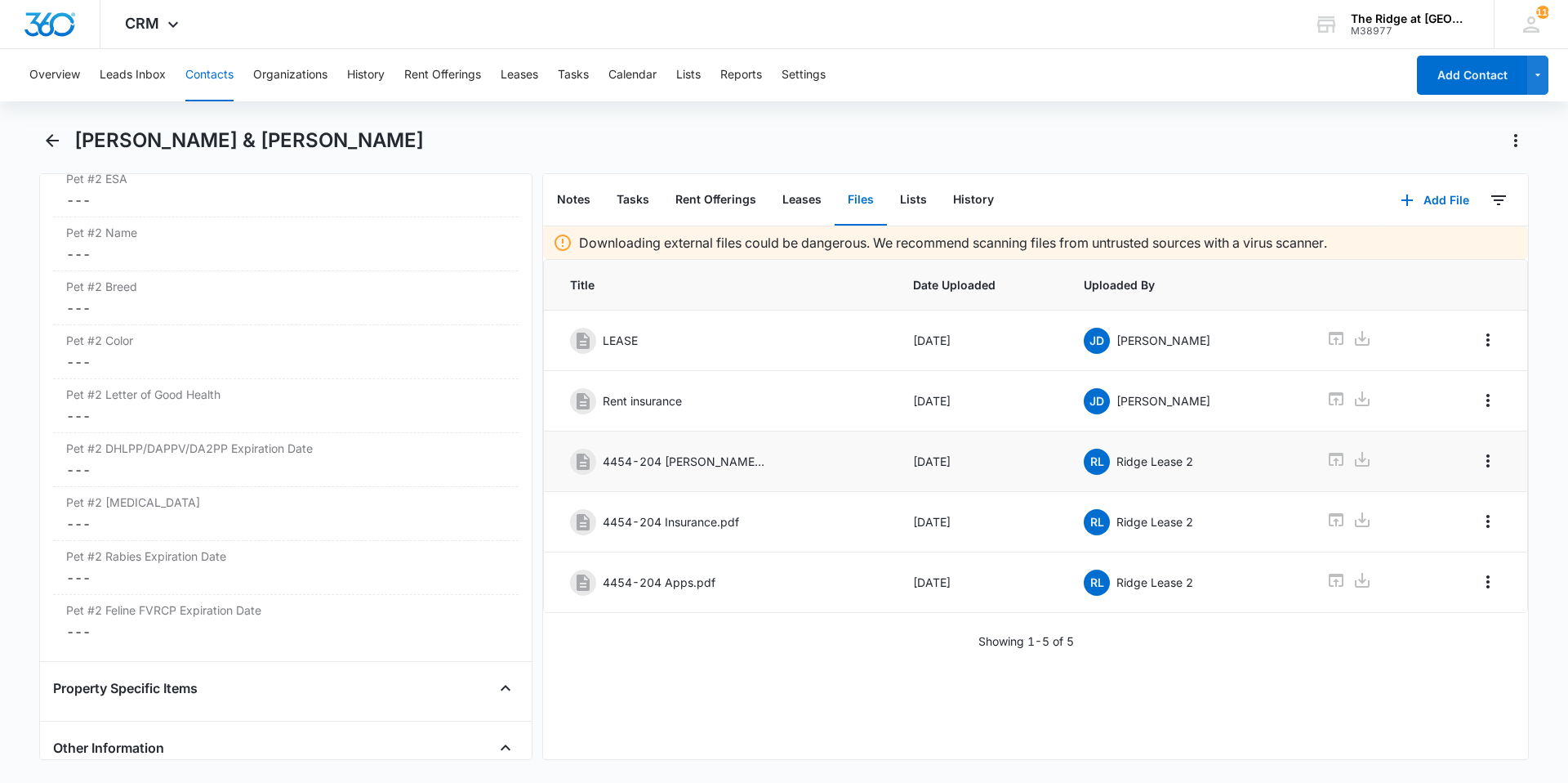
scroll to position [3311, 0]
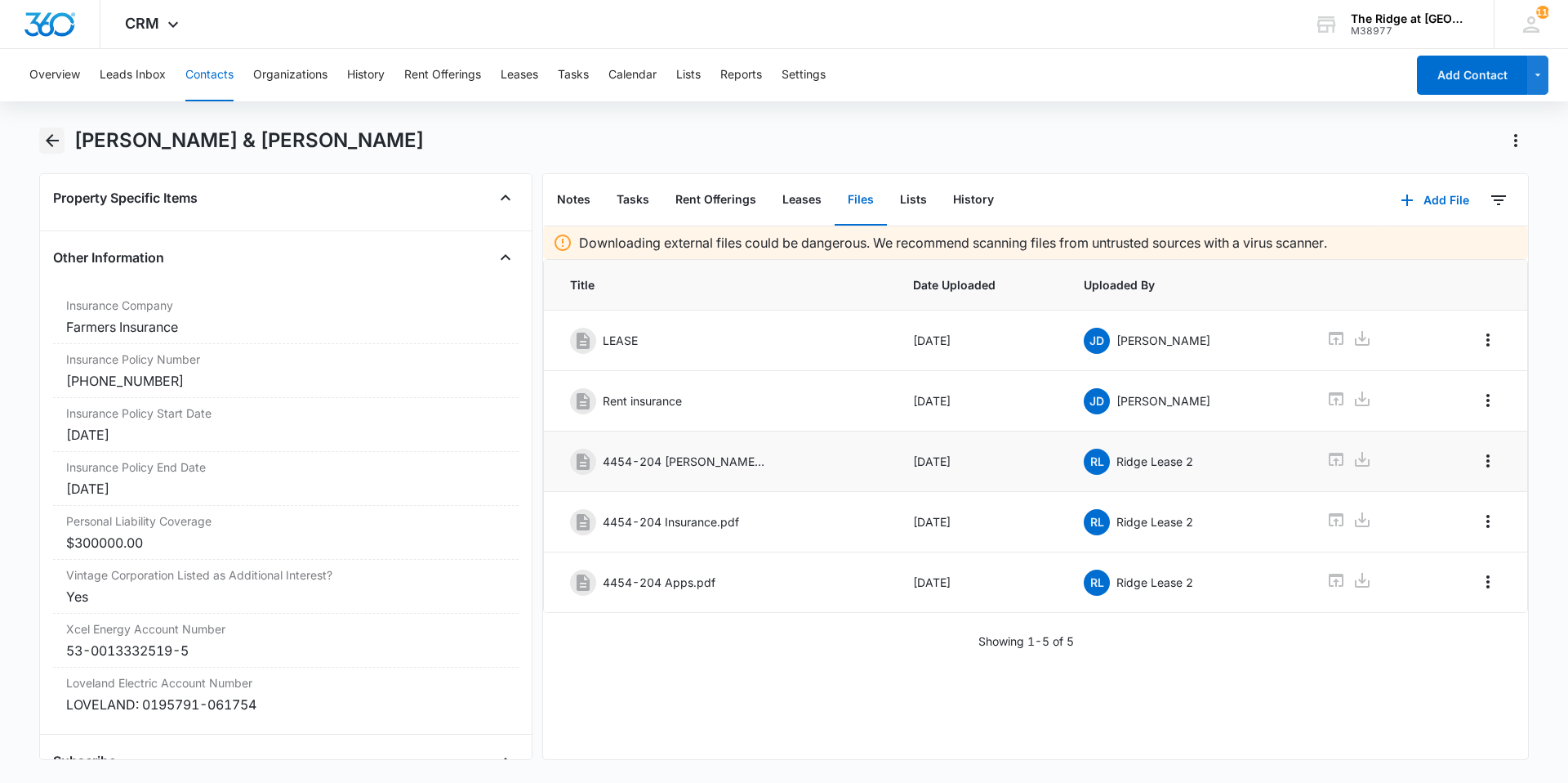
click at [51, 142] on icon "Back" at bounding box center [52, 140] width 13 height 13
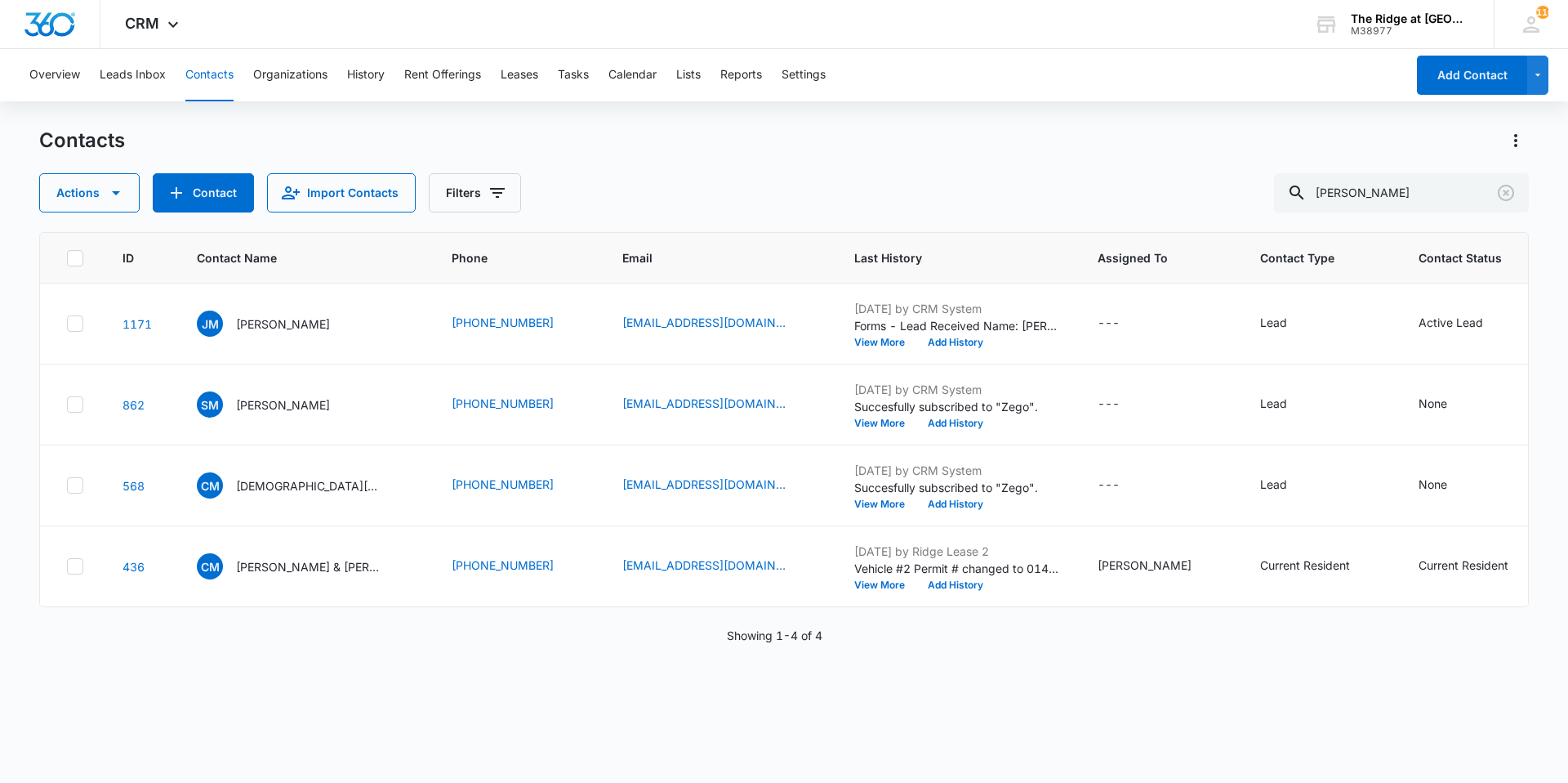
click at [707, 170] on div "Contacts Actions Contact Import Contacts Filters [PERSON_NAME]" at bounding box center [784, 170] width 1490 height 85
drag, startPoint x: 1382, startPoint y: 191, endPoint x: 1309, endPoint y: 196, distance: 73.2
click at [1309, 196] on div "[PERSON_NAME]" at bounding box center [1401, 193] width 255 height 39
type input "[PERSON_NAME]"
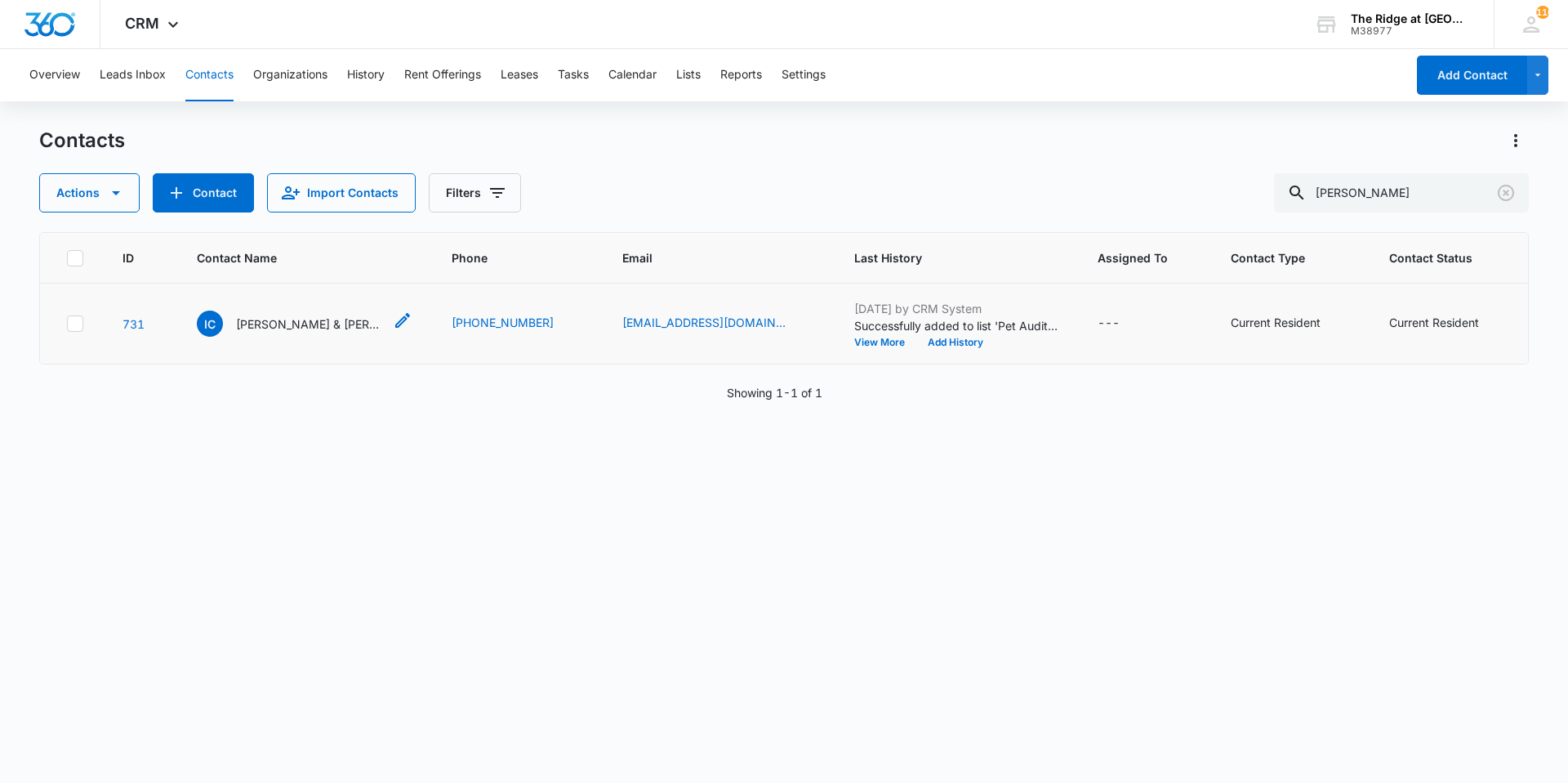
click at [253, 326] on p "[PERSON_NAME] & [PERSON_NAME]" at bounding box center [309, 324] width 147 height 17
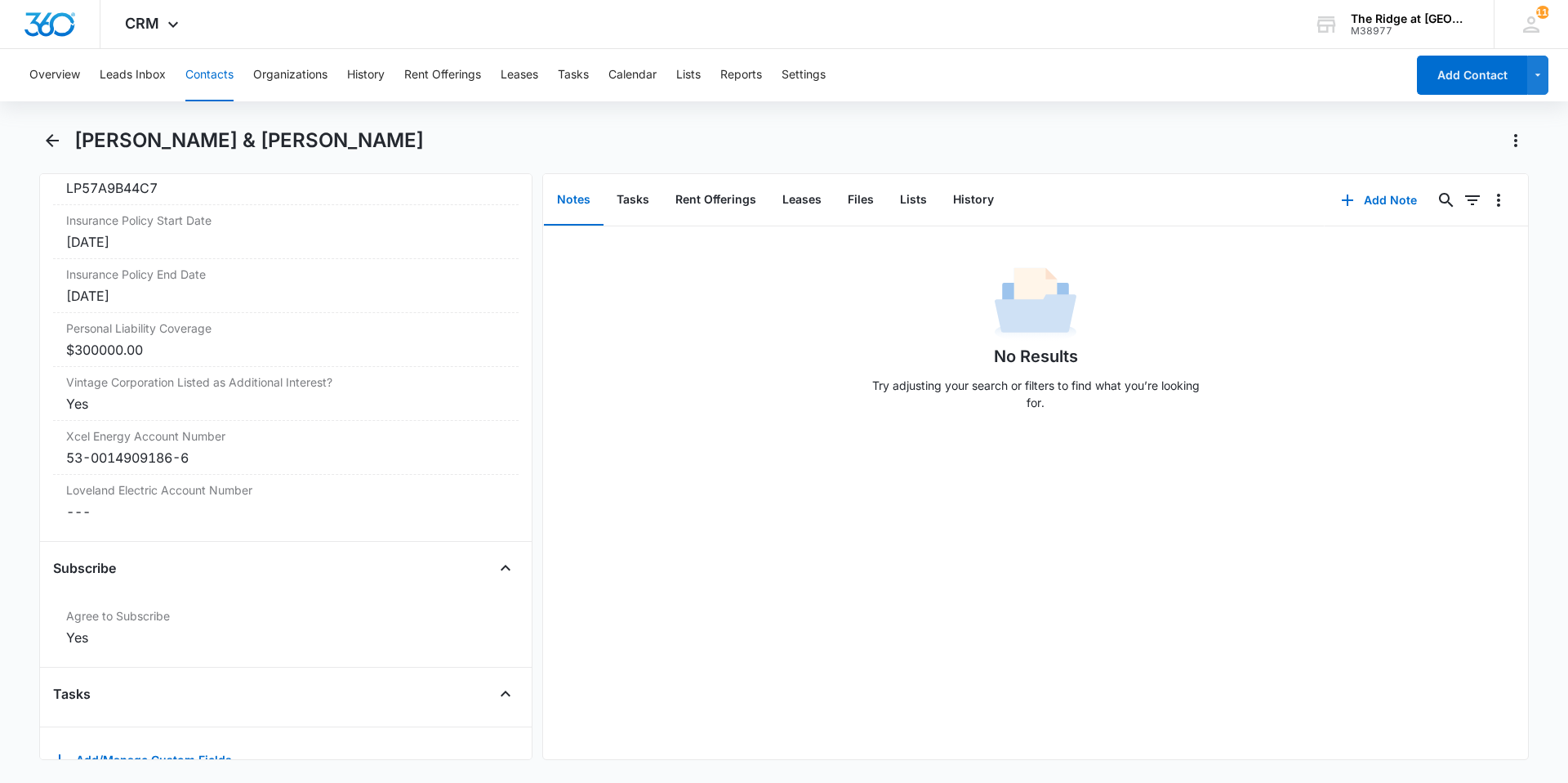
scroll to position [3556, 0]
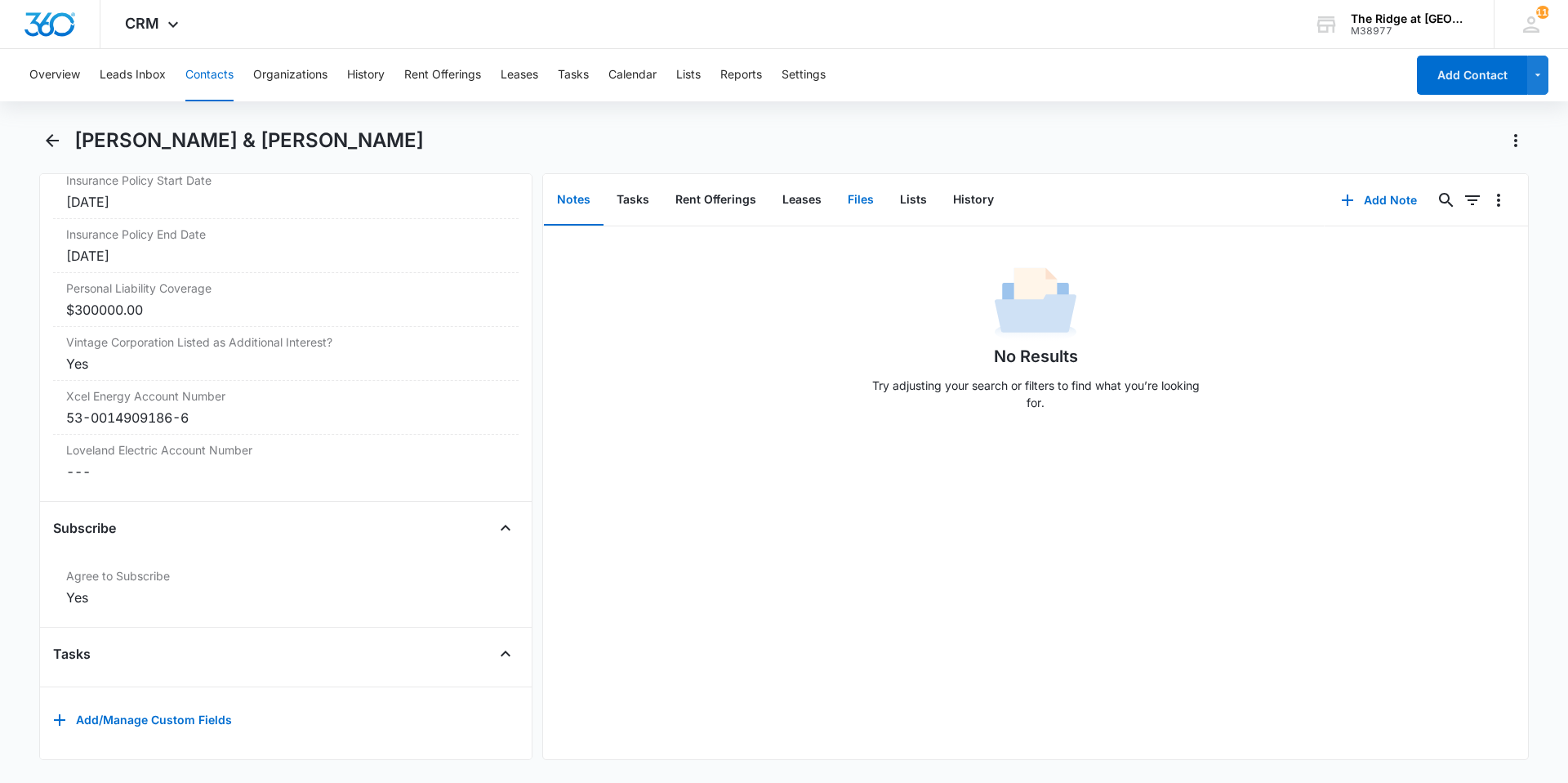
click at [843, 196] on button "Files" at bounding box center [861, 200] width 52 height 50
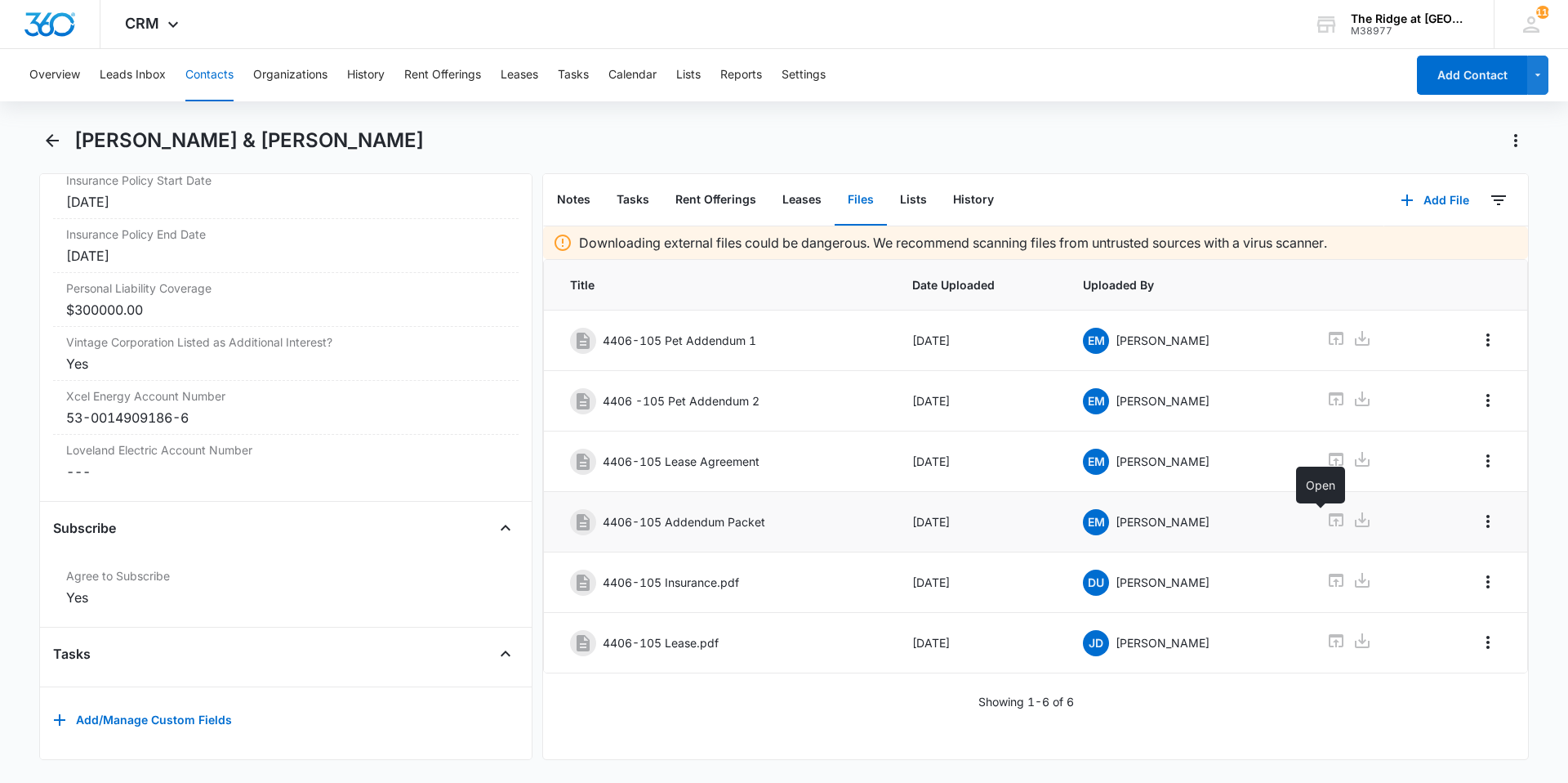
click at [1329, 515] on icon at bounding box center [1336, 519] width 14 height 13
click at [1427, 207] on button "Add File" at bounding box center [1434, 200] width 101 height 39
click at [1416, 250] on div "Upload Files" at bounding box center [1413, 252] width 65 height 12
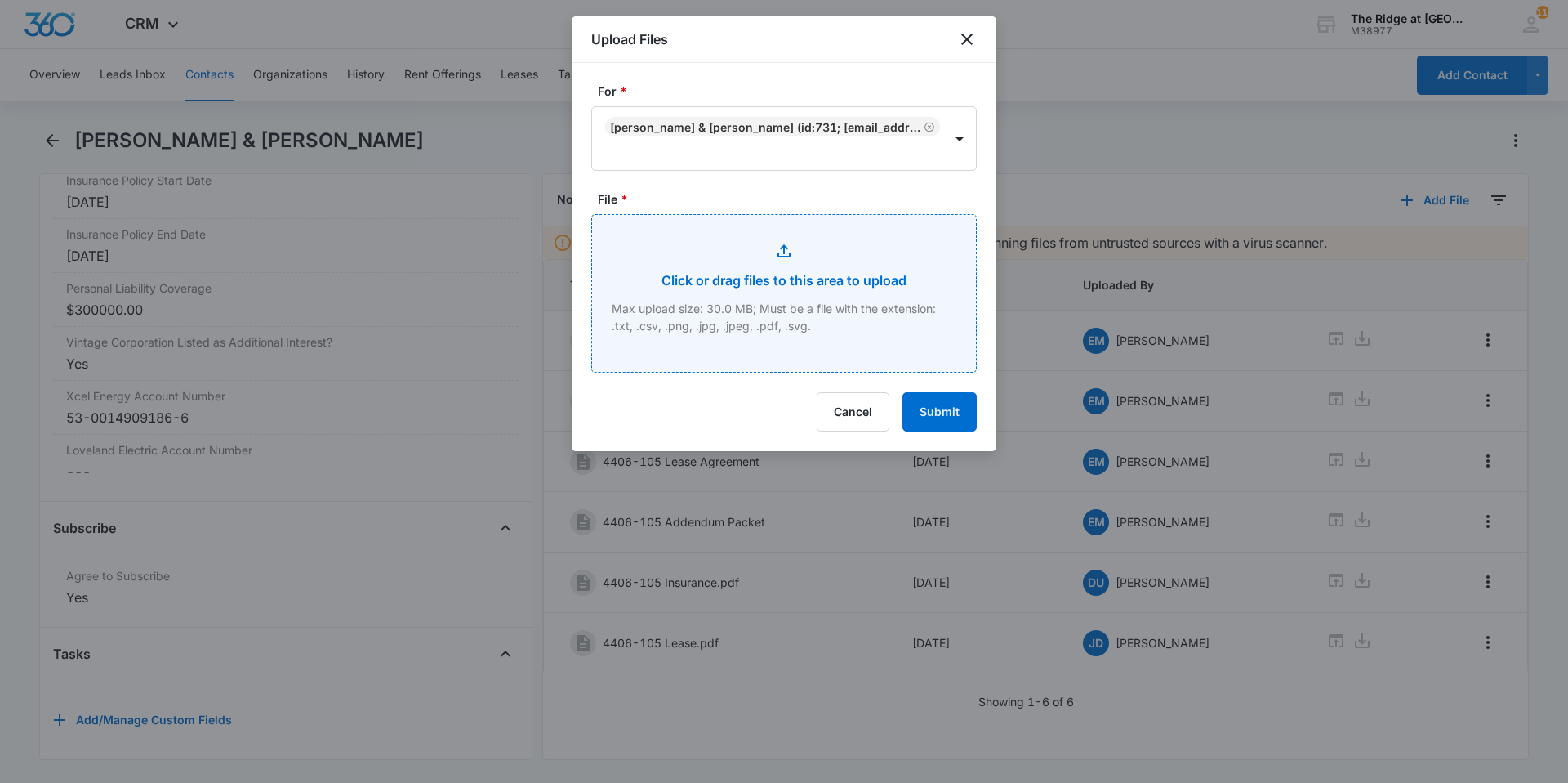
click at [876, 325] on input "File *" at bounding box center [784, 293] width 384 height 157
type input "C:\fakepath\4406-105 Parking Addendum.pdf"
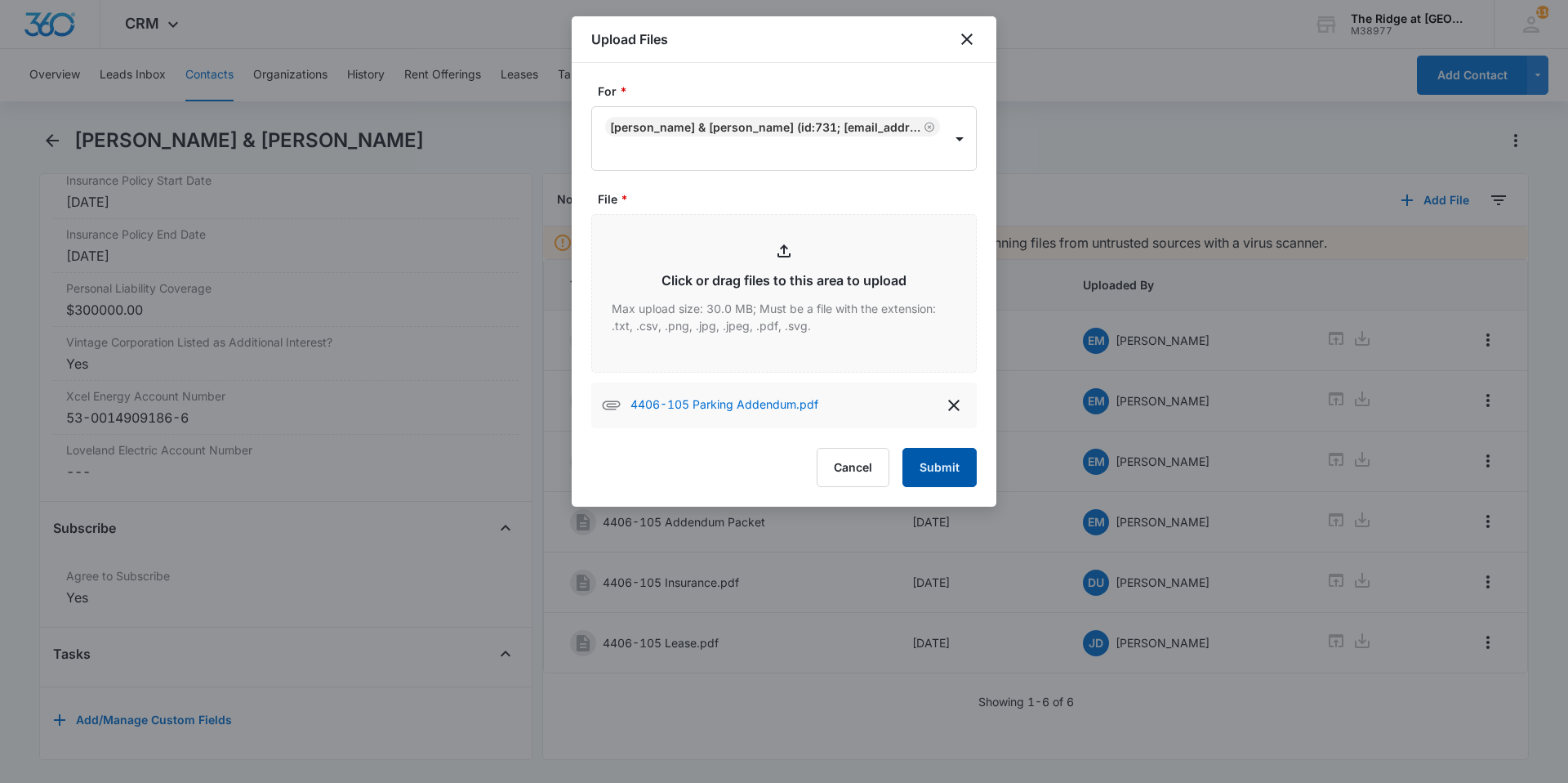
click at [941, 469] on button "Submit" at bounding box center [940, 467] width 74 height 39
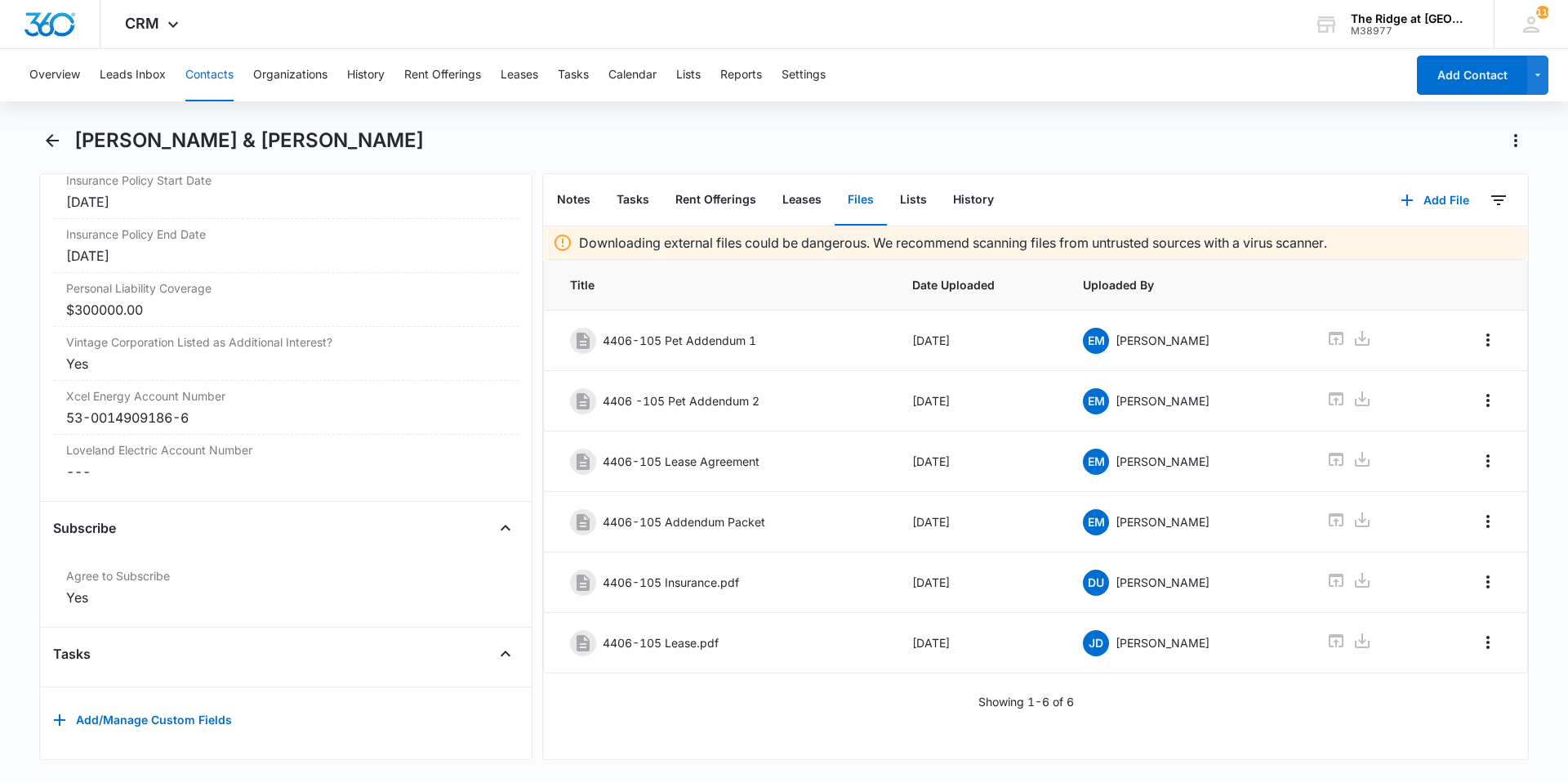
click at [683, 144] on div "[PERSON_NAME] & [PERSON_NAME]" at bounding box center [801, 140] width 1455 height 26
click at [55, 148] on icon "Back" at bounding box center [52, 141] width 20 height 20
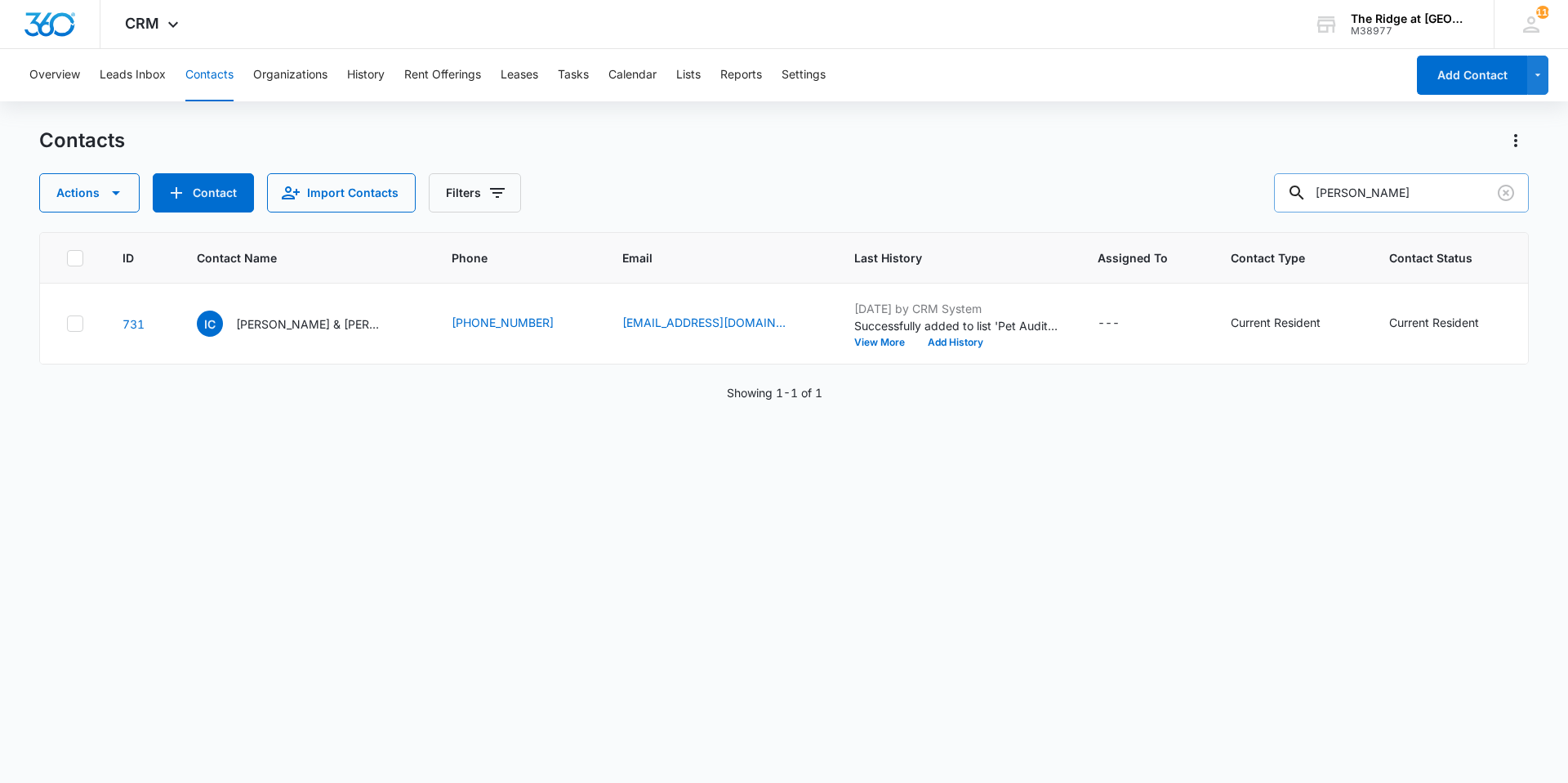
drag, startPoint x: 1382, startPoint y: 205, endPoint x: 1316, endPoint y: 194, distance: 66.9
click at [1316, 194] on div "[PERSON_NAME]" at bounding box center [1401, 193] width 255 height 39
type input "[PERSON_NAME]"
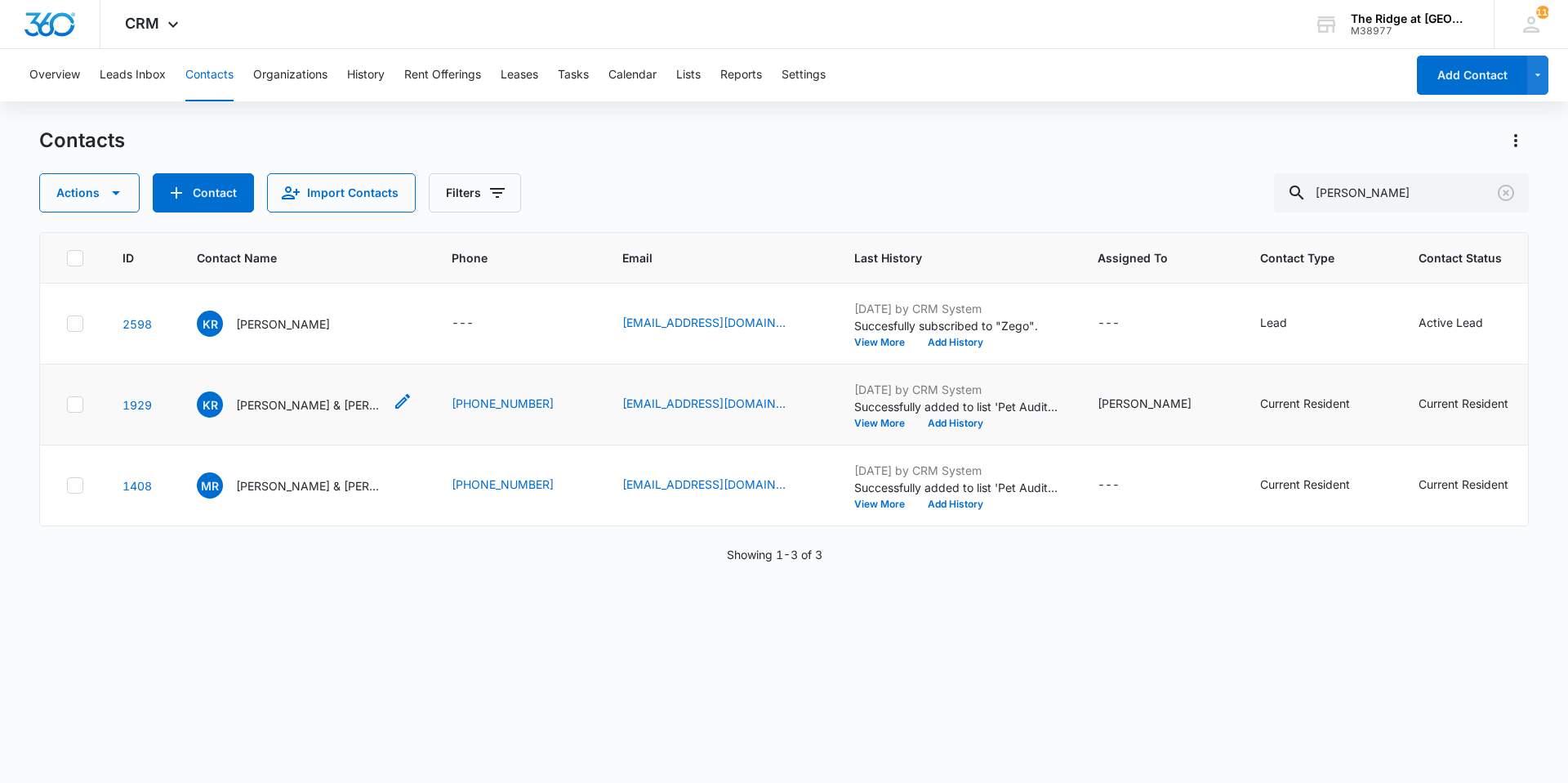
click at [256, 402] on p "[PERSON_NAME] & [PERSON_NAME] & [PERSON_NAME]" at bounding box center [309, 405] width 147 height 17
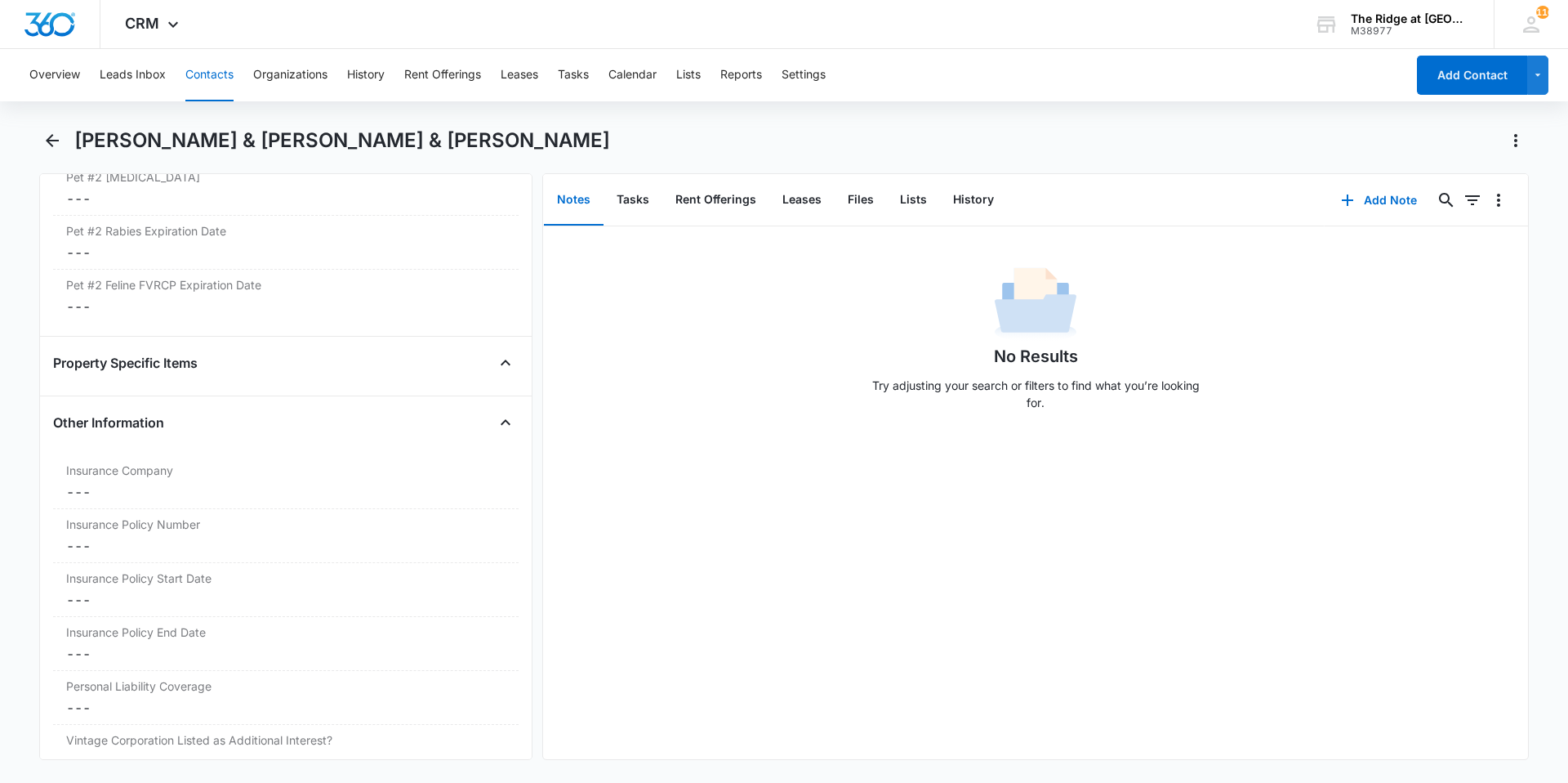
scroll to position [3351, 0]
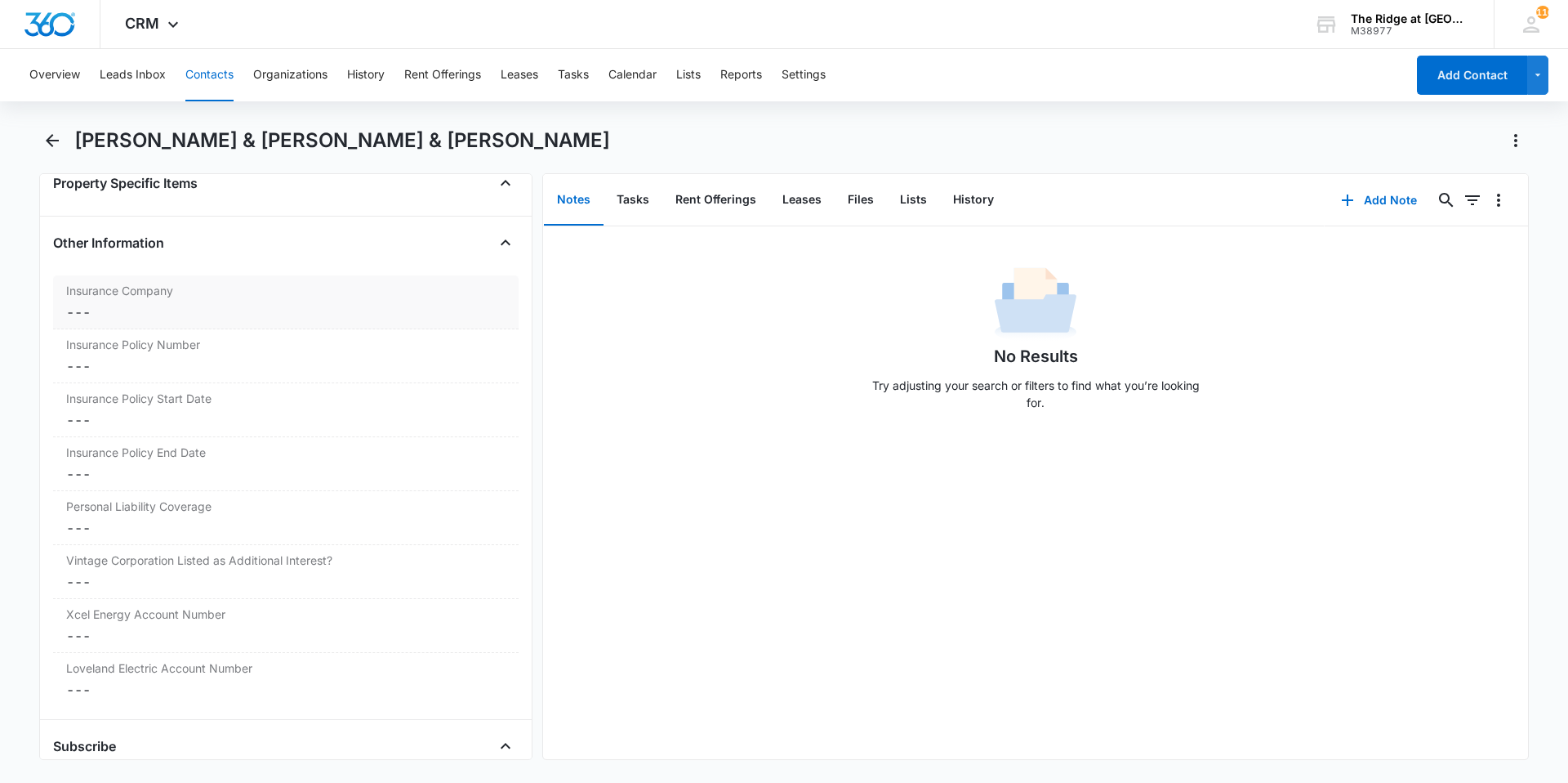
click at [223, 299] on div "Insurance Company Cancel Save Changes ---" at bounding box center [285, 302] width 465 height 54
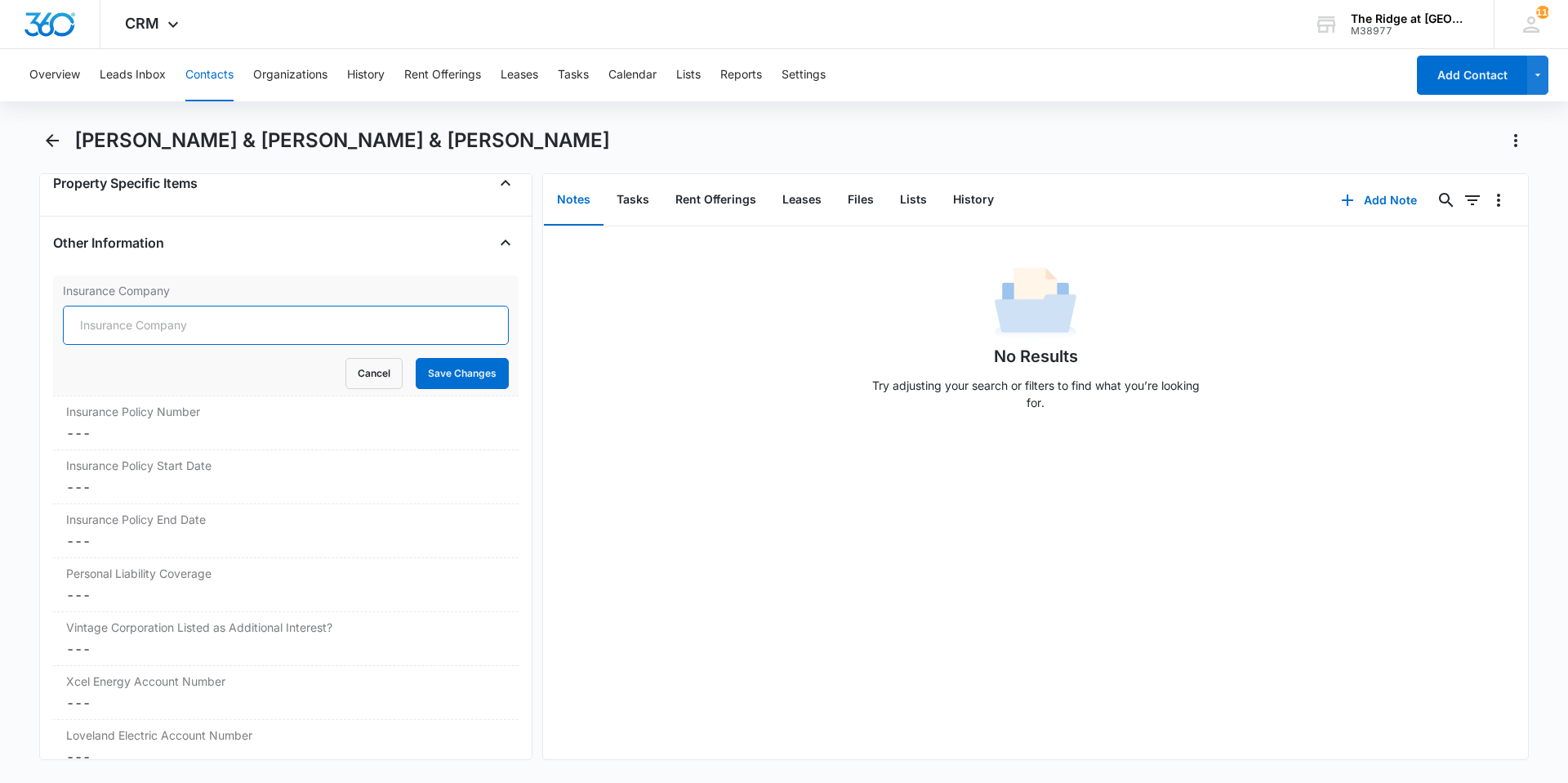
click at [223, 306] on input "Insurance Company" at bounding box center [285, 326] width 446 height 39
type input "Allstate"
click at [416, 358] on button "Save Changes" at bounding box center [463, 373] width 93 height 31
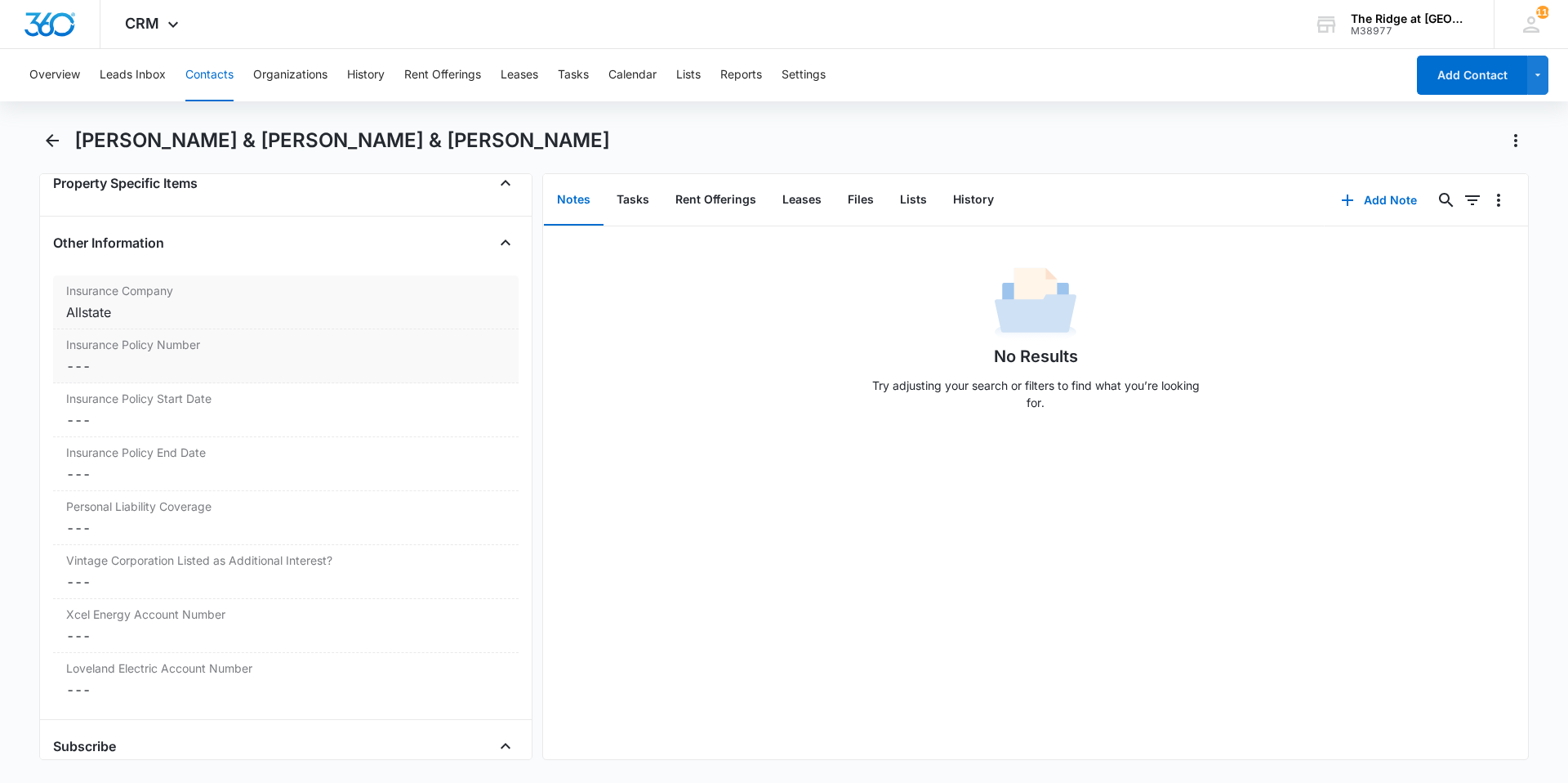
click at [206, 356] on dd "Cancel Save Changes ---" at bounding box center [286, 366] width 439 height 20
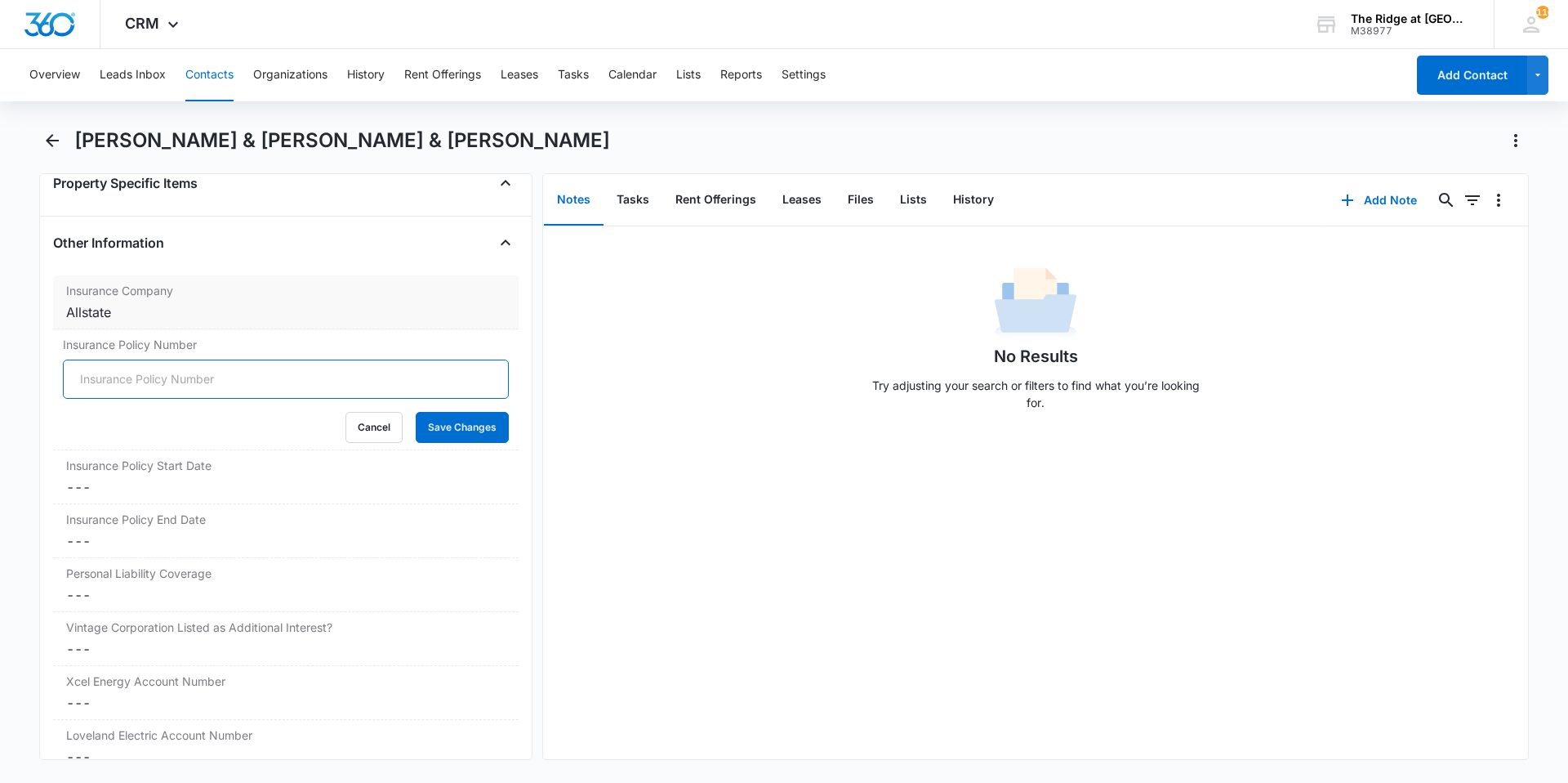
click at [204, 360] on input "Insurance Policy Number" at bounding box center [285, 379] width 446 height 39
type input "820887293"
click at [416, 412] on button "Save Changes" at bounding box center [463, 427] width 93 height 31
click at [134, 477] on dd "Cancel Save Changes ---" at bounding box center [286, 487] width 439 height 20
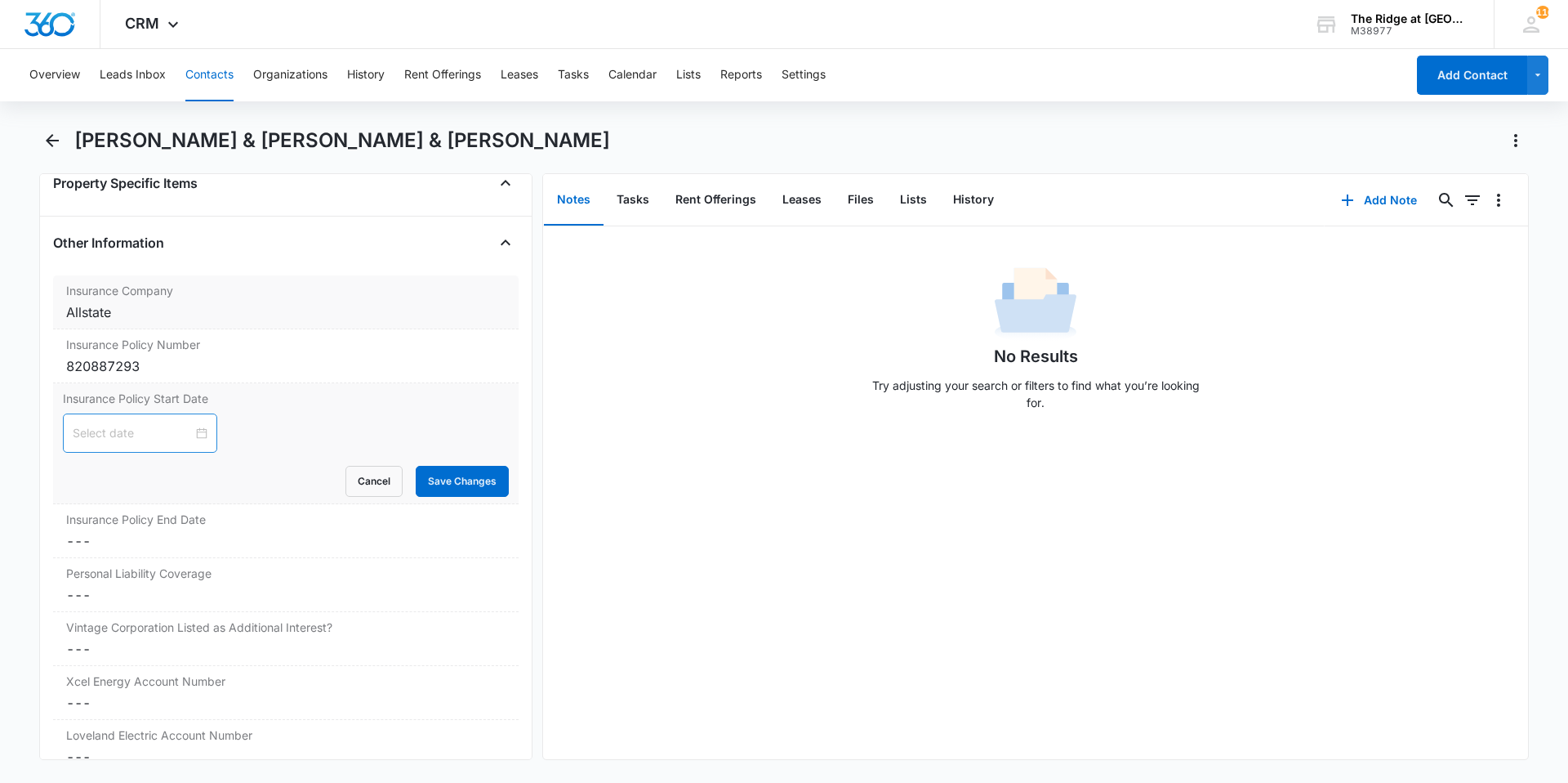
click at [189, 424] on div at bounding box center [140, 433] width 134 height 18
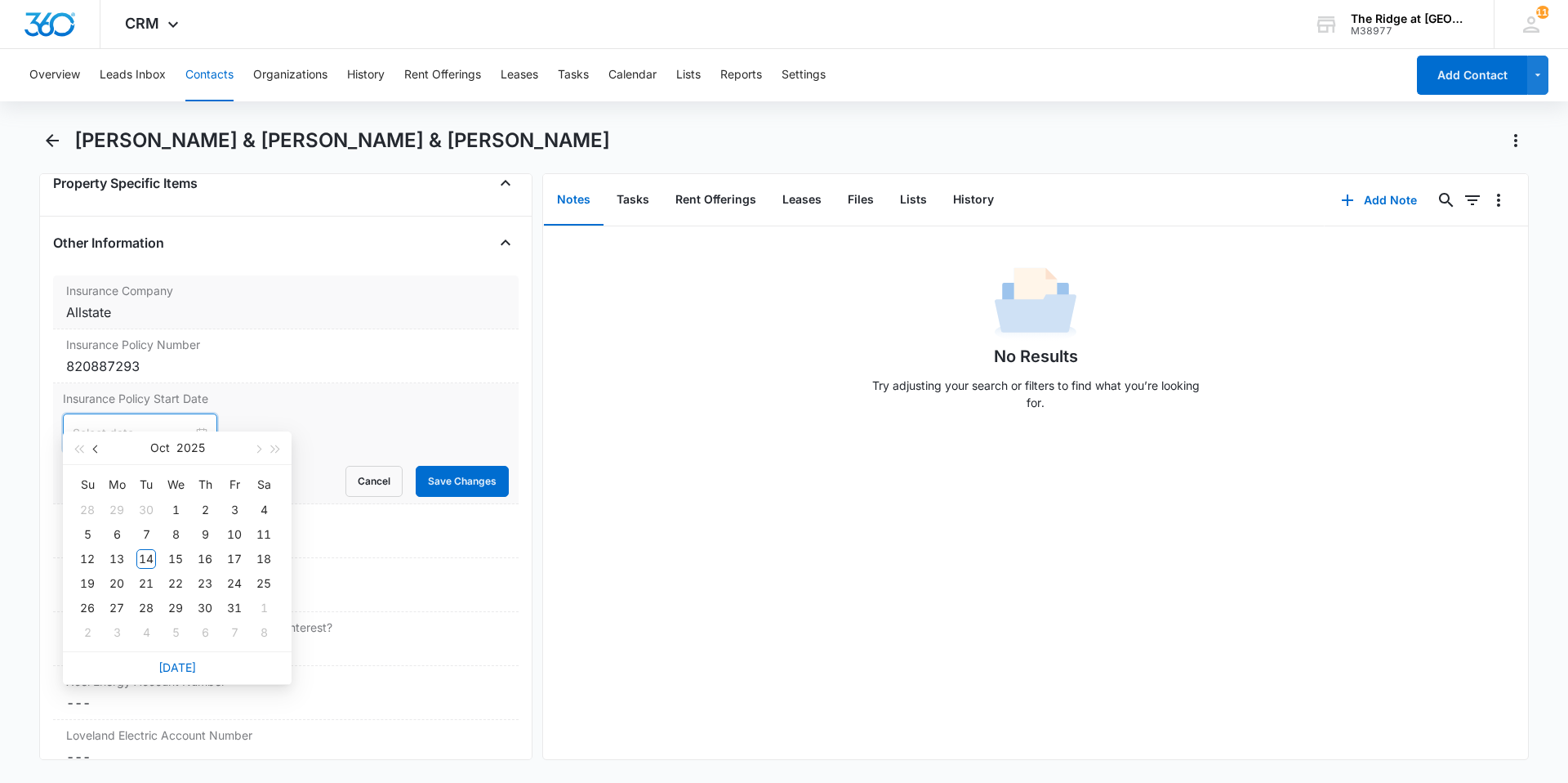
click at [97, 453] on button "button" at bounding box center [96, 448] width 18 height 32
type input "[DATE]"
click at [263, 606] on div "30" at bounding box center [264, 608] width 20 height 20
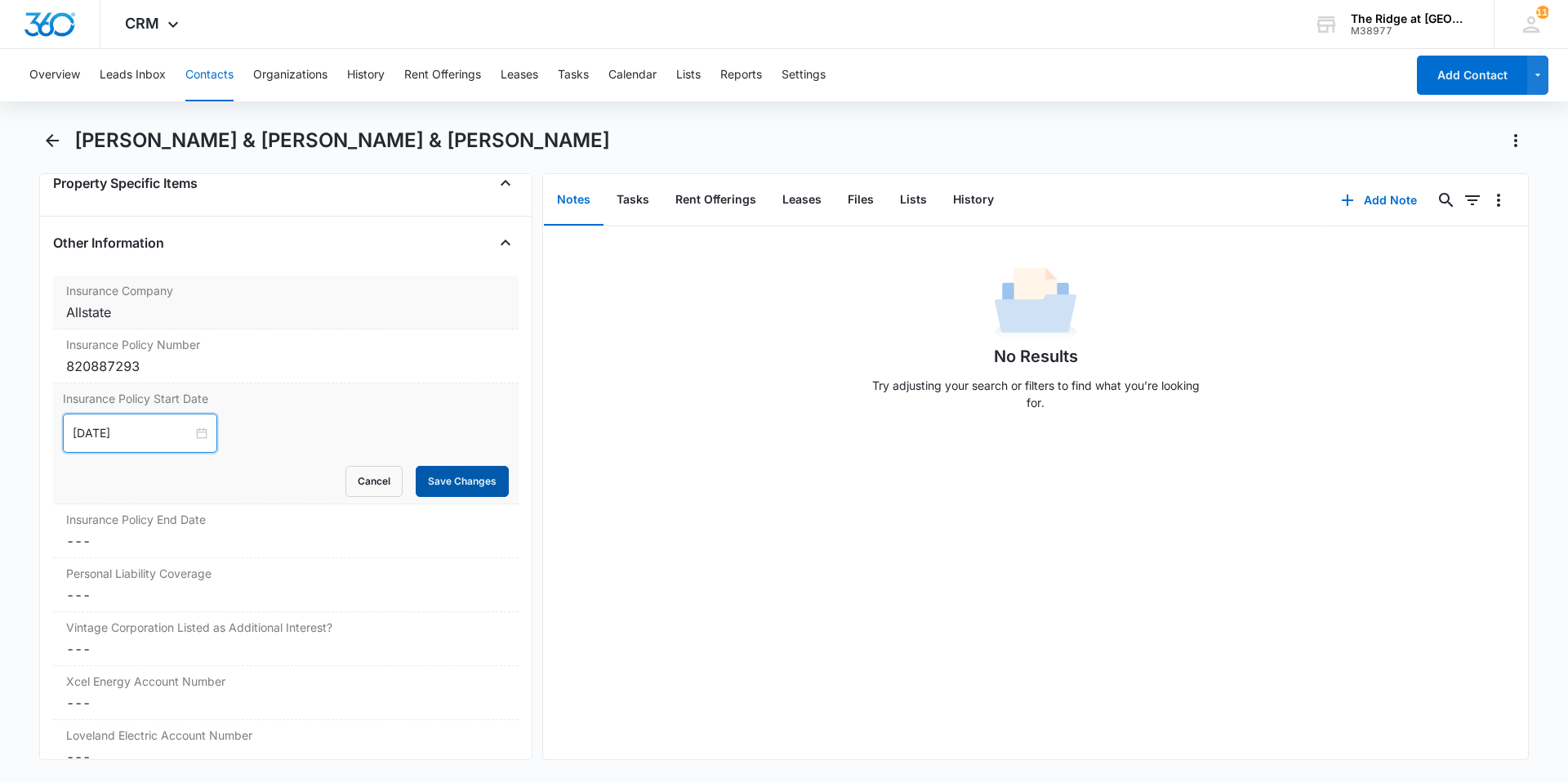
click at [452, 465] on button "Save Changes" at bounding box center [463, 481] width 93 height 31
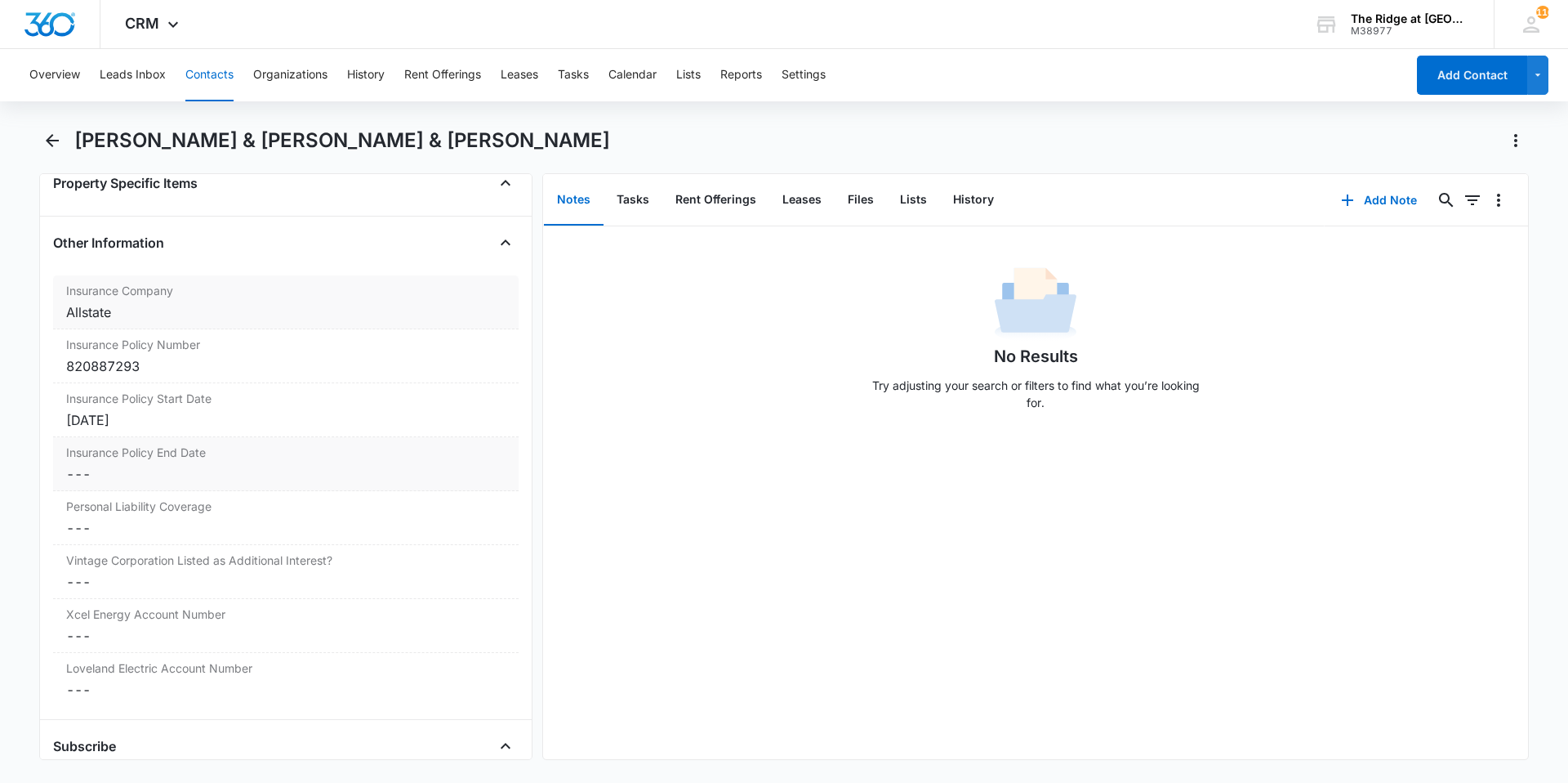
click at [115, 465] on dd "Cancel Save Changes ---" at bounding box center [286, 474] width 439 height 20
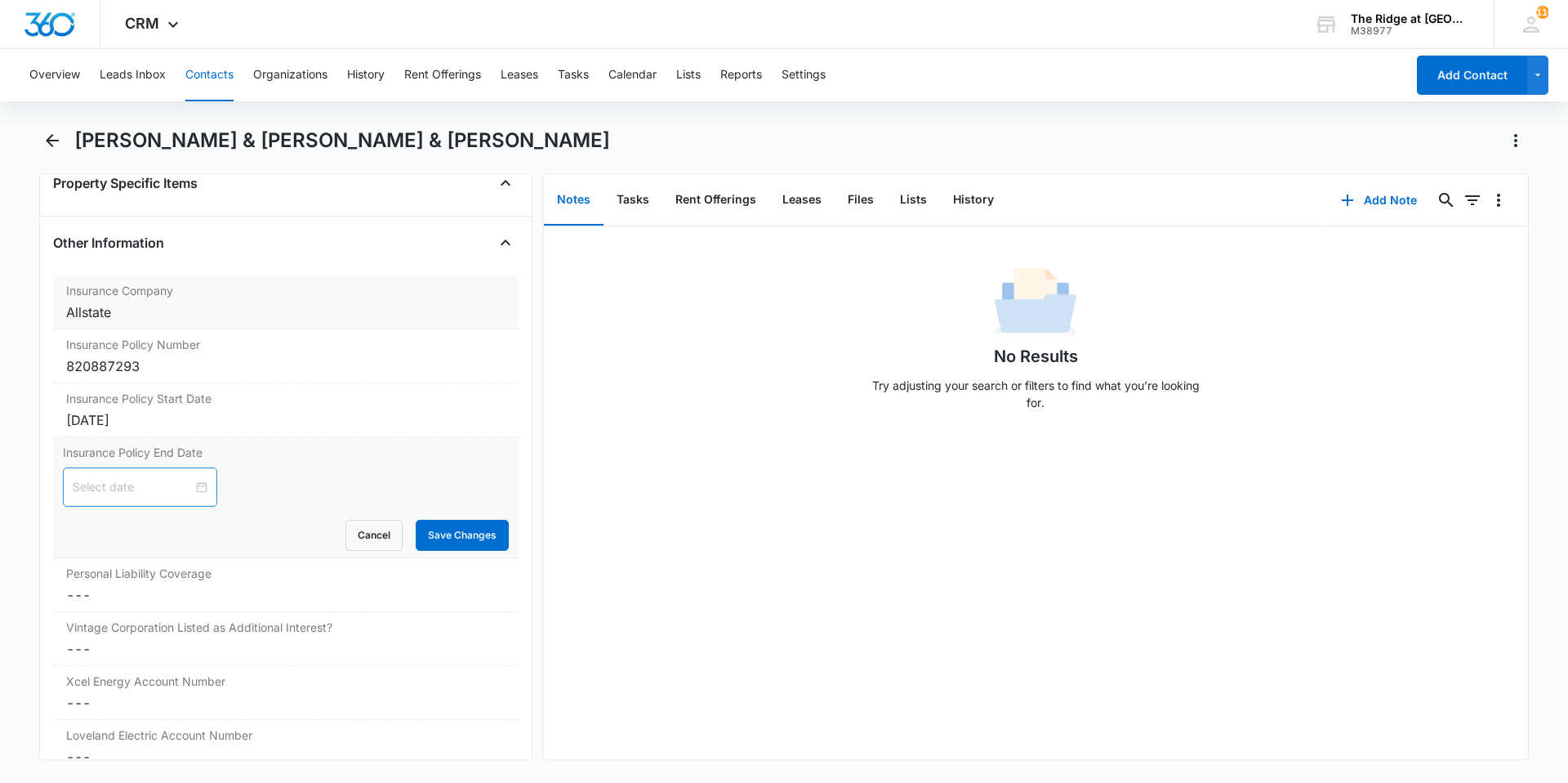
click at [195, 478] on div at bounding box center [140, 487] width 134 height 18
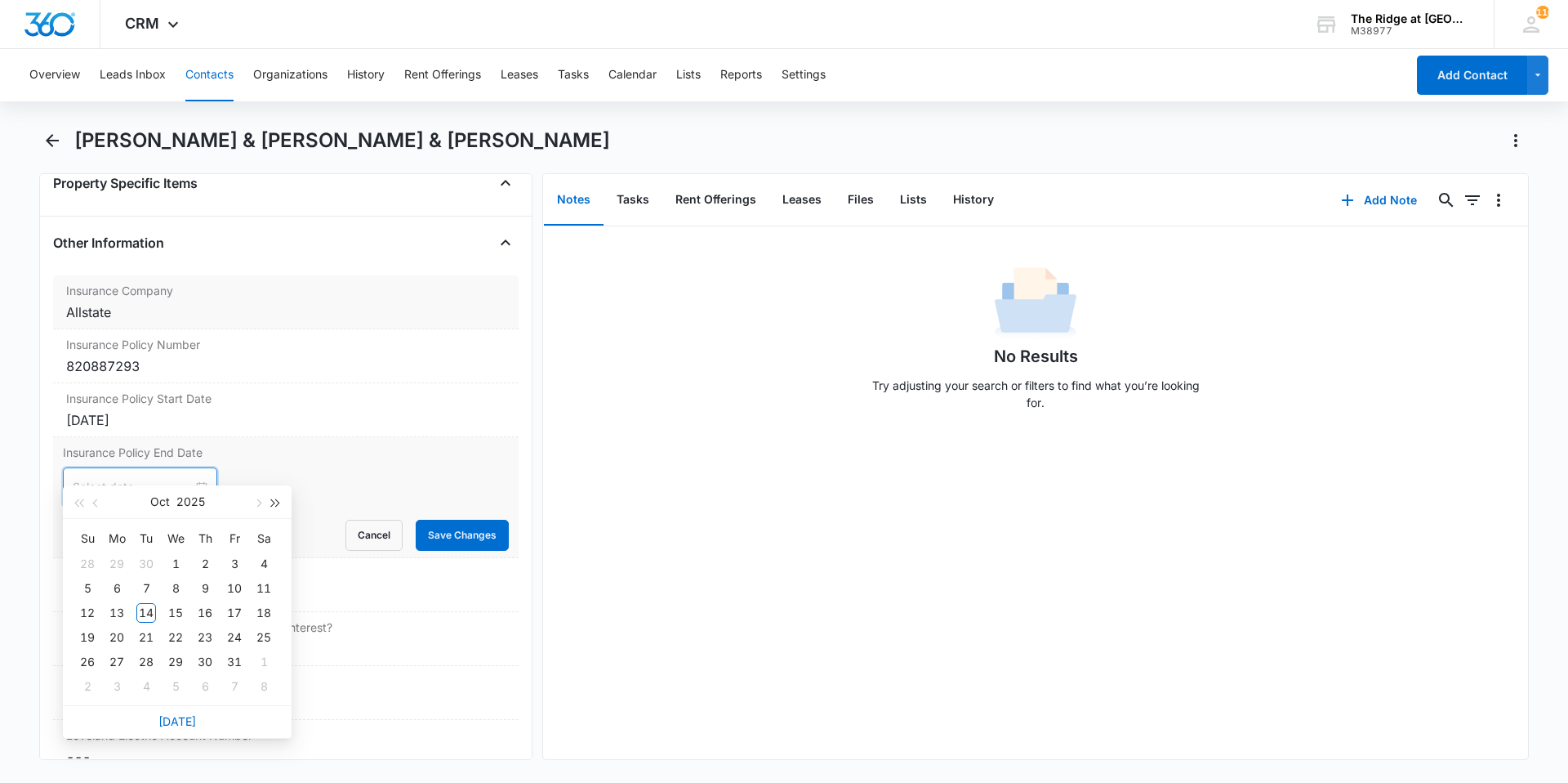
click at [277, 507] on button "button" at bounding box center [276, 501] width 18 height 32
click at [96, 506] on span "button" at bounding box center [97, 503] width 8 height 8
type input "[DATE]"
click at [87, 687] on div "30" at bounding box center [88, 686] width 20 height 20
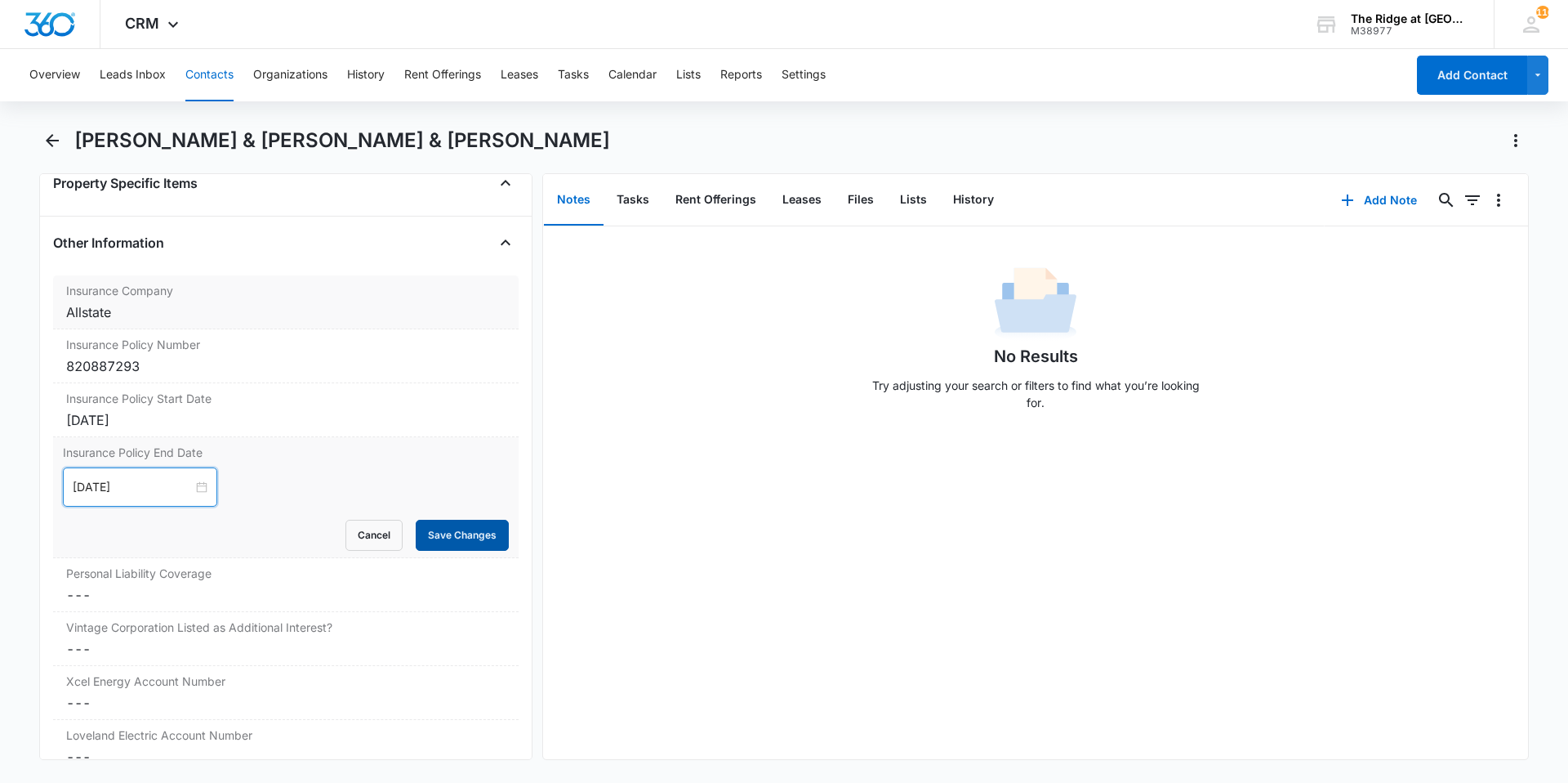
click at [433, 519] on button "Save Changes" at bounding box center [463, 535] width 93 height 31
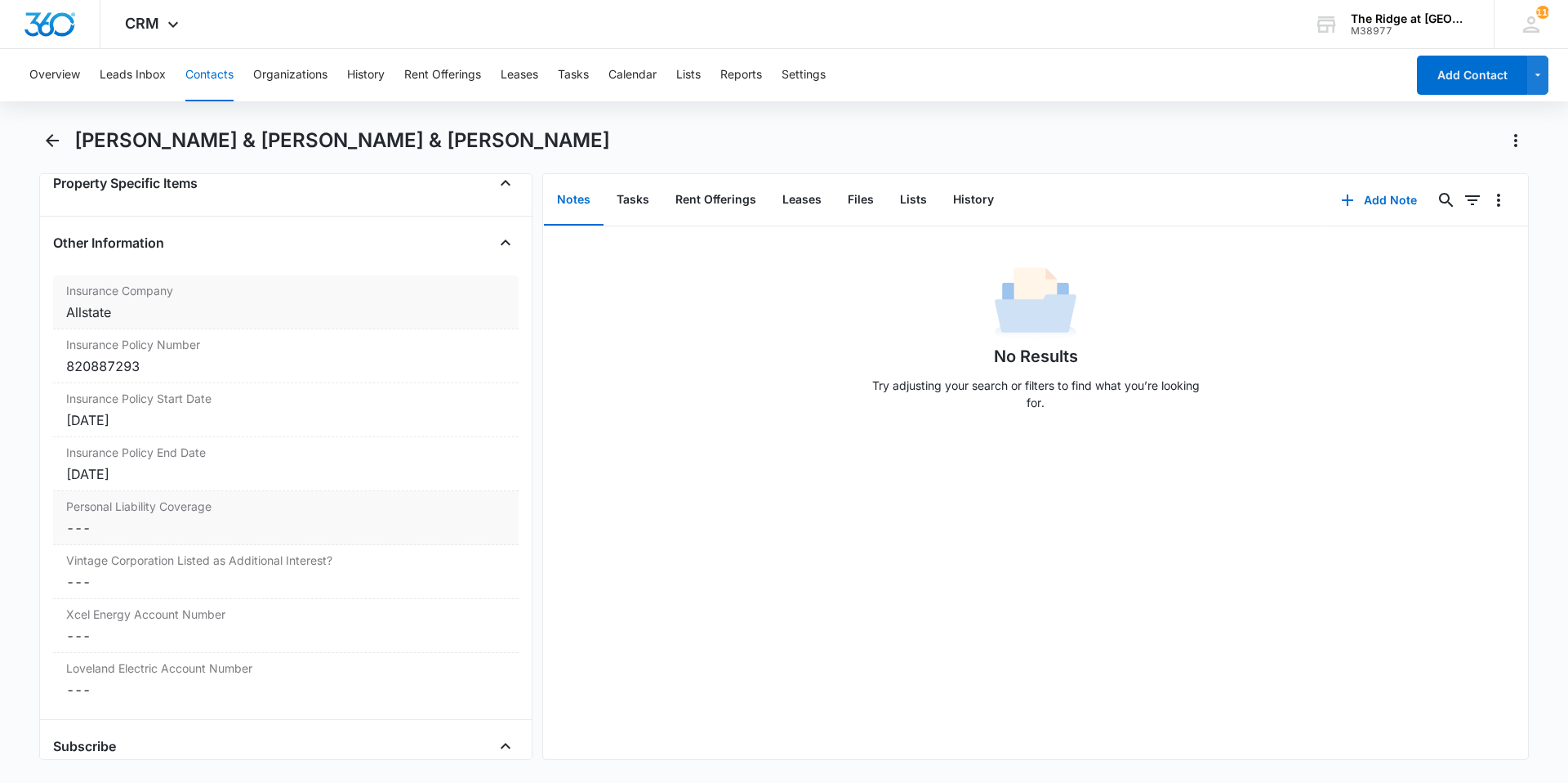
click at [141, 518] on dd "Cancel Save Changes ---" at bounding box center [286, 528] width 439 height 20
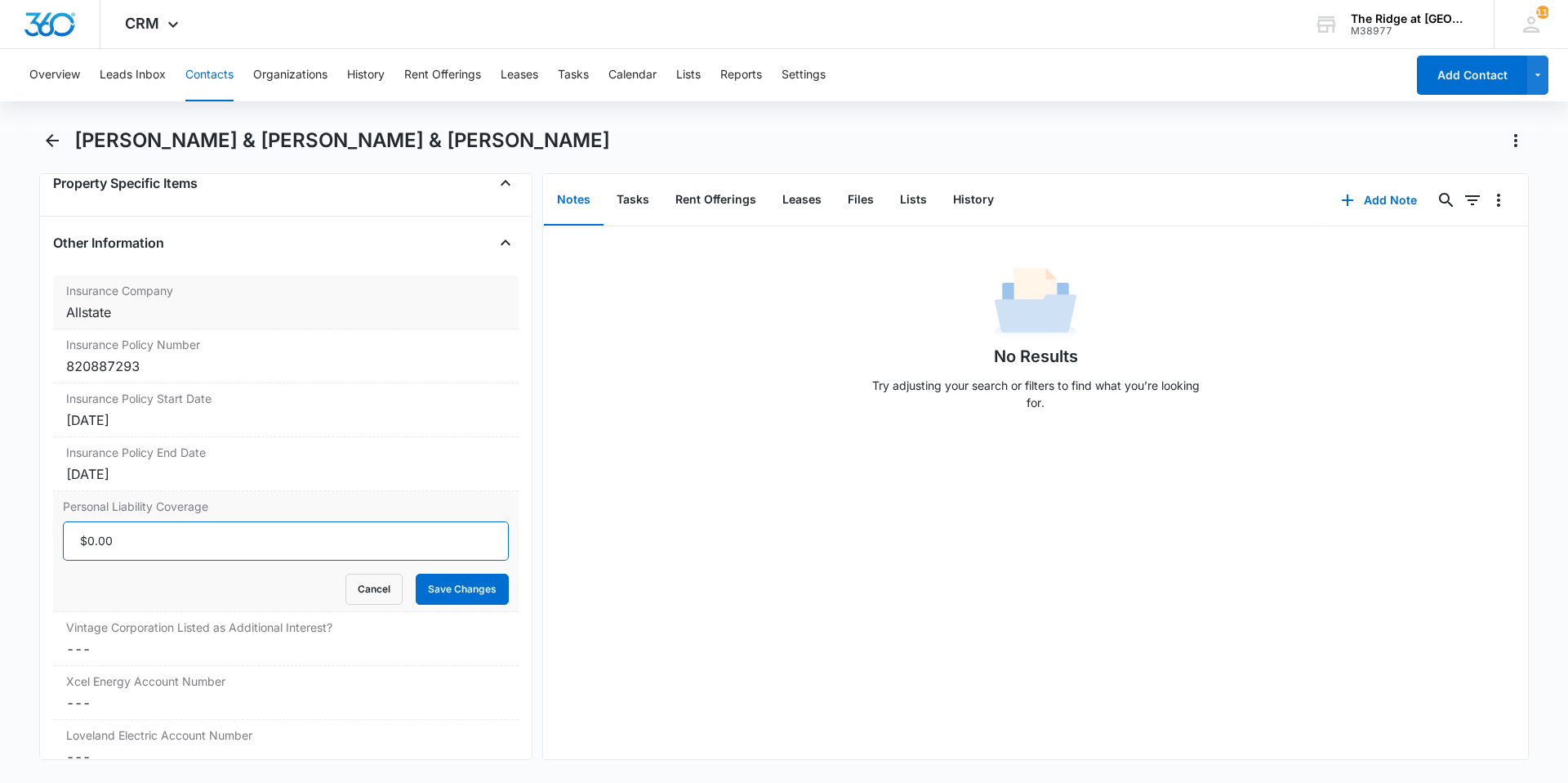
click at [162, 521] on input "Personal Liability Coverage" at bounding box center [285, 541] width 446 height 39
type input "$300,000.00"
click at [416, 574] on button "Save Changes" at bounding box center [463, 589] width 93 height 31
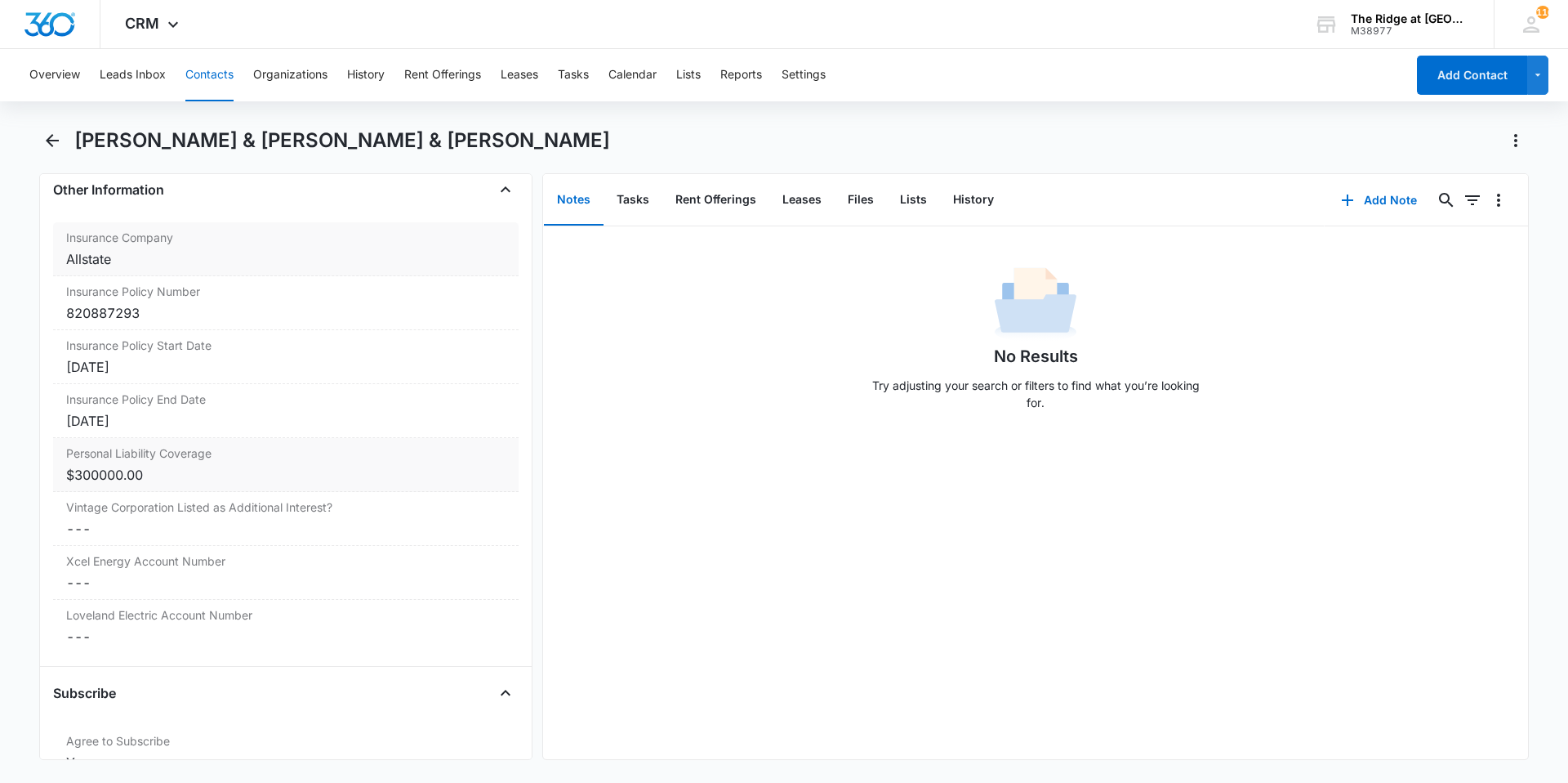
scroll to position [3432, 0]
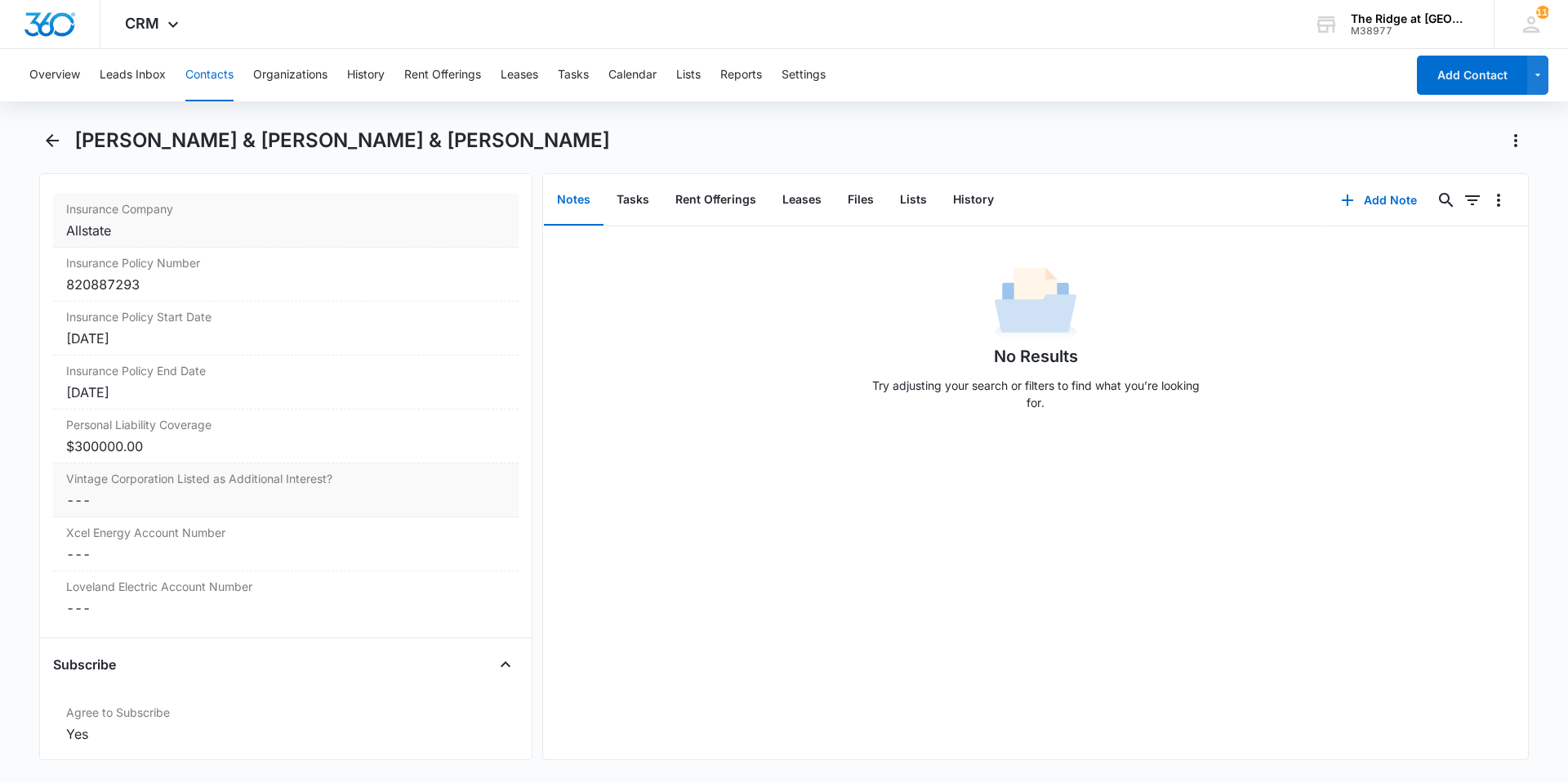
click at [227, 491] on dd "Cancel Save Changes ---" at bounding box center [286, 500] width 439 height 20
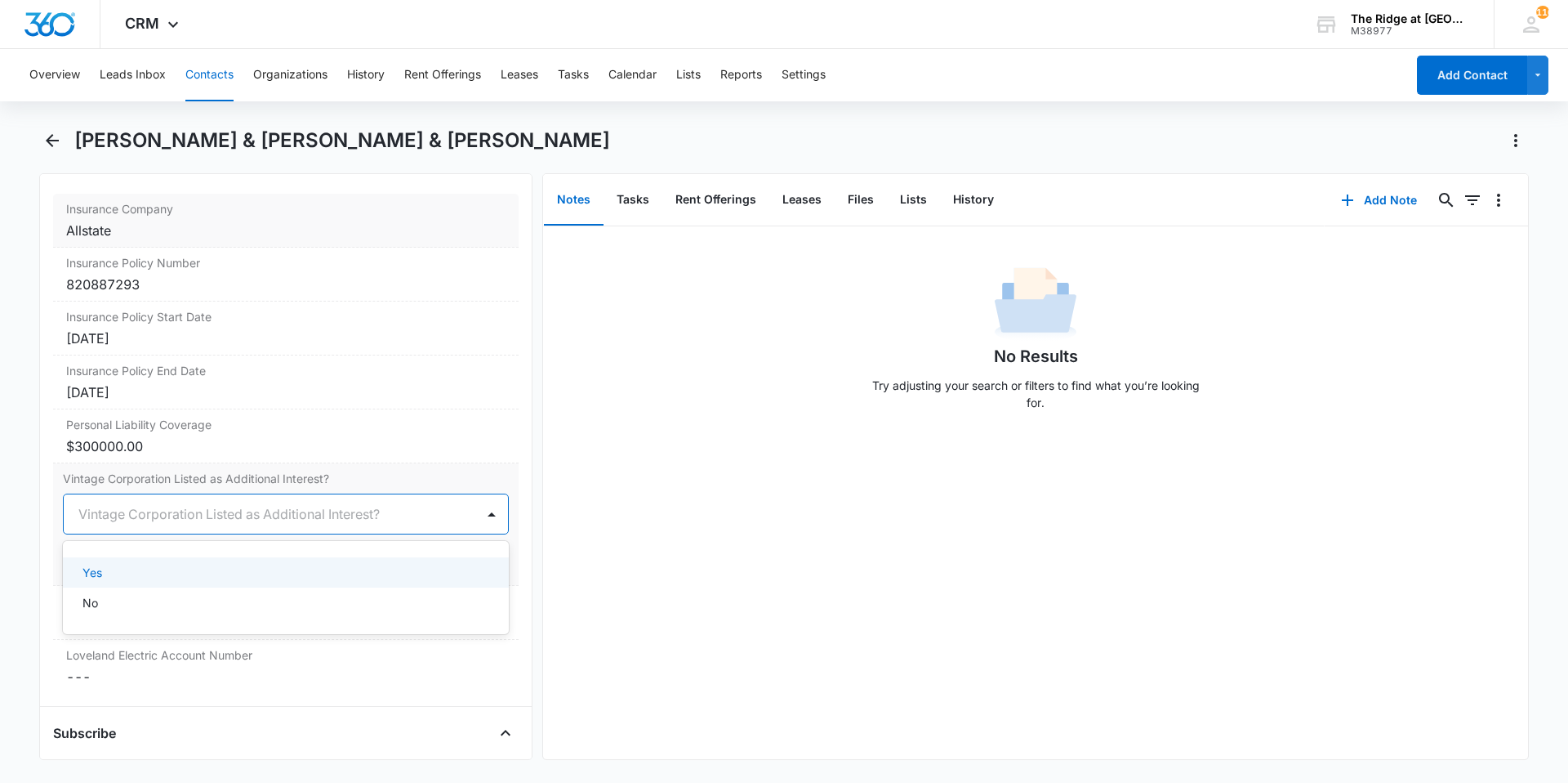
click at [230, 503] on div "Vintage Corporation Listed as Additional Interest?" at bounding box center [269, 514] width 411 height 39
click at [229, 557] on div "Yes" at bounding box center [285, 572] width 446 height 30
click at [461, 547] on button "Save Changes" at bounding box center [463, 562] width 93 height 31
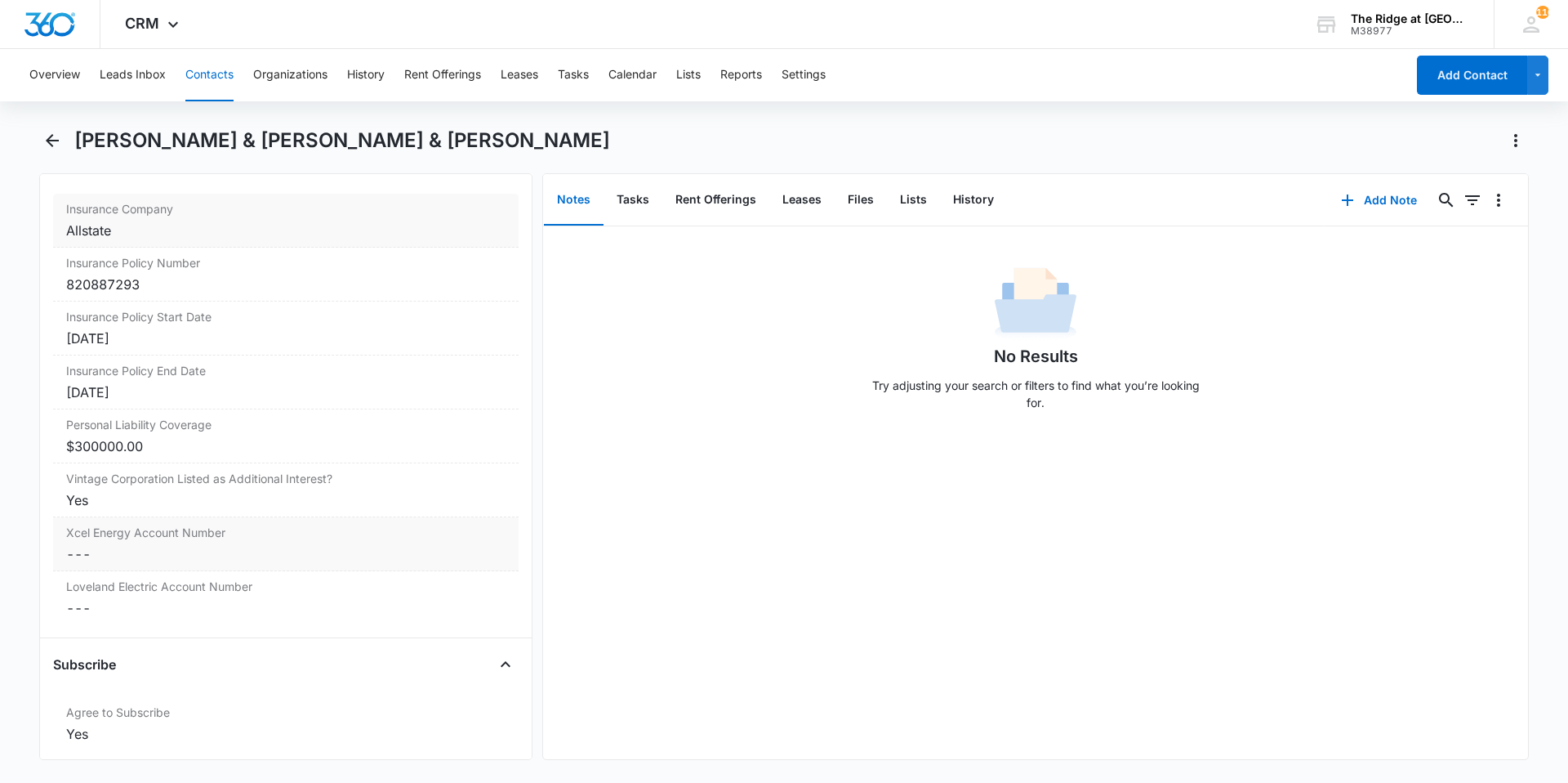
click at [189, 544] on dd "Cancel Save Changes ---" at bounding box center [286, 554] width 439 height 20
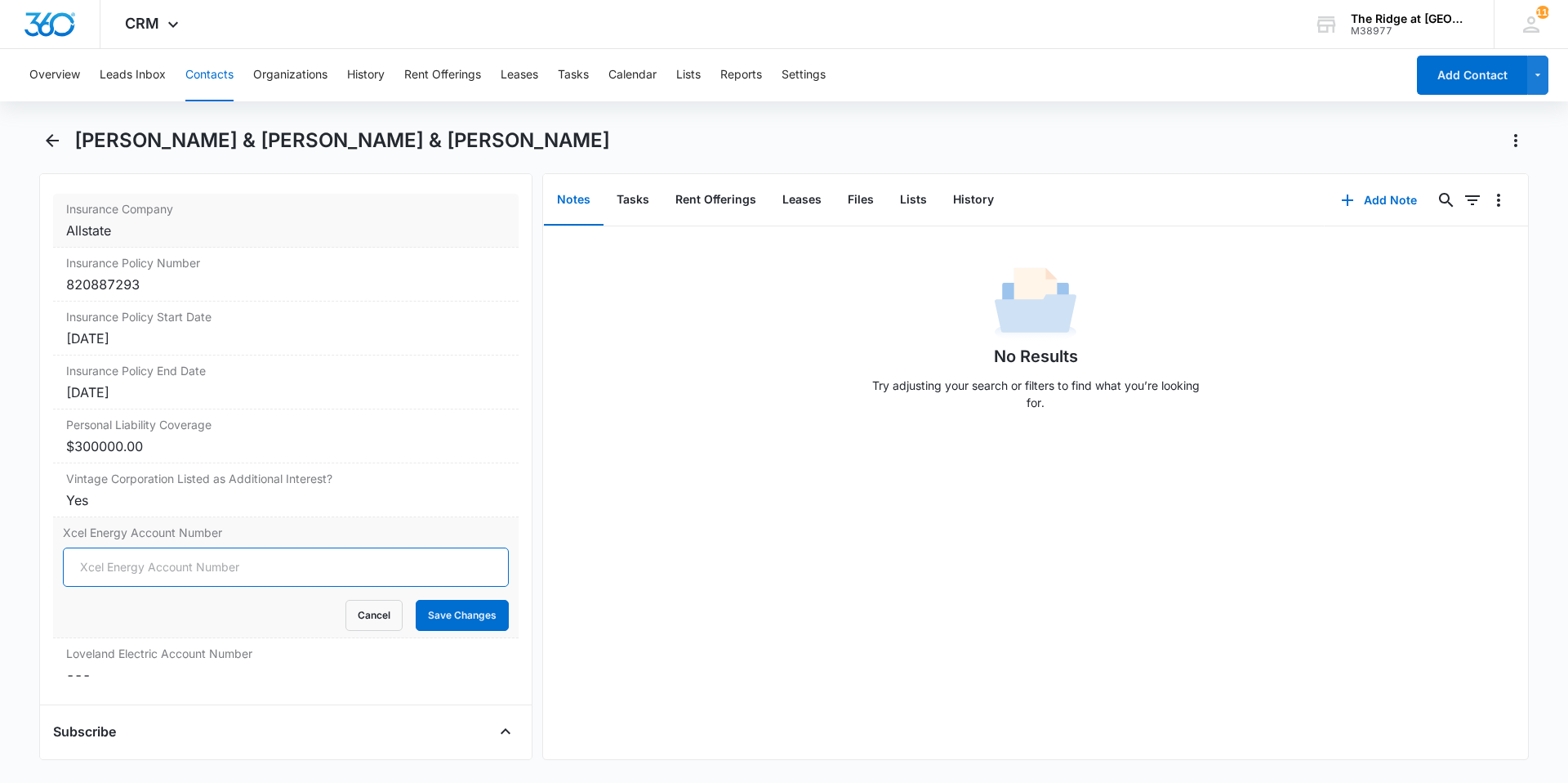
click at [189, 547] on input "Xcel Energy Account Number" at bounding box center [285, 567] width 446 height 39
type input "53-001478282-6"
click at [416, 600] on button "Save Changes" at bounding box center [463, 615] width 93 height 31
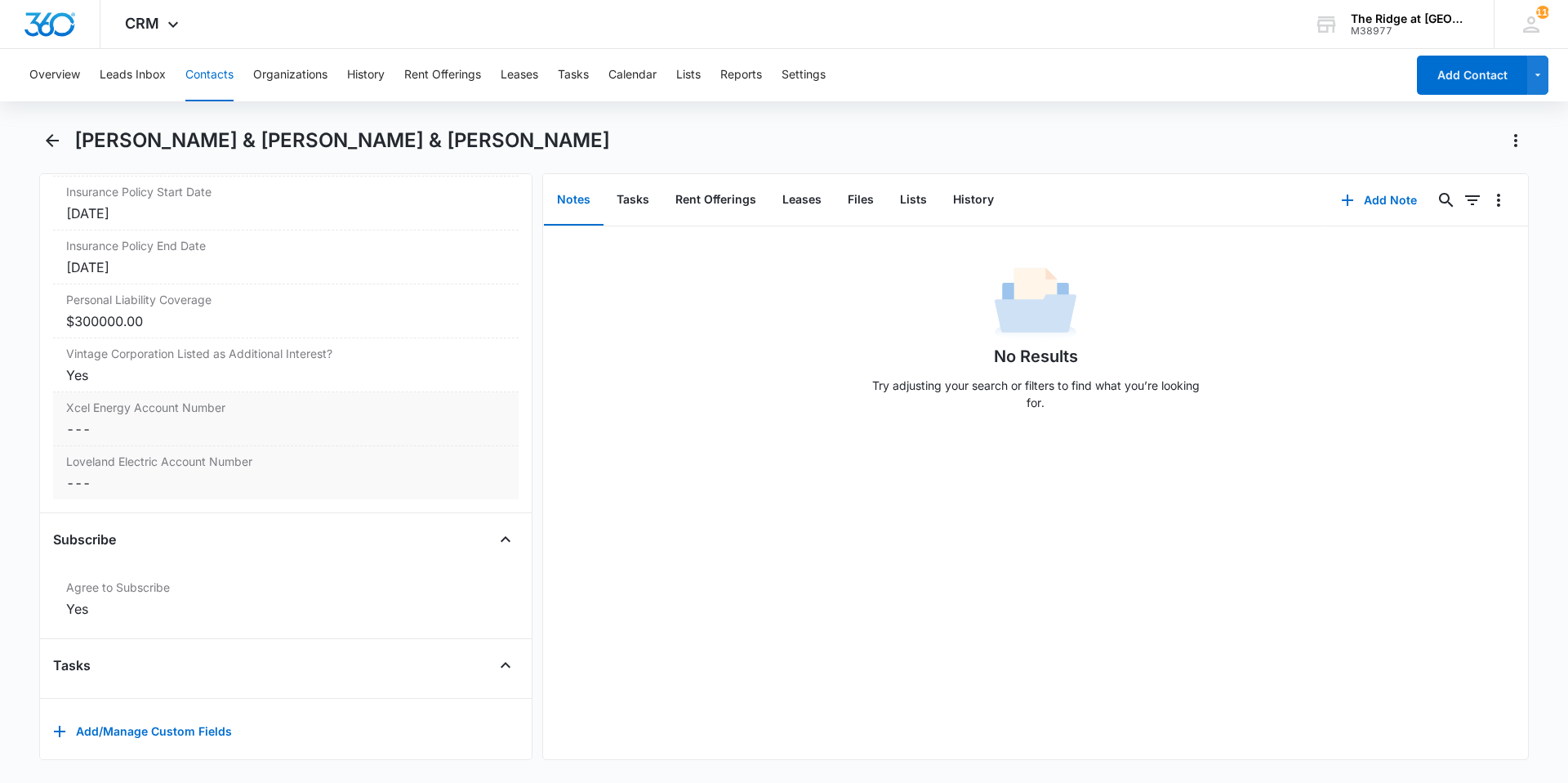
scroll to position [3556, 0]
click at [169, 472] on div "Loveland Electric Account Number Cancel Save Changes ---" at bounding box center [285, 473] width 465 height 53
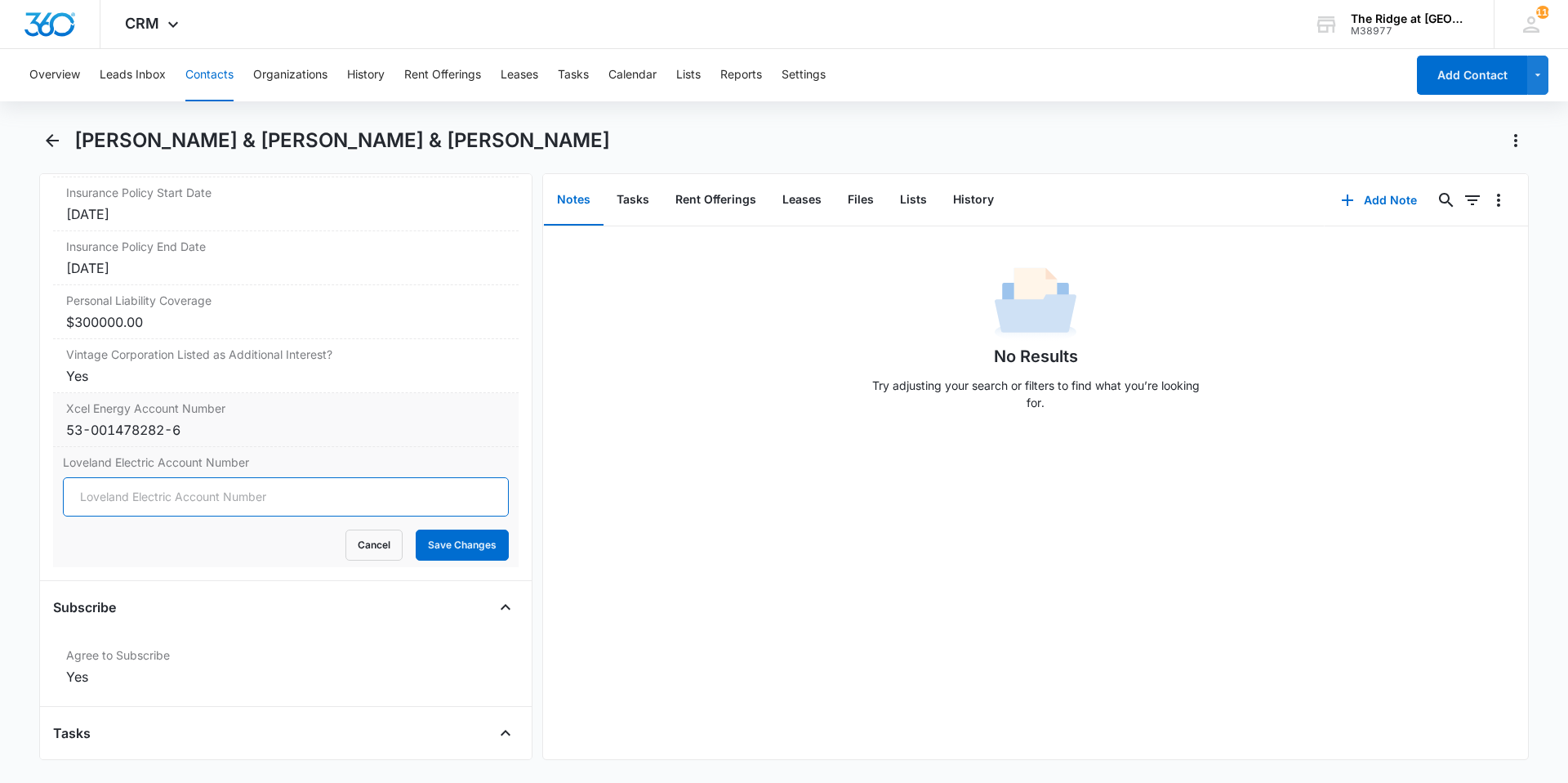
click at [169, 477] on input "Loveland Electric Account Number" at bounding box center [285, 497] width 446 height 39
type input "0198523-050909"
click at [416, 529] on button "Save Changes" at bounding box center [463, 544] width 93 height 31
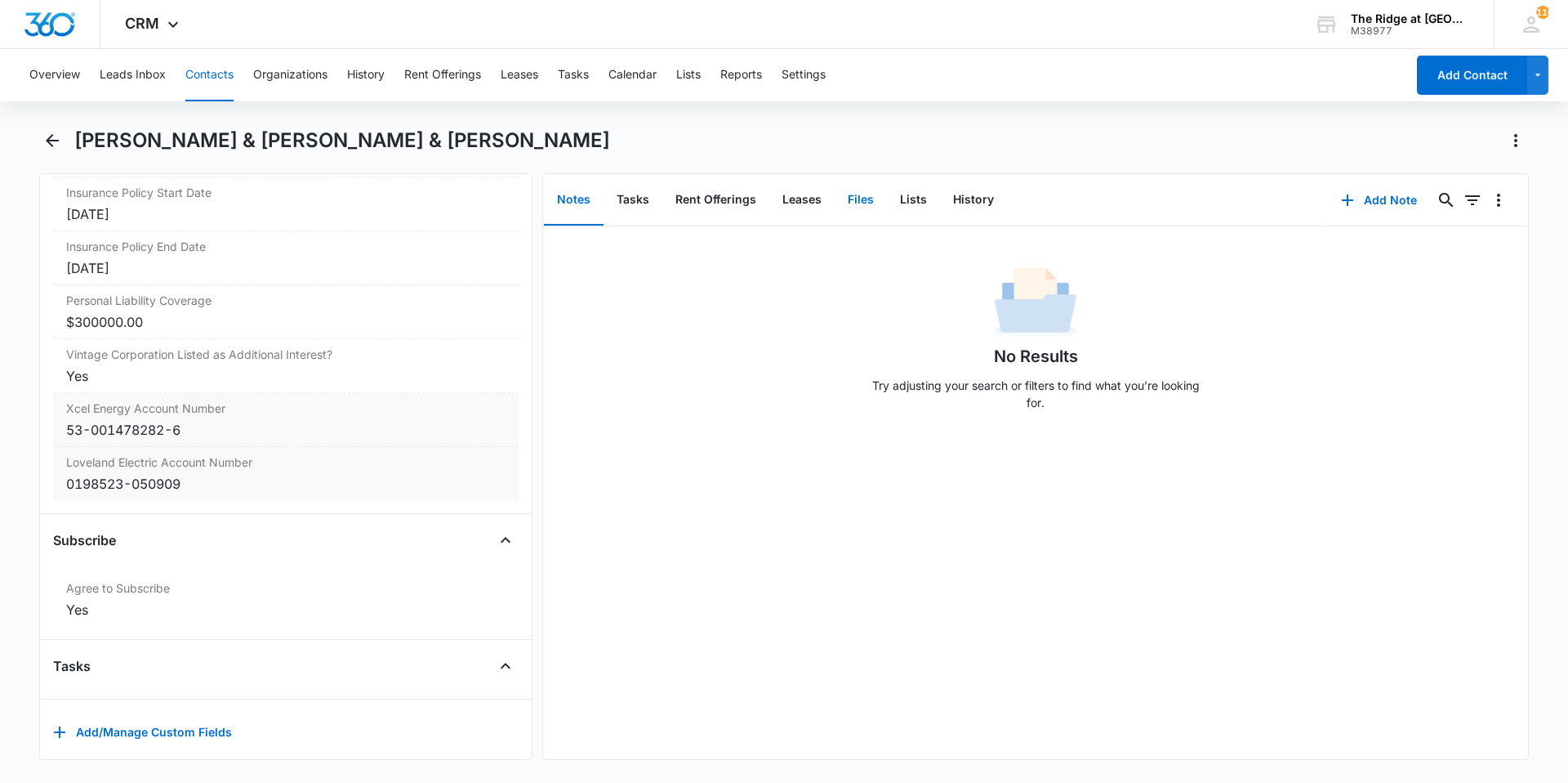
click at [857, 205] on button "Files" at bounding box center [861, 200] width 52 height 50
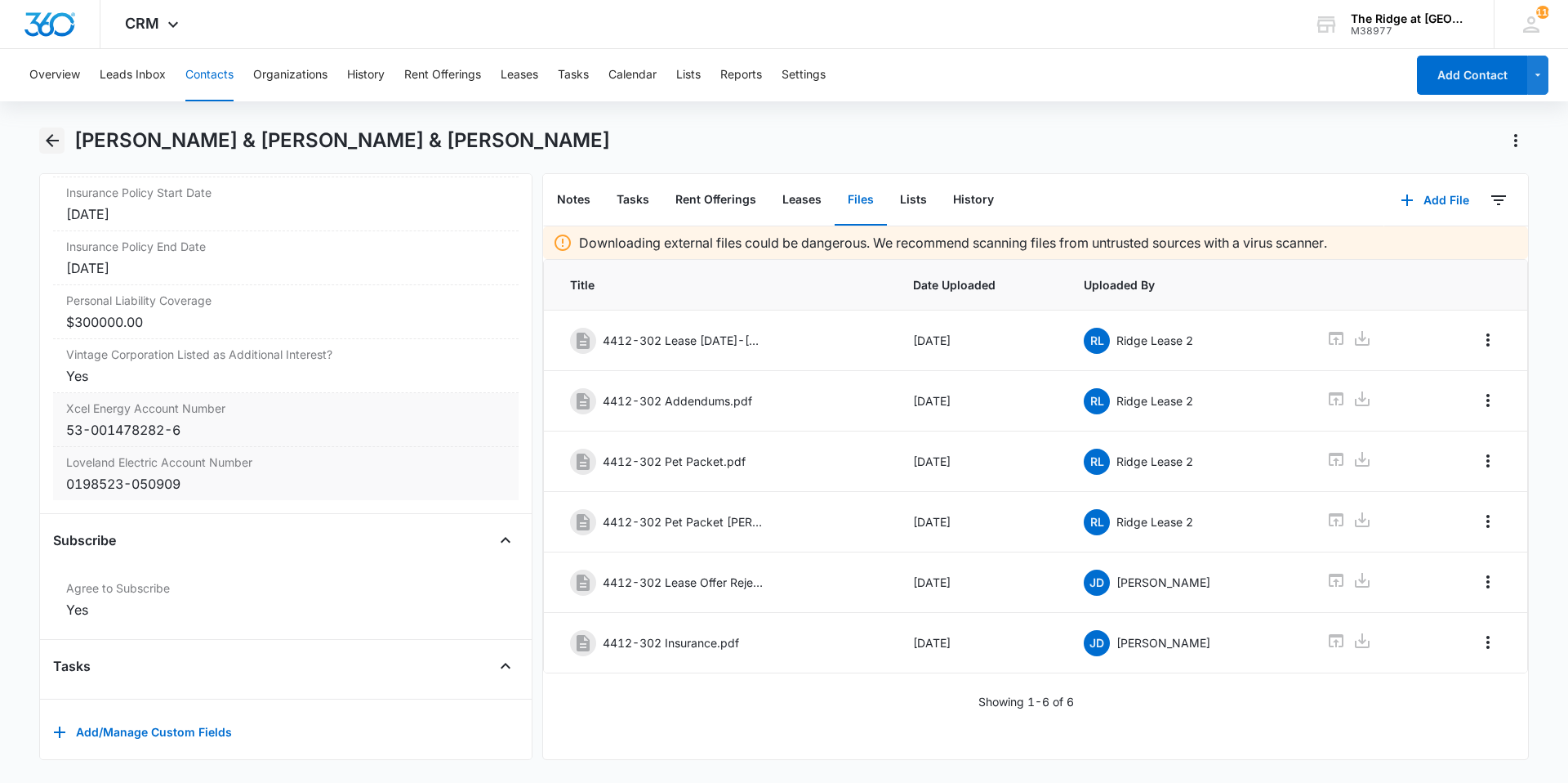
click at [46, 138] on icon "Back" at bounding box center [52, 141] width 20 height 20
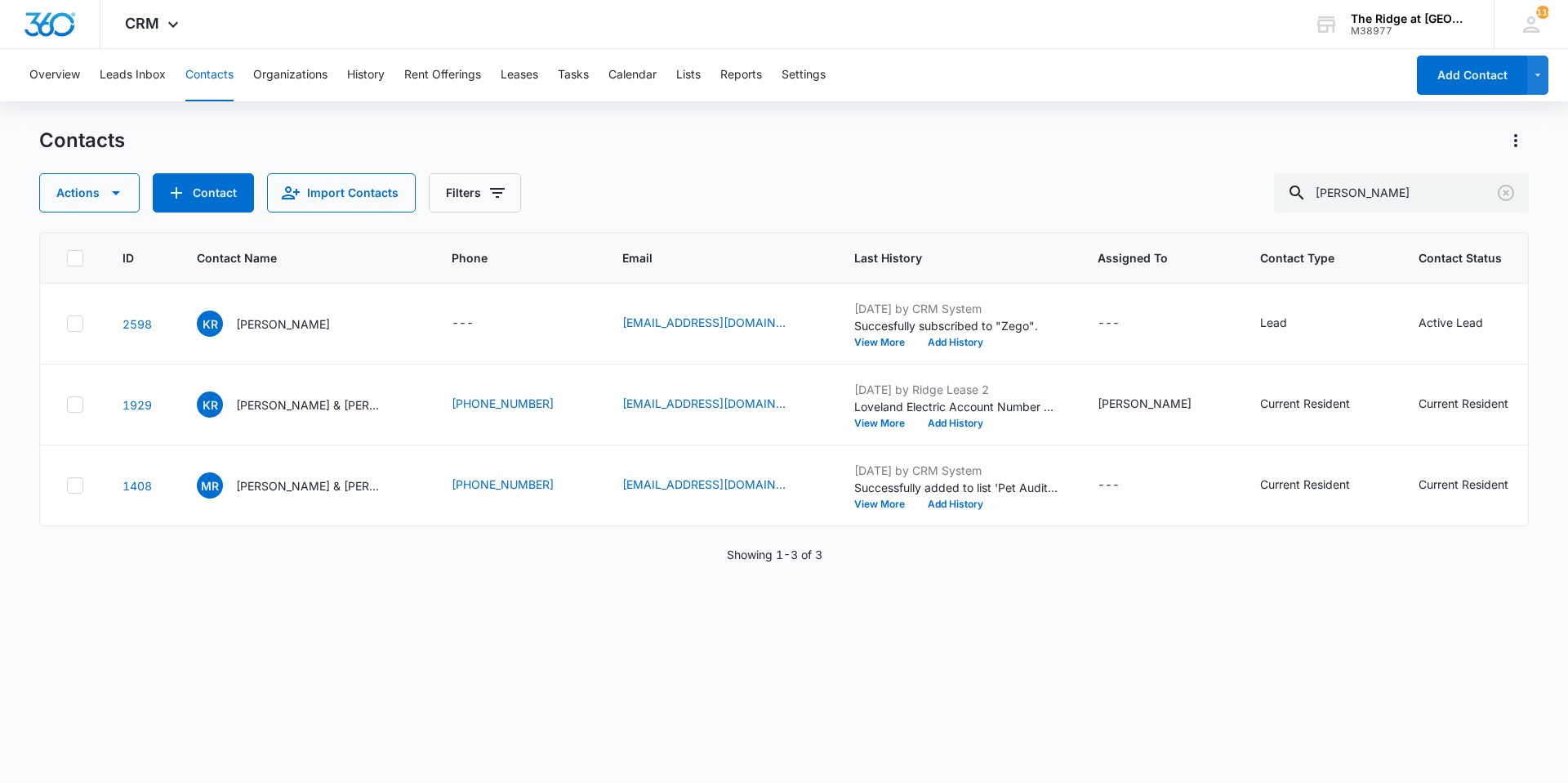
click at [519, 152] on div "Contacts" at bounding box center [784, 140] width 1490 height 26
drag, startPoint x: 1347, startPoint y: 196, endPoint x: 1327, endPoint y: 196, distance: 20.0
click at [1330, 196] on input "[PERSON_NAME]" at bounding box center [1401, 193] width 255 height 39
type input "s"
type input "[PERSON_NAME]"
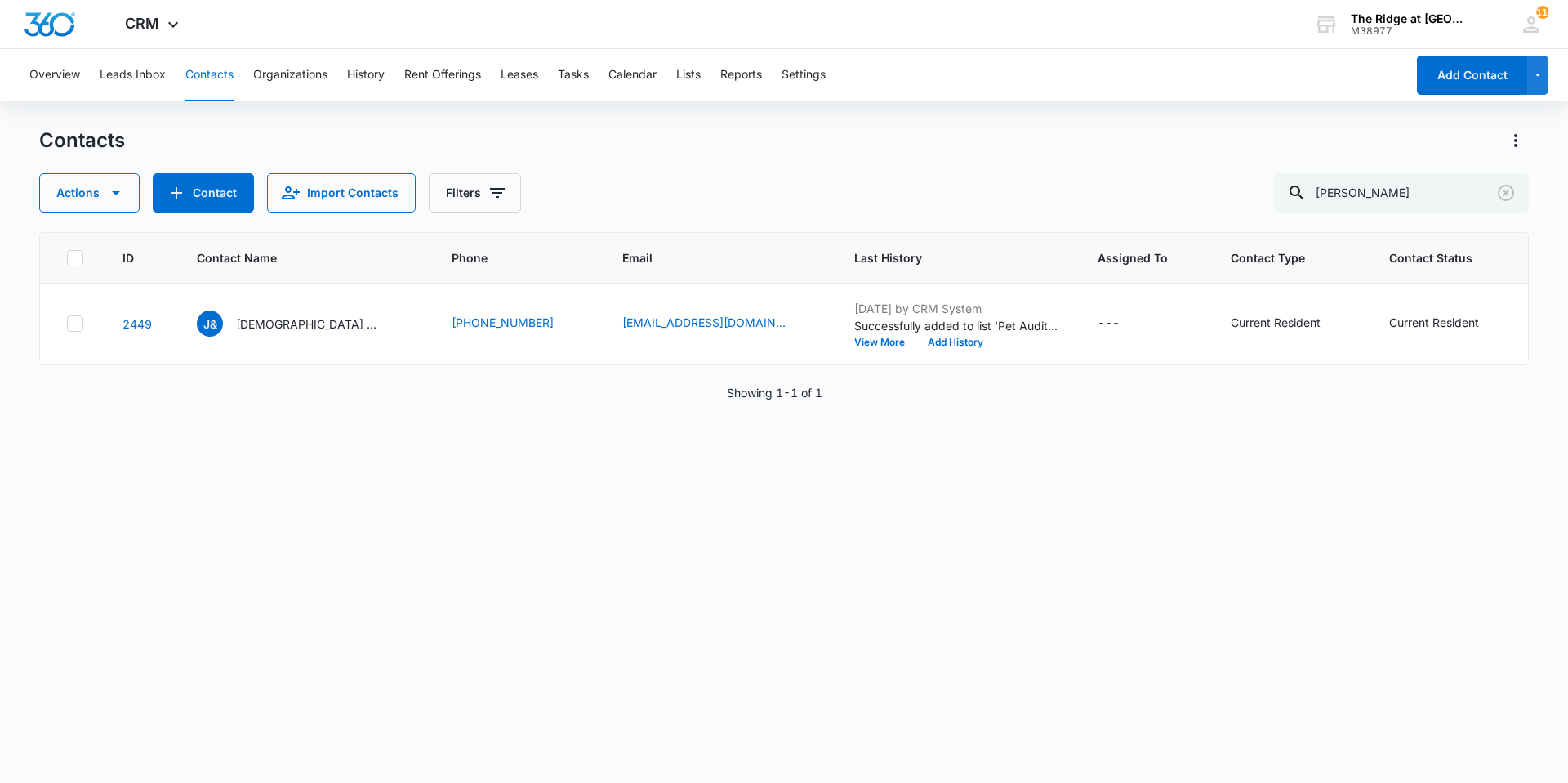
click at [745, 181] on div "Actions Contact Import Contacts Filters [PERSON_NAME]" at bounding box center [784, 193] width 1490 height 39
click at [274, 317] on p "[DEMOGRAPHIC_DATA] & [PERSON_NAME]" at bounding box center [309, 324] width 147 height 17
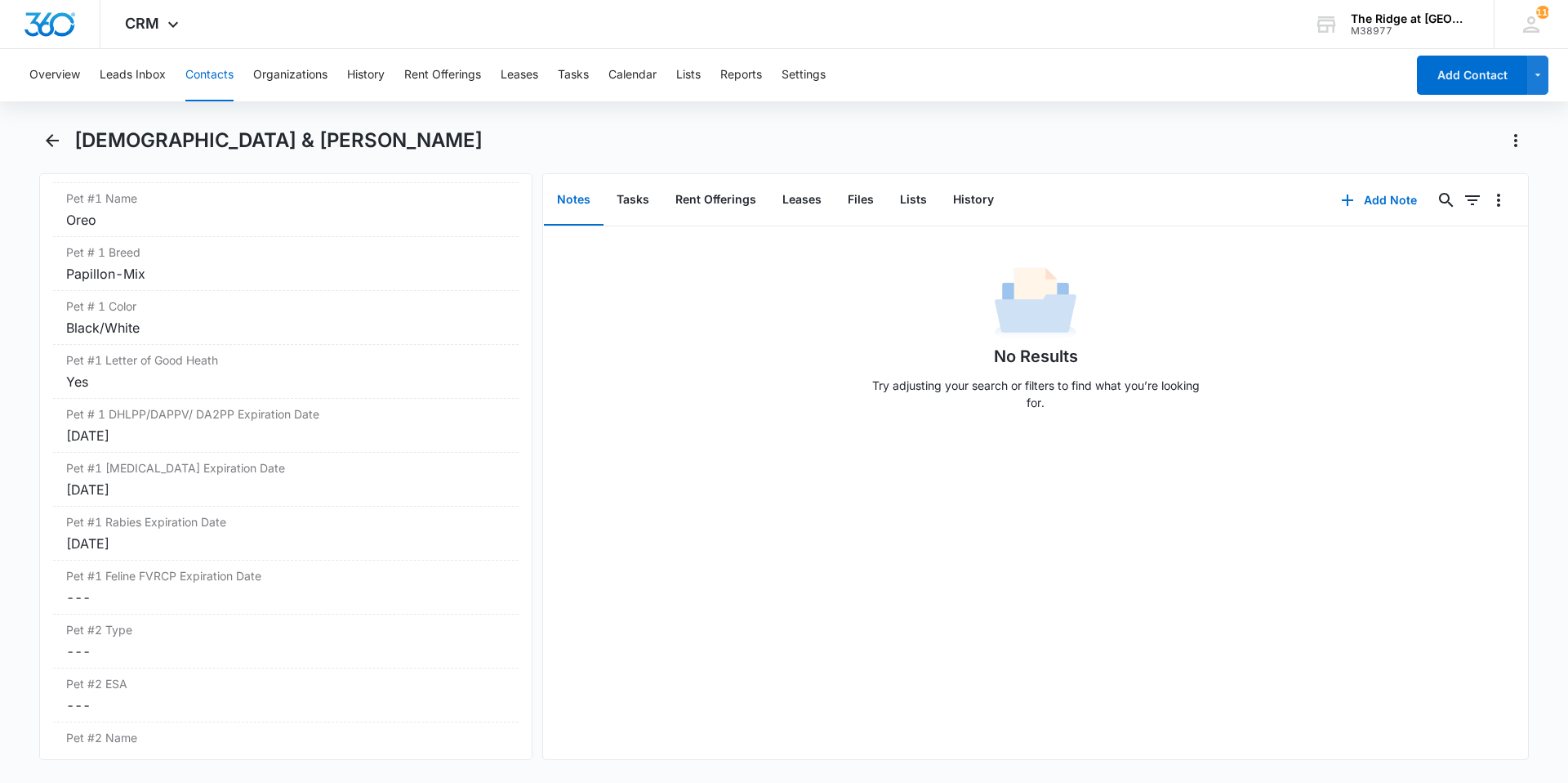
scroll to position [2370, 0]
click at [176, 390] on div "[DATE]" at bounding box center [286, 382] width 439 height 20
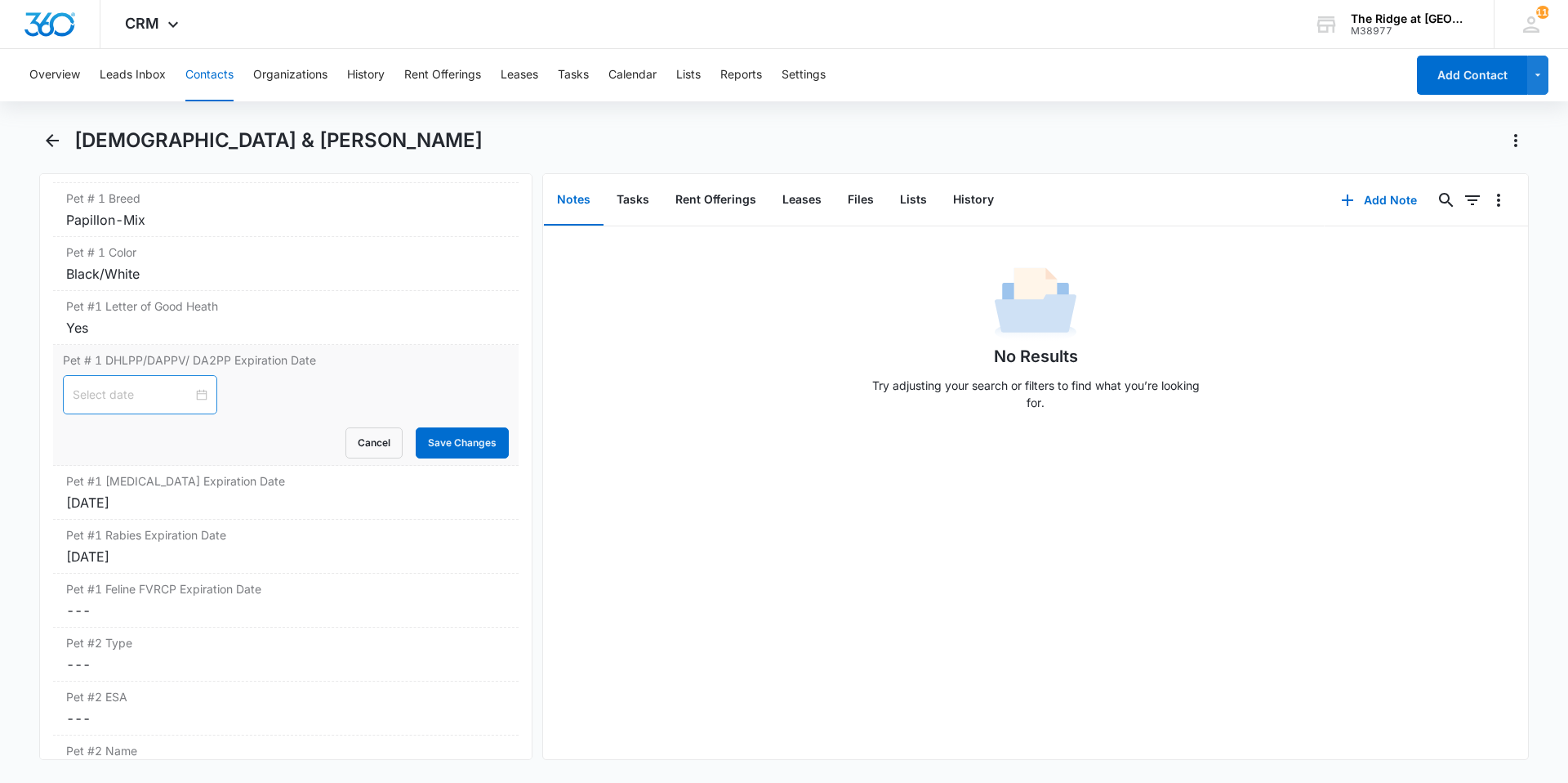
click at [188, 392] on div at bounding box center [140, 395] width 134 height 18
click at [272, 433] on span "button" at bounding box center [275, 435] width 8 height 8
type input "[DATE]"
click at [179, 547] on div "14" at bounding box center [176, 545] width 20 height 20
click at [454, 441] on button "Save Changes" at bounding box center [463, 443] width 93 height 31
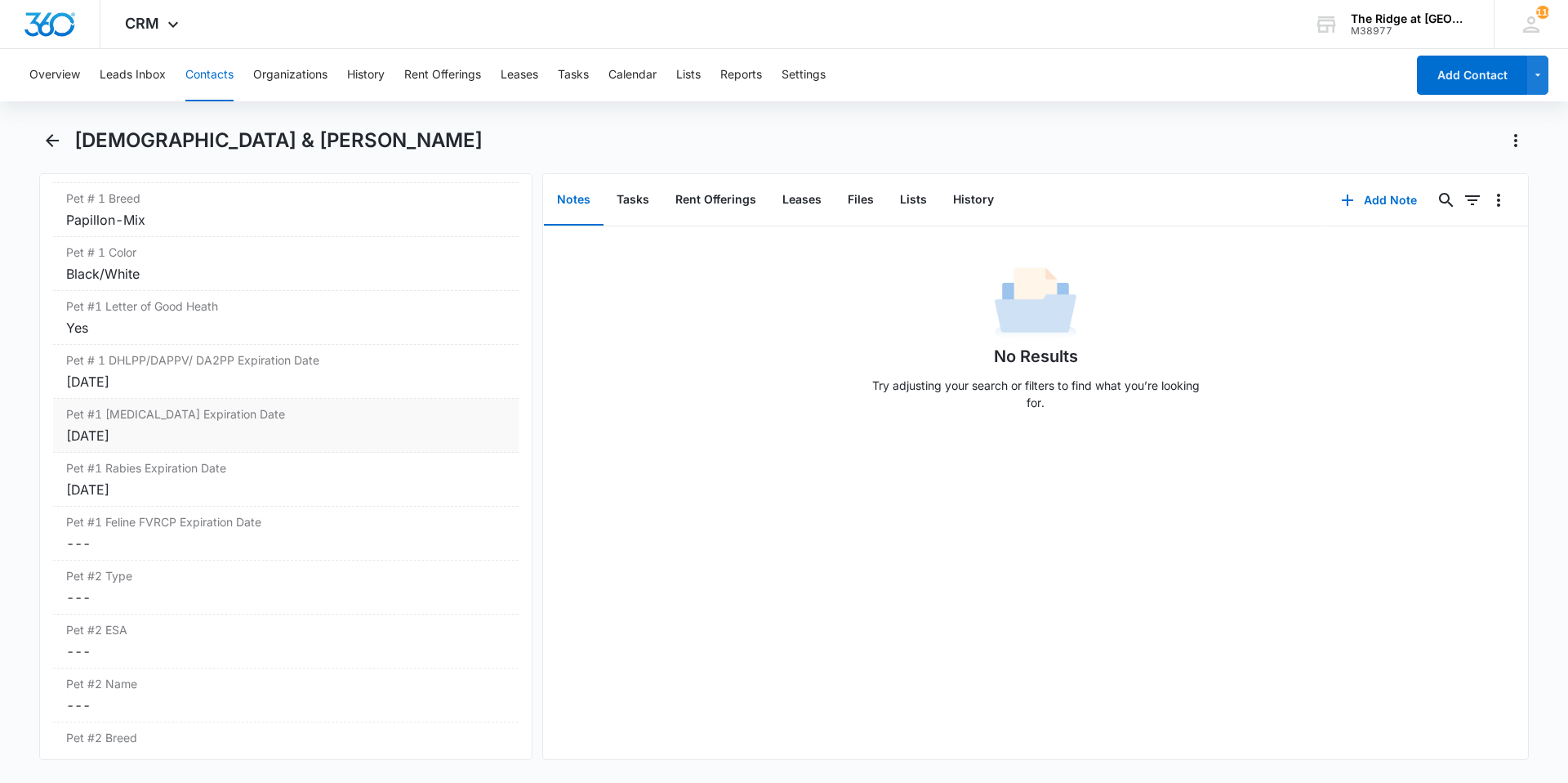
click at [237, 440] on div "[DATE]" at bounding box center [286, 436] width 439 height 20
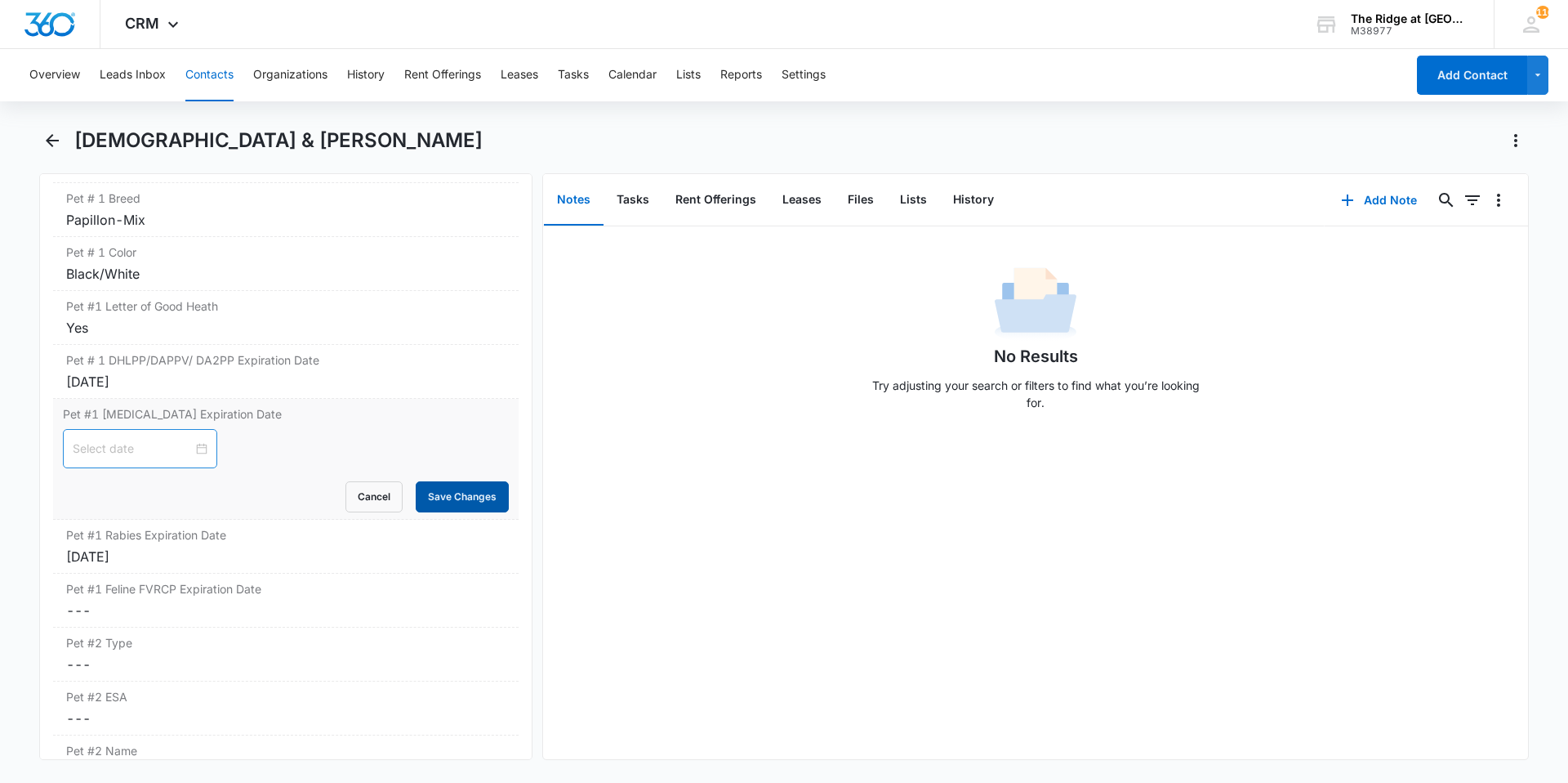
click at [443, 494] on button "Save Changes" at bounding box center [463, 497] width 93 height 31
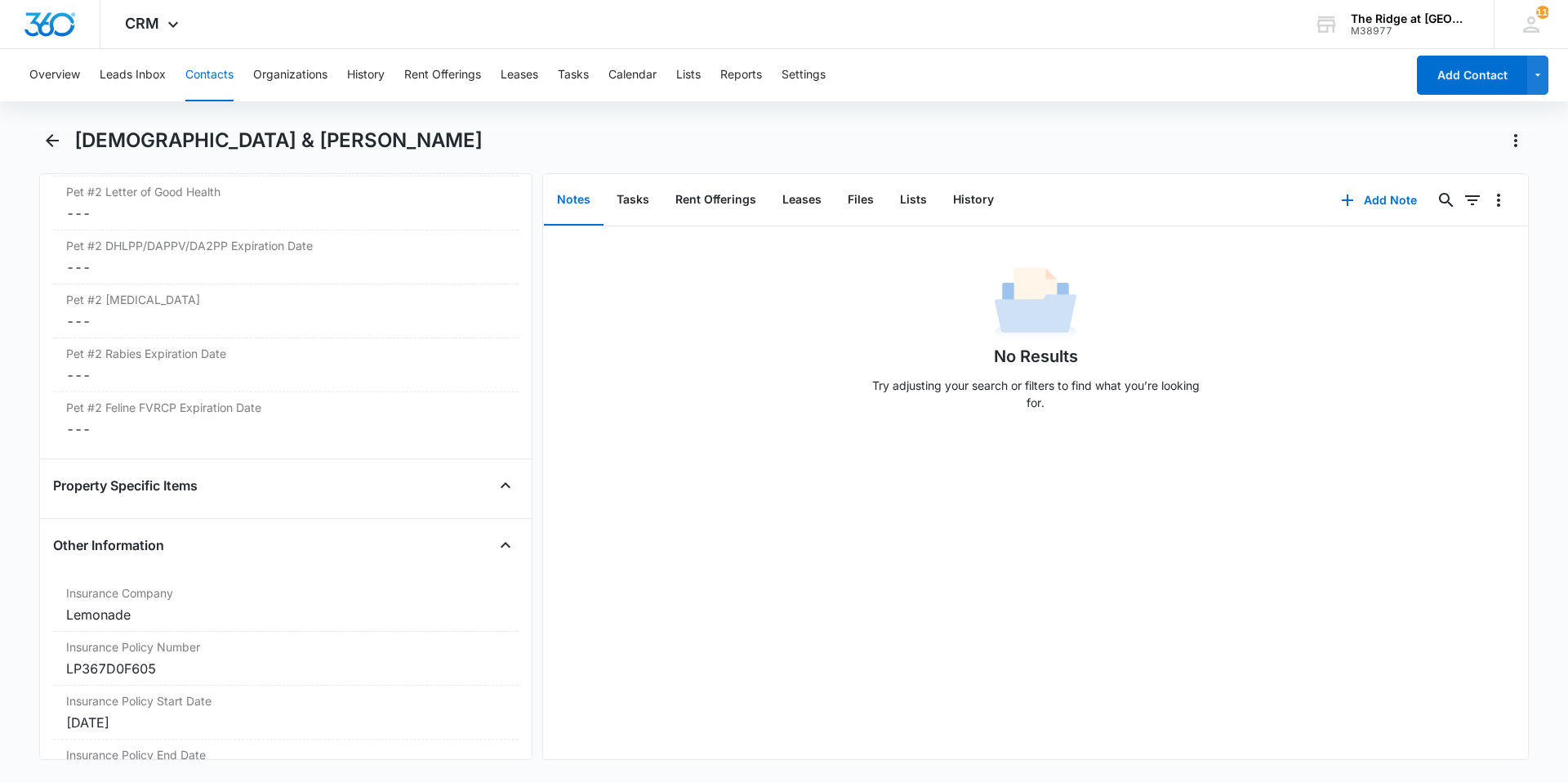
scroll to position [3556, 0]
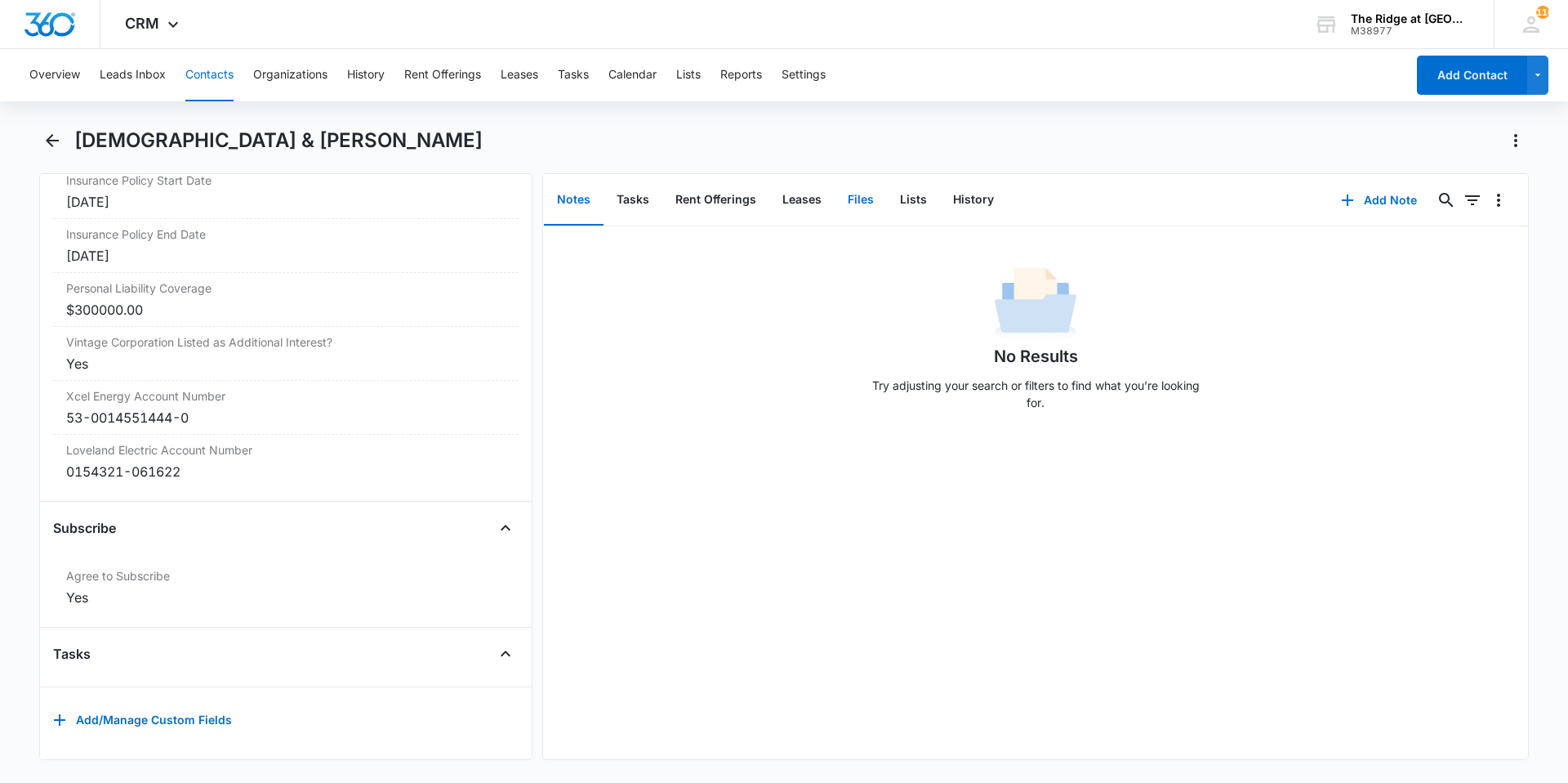
click at [862, 204] on button "Files" at bounding box center [861, 200] width 52 height 50
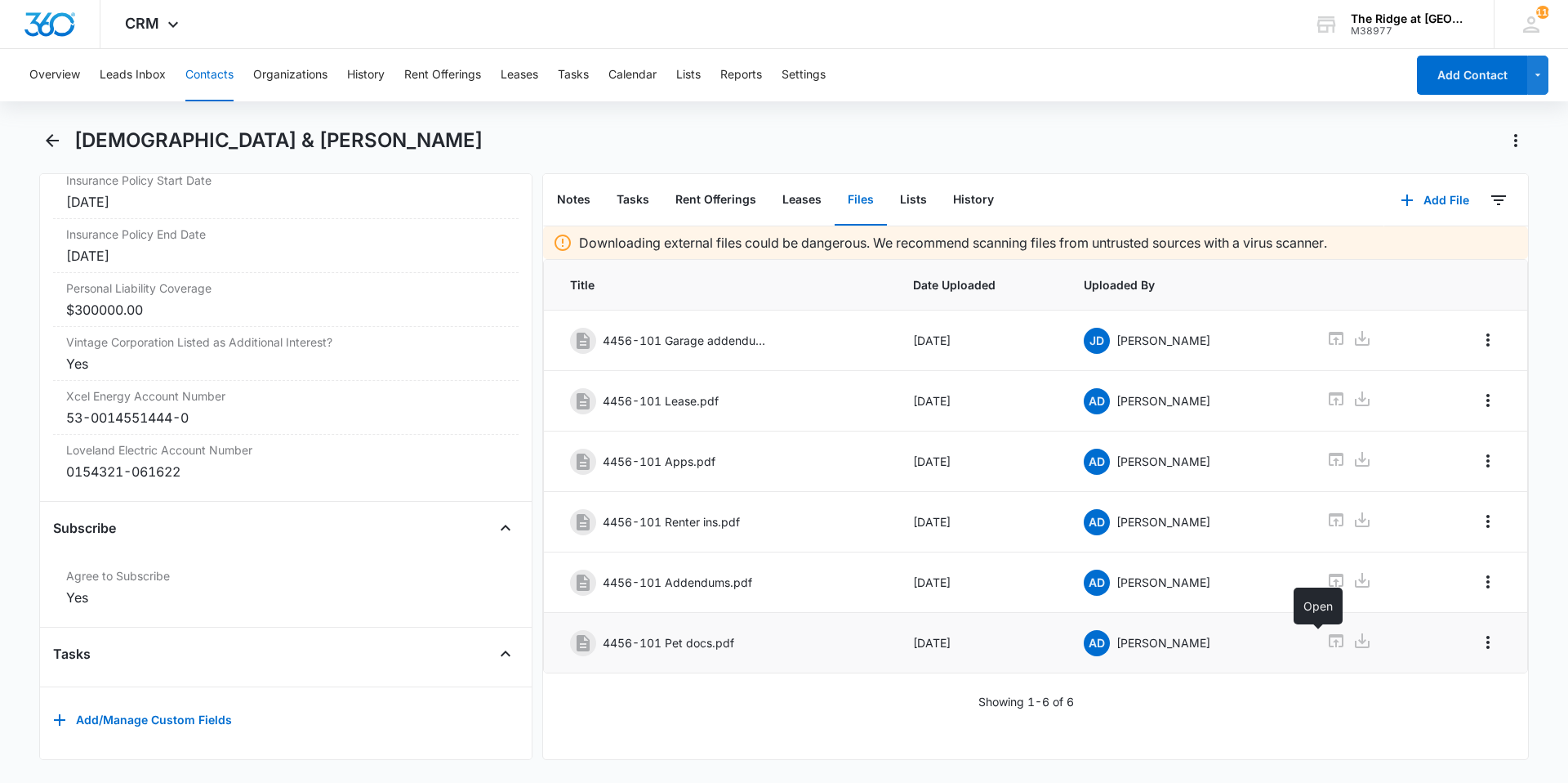
click at [1327, 644] on icon at bounding box center [1337, 640] width 20 height 20
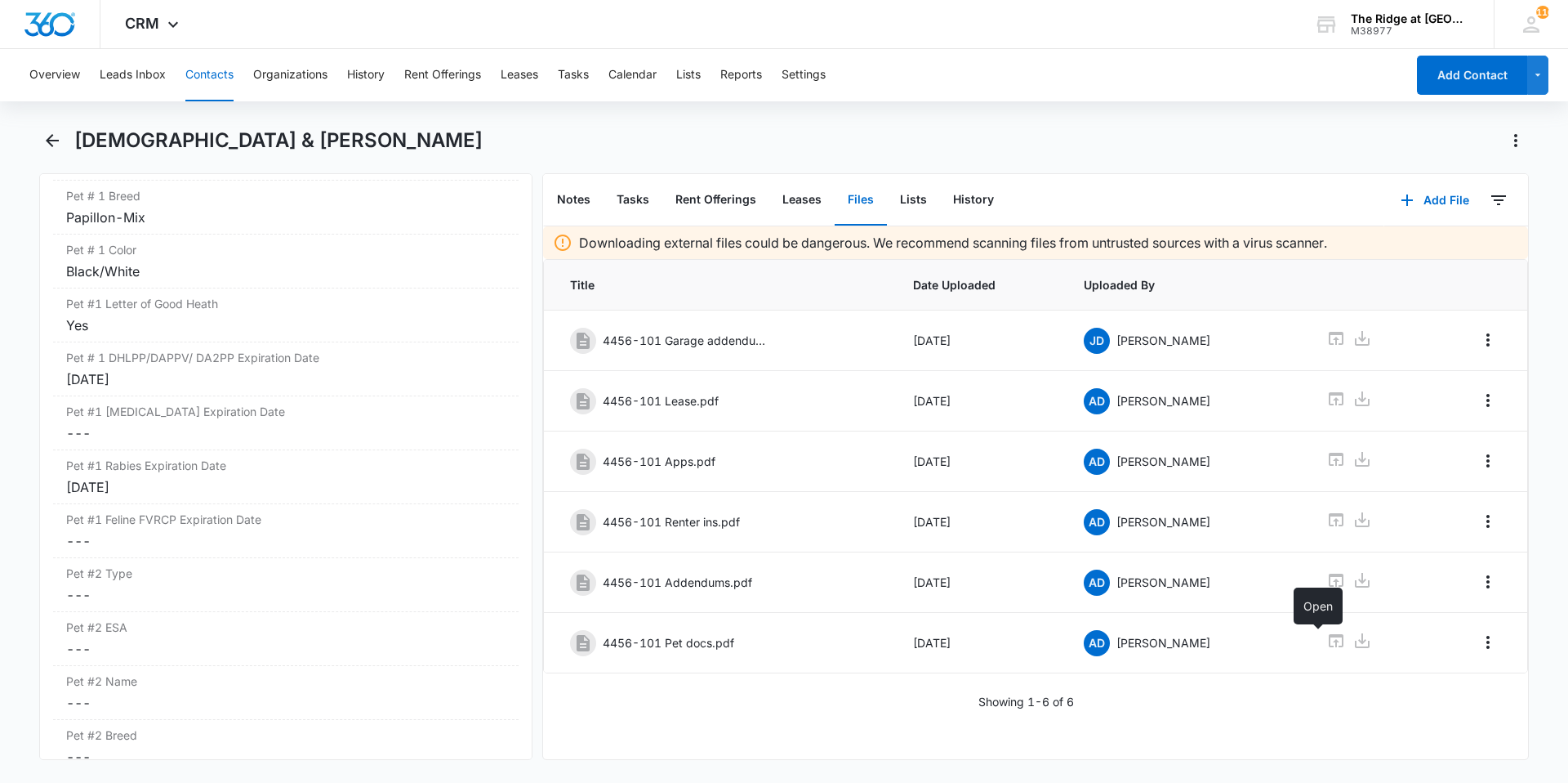
scroll to position [2331, 0]
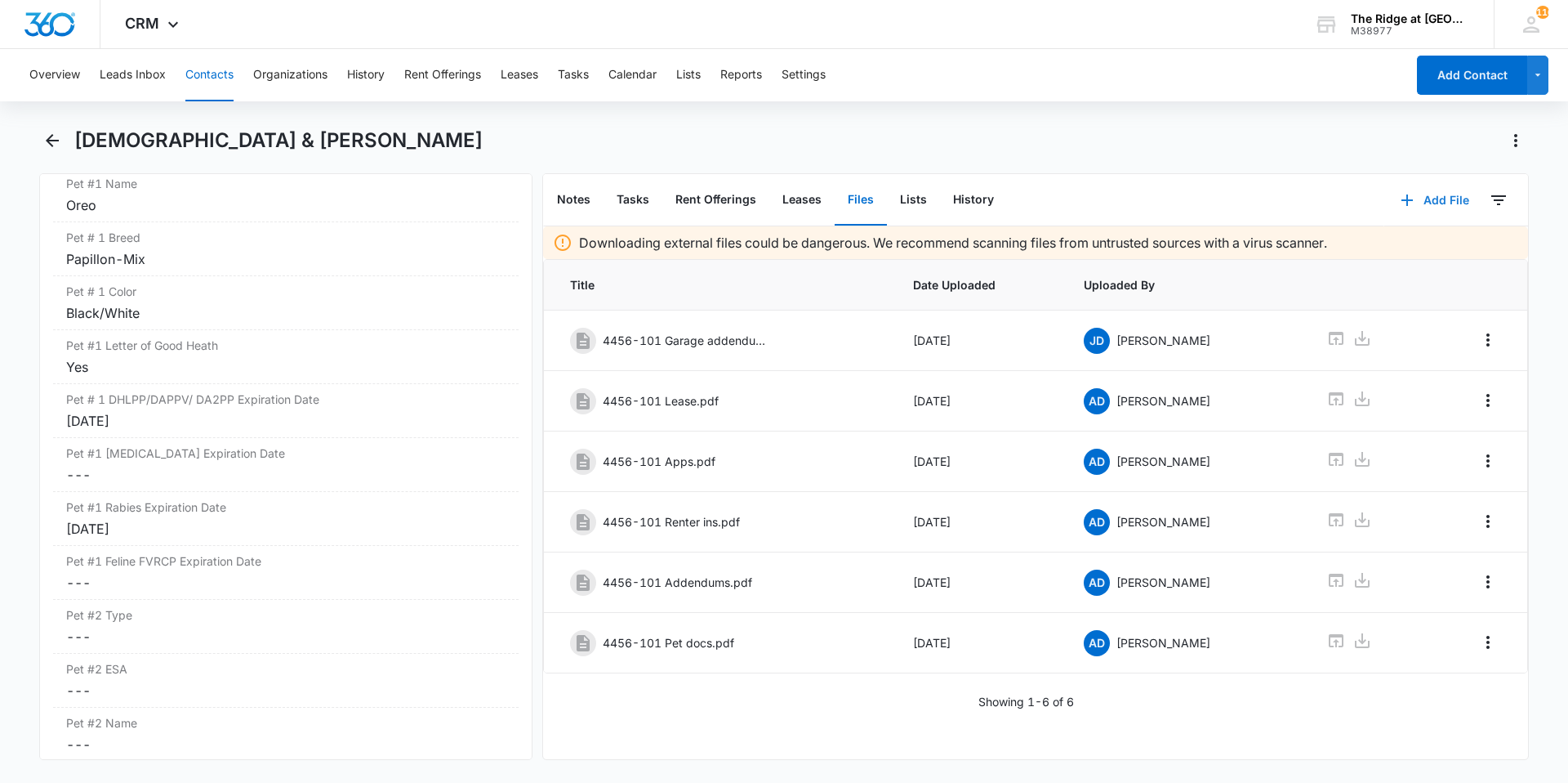
click at [1422, 196] on button "Add File" at bounding box center [1434, 200] width 101 height 39
click at [1381, 247] on div "Upload Files" at bounding box center [1413, 252] width 65 height 12
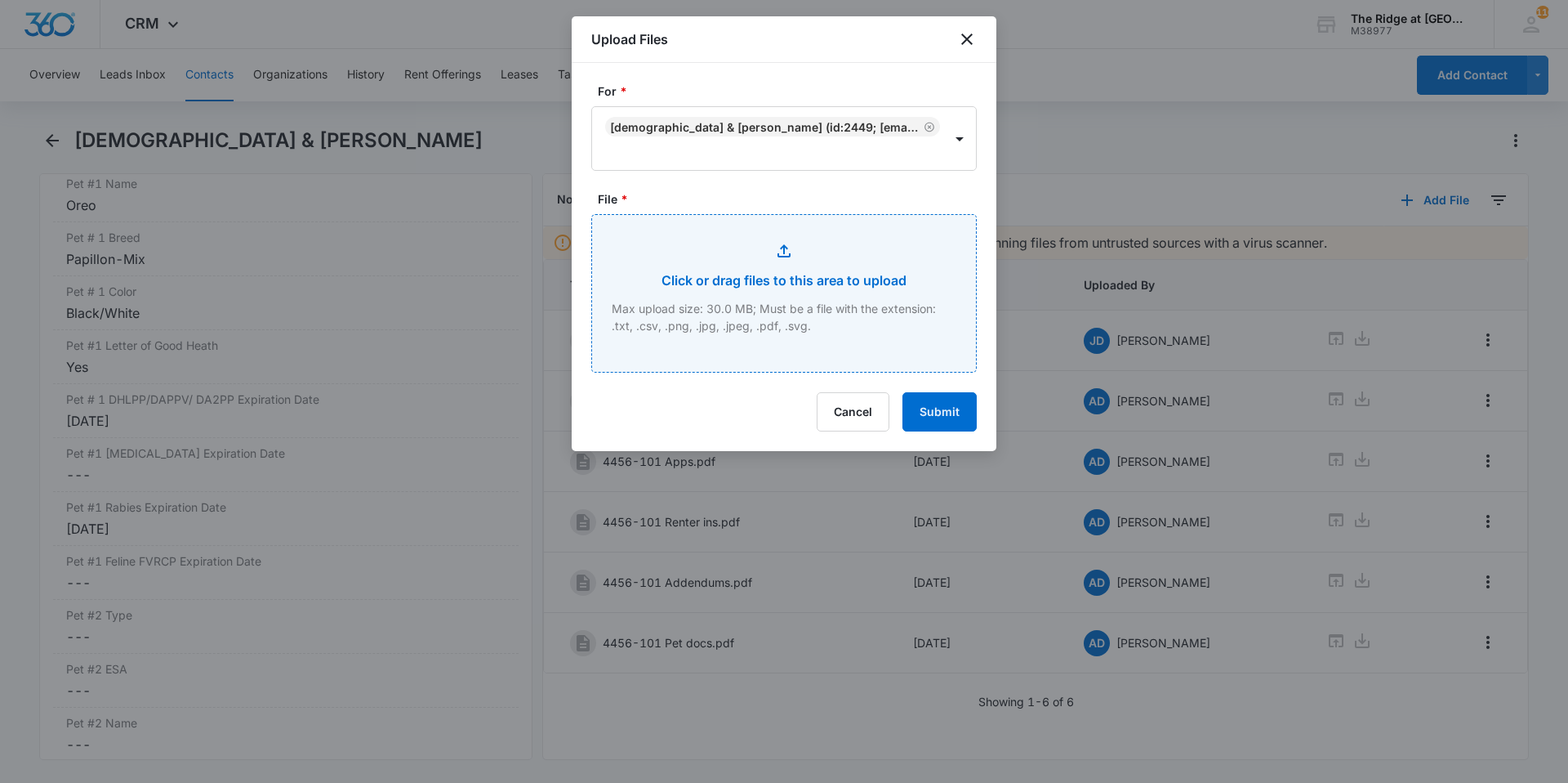
click at [731, 258] on input "File *" at bounding box center [784, 293] width 384 height 157
type input "C:\fakepath\Oreo VAX.pdf"
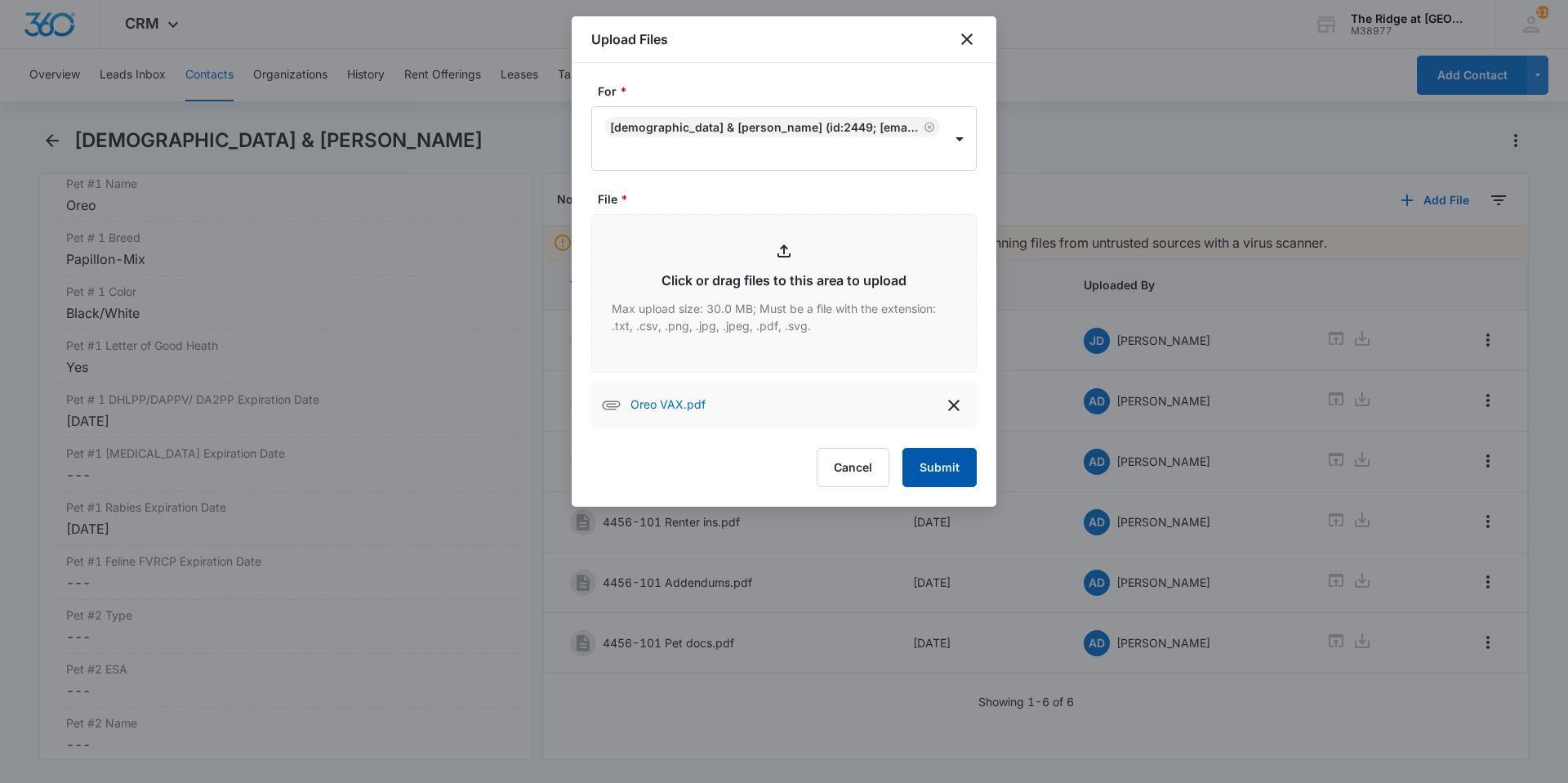
click at [951, 462] on button "Submit" at bounding box center [940, 467] width 74 height 39
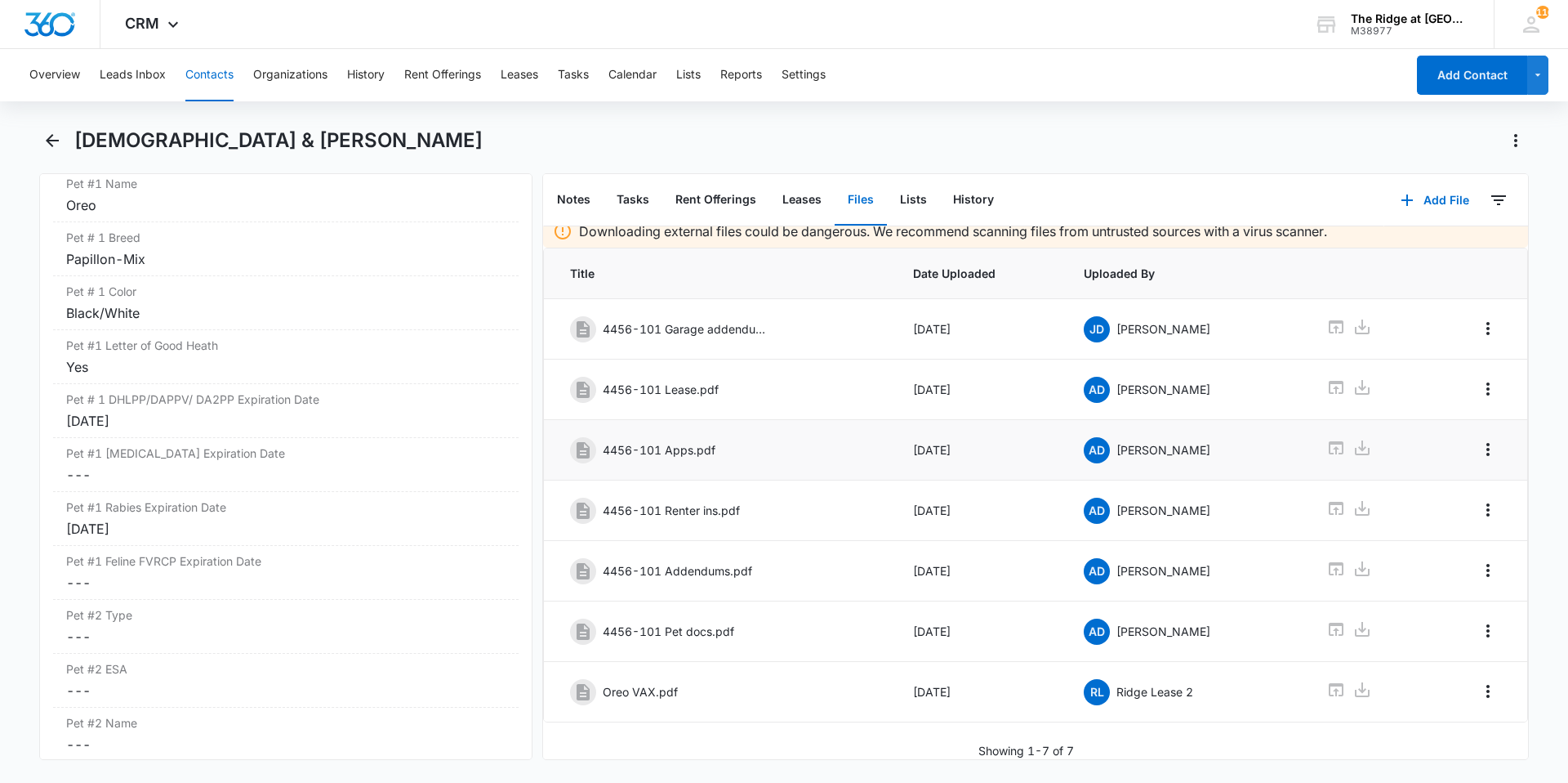
scroll to position [23, 0]
click at [1478, 683] on icon "Overflow Menu" at bounding box center [1488, 692] width 20 height 20
click at [1445, 733] on button "Edit" at bounding box center [1442, 725] width 93 height 24
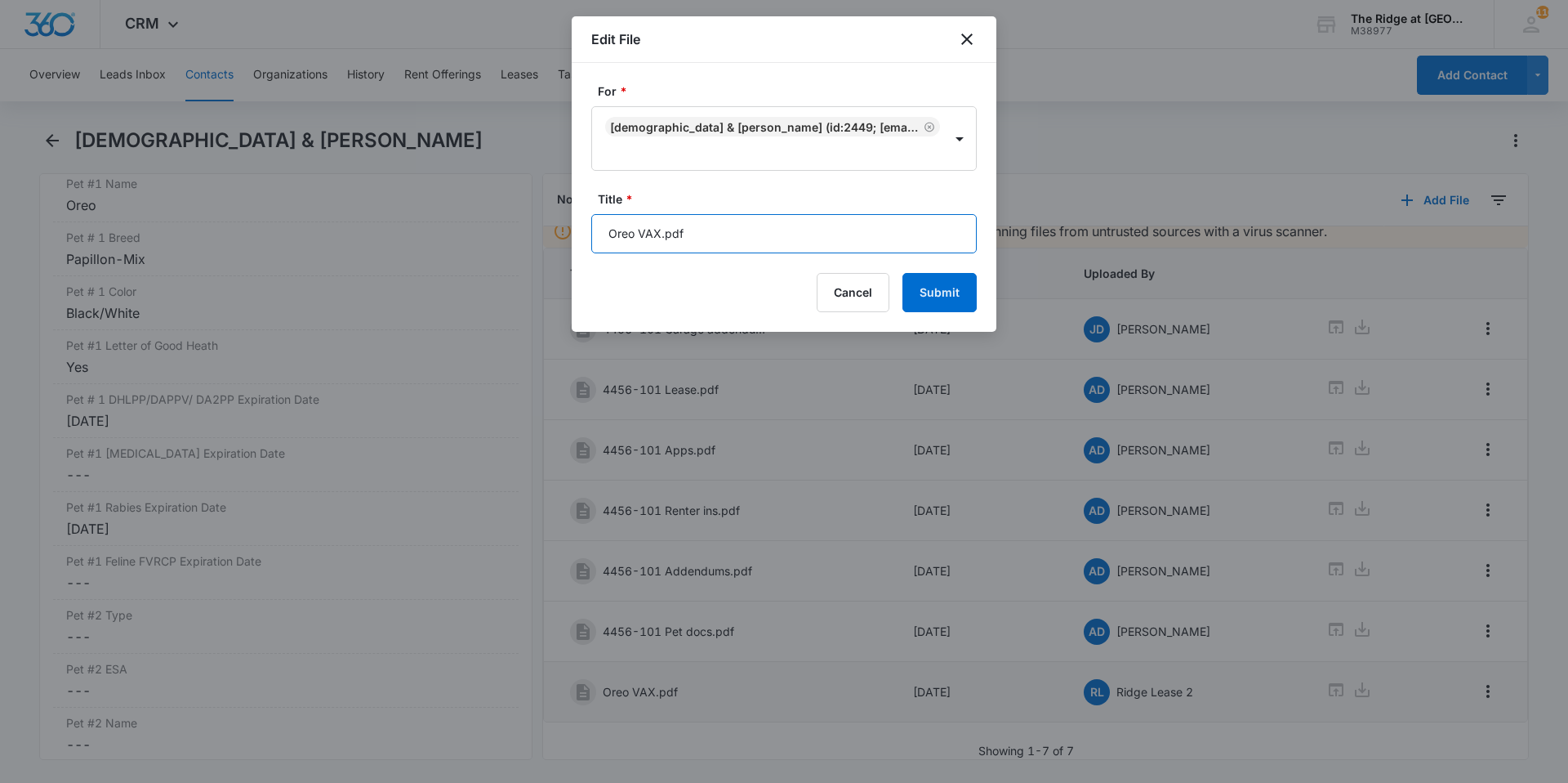
click at [603, 234] on input "Oreo VAX.pdf" at bounding box center [784, 234] width 386 height 39
type input "4456-101 Oreo VAX.pdf"
click at [903, 273] on button "Submit" at bounding box center [940, 292] width 74 height 39
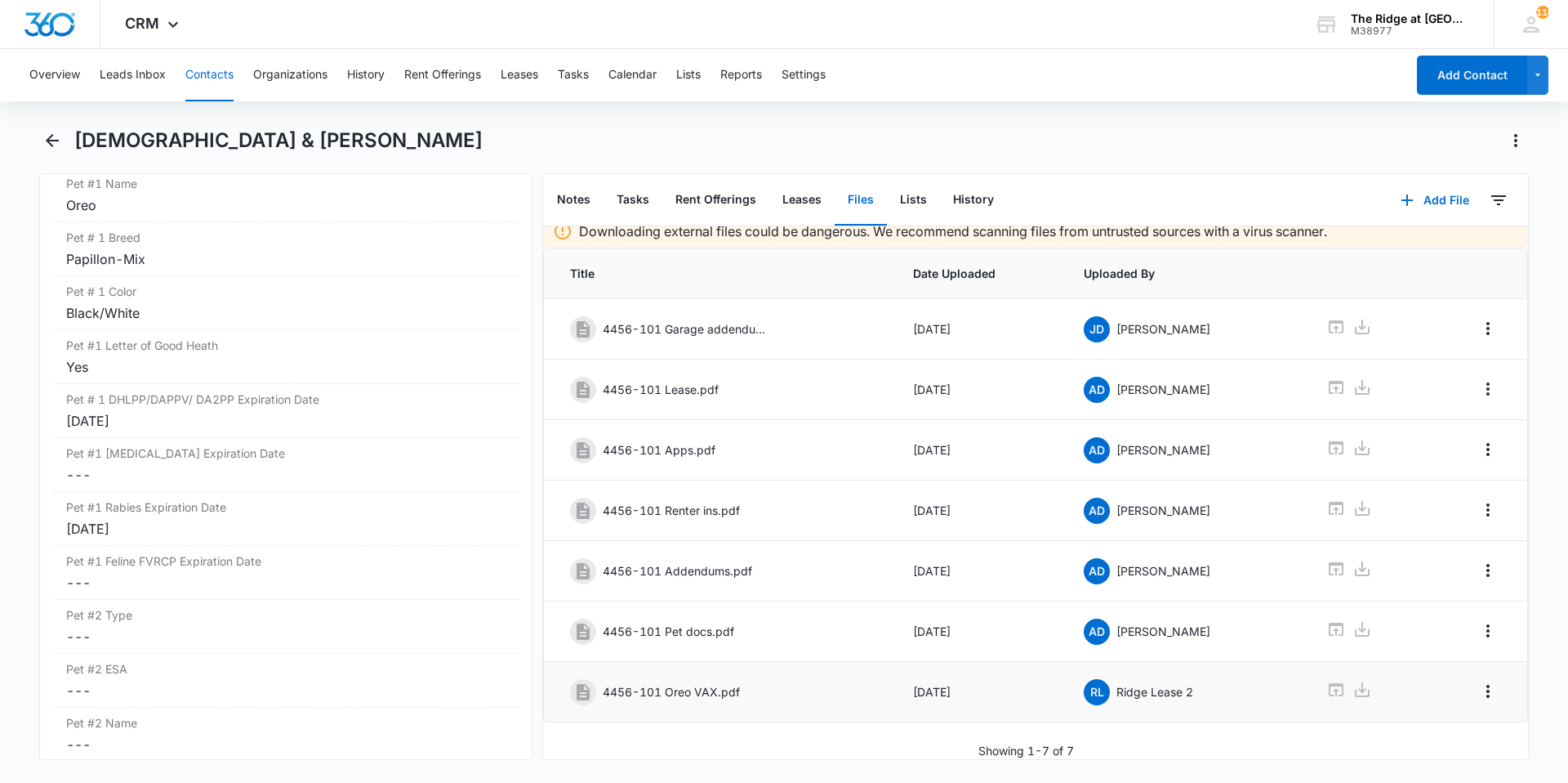
click at [442, 118] on div "Overview Leads Inbox Contacts Organizations History Rent Offerings Leases Tasks…" at bounding box center [784, 414] width 1568 height 731
click at [51, 139] on icon "Back" at bounding box center [52, 141] width 20 height 20
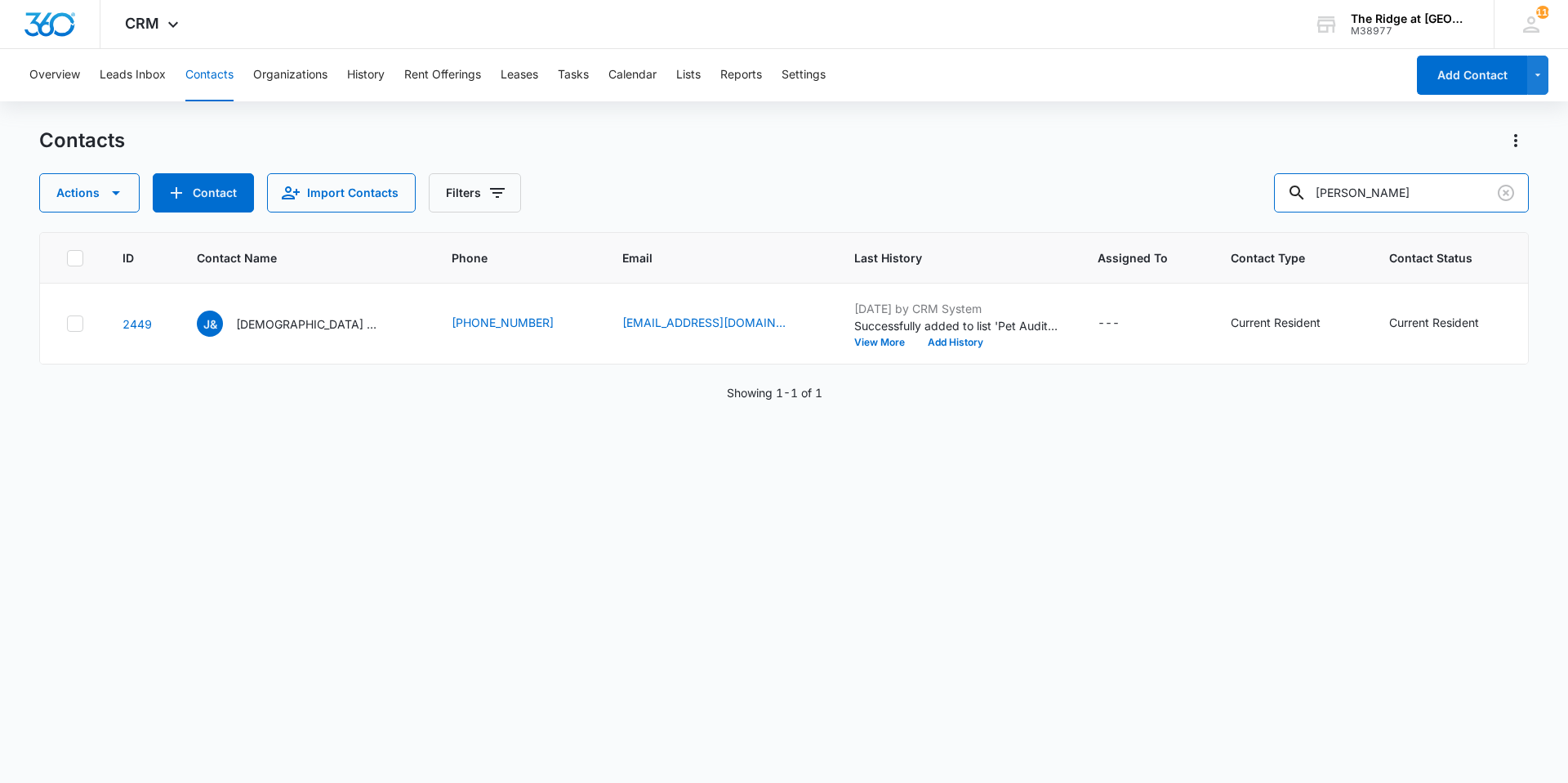
drag, startPoint x: 1385, startPoint y: 188, endPoint x: 1268, endPoint y: 179, distance: 117.3
click at [1269, 179] on div "Actions Contact Import Contacts Filters [PERSON_NAME]" at bounding box center [784, 193] width 1490 height 39
type input "noah"
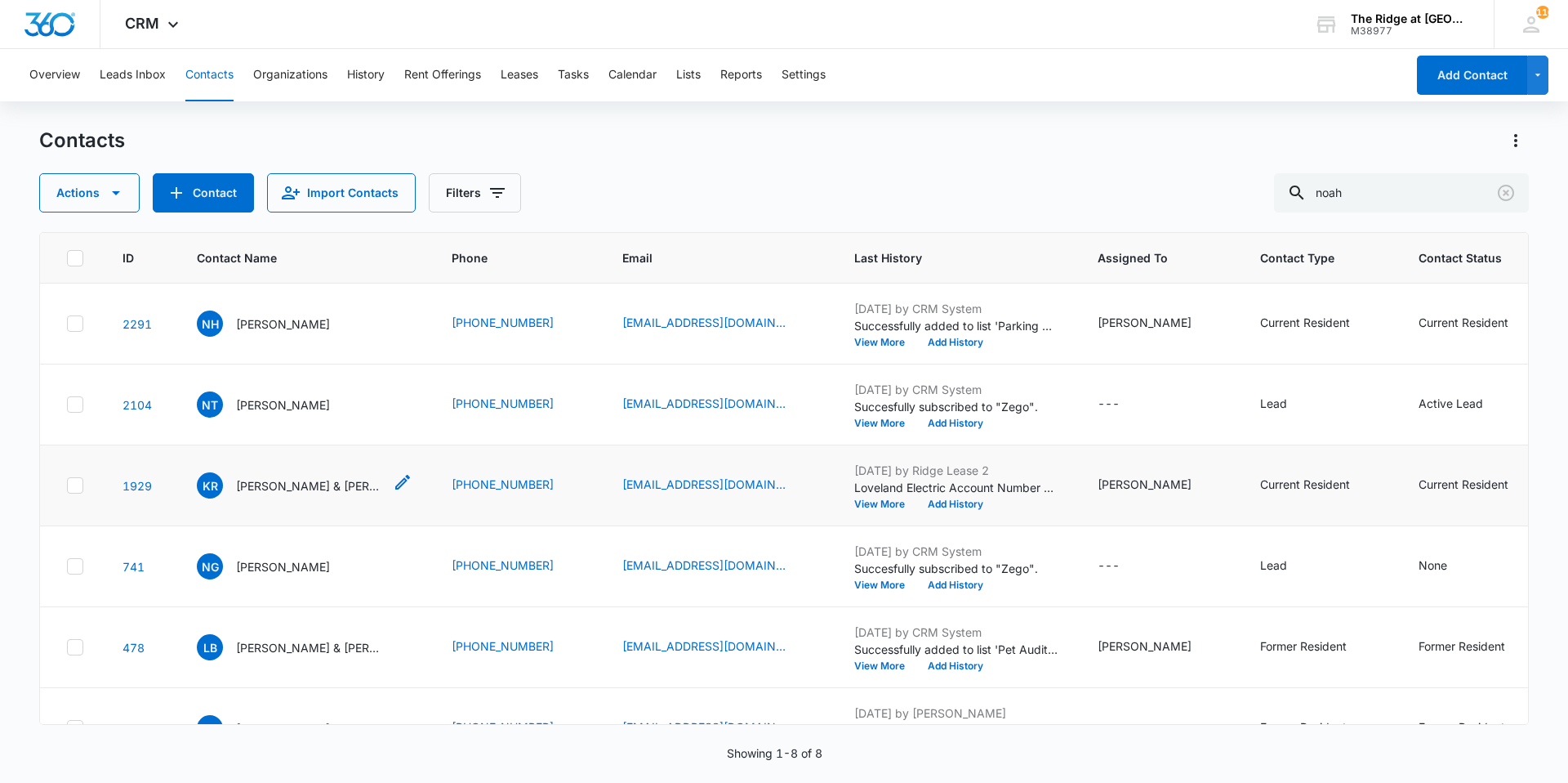
click at [273, 487] on p "[PERSON_NAME] & [PERSON_NAME] & [PERSON_NAME]" at bounding box center [309, 485] width 147 height 17
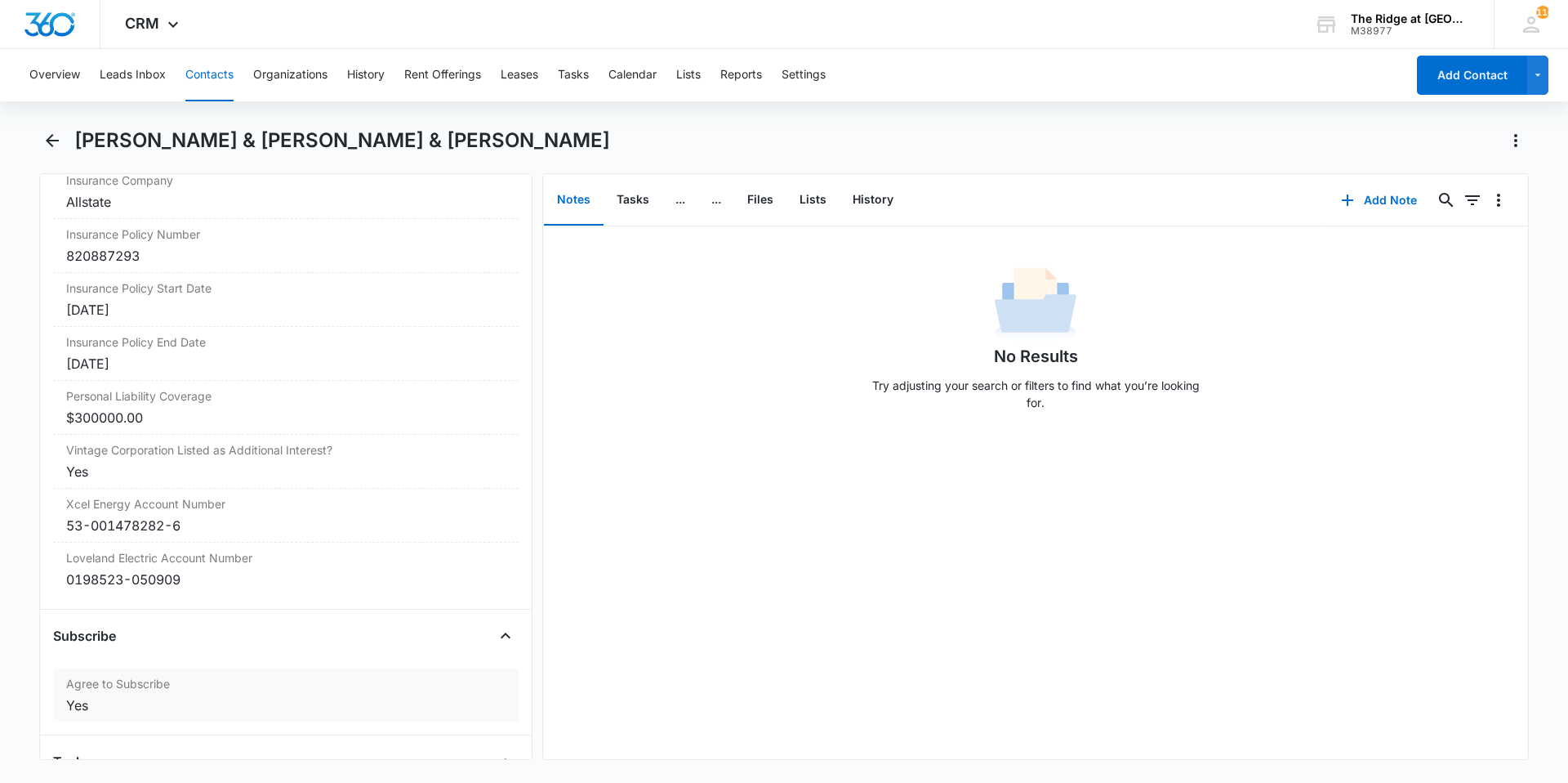
scroll to position [3393, 0]
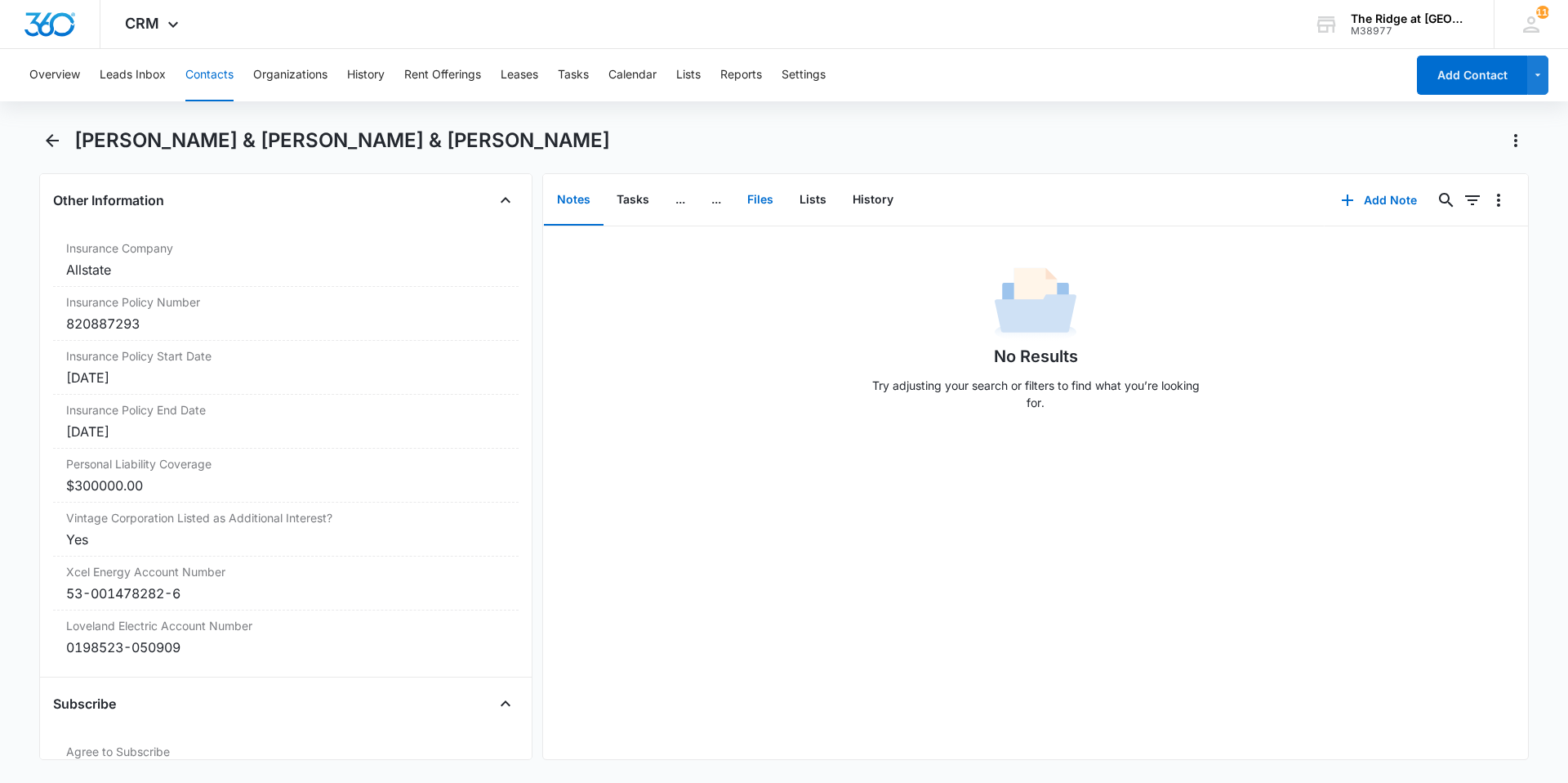
click at [769, 197] on button "Files" at bounding box center [760, 200] width 52 height 50
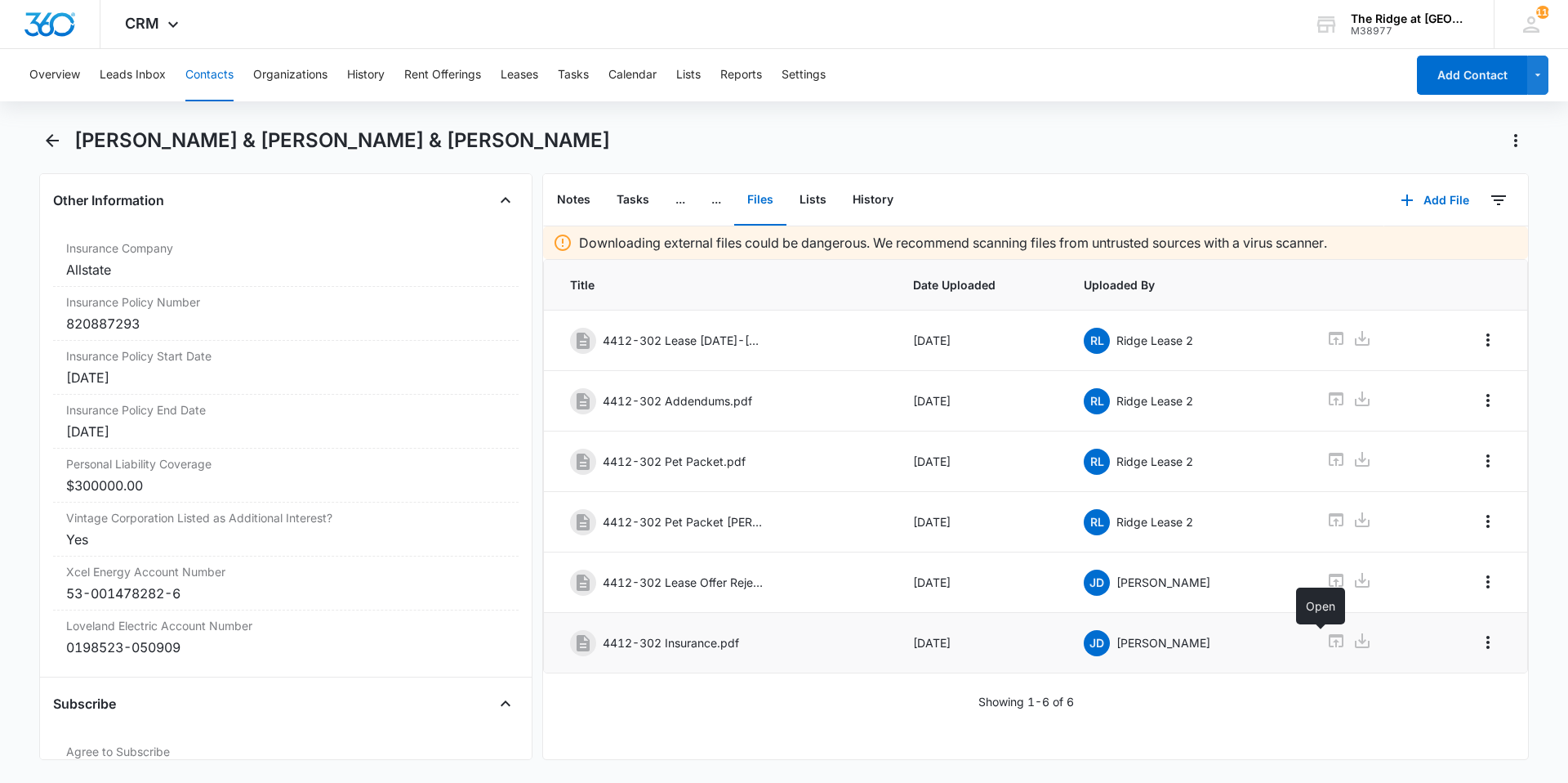
click at [1327, 641] on icon at bounding box center [1337, 640] width 20 height 20
click at [1327, 584] on icon at bounding box center [1337, 580] width 20 height 20
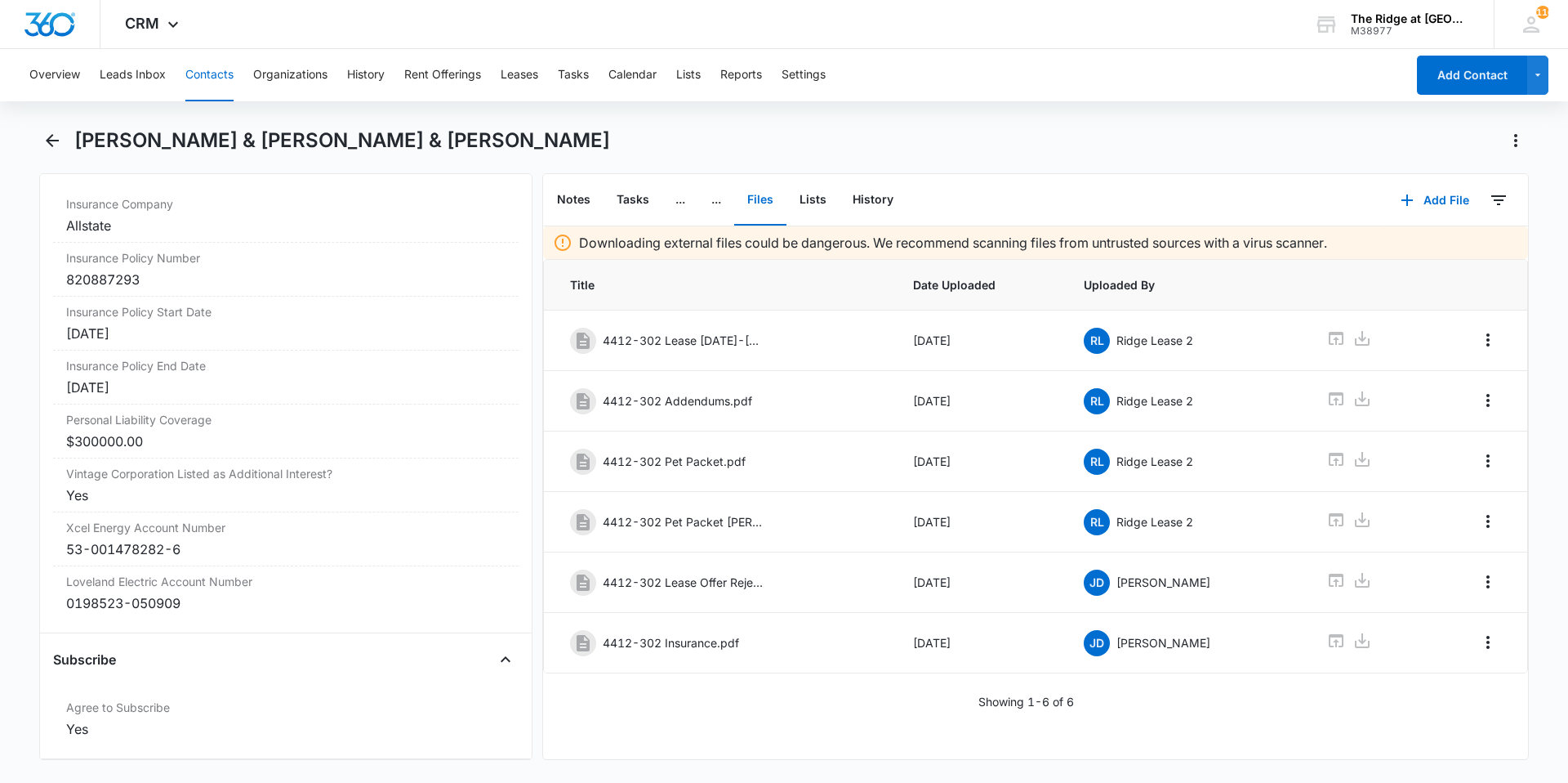
scroll to position [3475, 0]
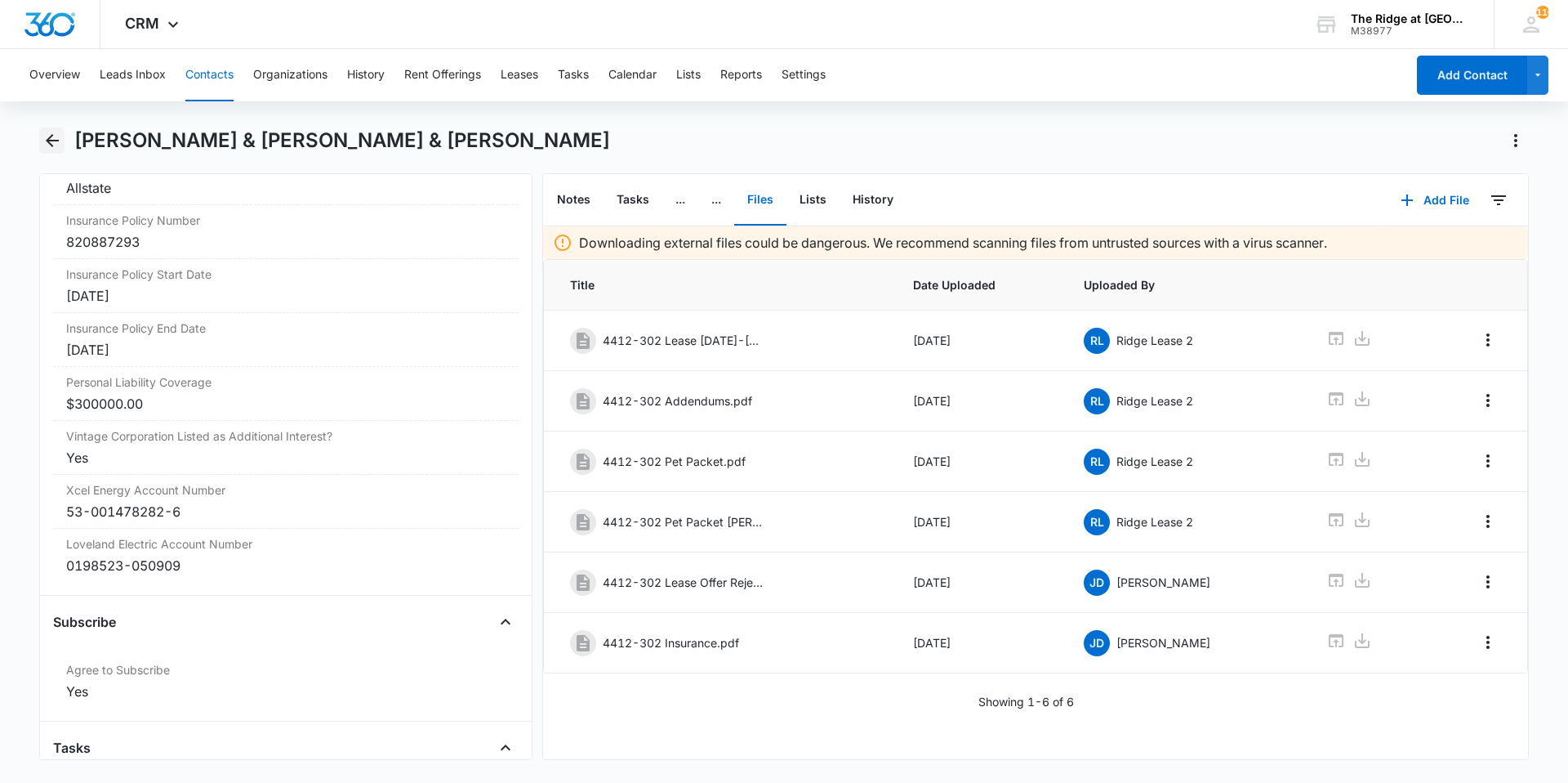
click at [43, 150] on icon "Back" at bounding box center [52, 141] width 20 height 20
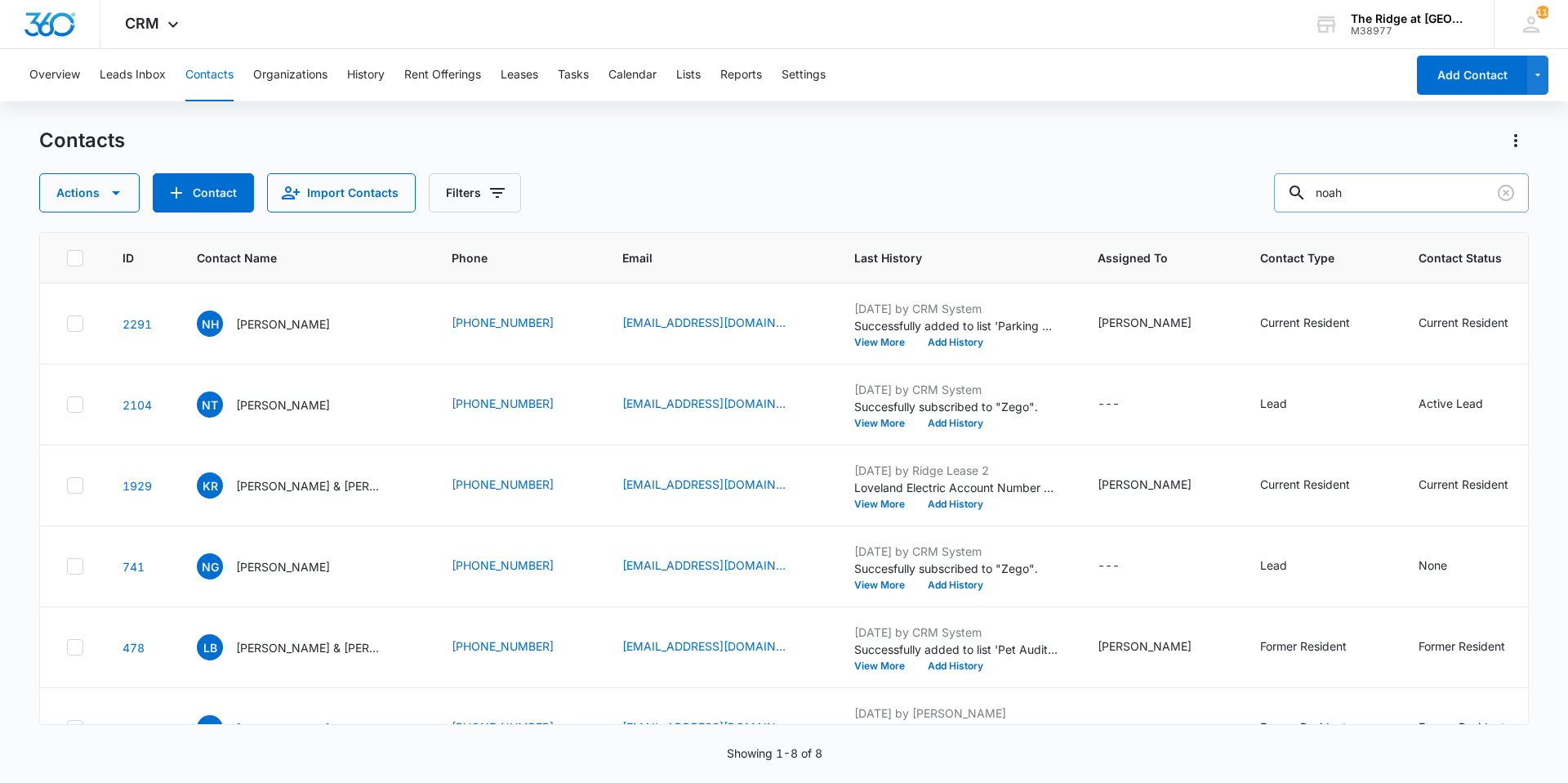
drag, startPoint x: 1368, startPoint y: 196, endPoint x: 1303, endPoint y: 192, distance: 65.1
click at [1303, 192] on div "noah" at bounding box center [1401, 193] width 255 height 39
click at [588, 81] on button "Tasks" at bounding box center [573, 75] width 31 height 52
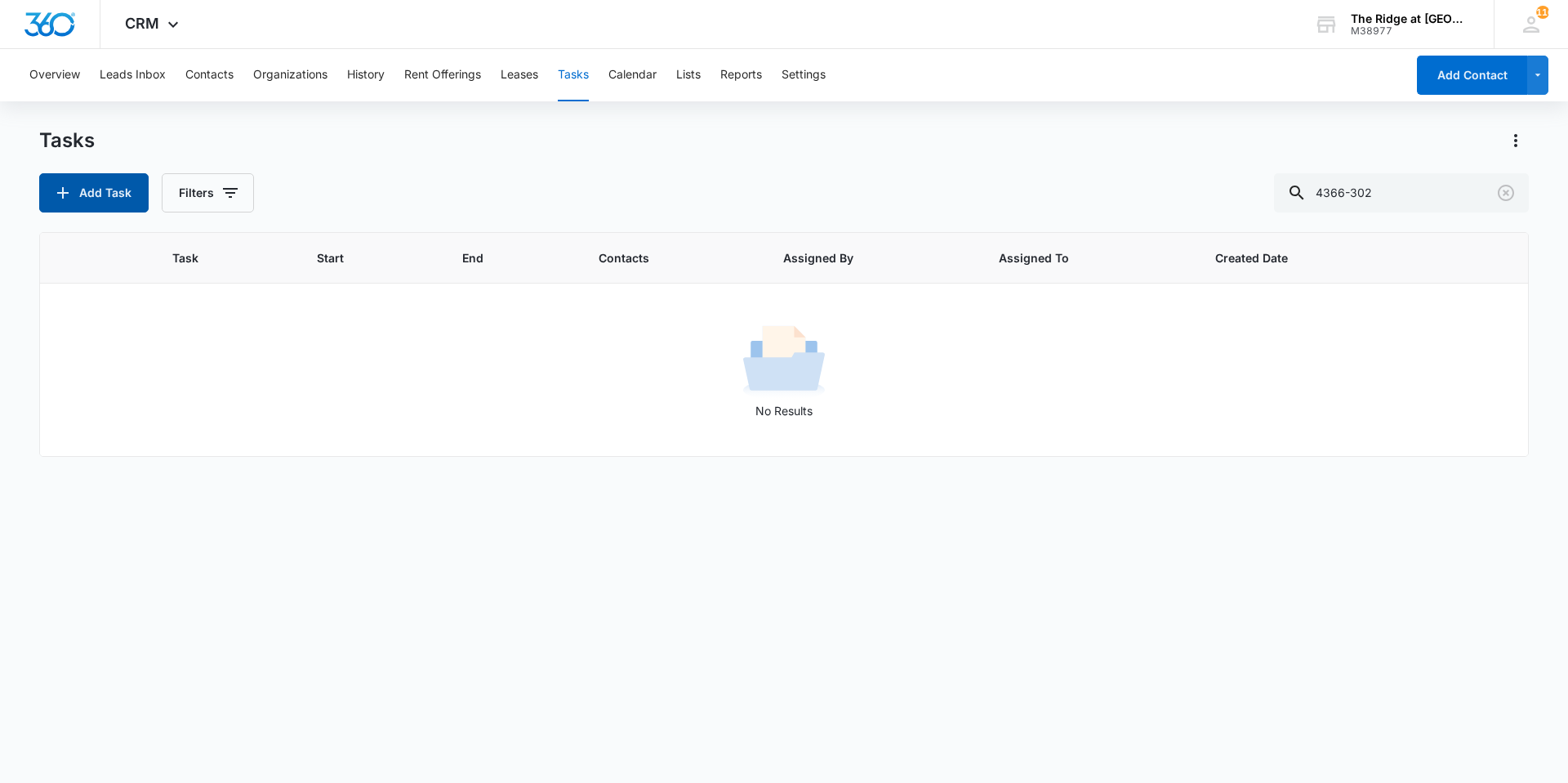
click at [135, 204] on button "Add Task" at bounding box center [94, 193] width 109 height 39
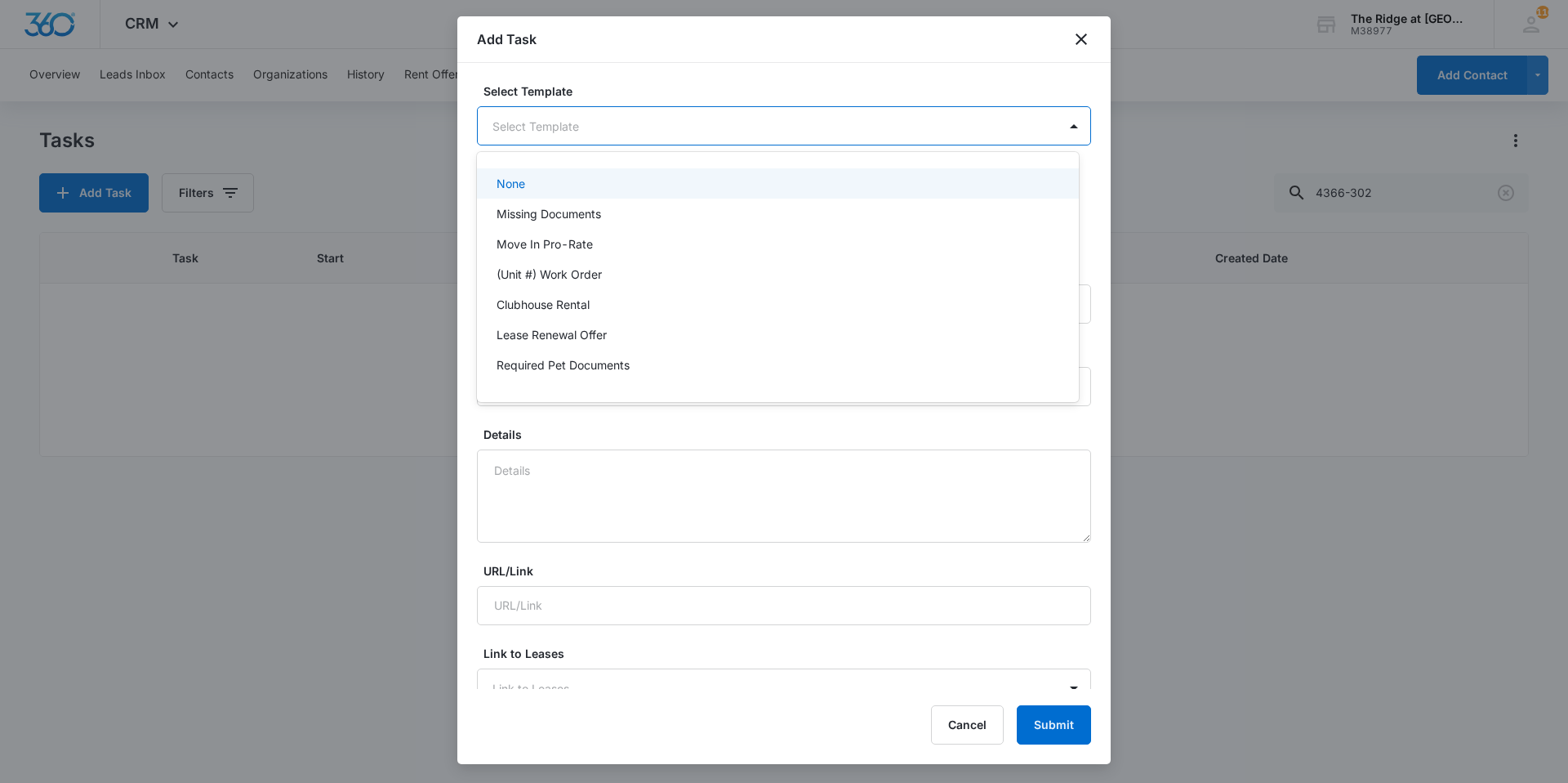
click at [561, 134] on body "CRM Apps Reputation Websites Forms CRM Email Social Content Ads Intelligence Fi…" at bounding box center [784, 391] width 1568 height 783
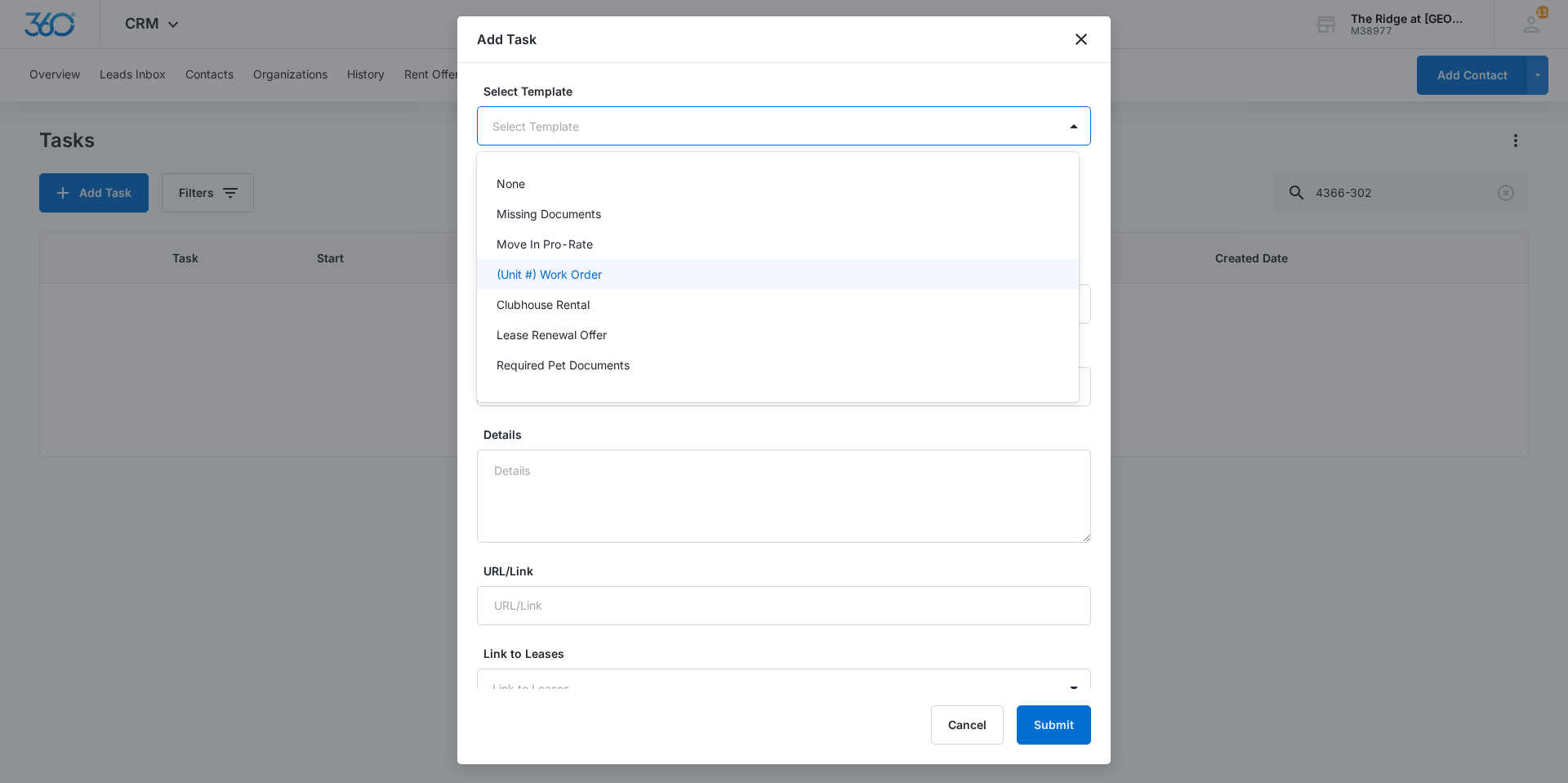
click at [549, 268] on p "(Unit #) Work Order" at bounding box center [550, 274] width 106 height 17
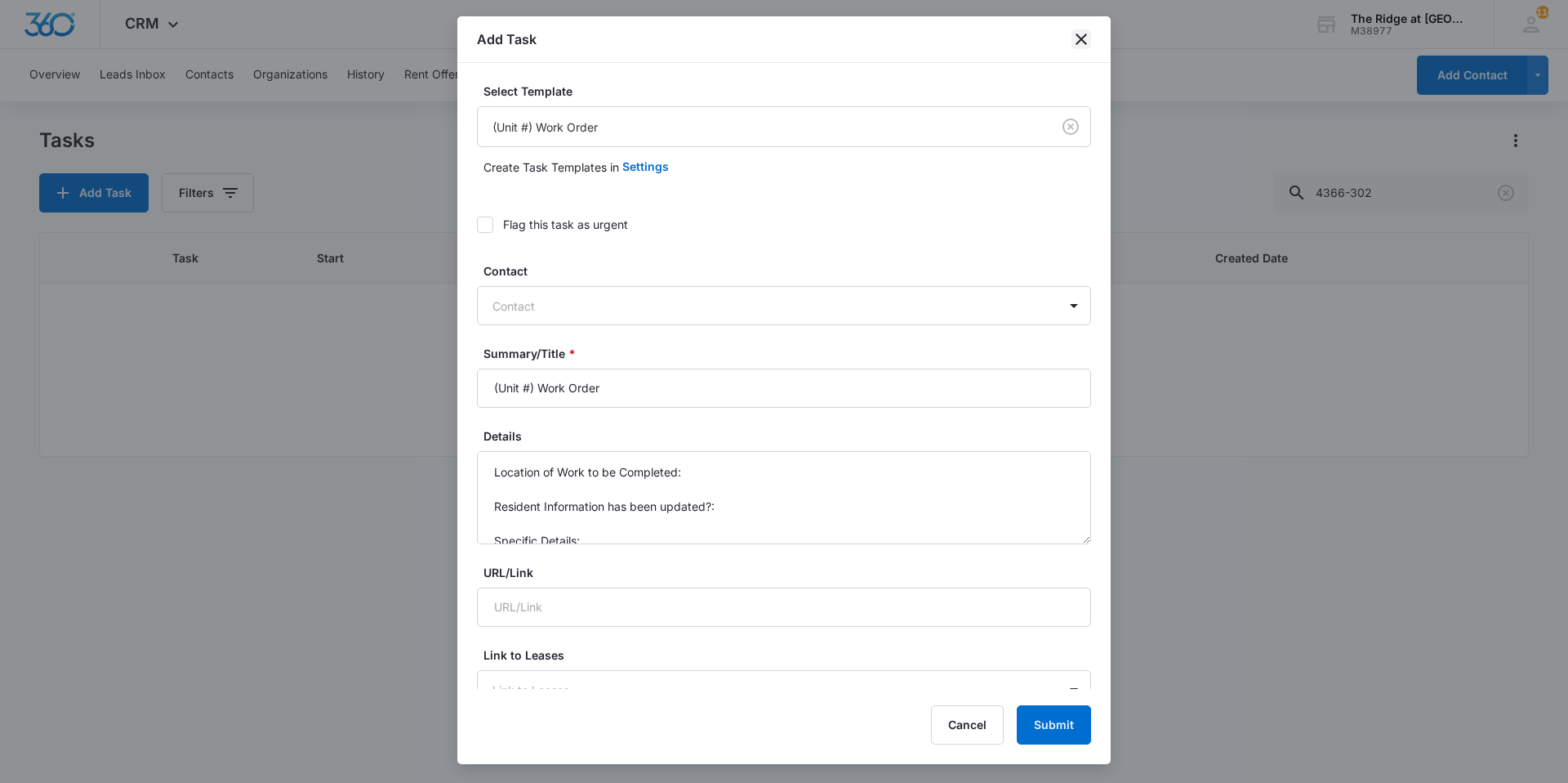
click at [1080, 41] on icon "close" at bounding box center [1081, 39] width 12 height 12
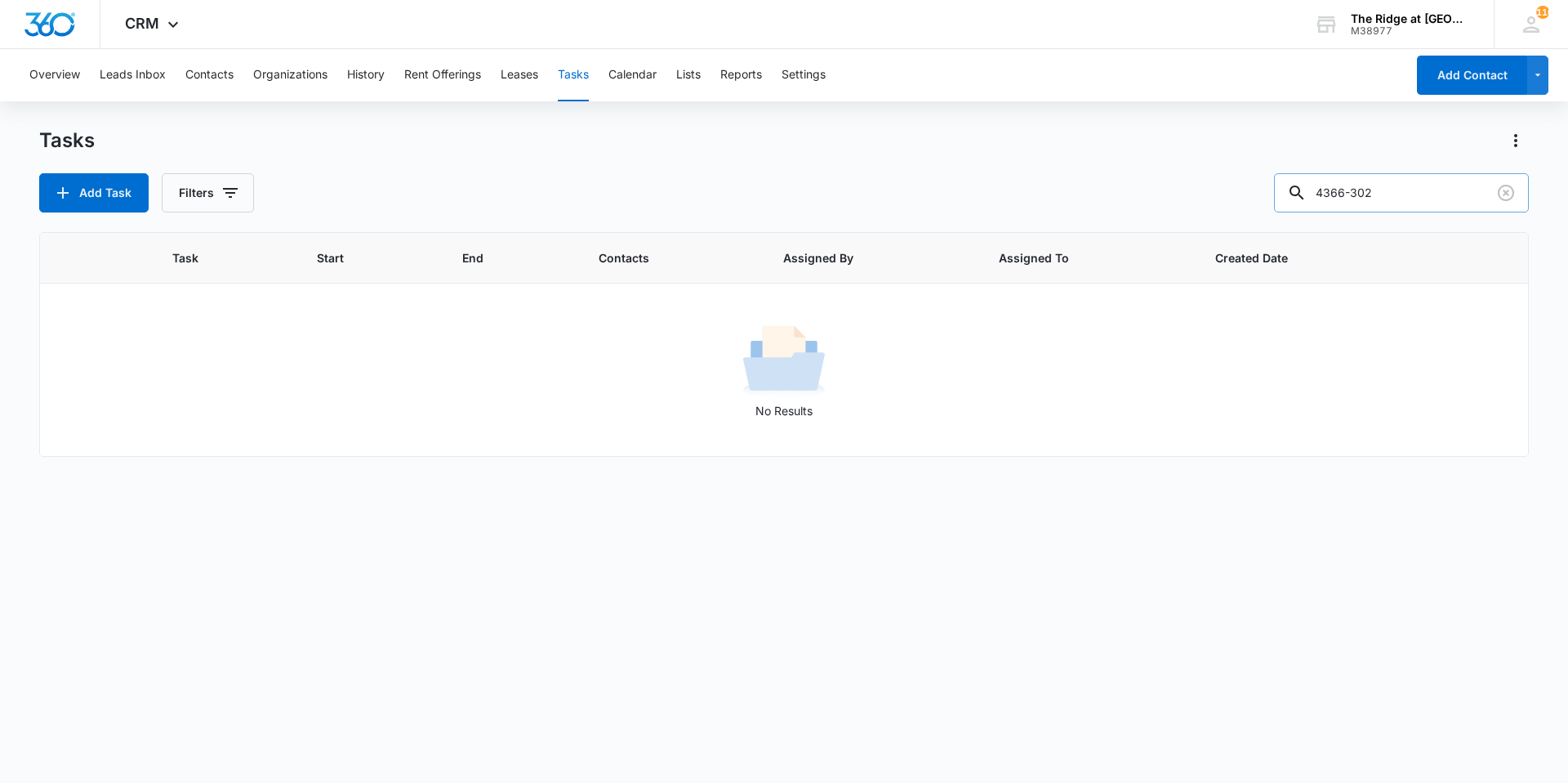
drag, startPoint x: 1397, startPoint y: 199, endPoint x: 1301, endPoint y: 196, distance: 96.0
click at [1301, 196] on div "4366-302" at bounding box center [1401, 193] width 255 height 39
type input "4412-305"
click at [259, 193] on div "Add Task Filters 4412-305" at bounding box center [784, 193] width 1490 height 39
click at [224, 193] on icon "button" at bounding box center [230, 193] width 14 height 10
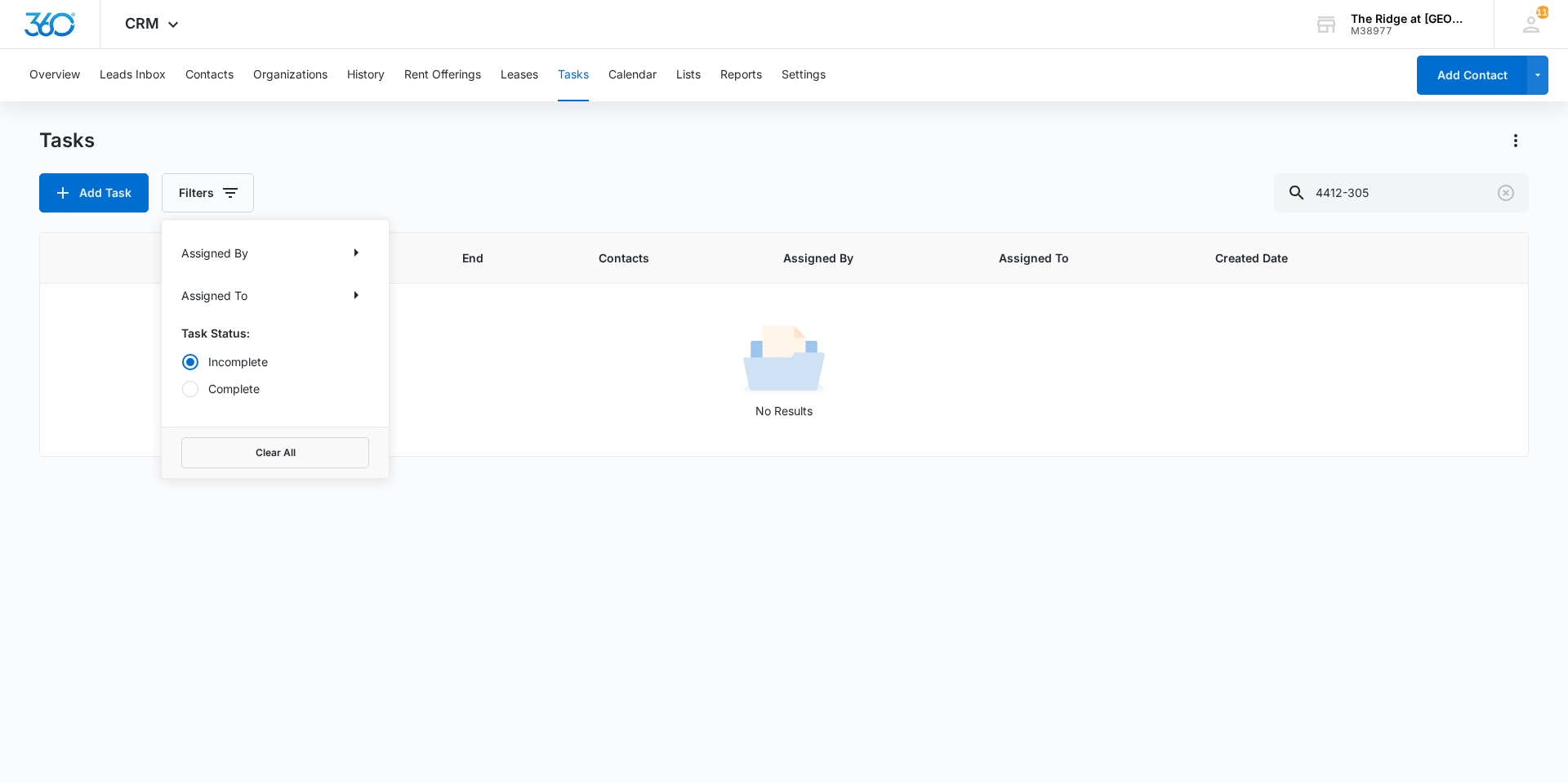
click at [234, 395] on label "Complete" at bounding box center [275, 388] width 188 height 17
click at [182, 389] on input "Complete" at bounding box center [181, 388] width 1 height 1
radio input "false"
radio input "true"
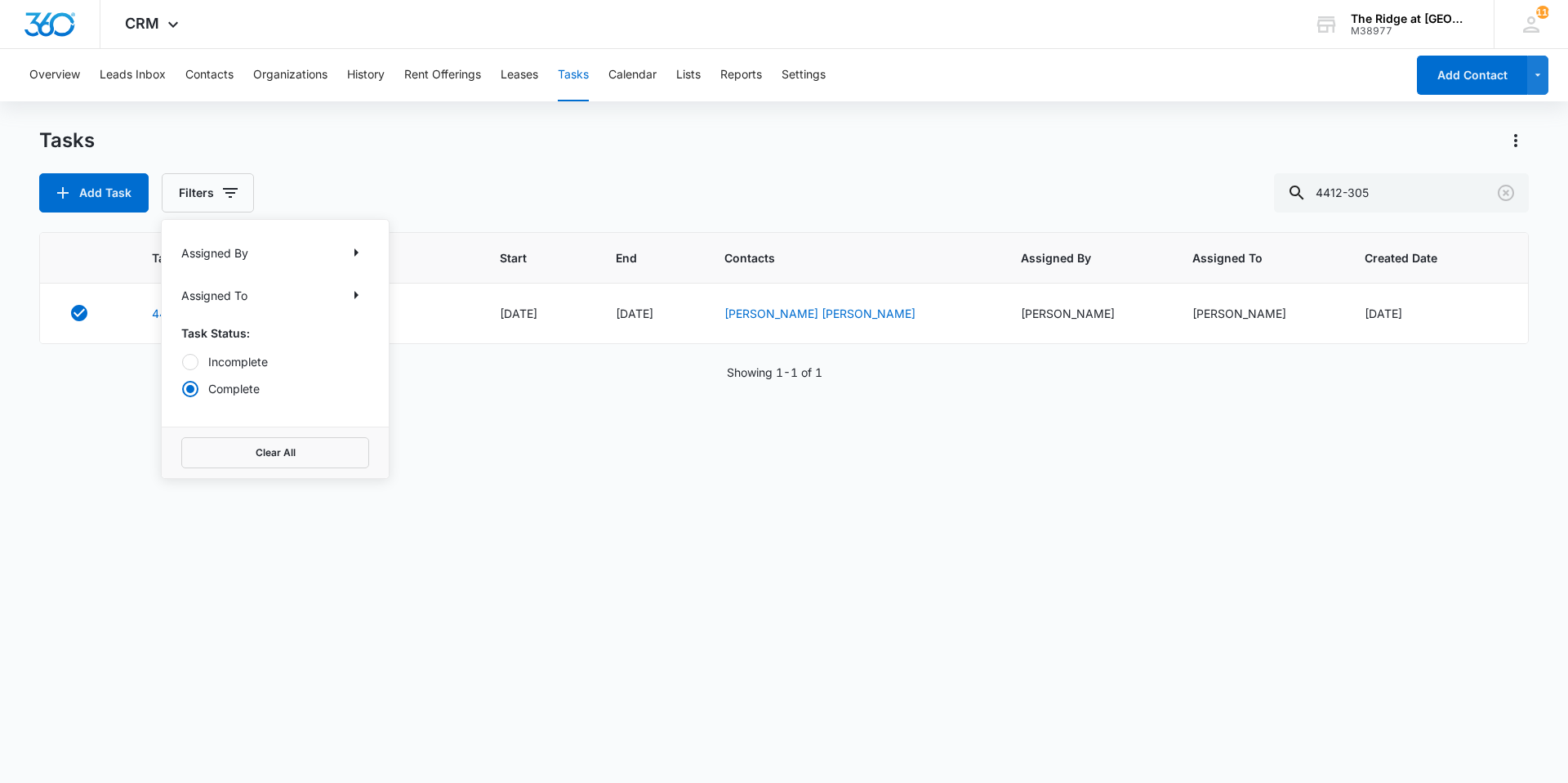
click at [330, 164] on div "Tasks Add Task Filters Assigned By Assigned To Task Status: Incomplete Complete…" at bounding box center [784, 170] width 1490 height 85
click at [126, 181] on button "Add Task" at bounding box center [94, 193] width 109 height 39
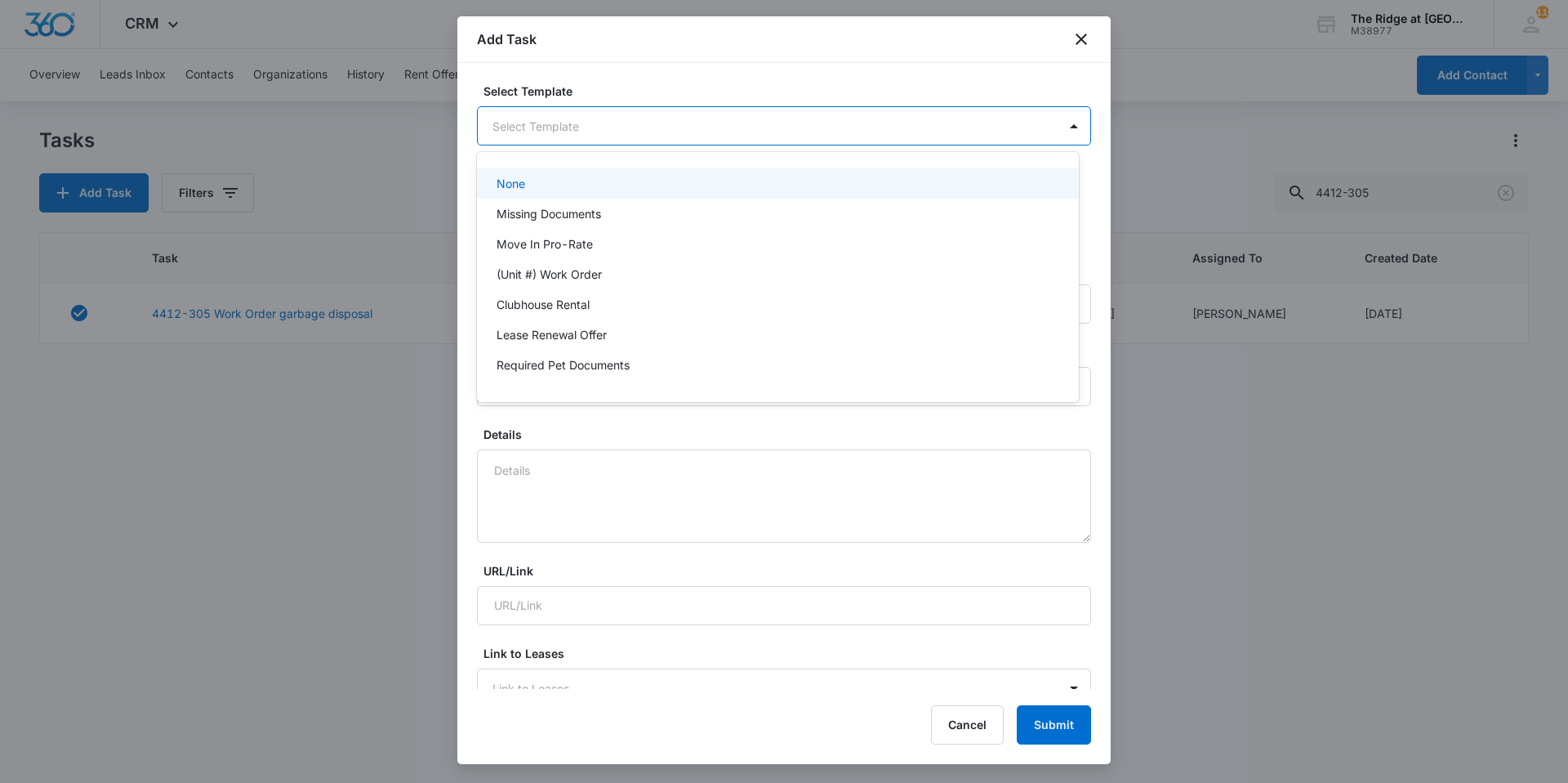
click at [681, 142] on body "CRM Apps Reputation Websites Forms CRM Email Social Content Ads Intelligence Fi…" at bounding box center [784, 391] width 1568 height 783
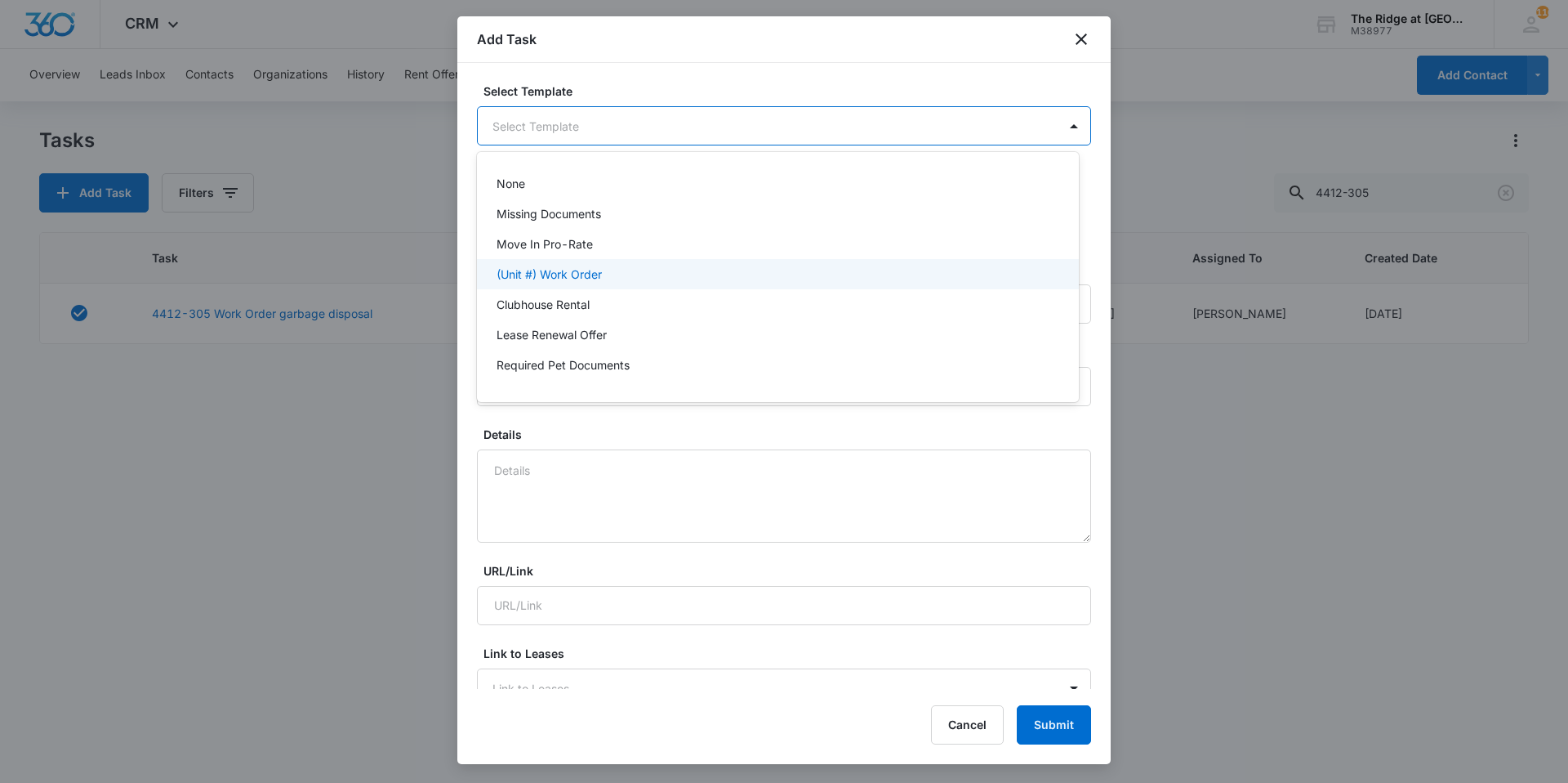
click at [581, 286] on div "(Unit #) Work Order" at bounding box center [778, 274] width 602 height 30
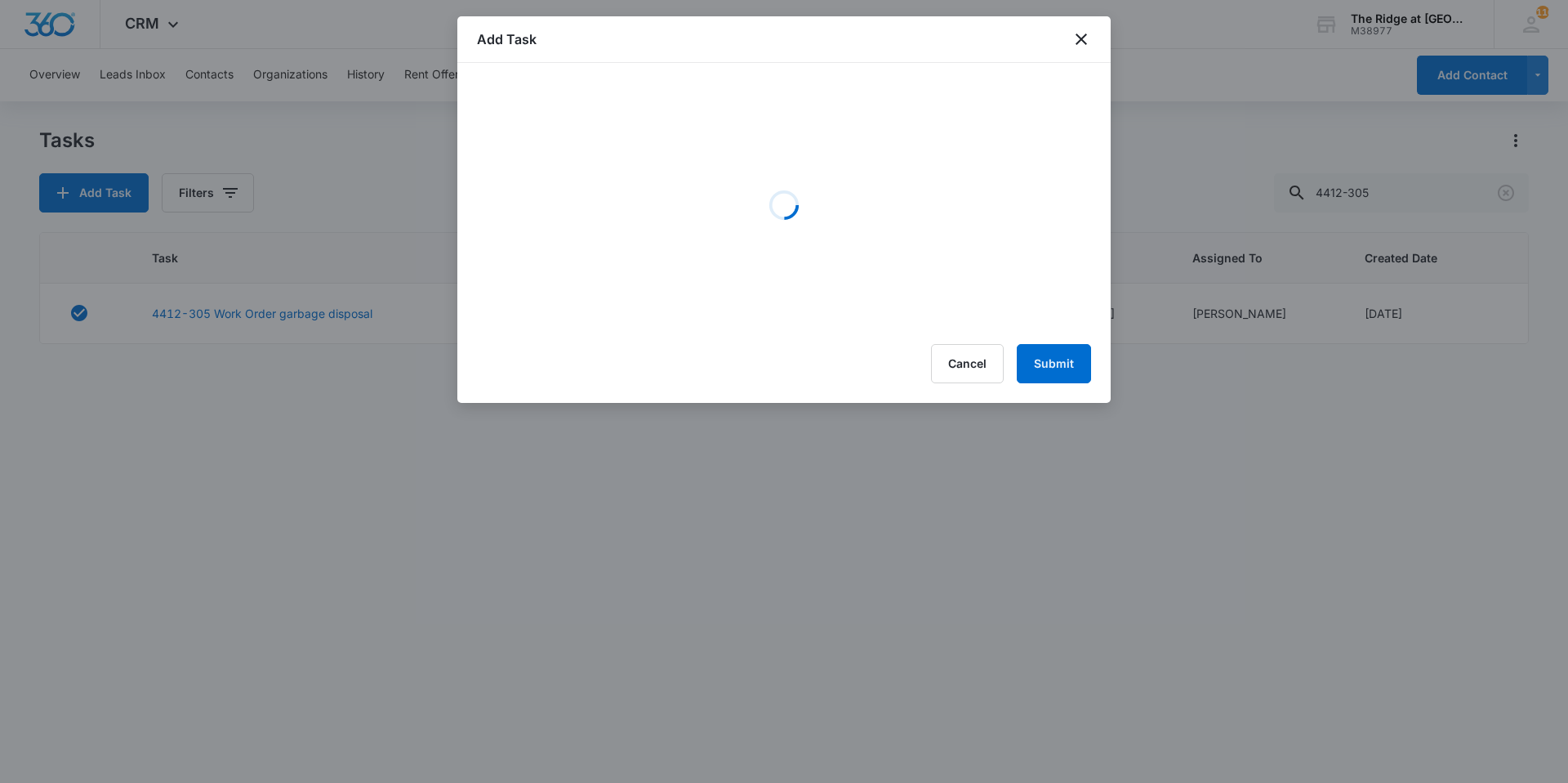
click at [567, 44] on div "Add Task" at bounding box center [784, 39] width 654 height 47
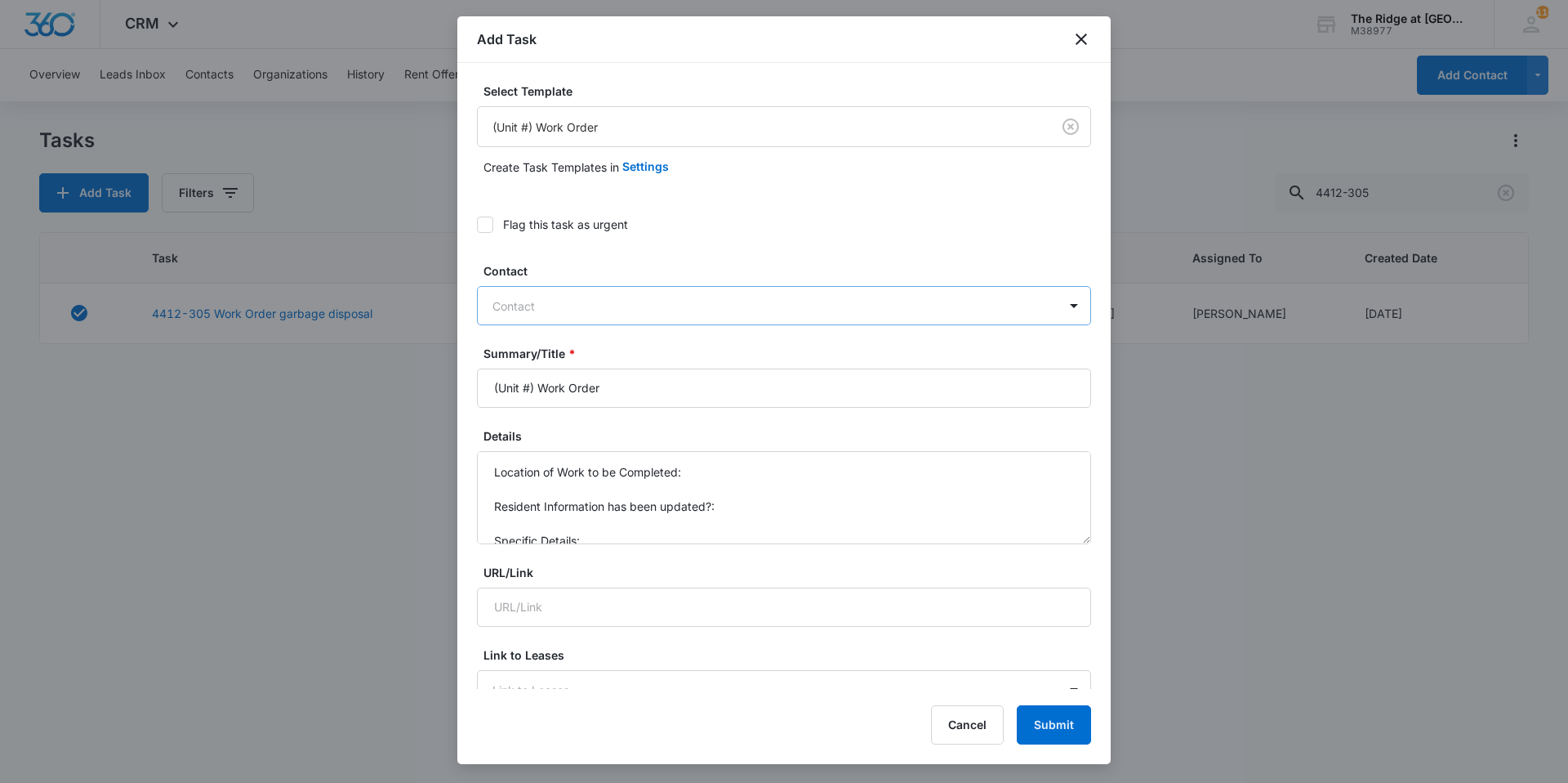
click at [544, 304] on div at bounding box center [774, 306] width 564 height 21
type input "[PERSON_NAME]"
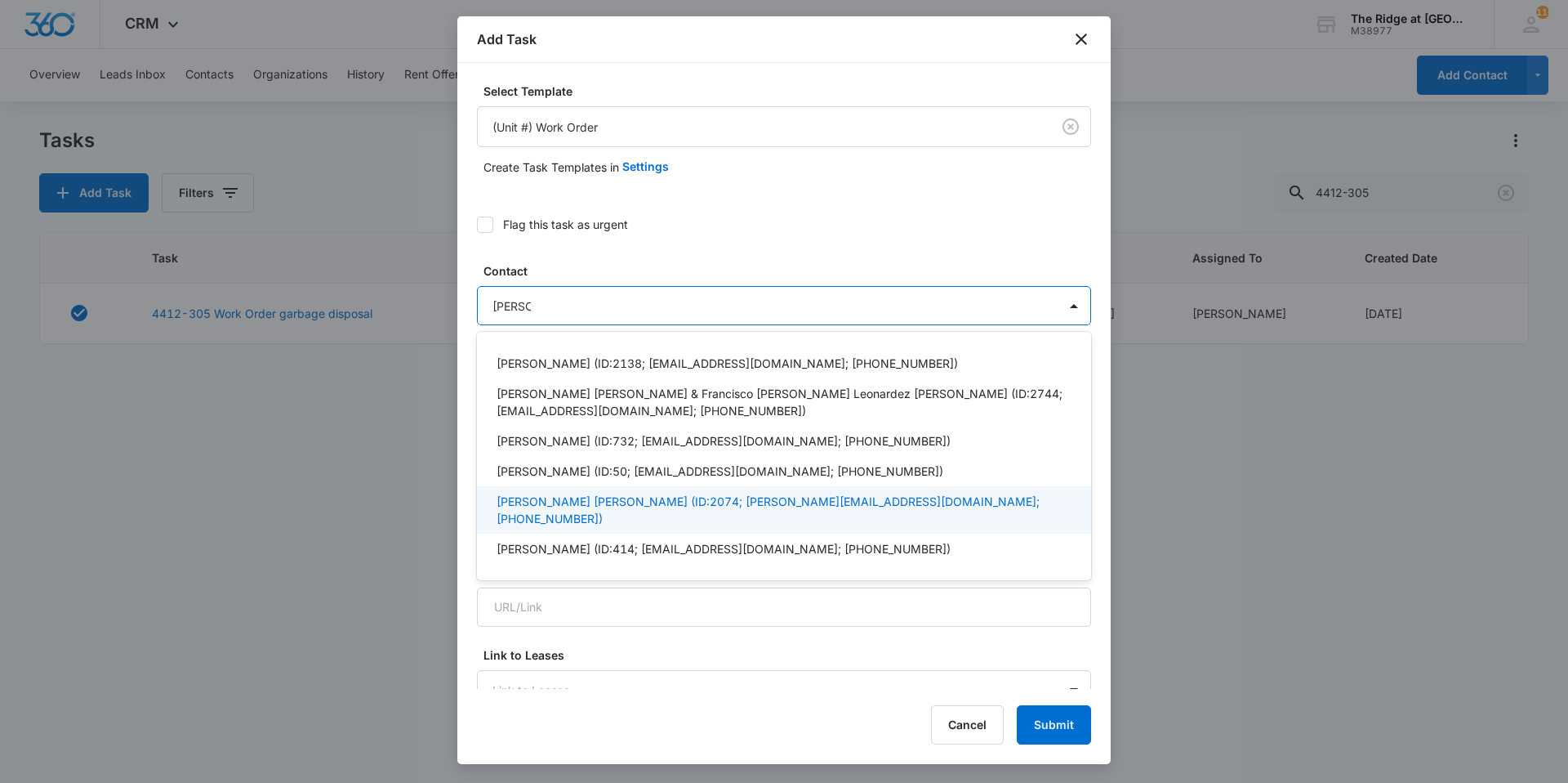
click at [562, 498] on p "[PERSON_NAME] [PERSON_NAME] (ID:2074; [PERSON_NAME][EMAIL_ADDRESS][DOMAIN_NAME]…" at bounding box center [783, 509] width 572 height 34
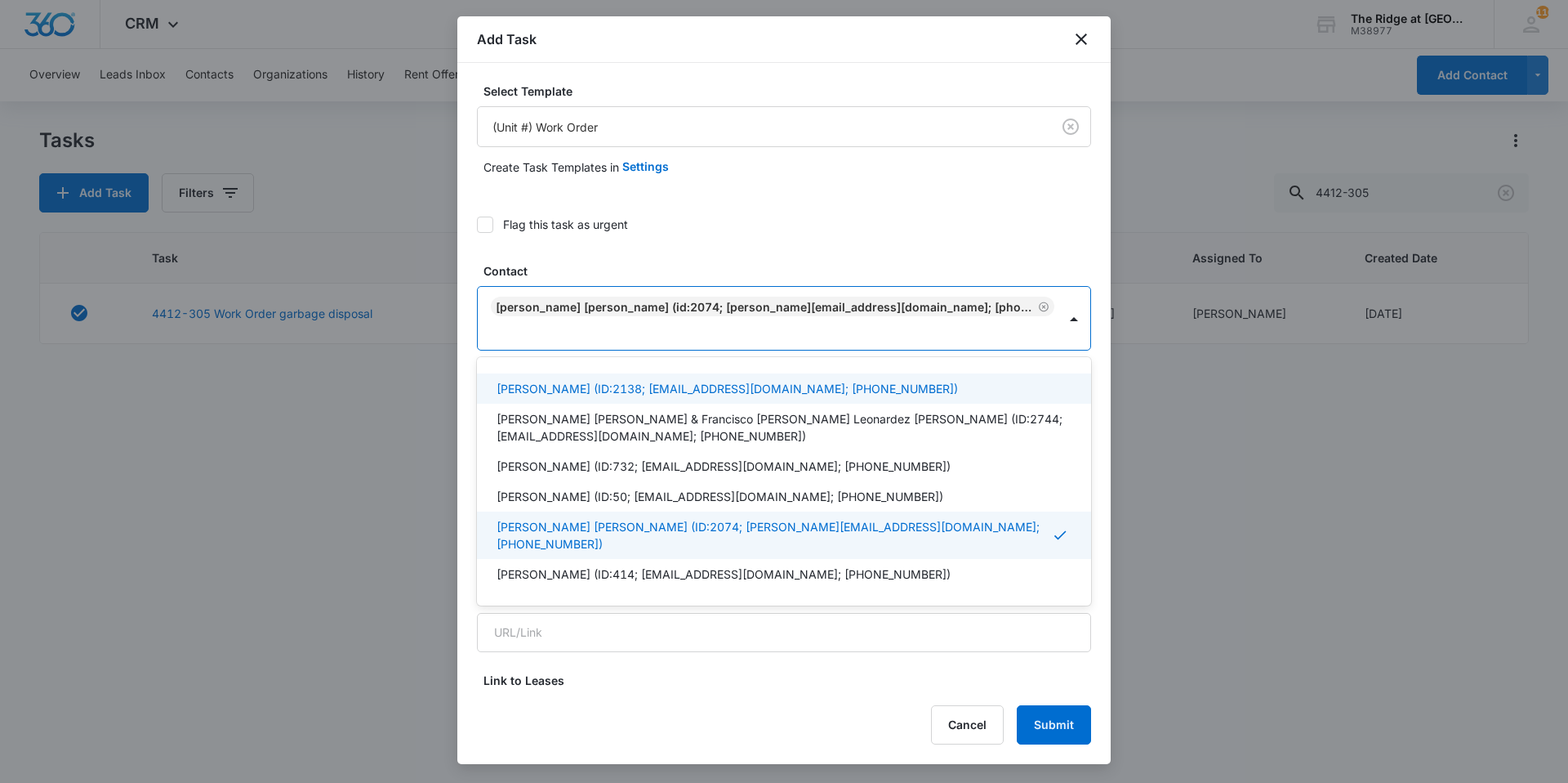
click at [586, 34] on div "Add Task" at bounding box center [784, 39] width 654 height 47
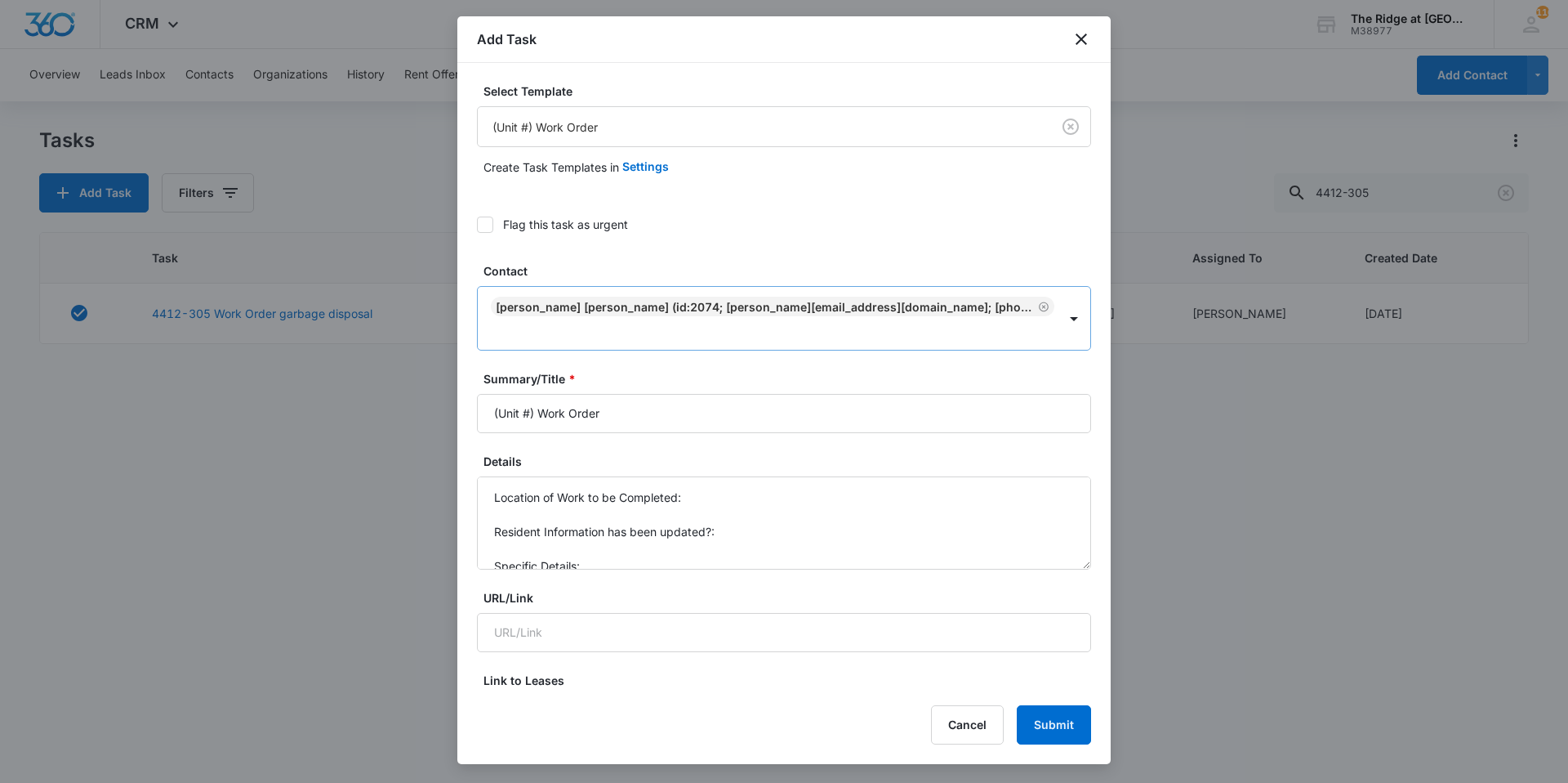
click at [1039, 309] on icon "Remove Joseph Anderson Kaitlyn Elliott (ID:2074; anderson.joey3@gmail.com; (720…" at bounding box center [1044, 306] width 10 height 10
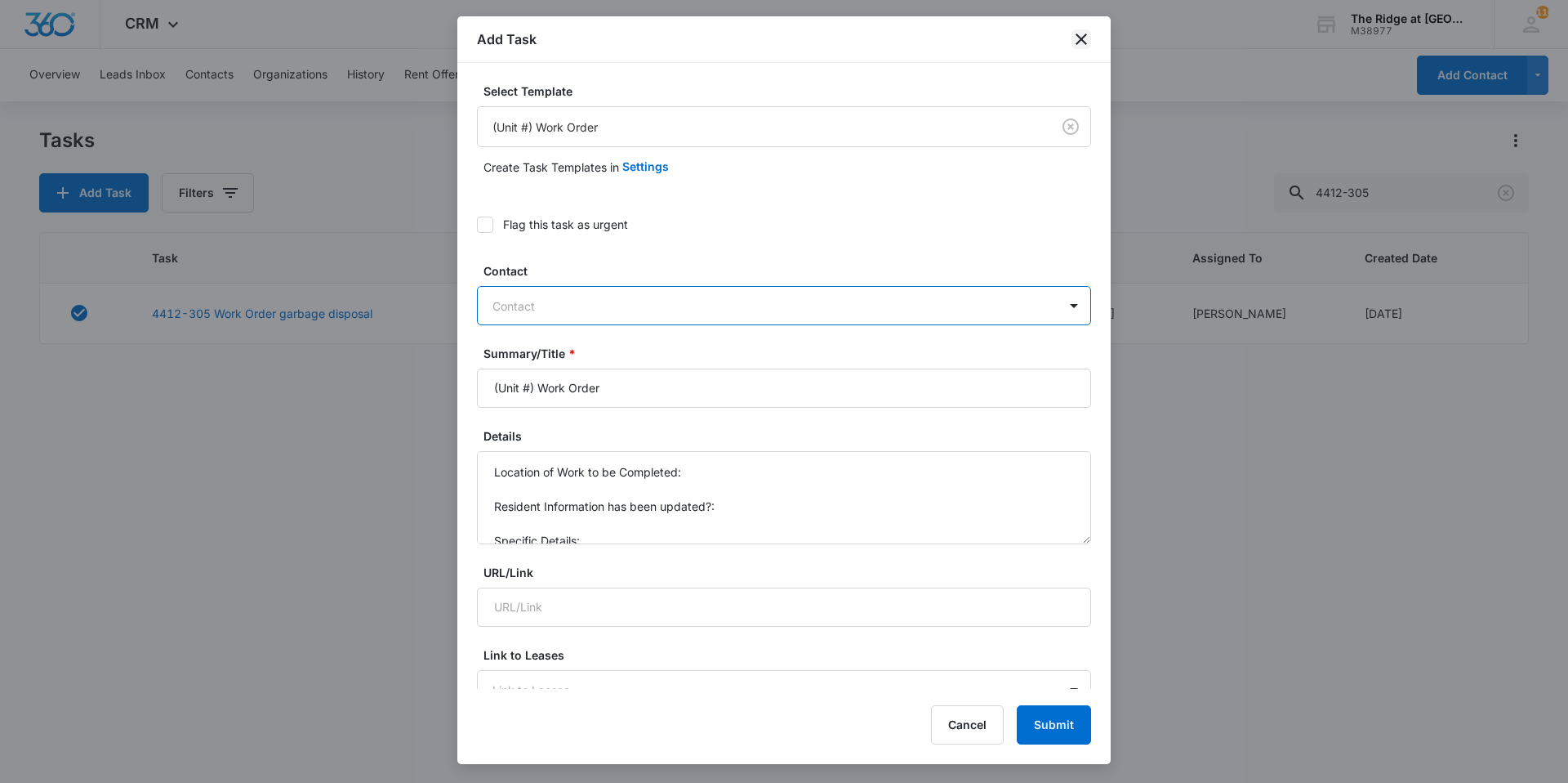
click at [1079, 38] on icon "close" at bounding box center [1081, 39] width 20 height 20
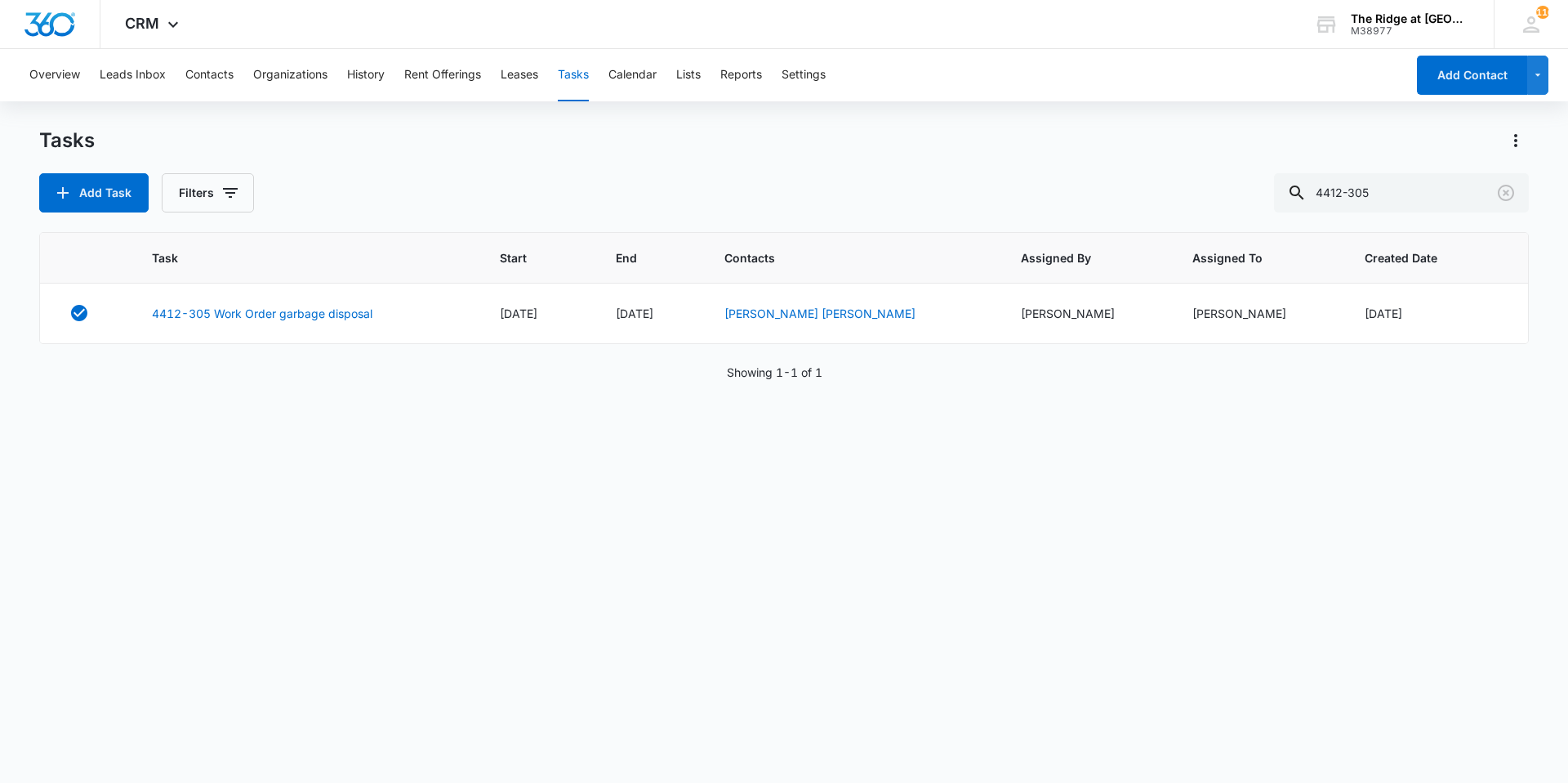
click at [430, 516] on div "Task Start End Contacts Assigned By Assigned To Created Date 4412-305 Work Orde…" at bounding box center [784, 497] width 1490 height 529
